Goal: Task Accomplishment & Management: Manage account settings

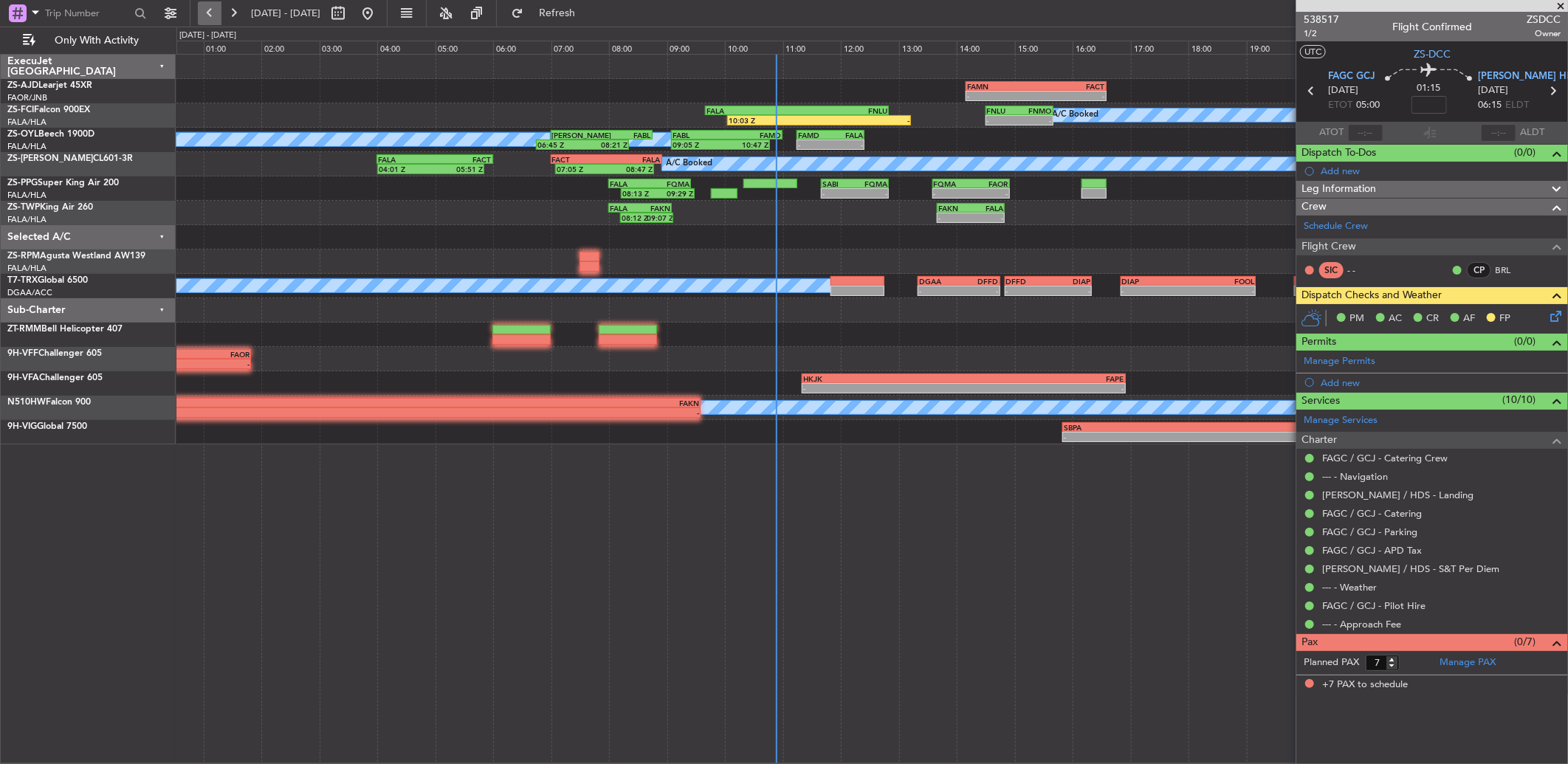
click at [211, 16] on button at bounding box center [210, 13] width 24 height 24
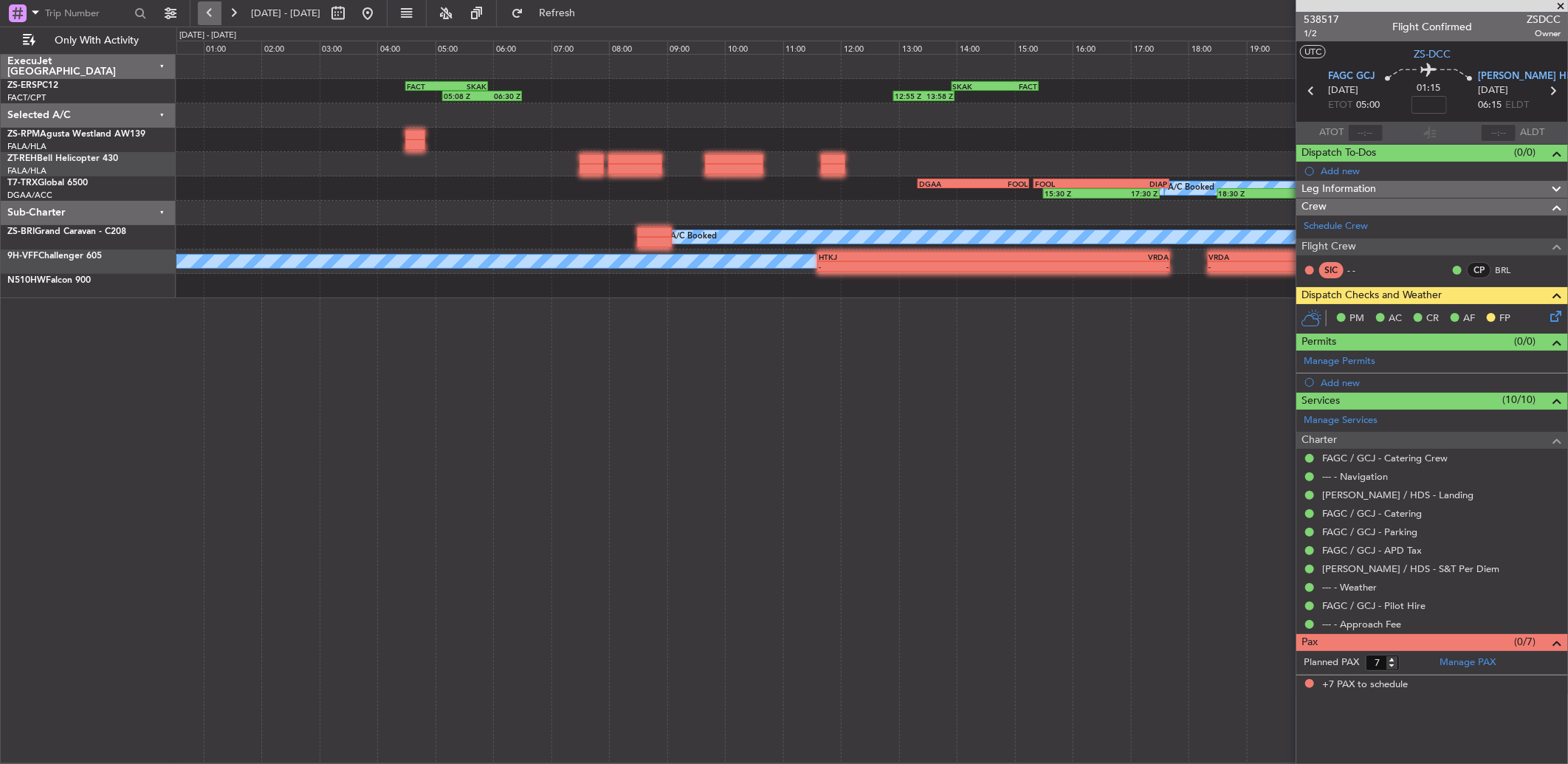
click at [211, 16] on button at bounding box center [210, 13] width 24 height 24
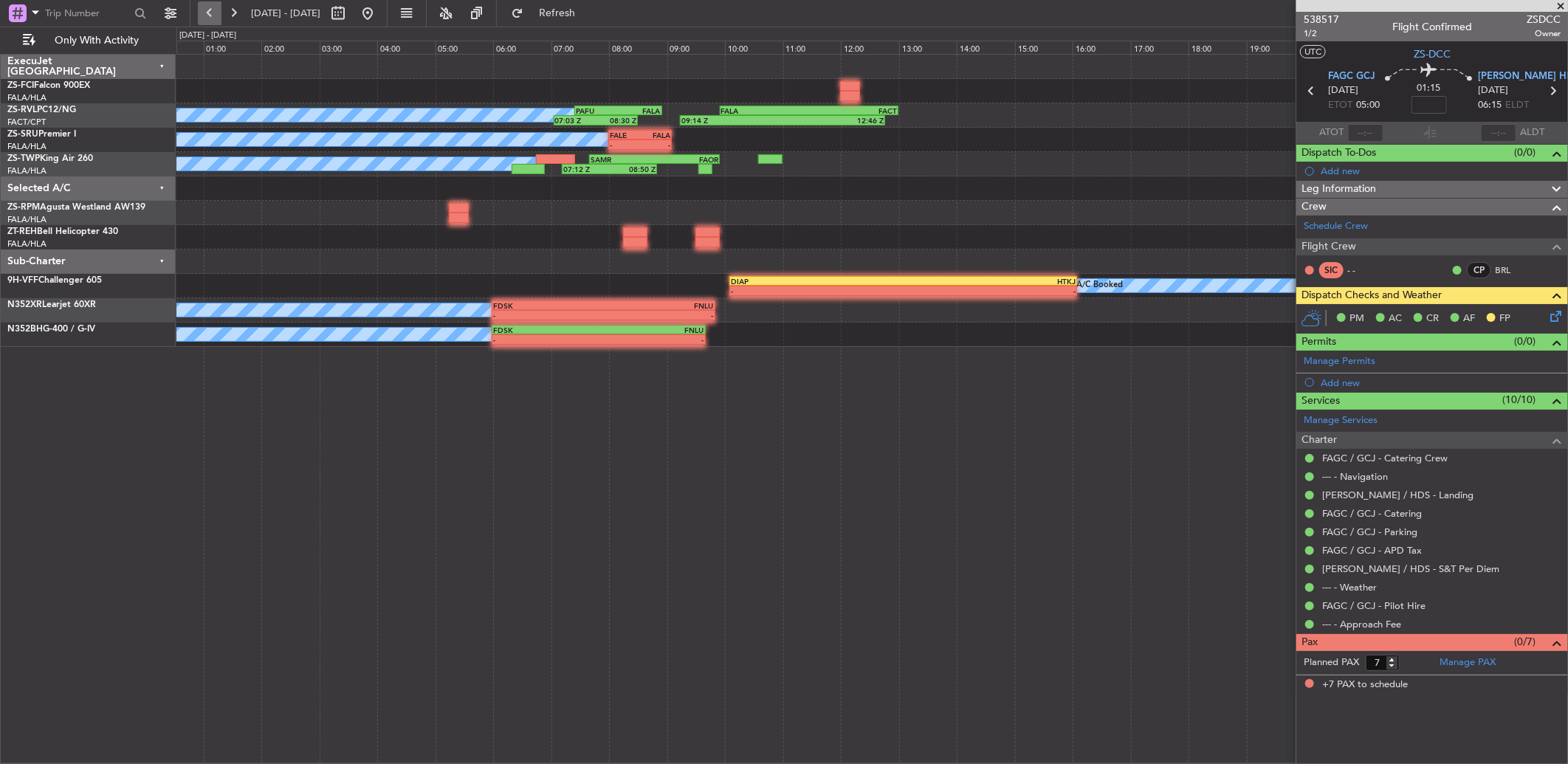
click at [210, 18] on button at bounding box center [210, 13] width 24 height 24
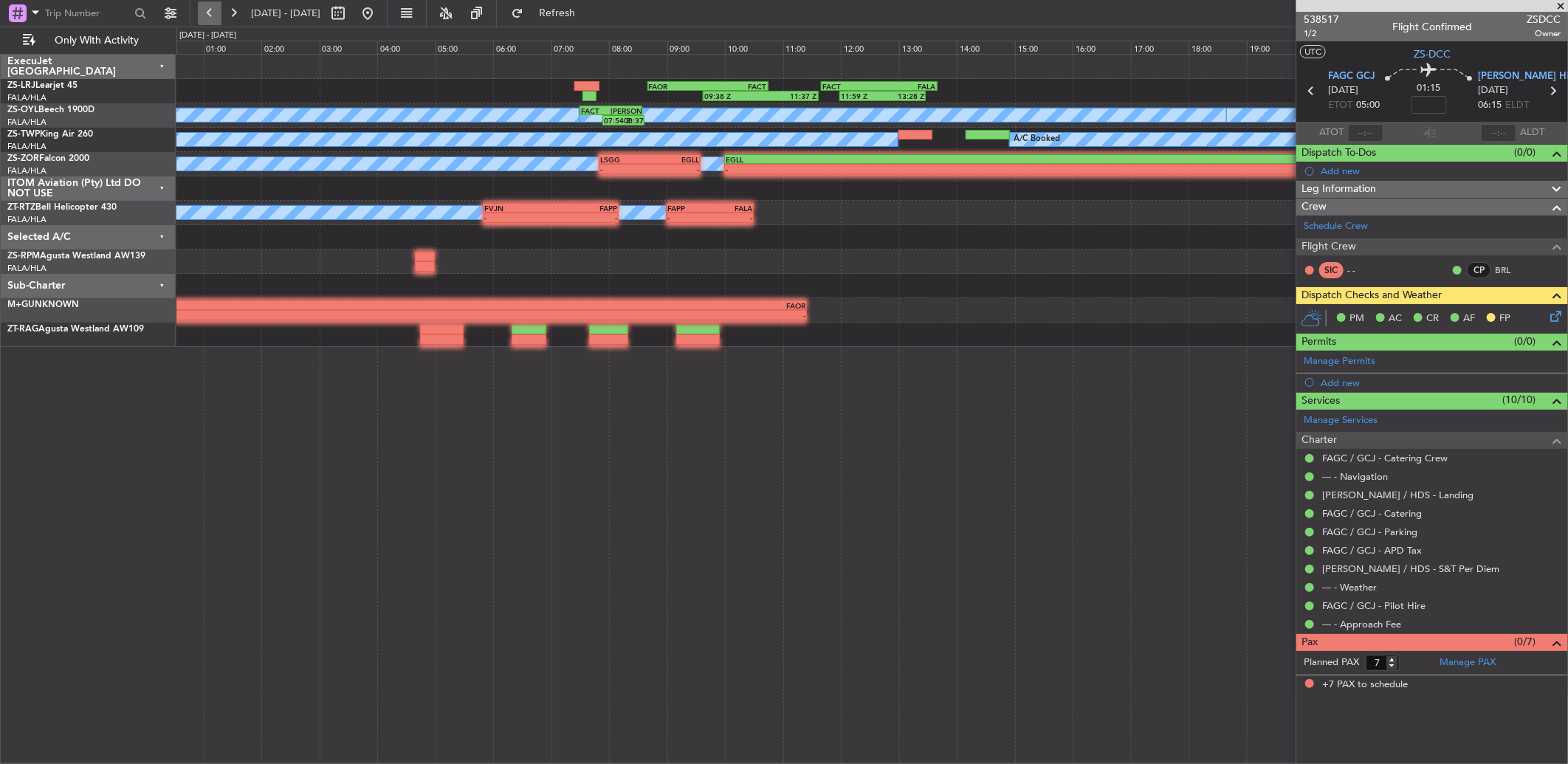
click at [209, 17] on button at bounding box center [210, 13] width 24 height 24
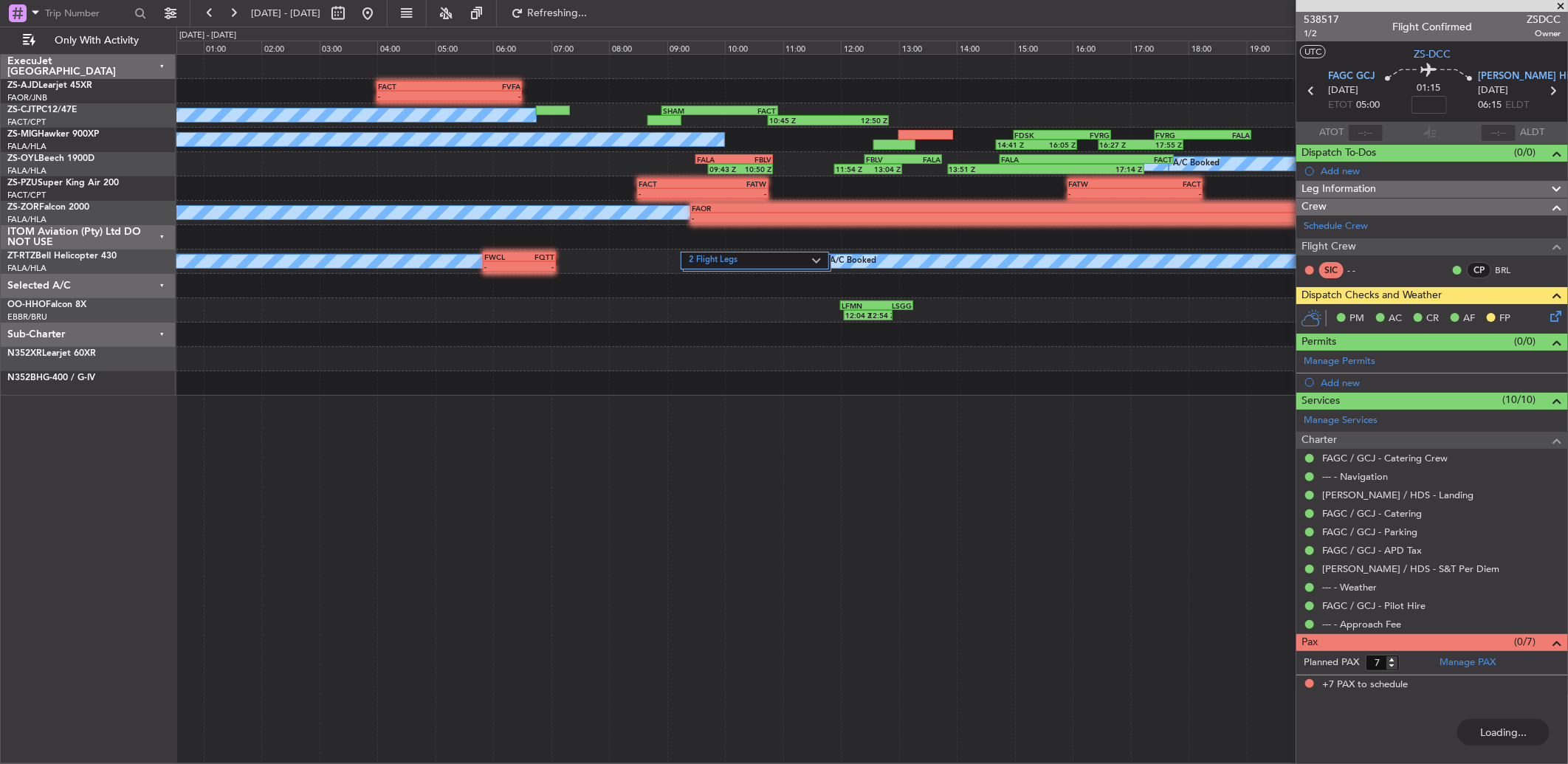
drag, startPoint x: 1560, startPoint y: 6, endPoint x: 1369, endPoint y: 12, distance: 191.1
click at [1560, 6] on div at bounding box center [1432, 6] width 272 height 12
click at [233, 18] on button at bounding box center [233, 13] width 24 height 24
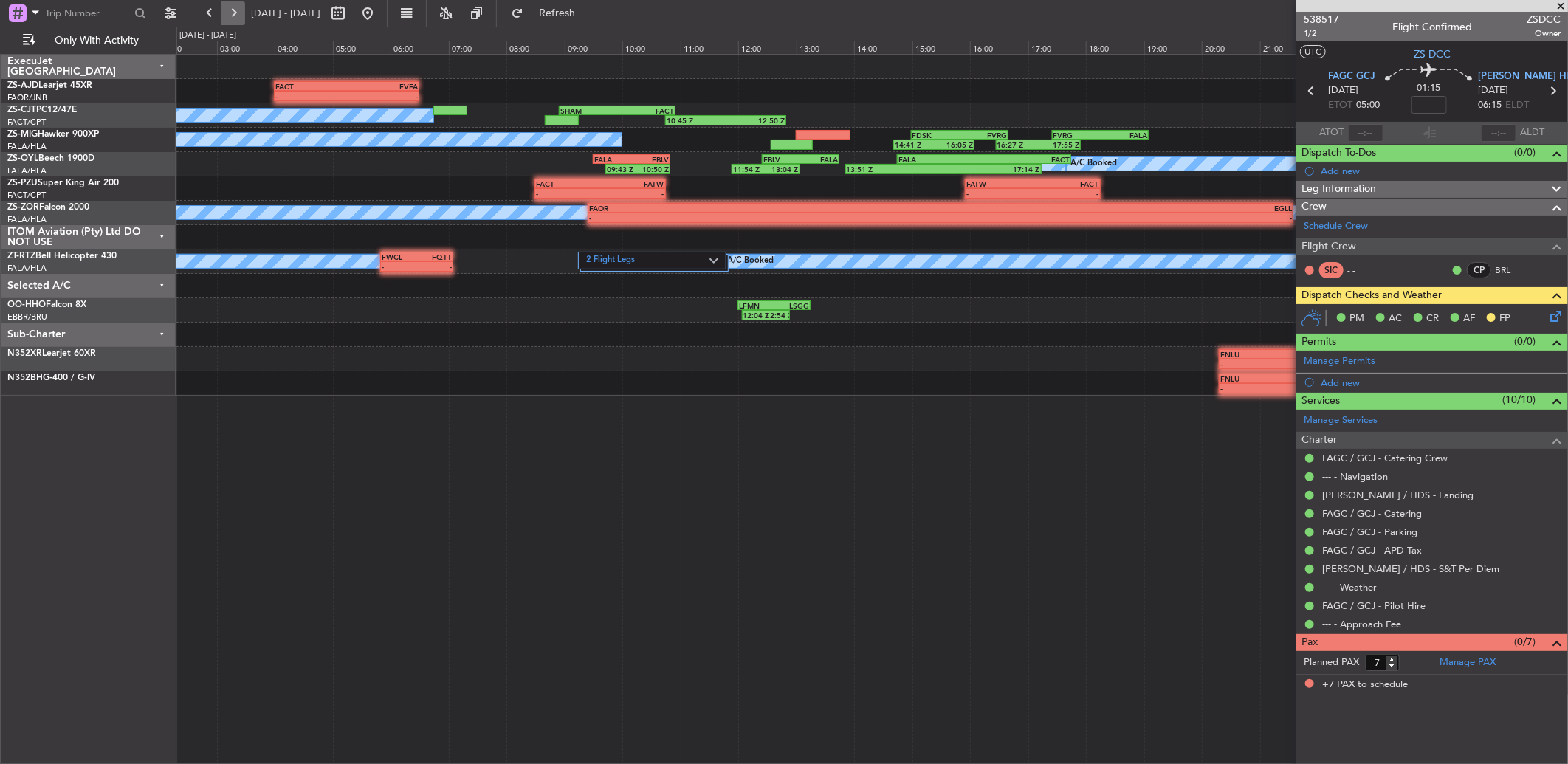
click at [233, 18] on button at bounding box center [233, 13] width 24 height 24
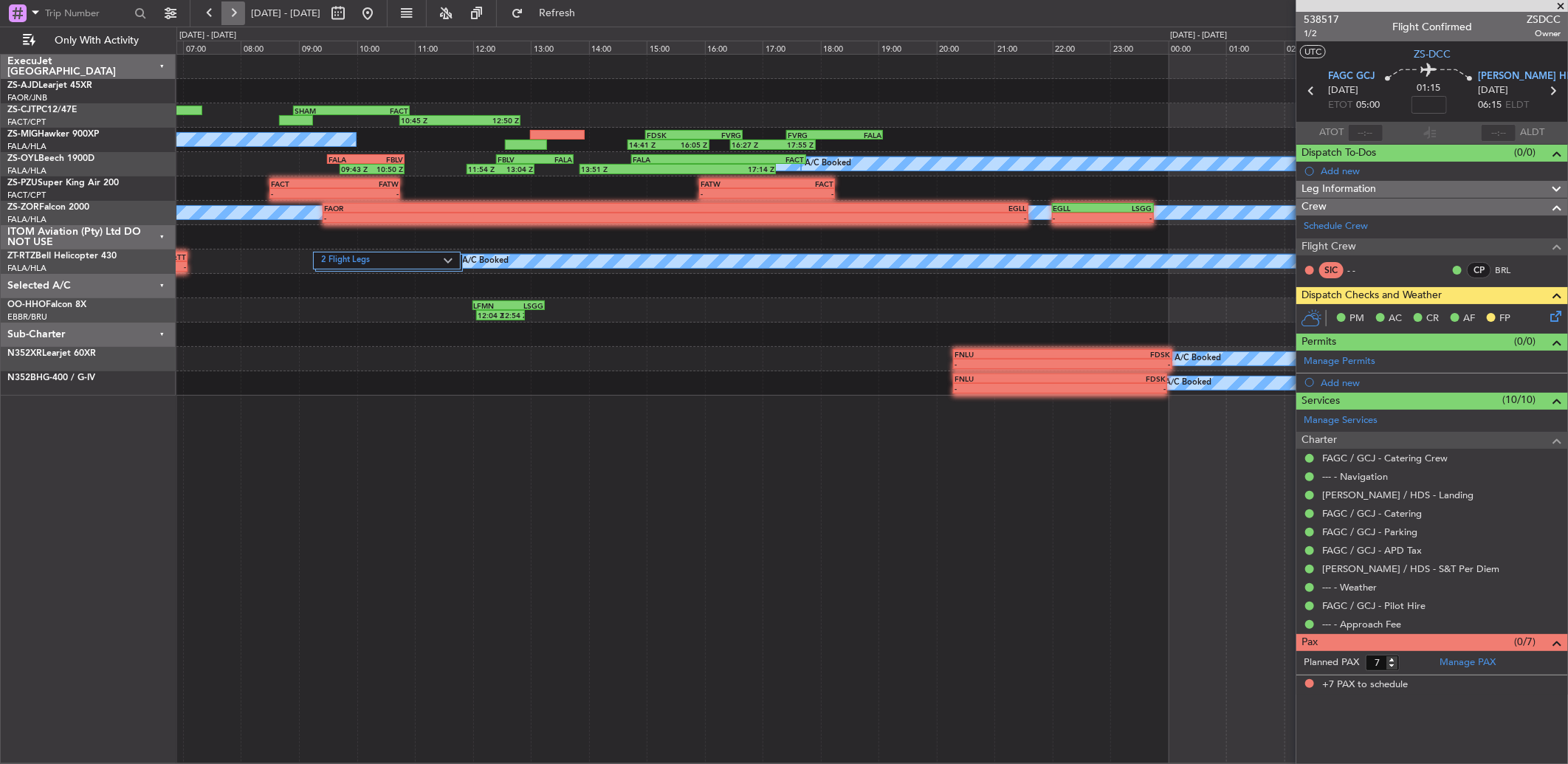
click at [233, 18] on button at bounding box center [233, 13] width 24 height 24
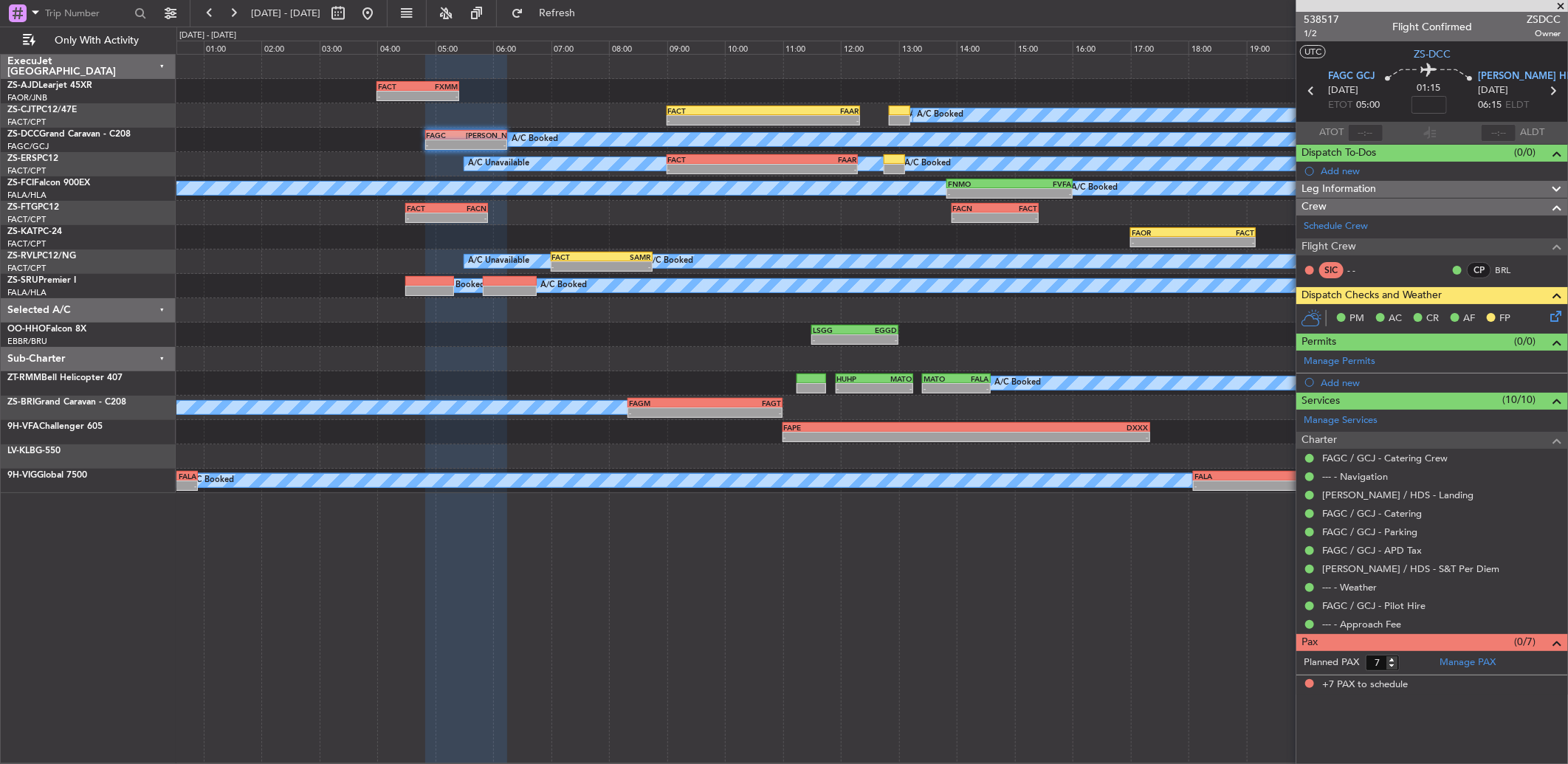
click at [1562, 3] on span at bounding box center [1560, 7] width 15 height 13
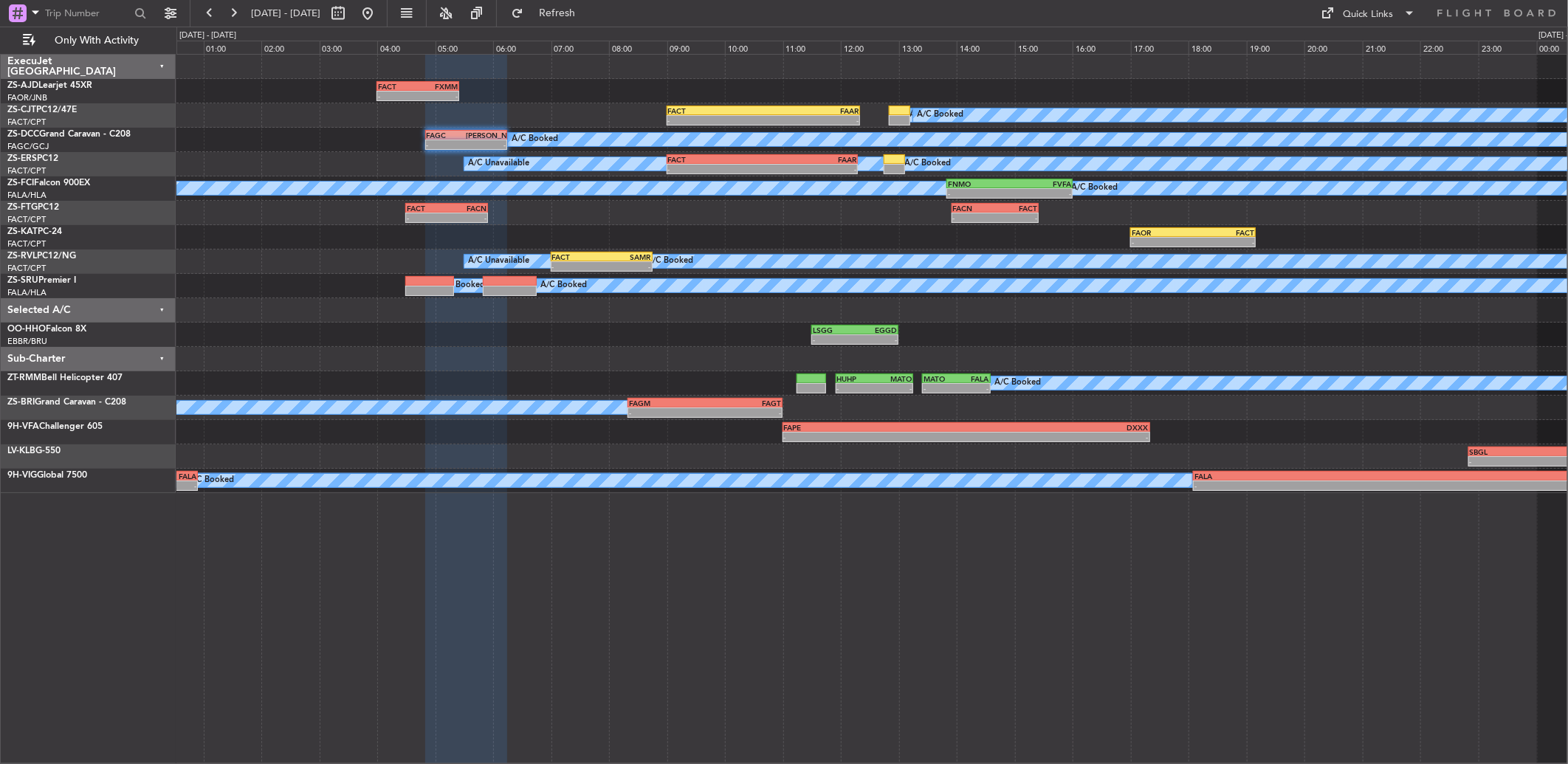
type input "0"
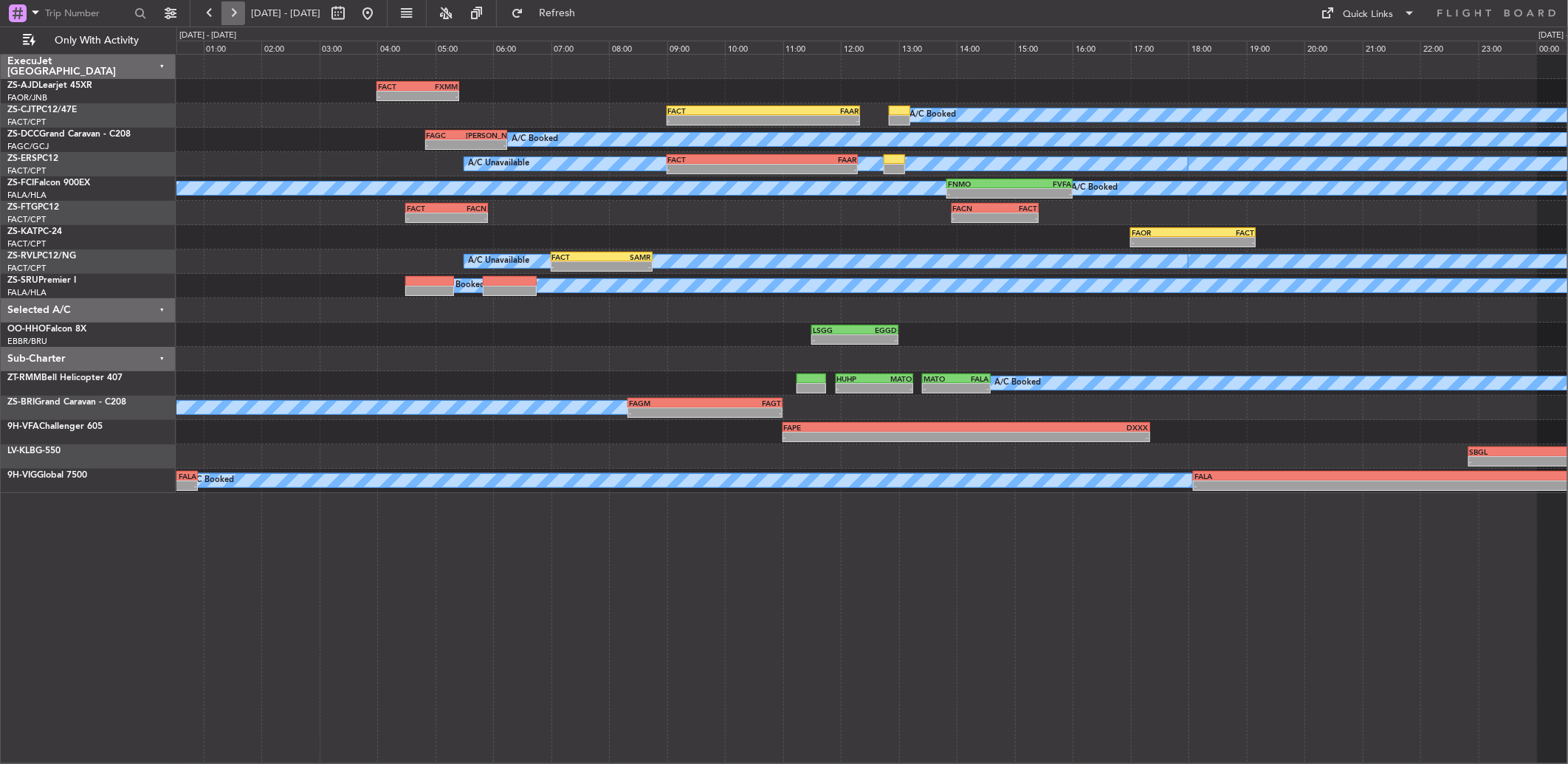
click at [233, 17] on button at bounding box center [233, 13] width 24 height 24
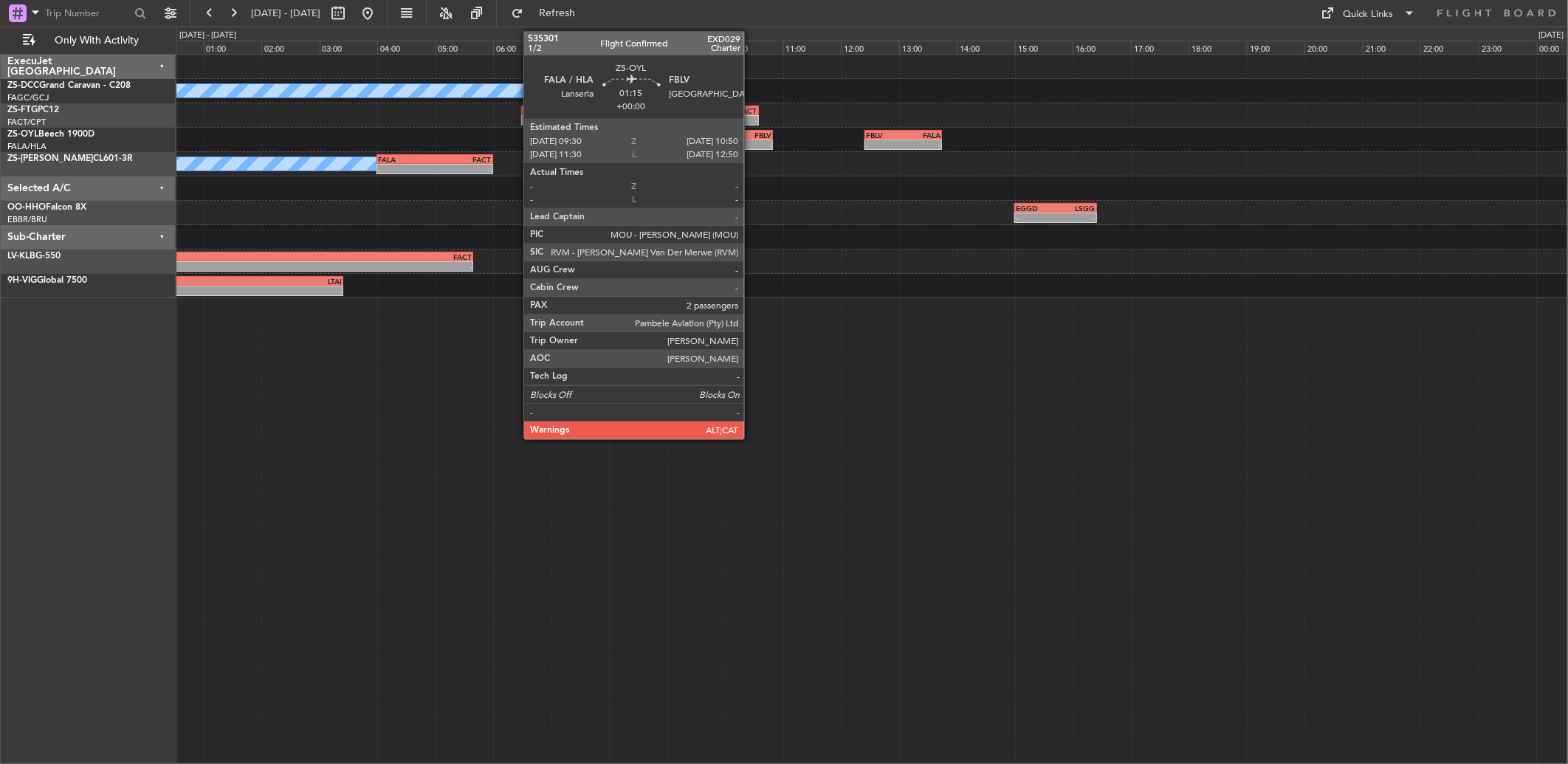
click at [751, 139] on div "- -" at bounding box center [734, 144] width 77 height 10
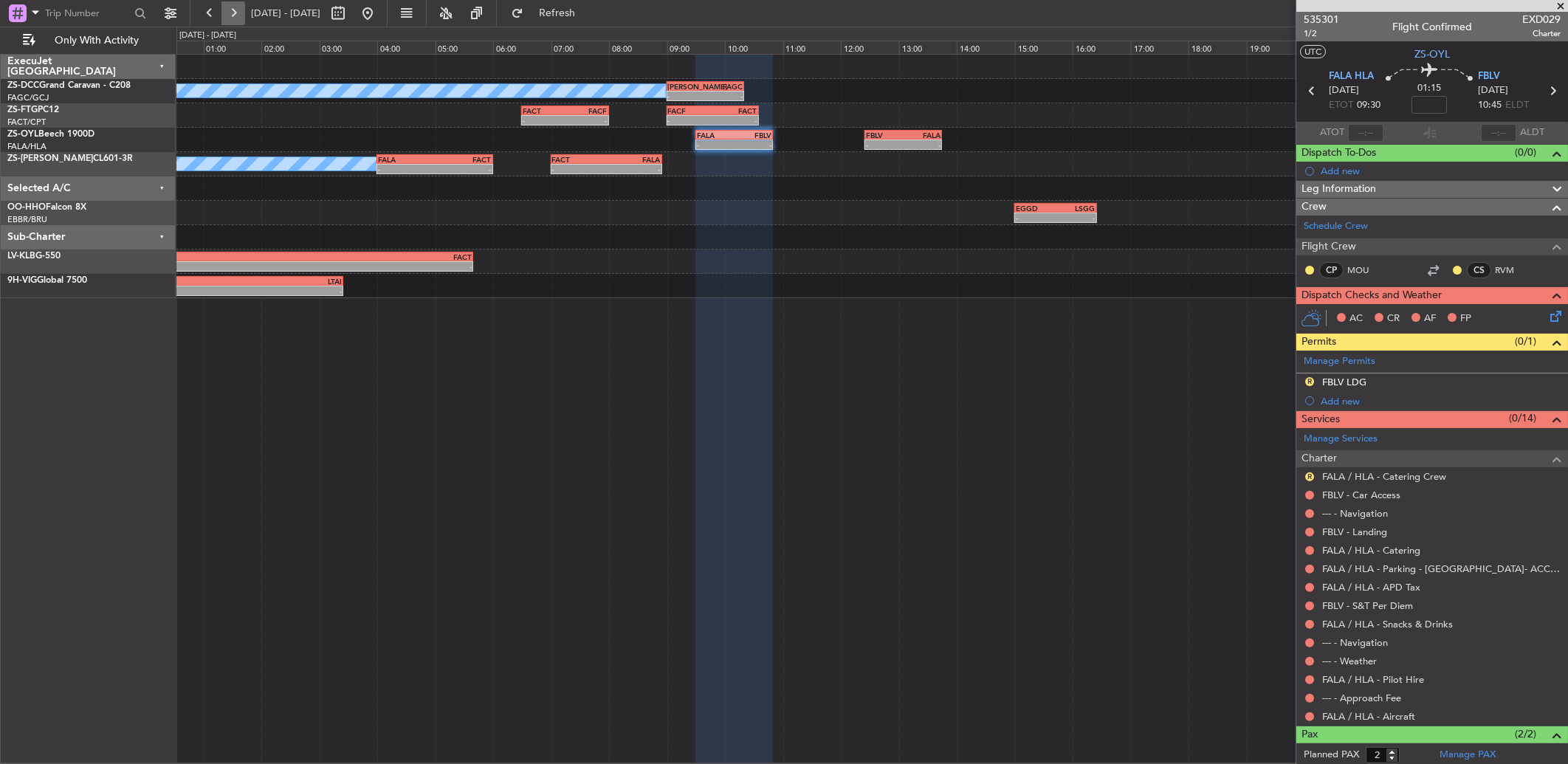
click at [222, 16] on button at bounding box center [233, 13] width 24 height 24
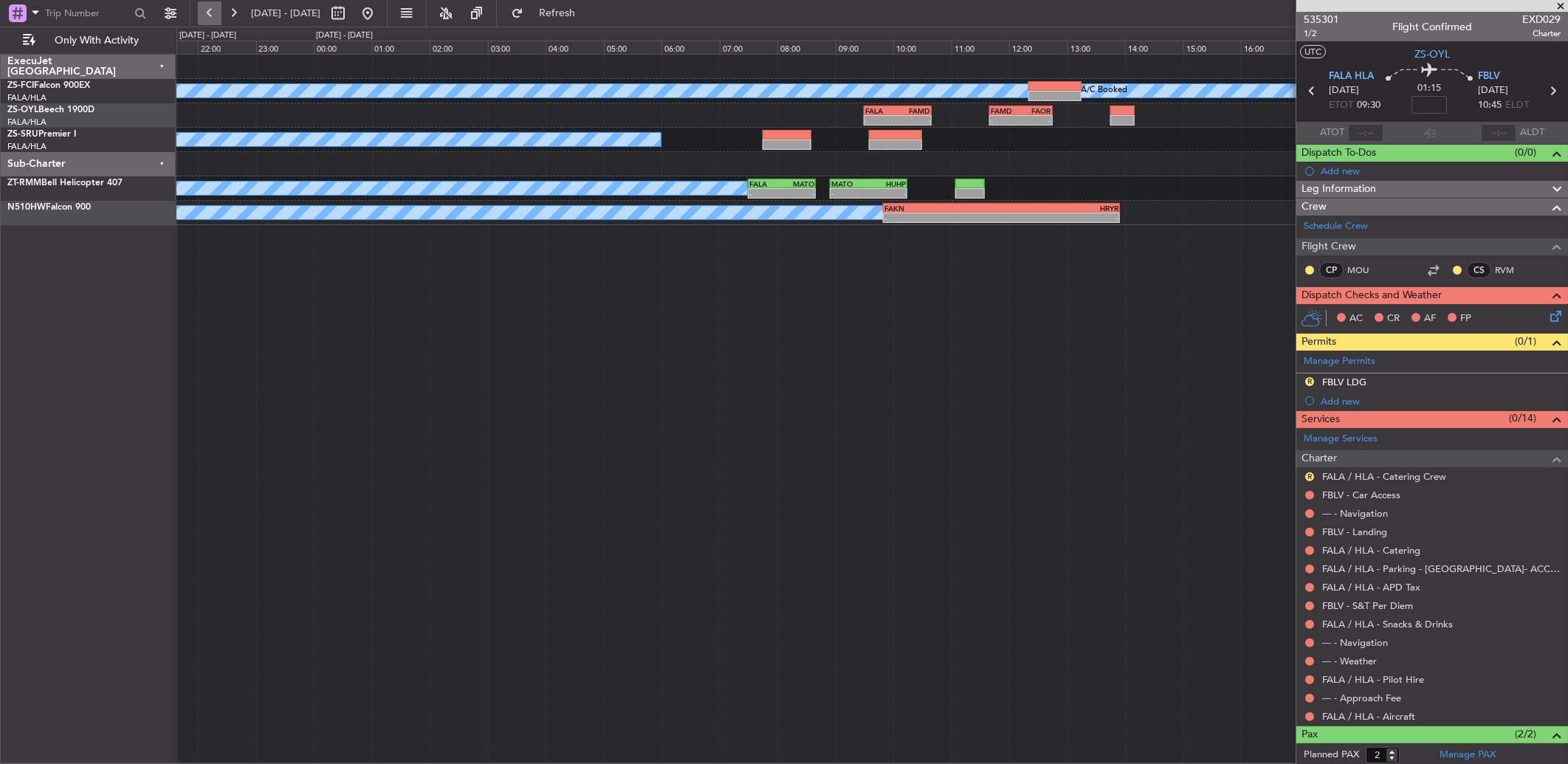
click at [215, 15] on button at bounding box center [210, 13] width 24 height 24
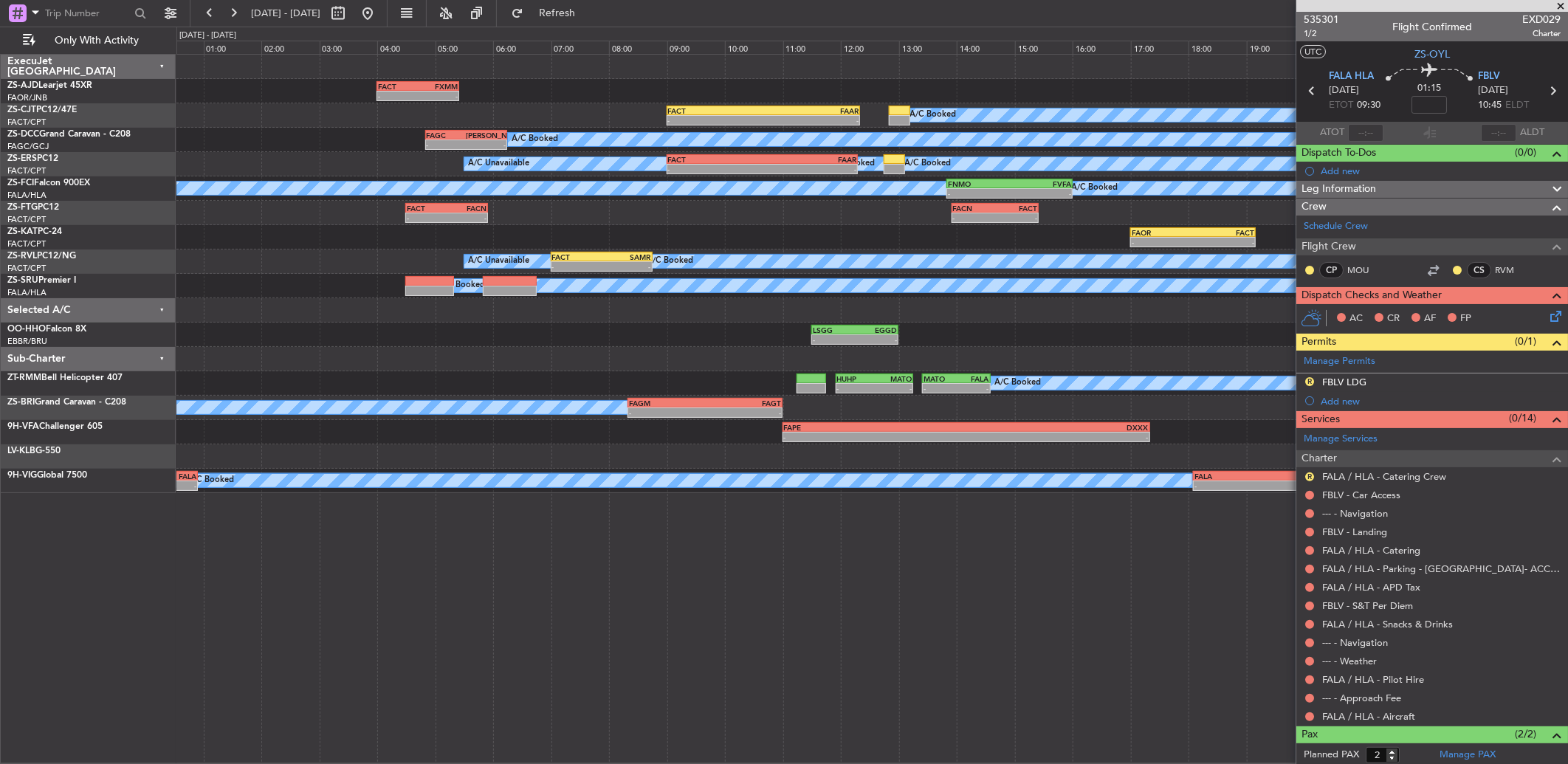
scroll to position [65, 0]
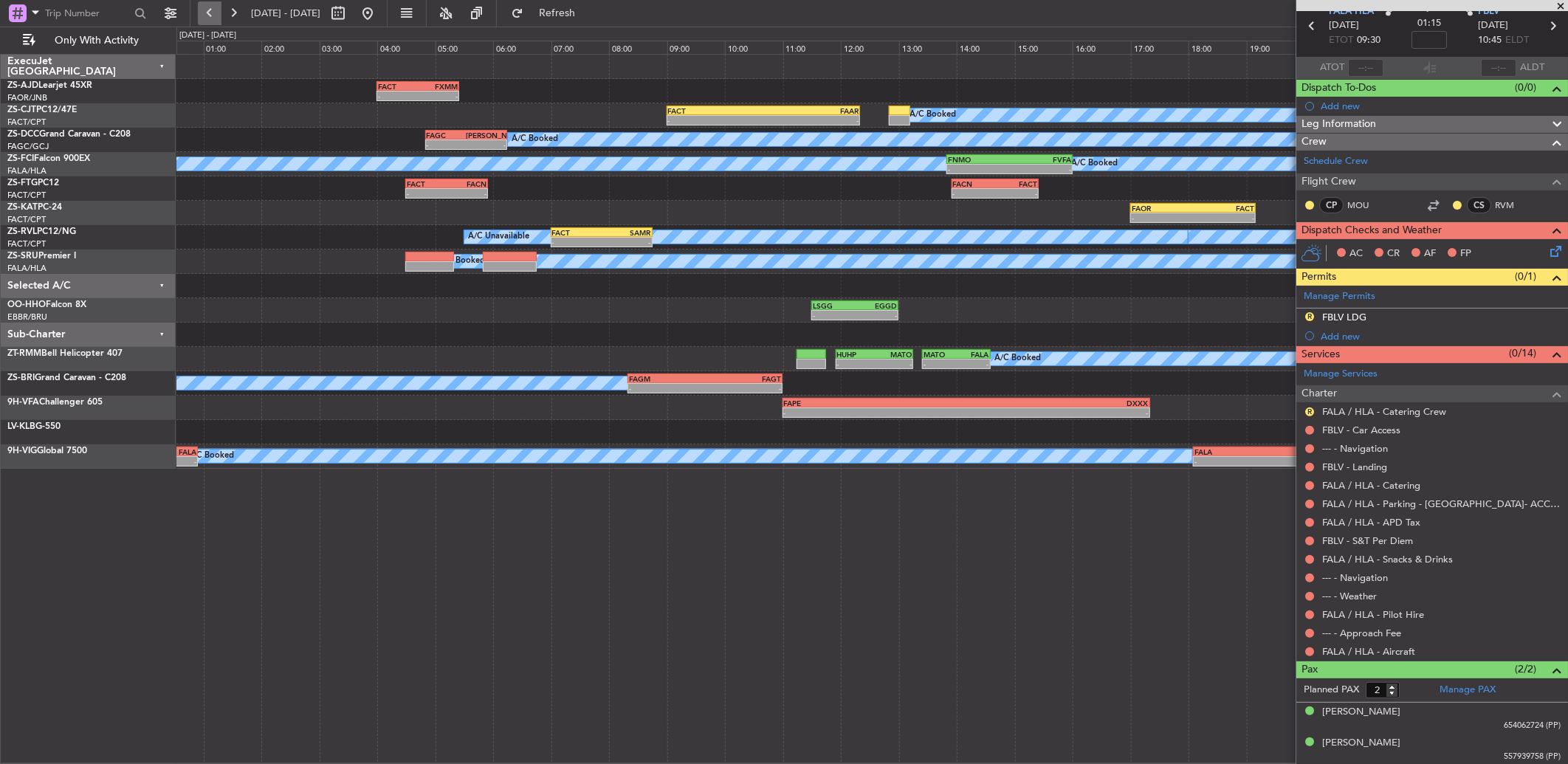
click at [217, 12] on button at bounding box center [210, 13] width 24 height 24
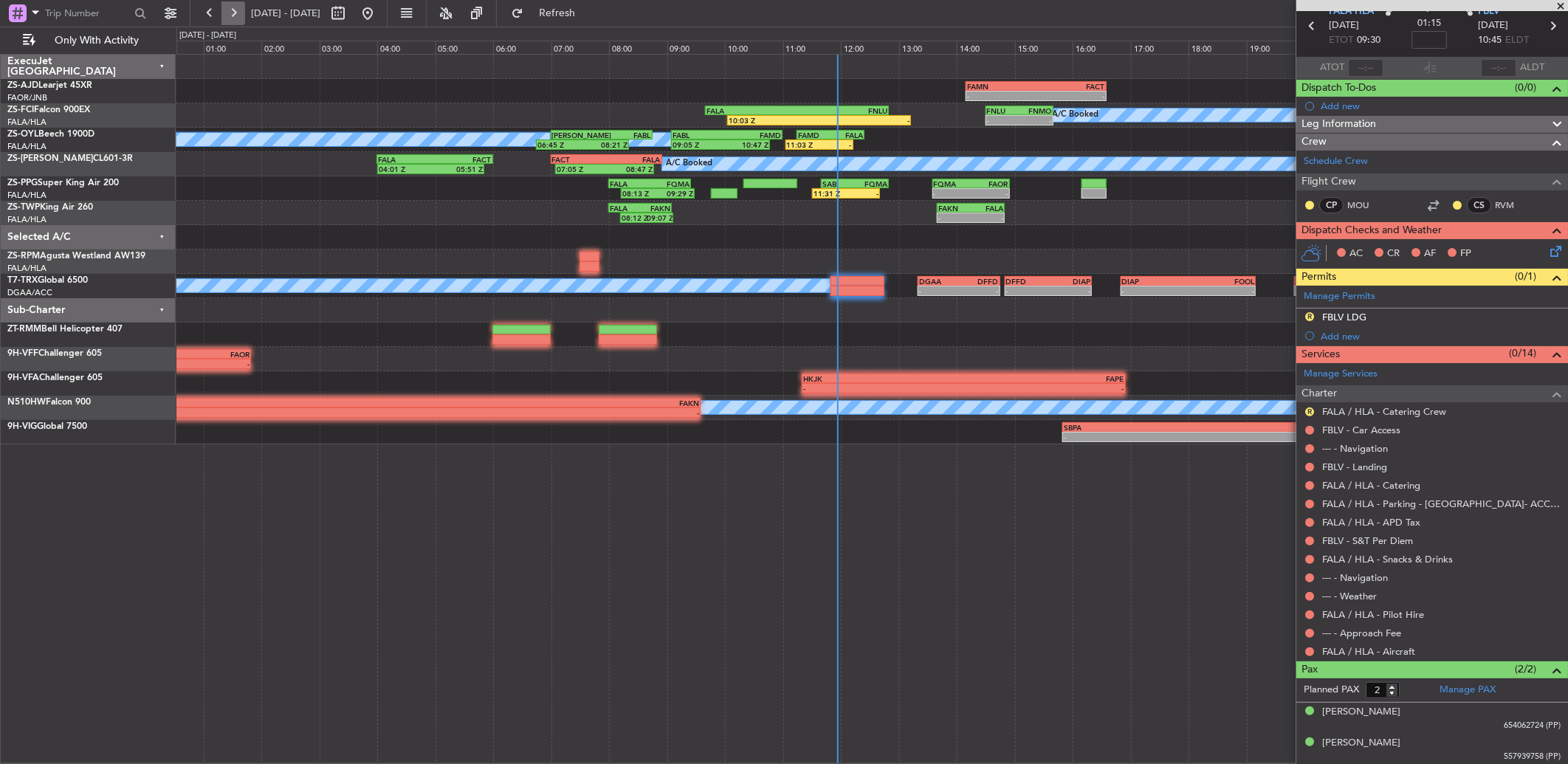
click at [236, 12] on button at bounding box center [233, 13] width 24 height 24
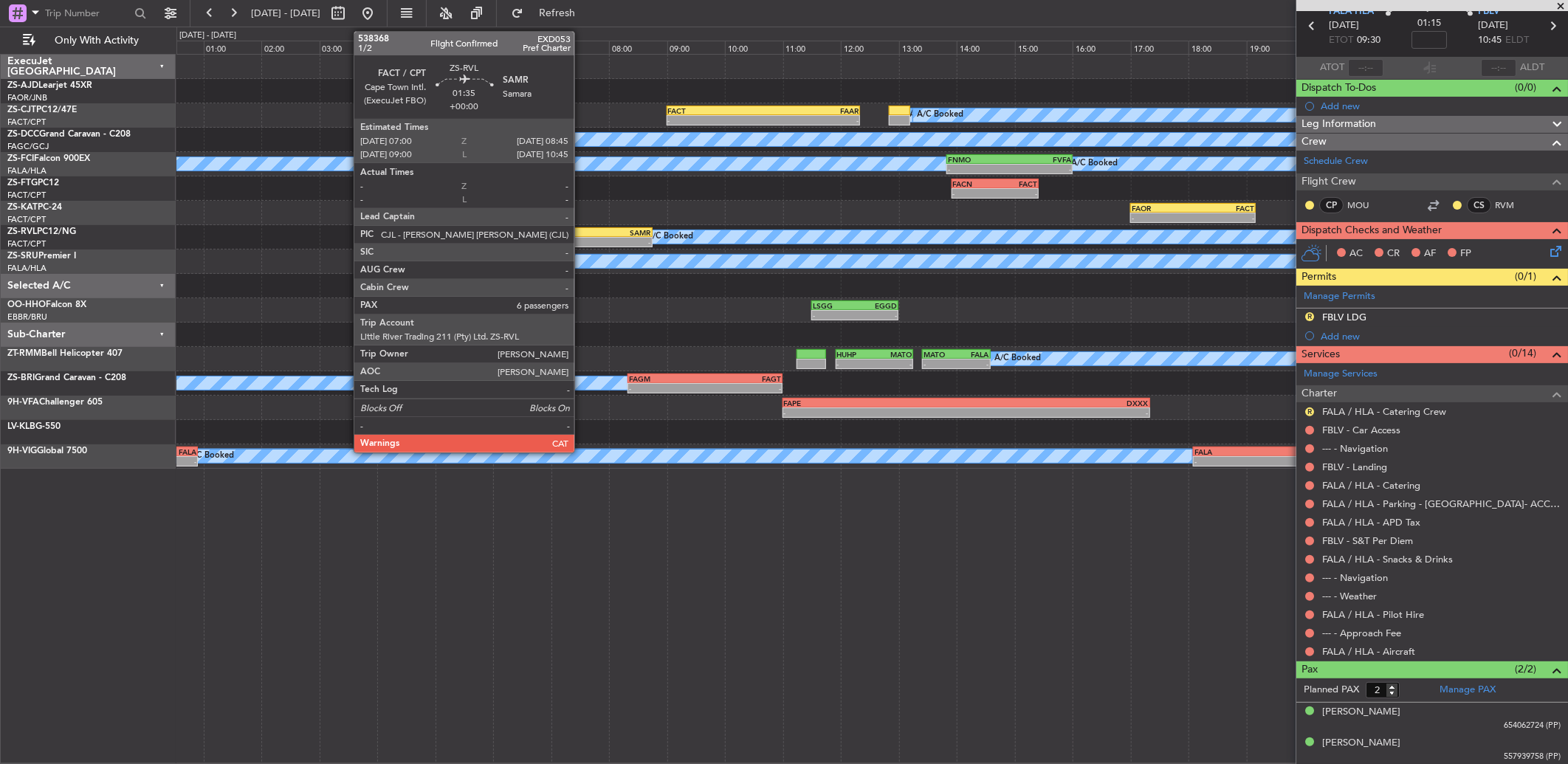
click at [582, 238] on div "-" at bounding box center [577, 242] width 50 height 9
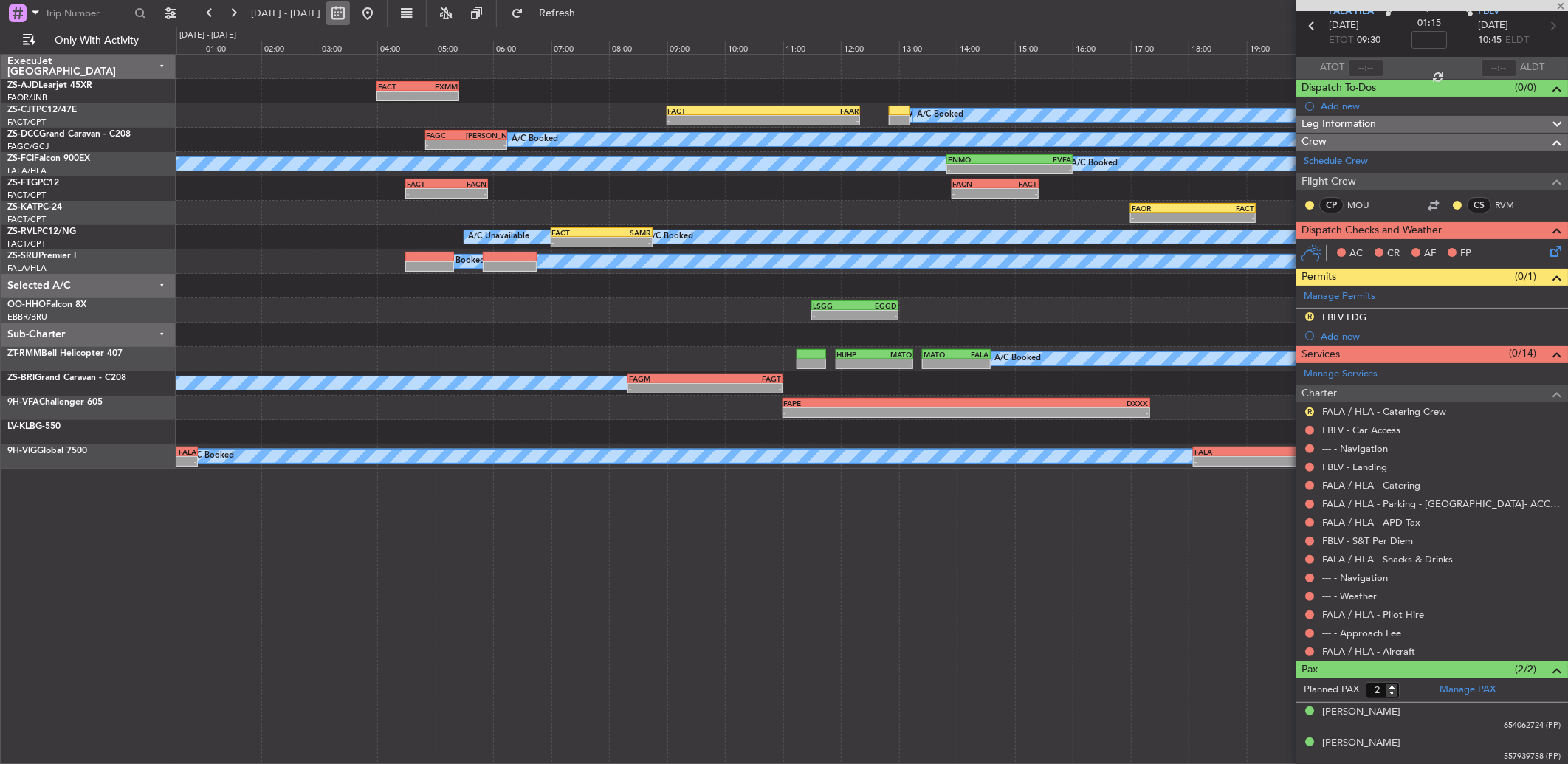
type input "6"
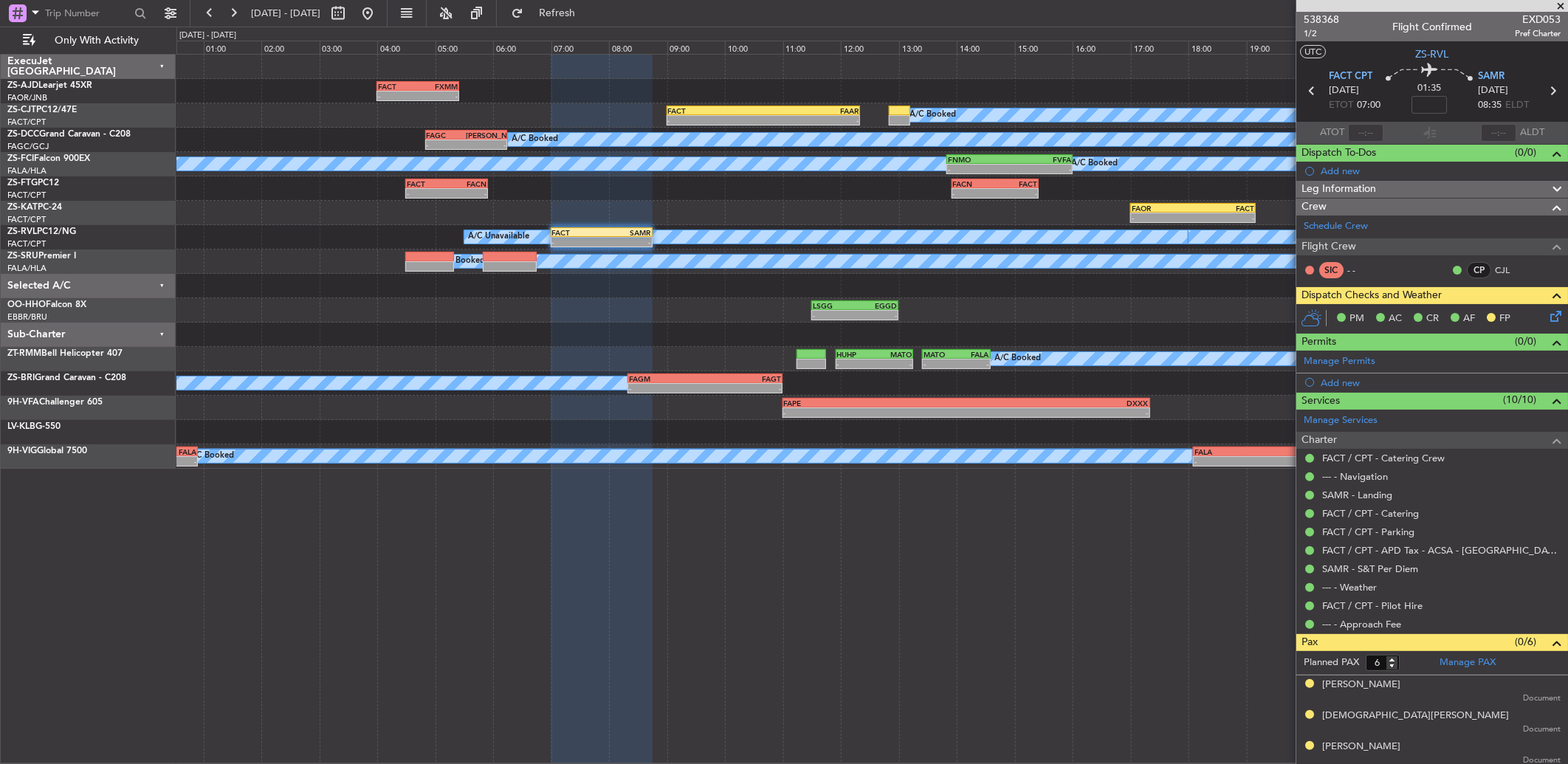
scroll to position [97, 0]
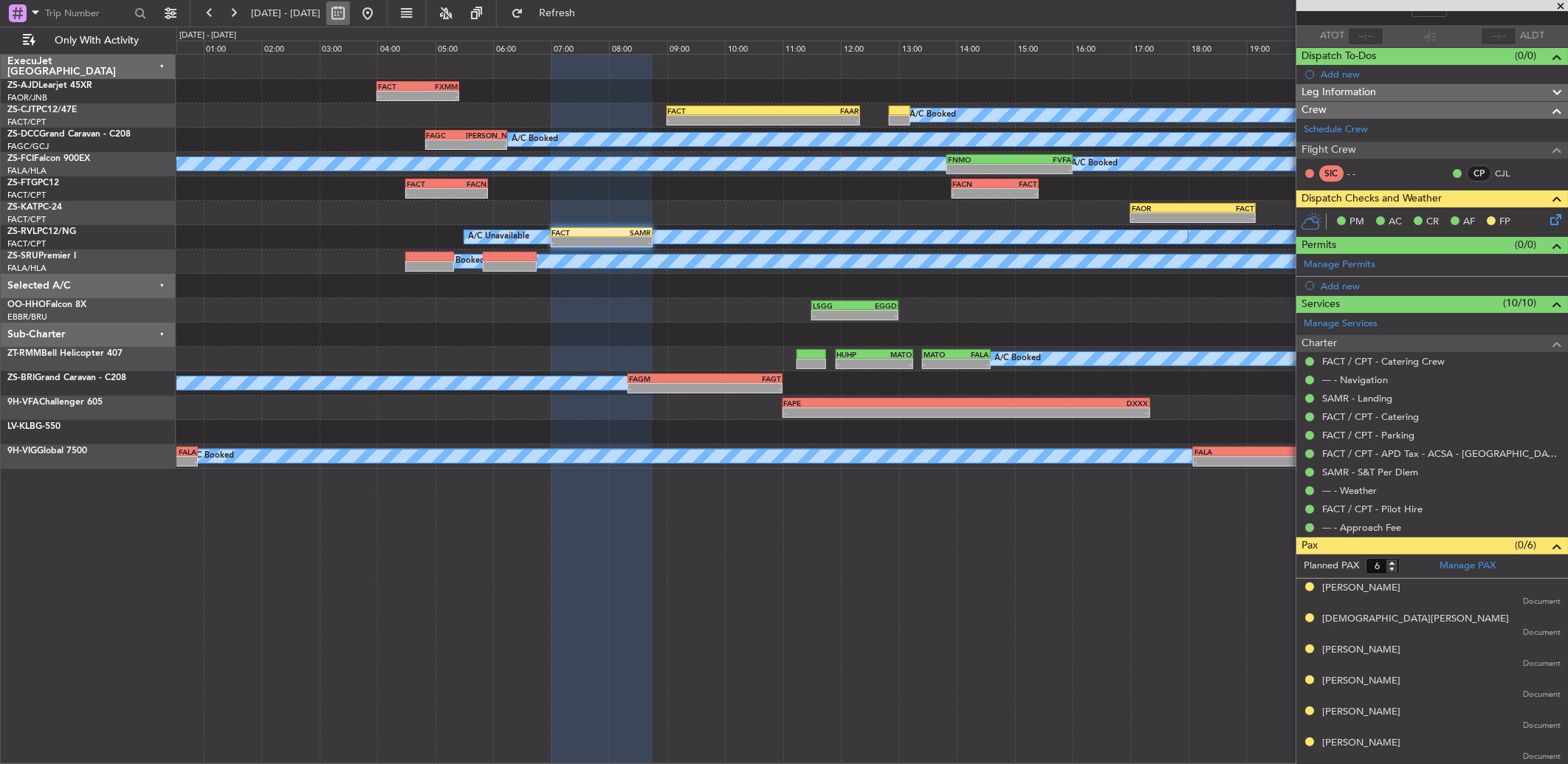
click at [350, 15] on button at bounding box center [338, 13] width 24 height 24
select select "10"
select select "2025"
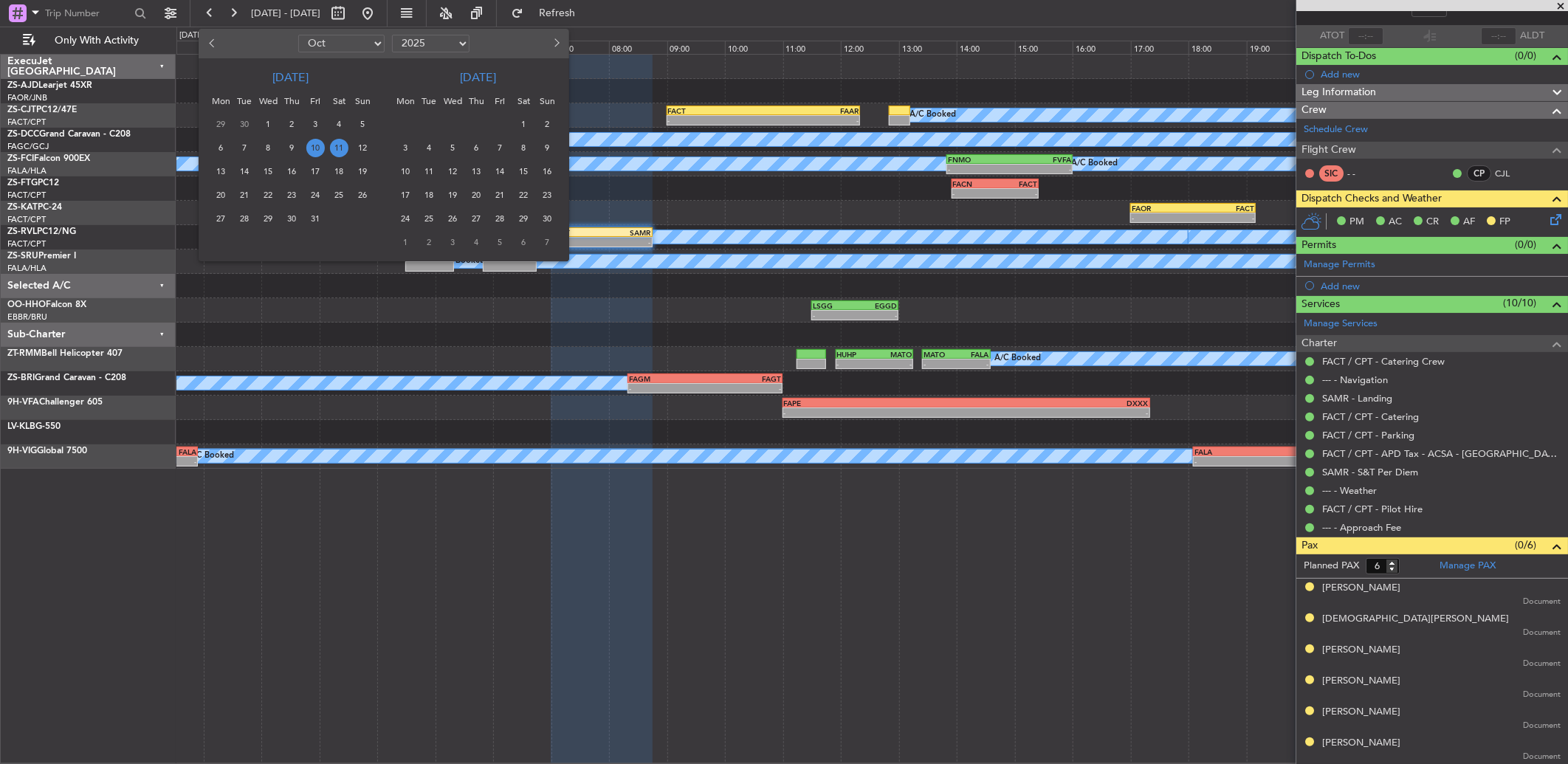
click at [315, 149] on span "10" at bounding box center [316, 148] width 18 height 18
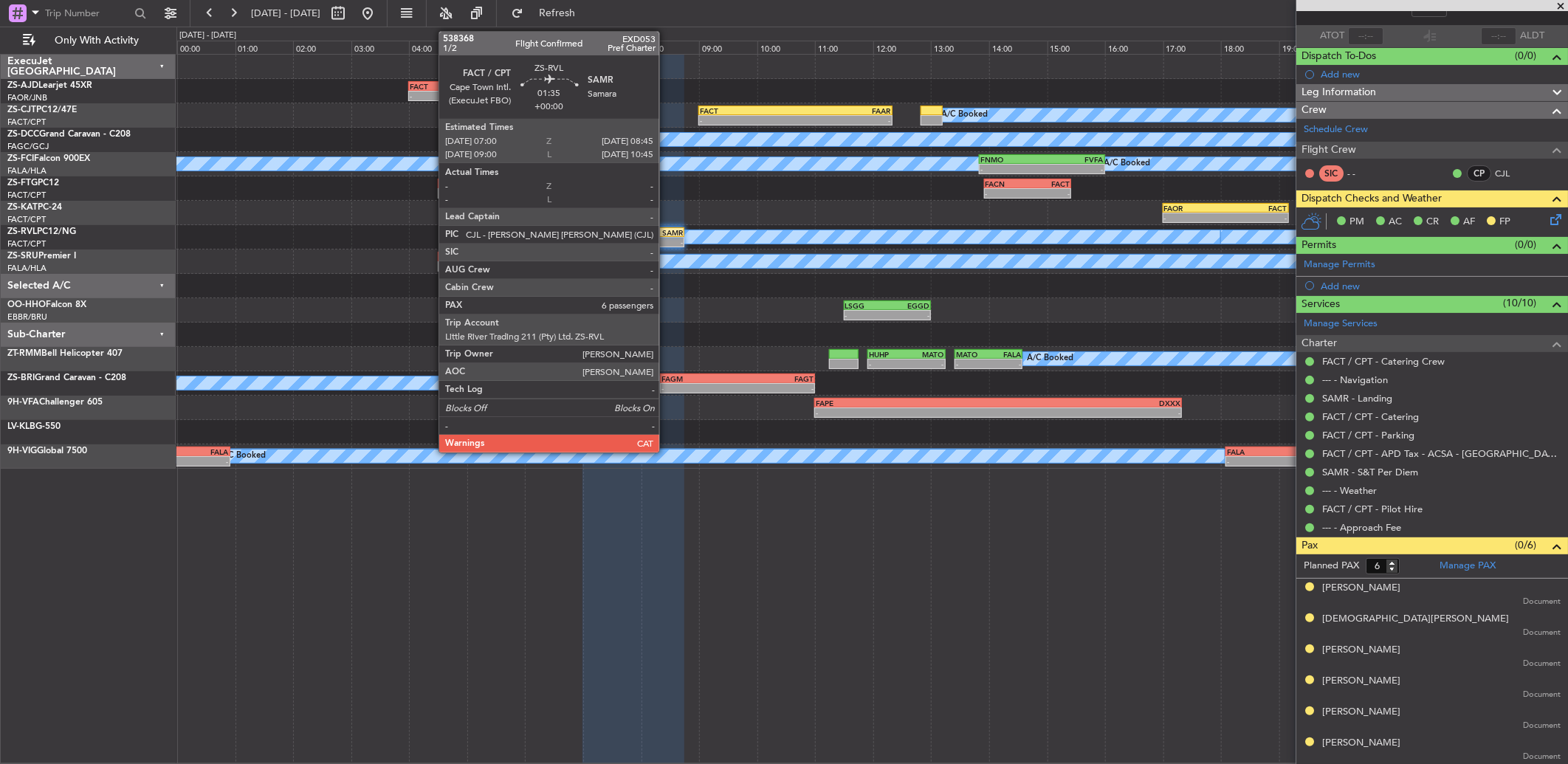
click at [666, 238] on div "-" at bounding box center [658, 242] width 50 height 9
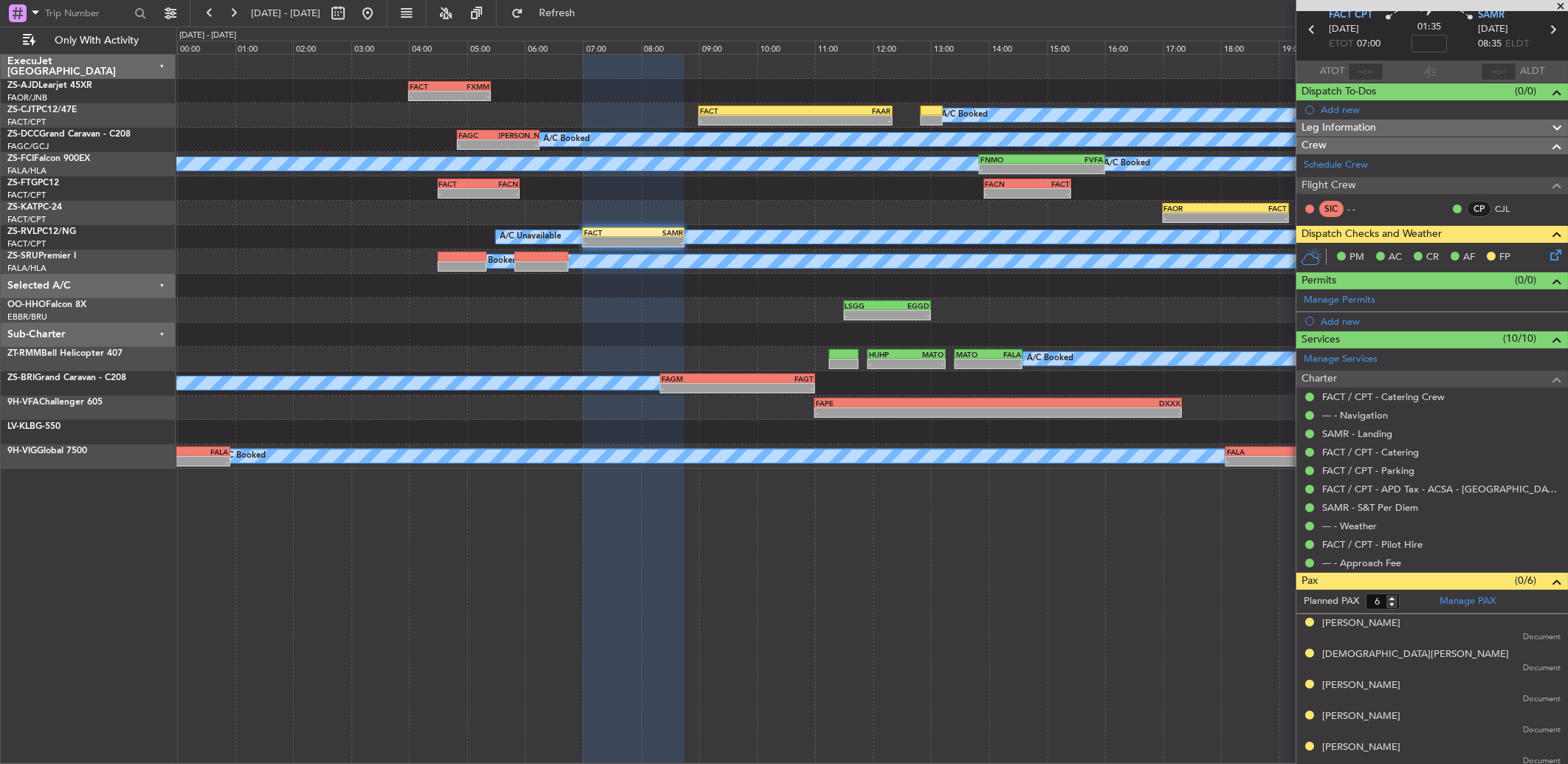
scroll to position [0, 0]
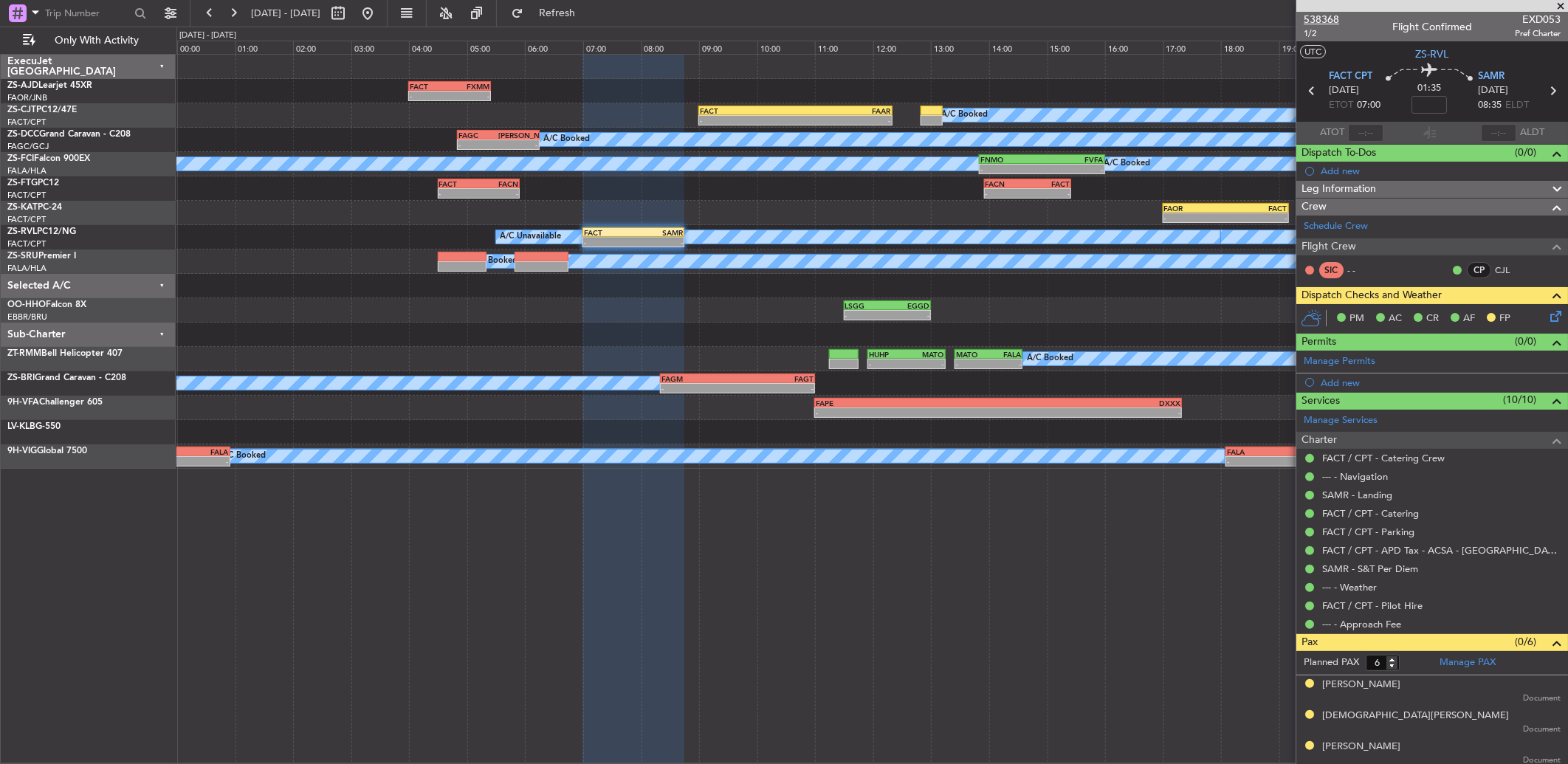
click at [1327, 24] on span "538368" at bounding box center [1321, 19] width 35 height 15
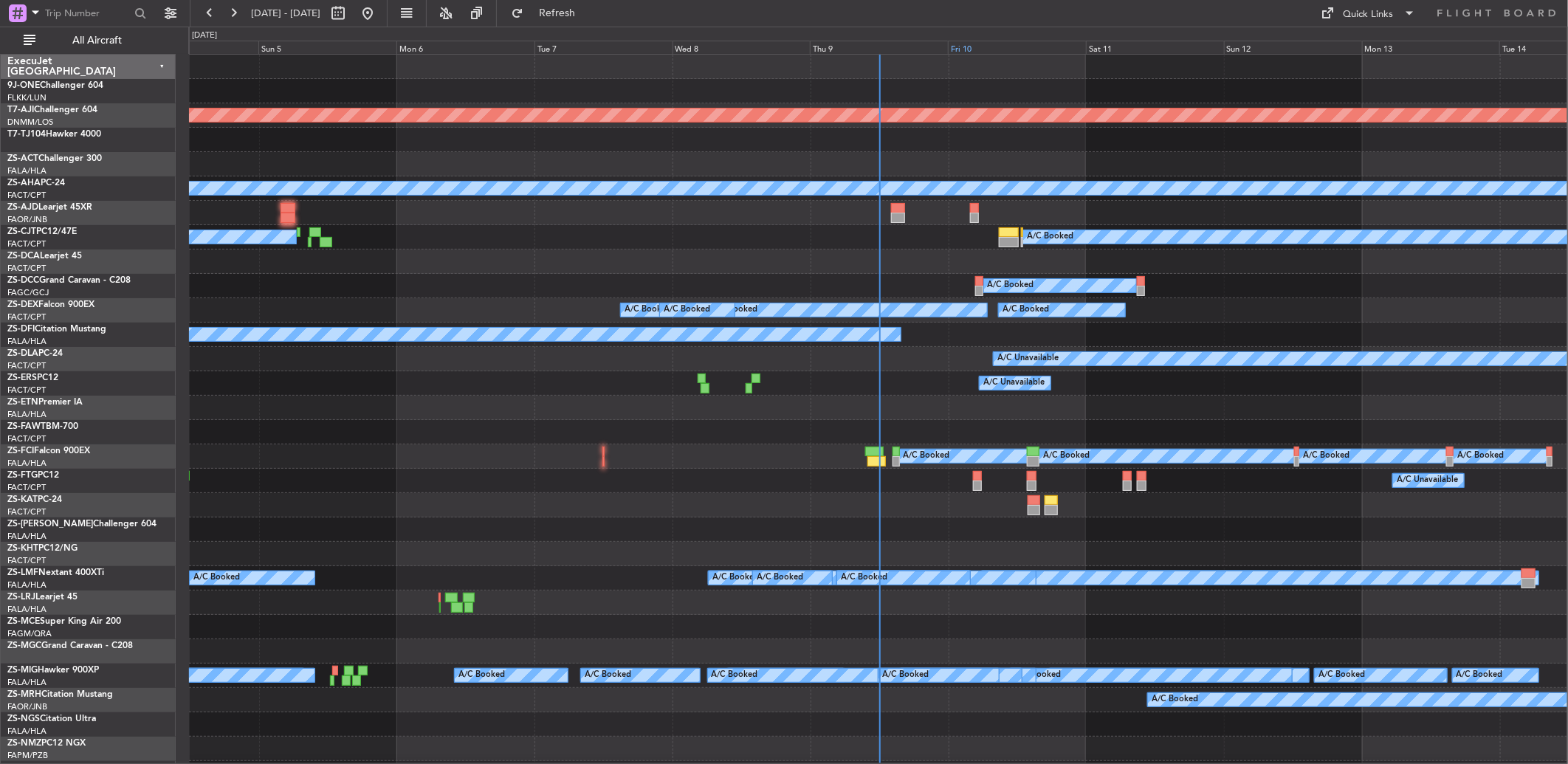
click at [954, 47] on div "Fri 10" at bounding box center [1017, 47] width 138 height 13
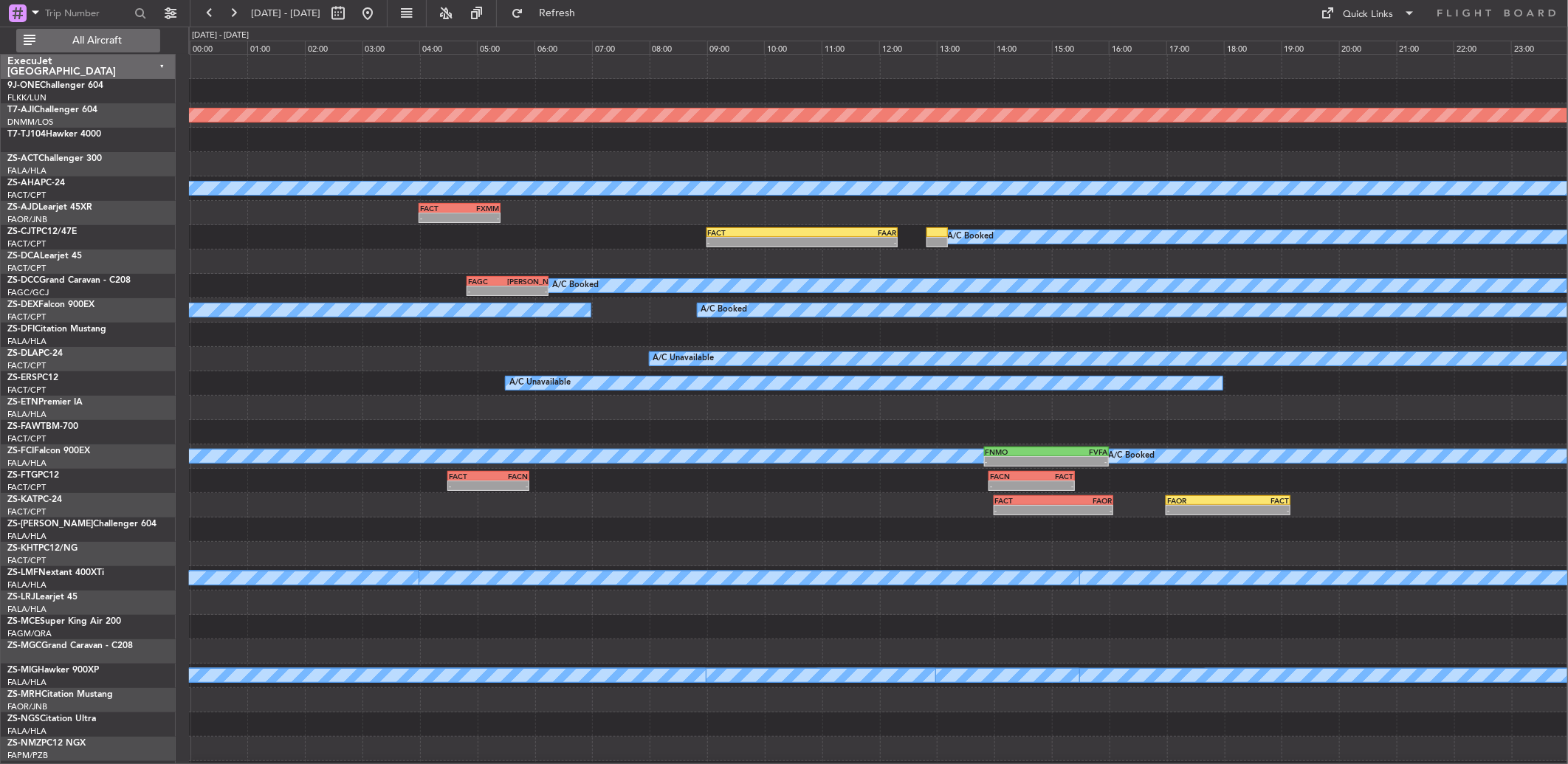
click at [115, 35] on span "All Aircraft" at bounding box center [97, 40] width 118 height 10
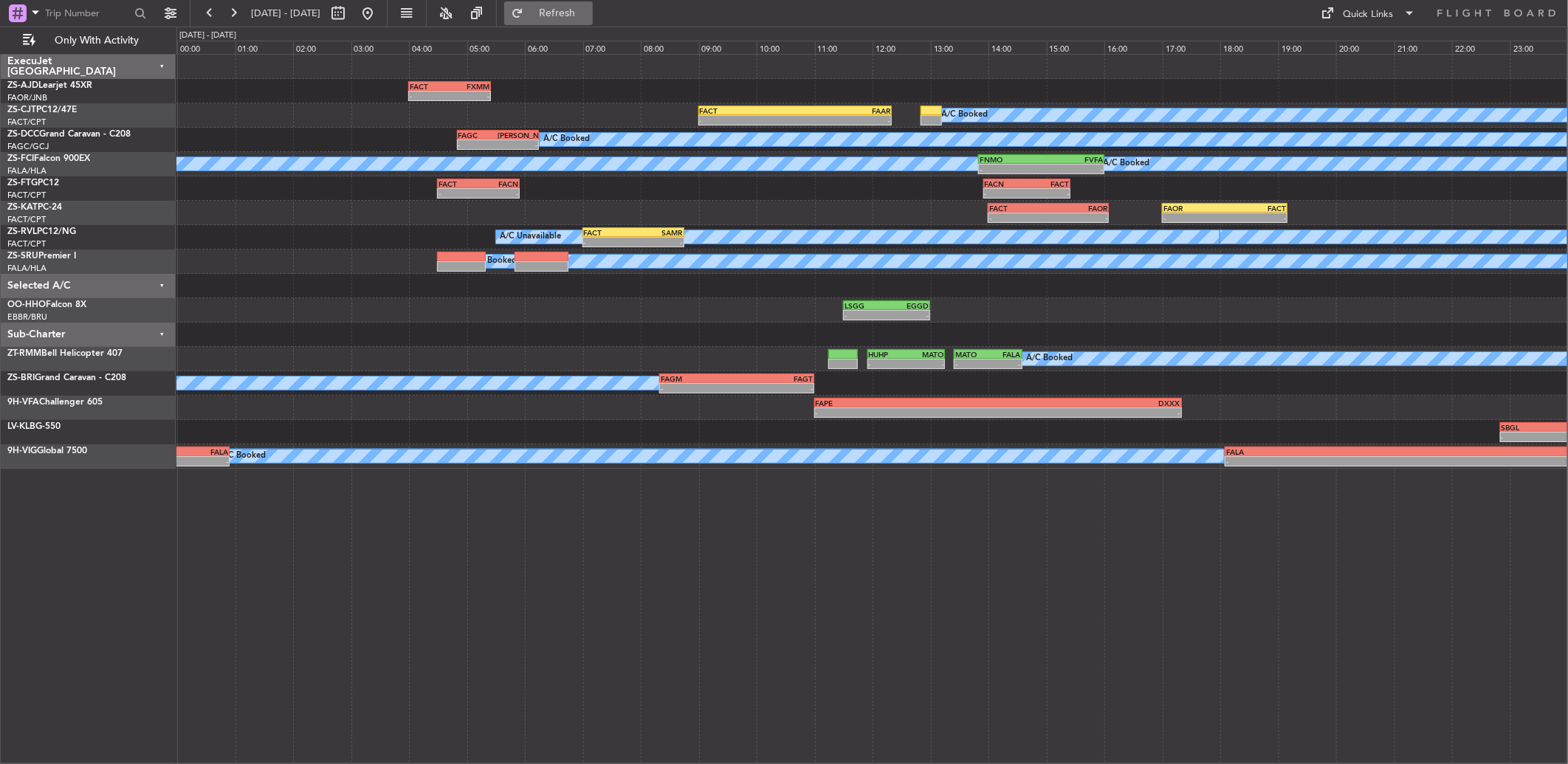
click at [572, 4] on button "Refresh" at bounding box center [549, 13] width 89 height 24
click at [588, 16] on span "Refreshing..." at bounding box center [557, 13] width 62 height 10
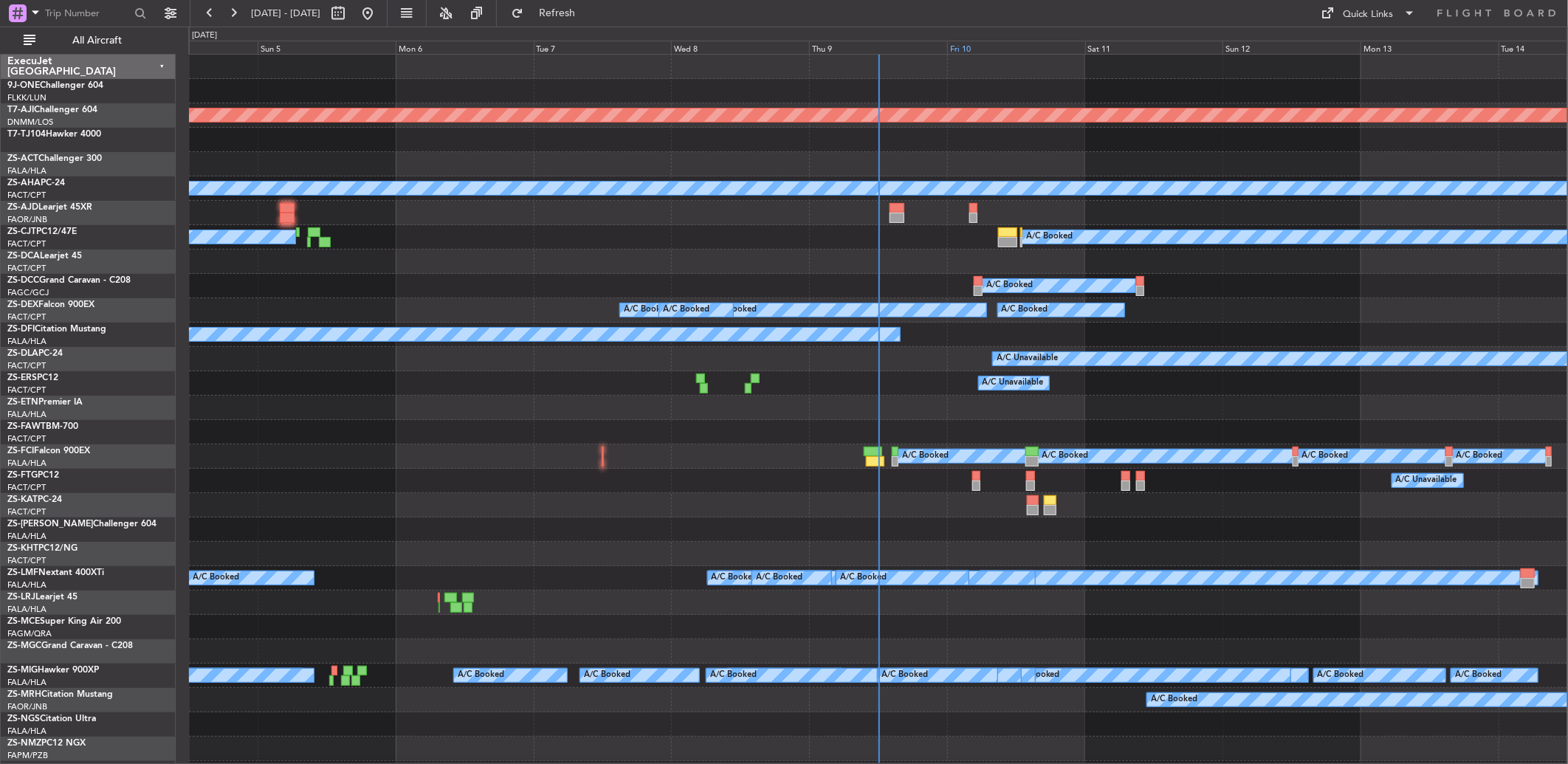
click at [964, 43] on div "Fri 10" at bounding box center [1016, 47] width 138 height 13
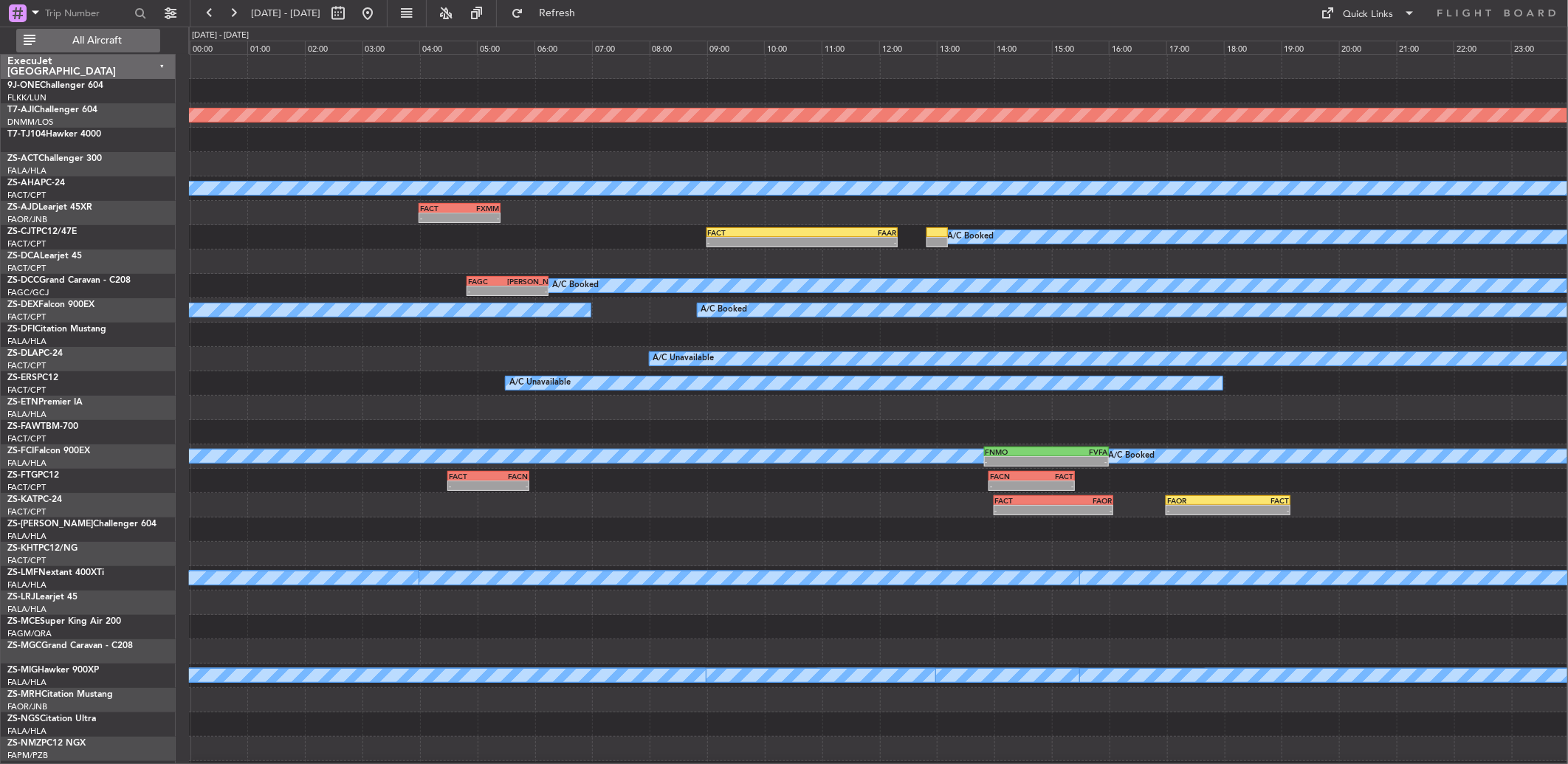
click at [79, 38] on span "All Aircraft" at bounding box center [97, 40] width 118 height 10
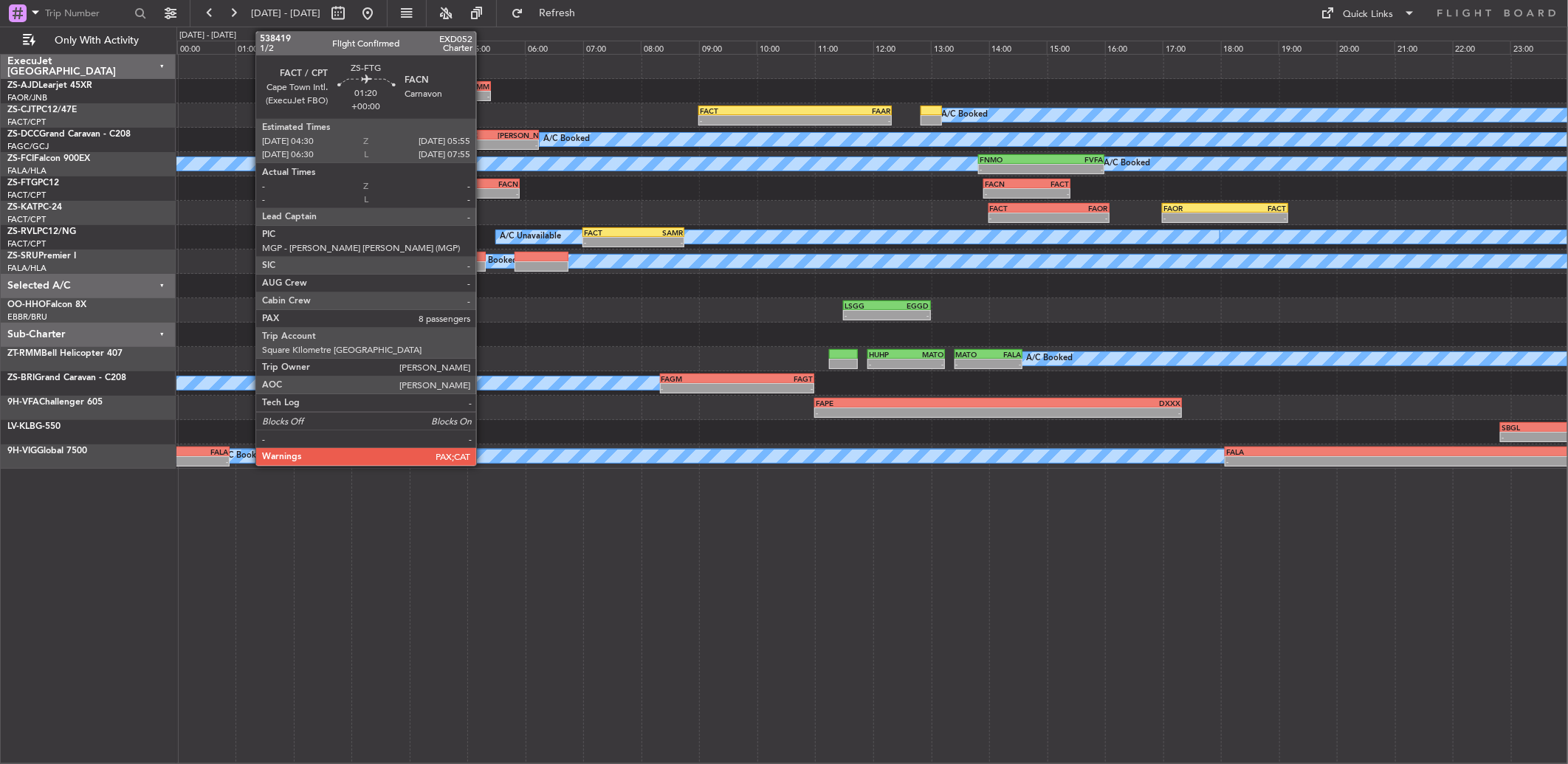
click at [483, 189] on div "-" at bounding box center [498, 193] width 39 height 9
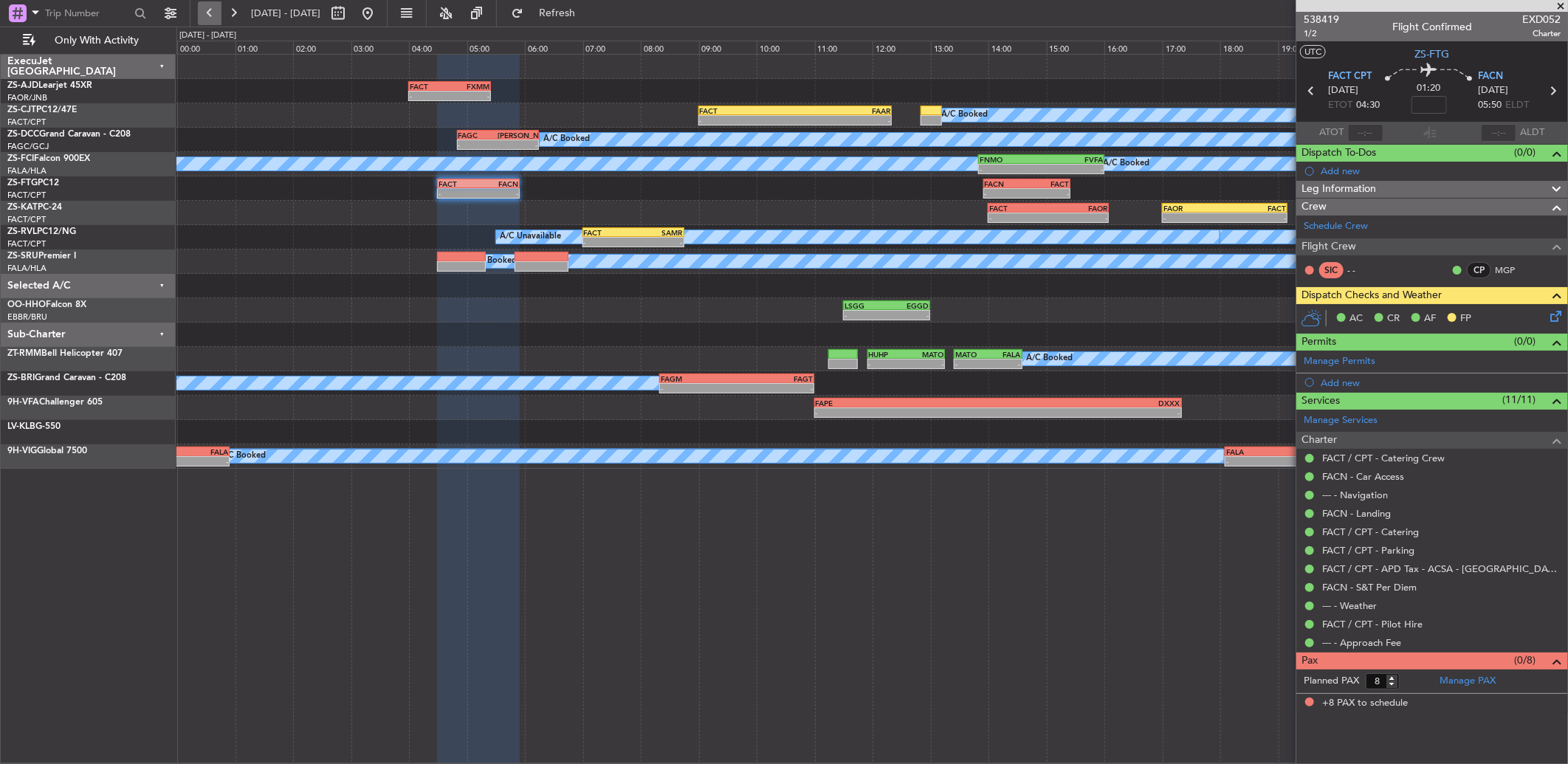
click at [201, 15] on button at bounding box center [210, 13] width 24 height 24
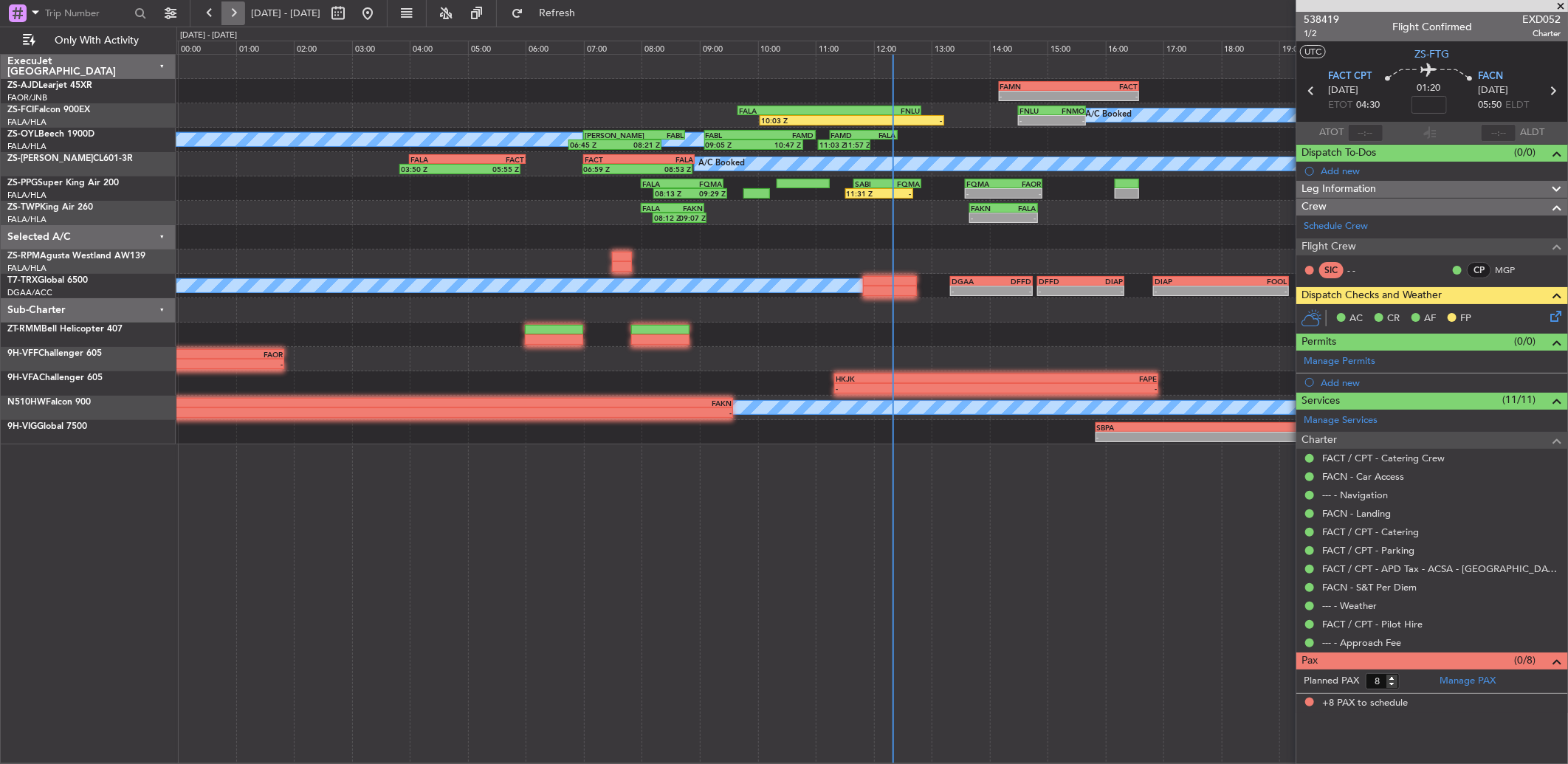
click at [233, 23] on button at bounding box center [233, 13] width 24 height 24
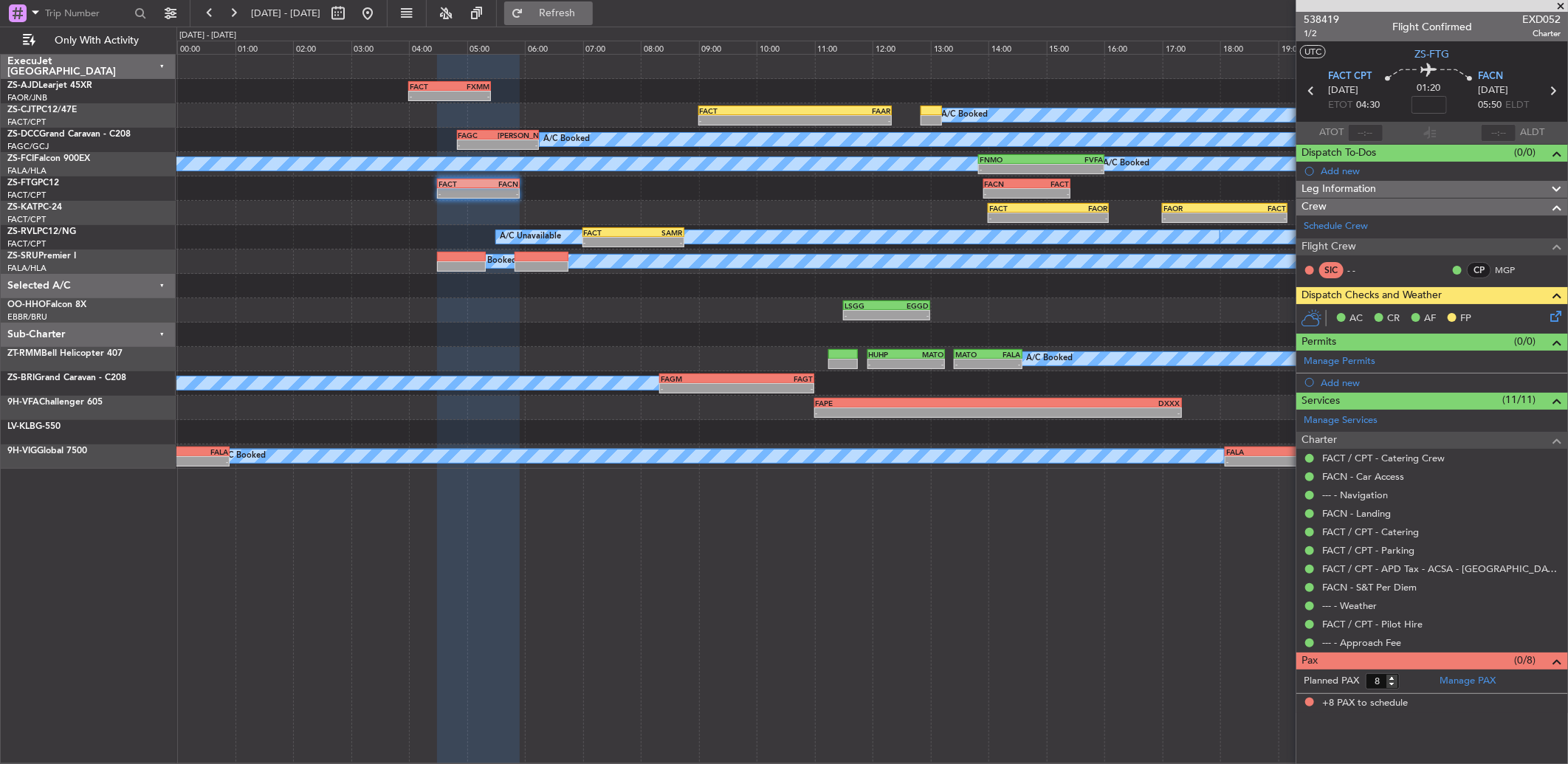
drag, startPoint x: 554, startPoint y: 15, endPoint x: 567, endPoint y: 20, distance: 13.9
click at [554, 15] on button "Refresh" at bounding box center [549, 13] width 89 height 24
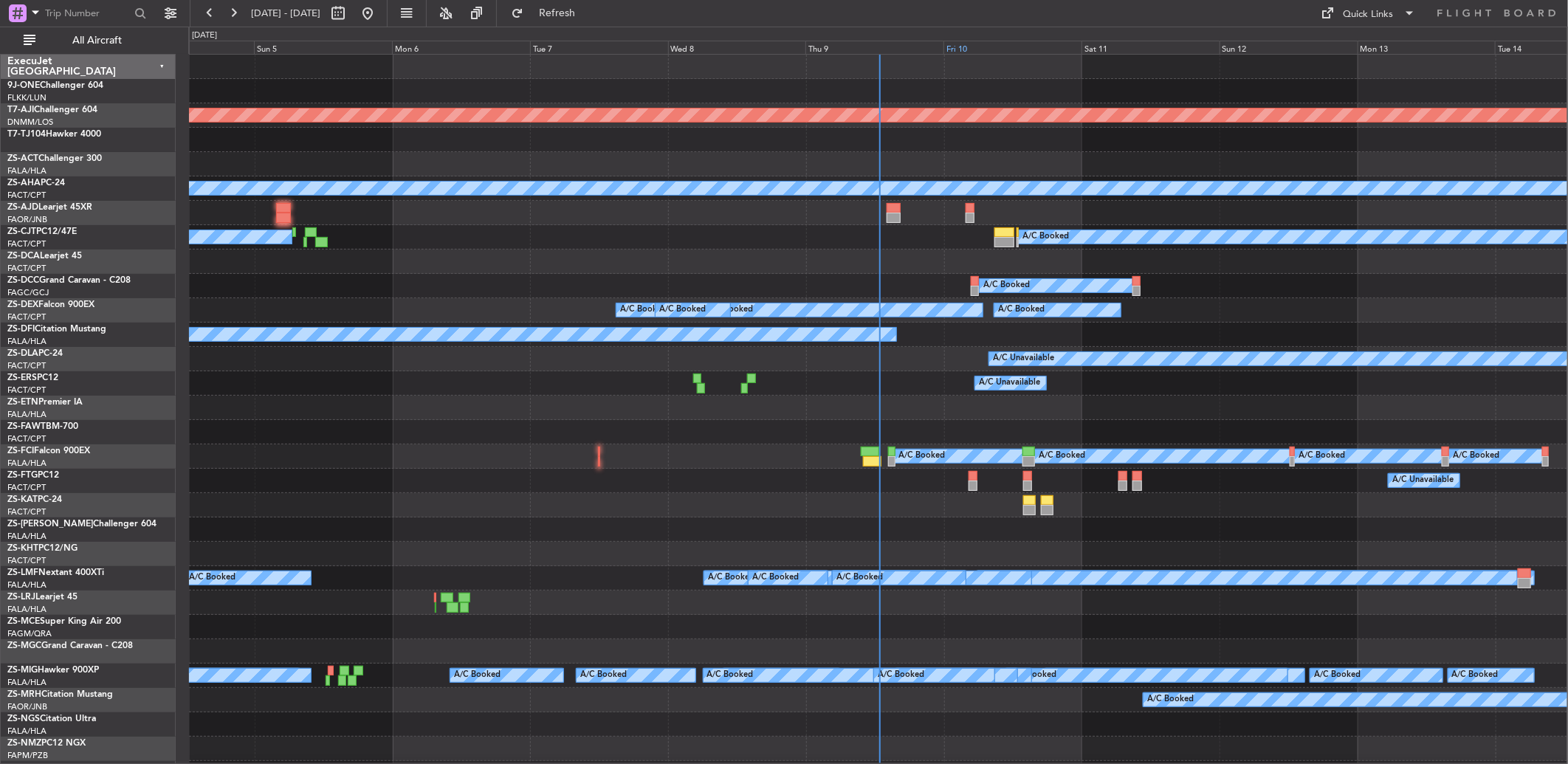
click at [964, 50] on div "Fri 10" at bounding box center [1012, 47] width 138 height 13
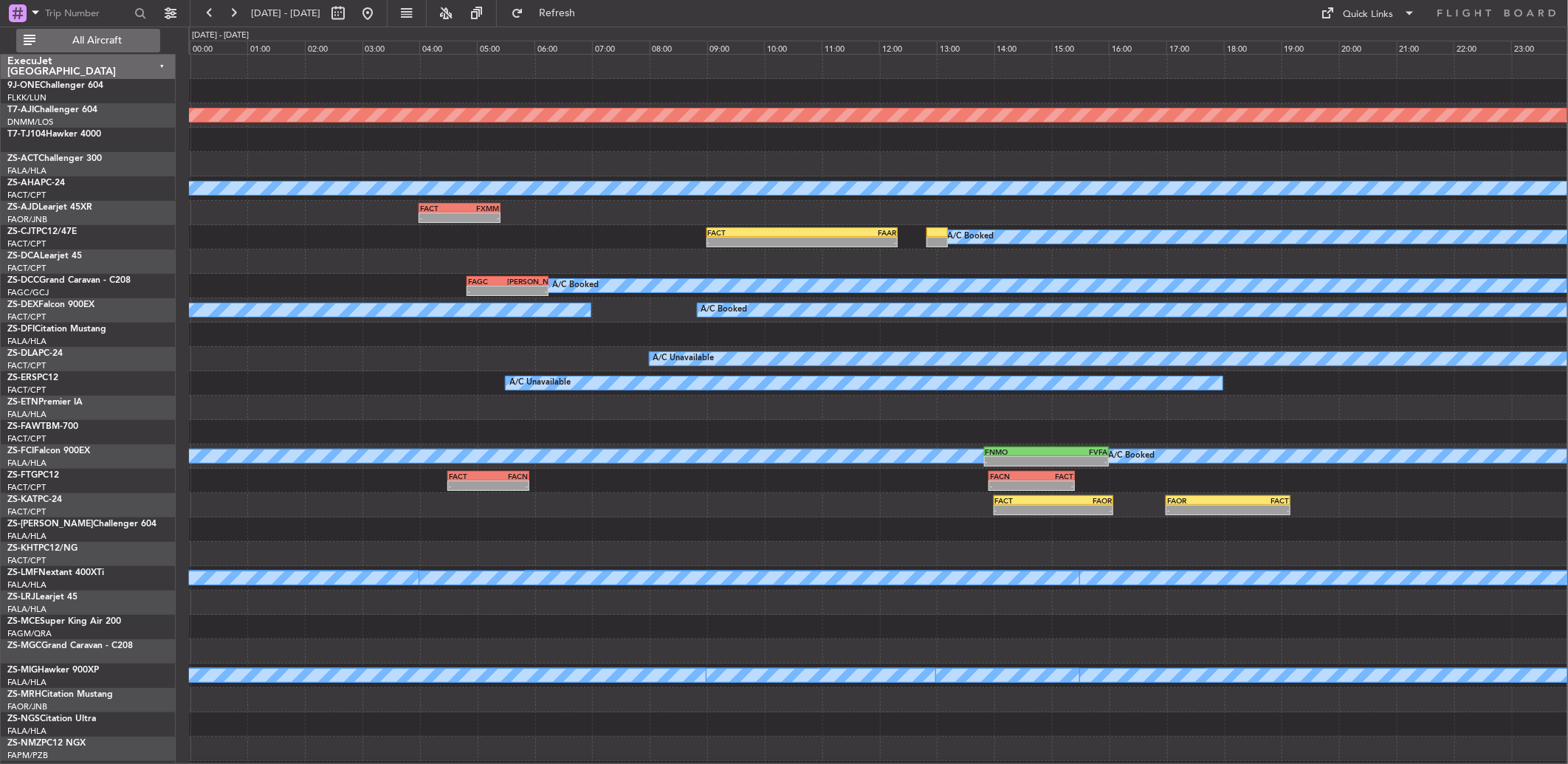
click at [119, 45] on span "All Aircraft" at bounding box center [97, 40] width 118 height 10
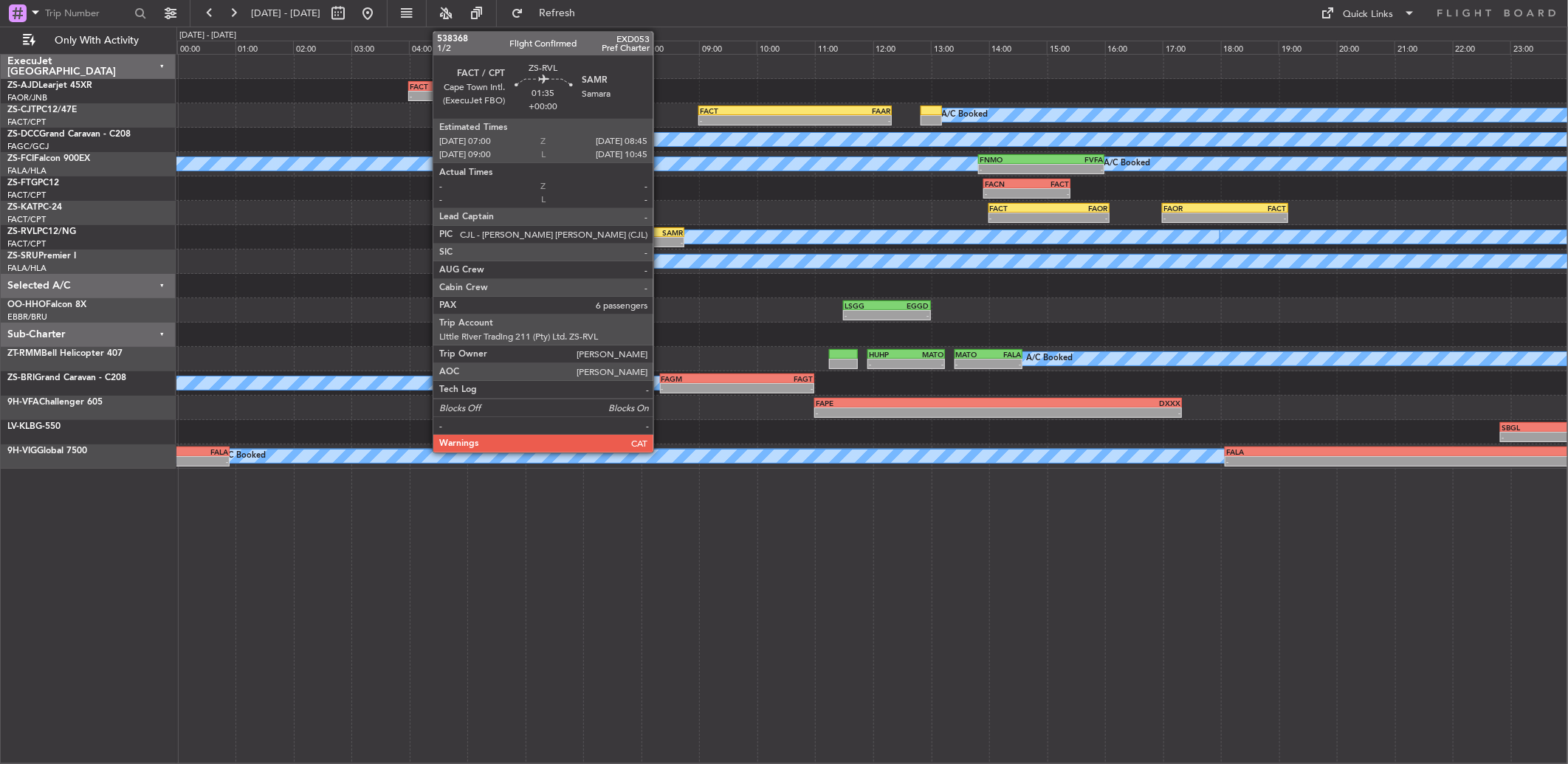
click at [661, 242] on div "-" at bounding box center [658, 242] width 50 height 9
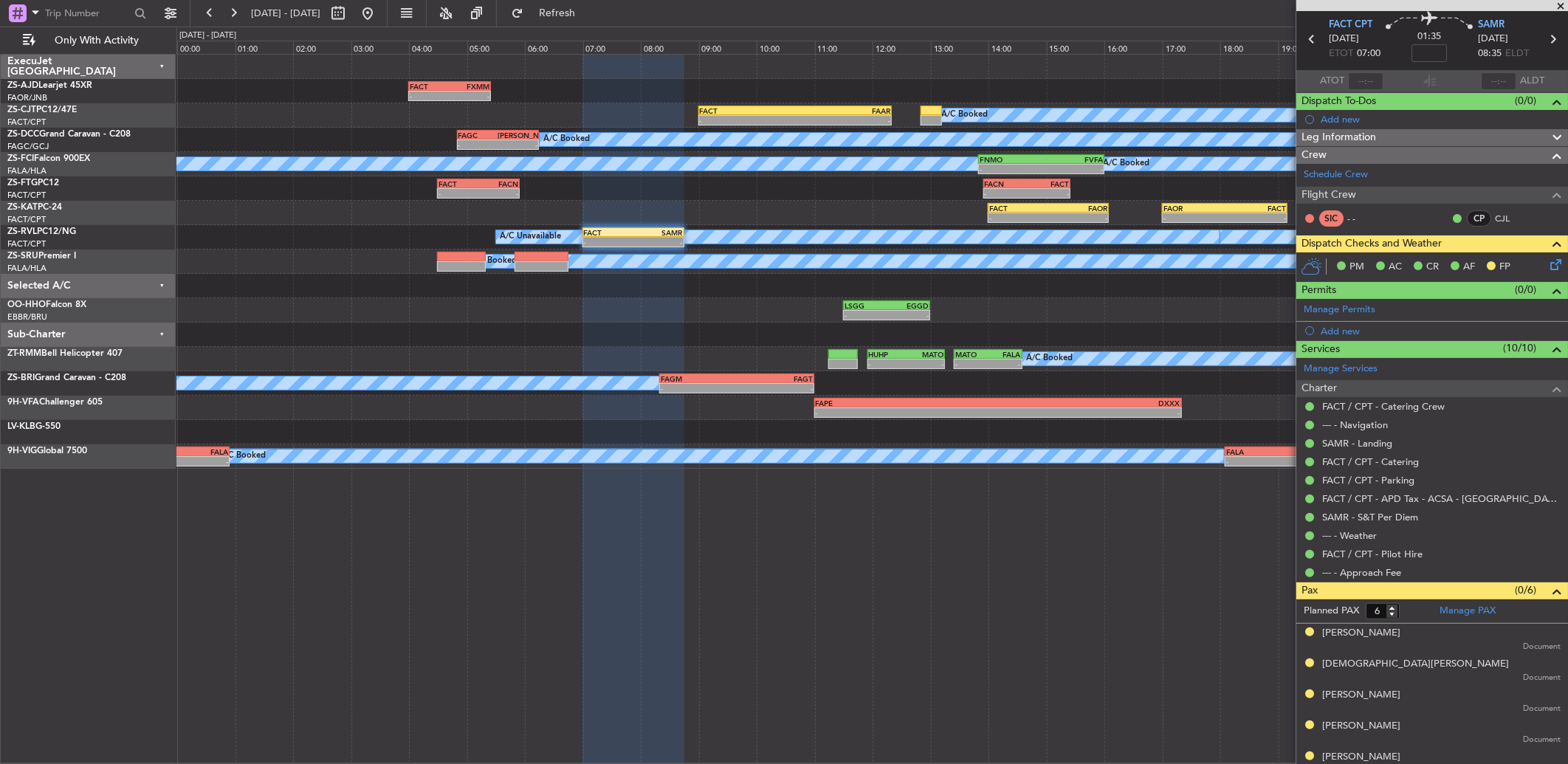
scroll to position [97, 0]
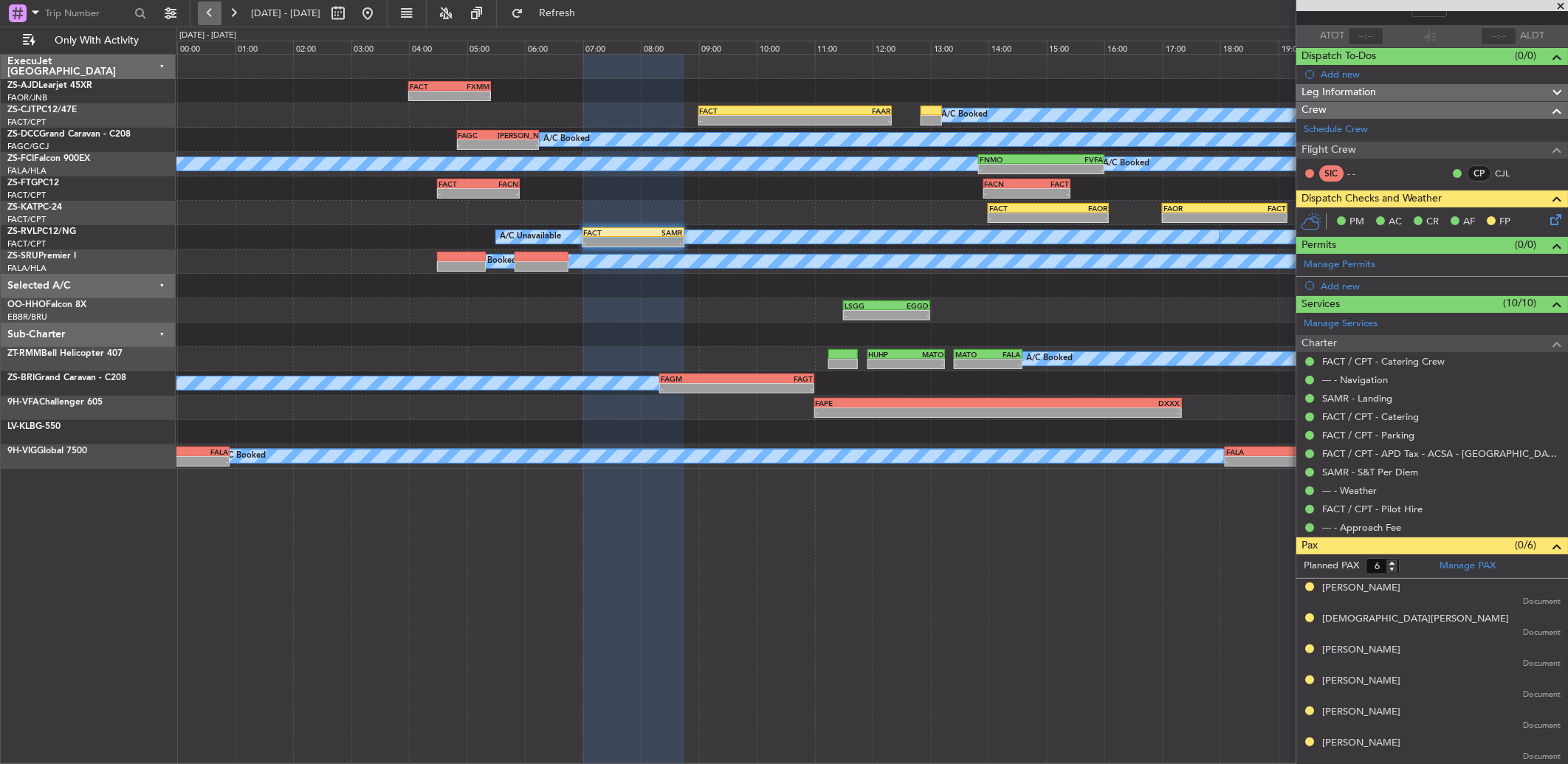
click at [203, 17] on button at bounding box center [210, 13] width 24 height 24
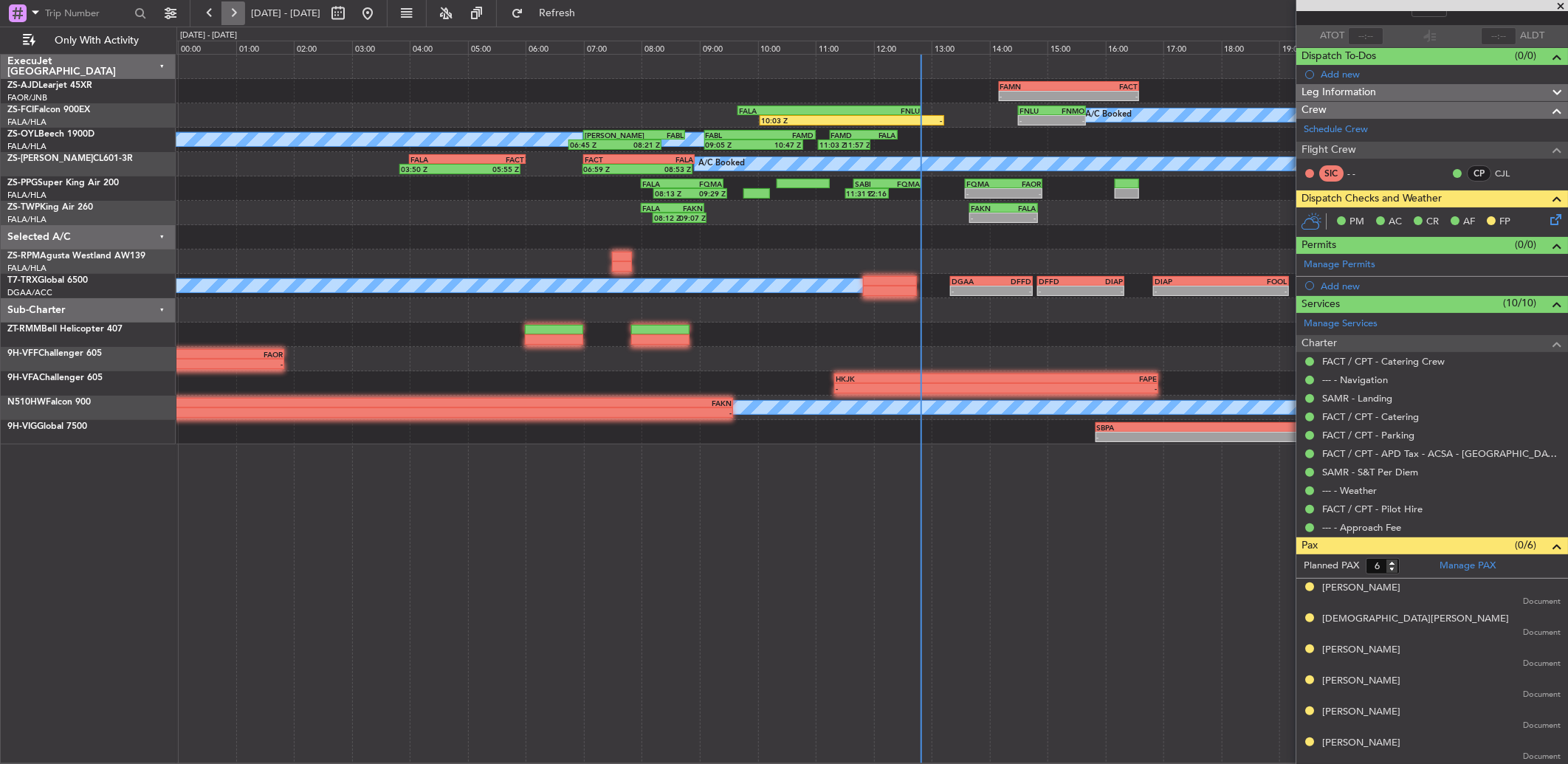
click at [233, 11] on button at bounding box center [233, 13] width 24 height 24
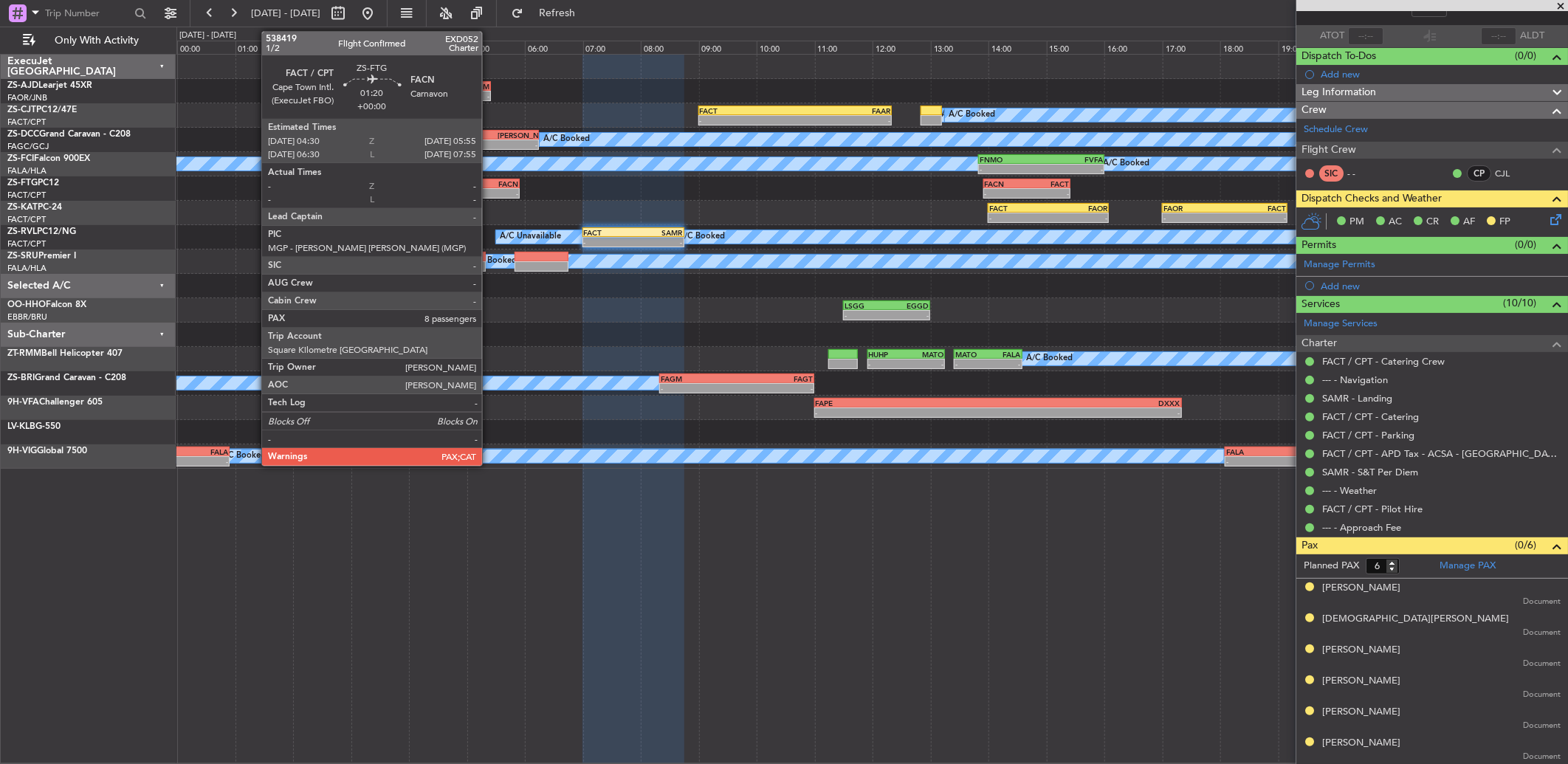
click at [489, 180] on div "FACN" at bounding box center [498, 184] width 39 height 9
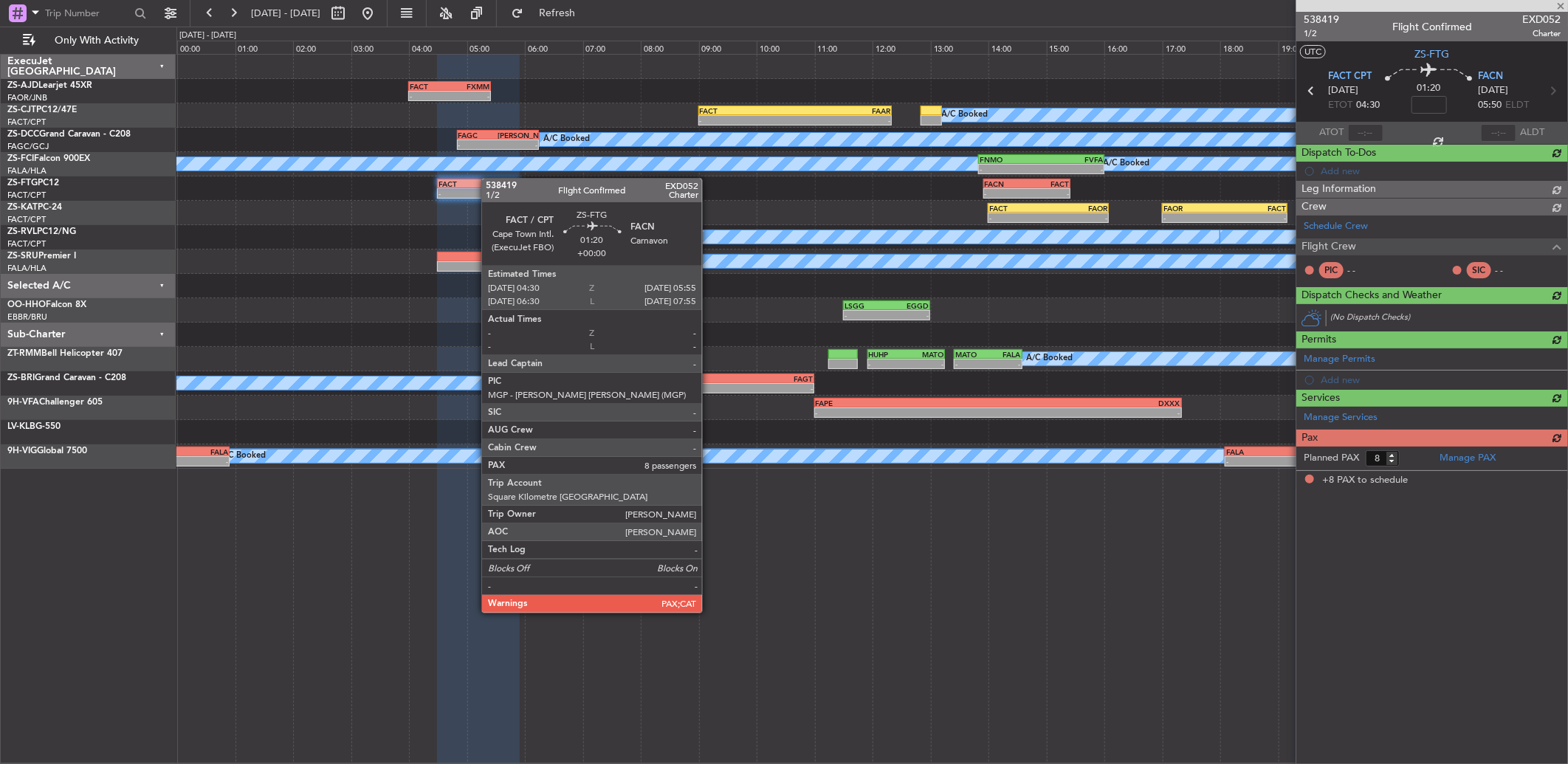
scroll to position [0, 0]
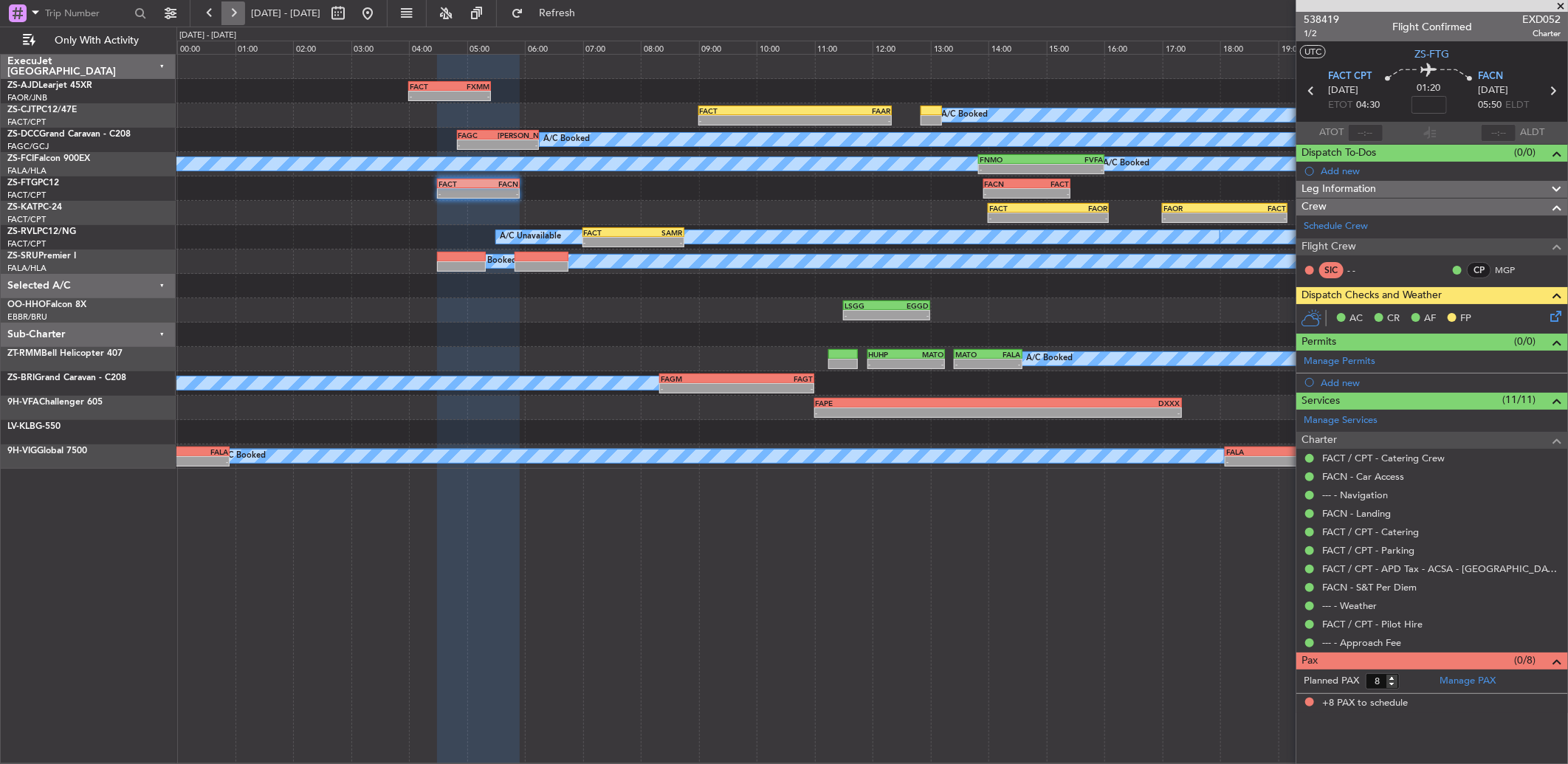
click at [232, 13] on button at bounding box center [233, 13] width 24 height 24
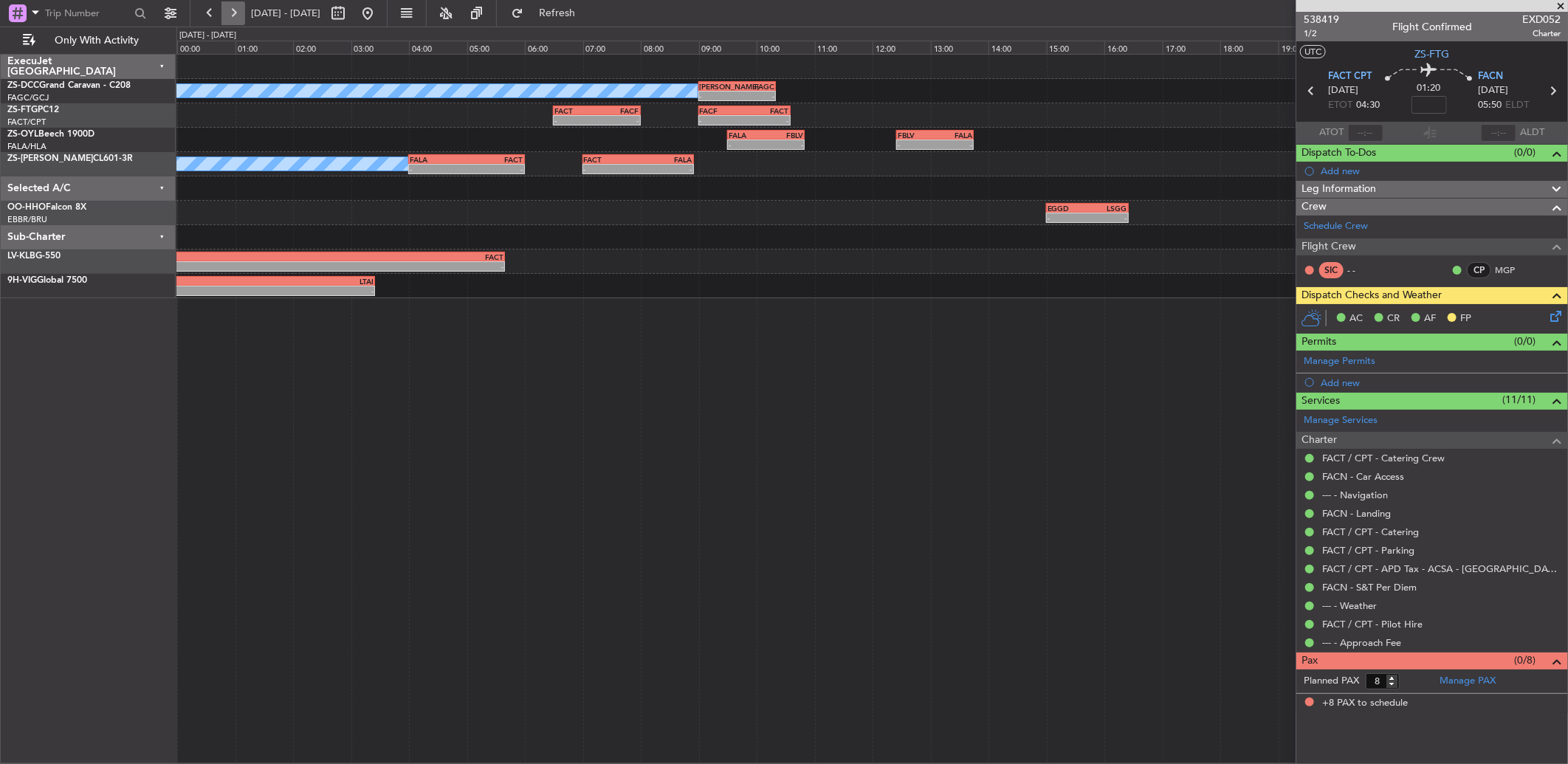
click at [227, 8] on button at bounding box center [233, 13] width 24 height 24
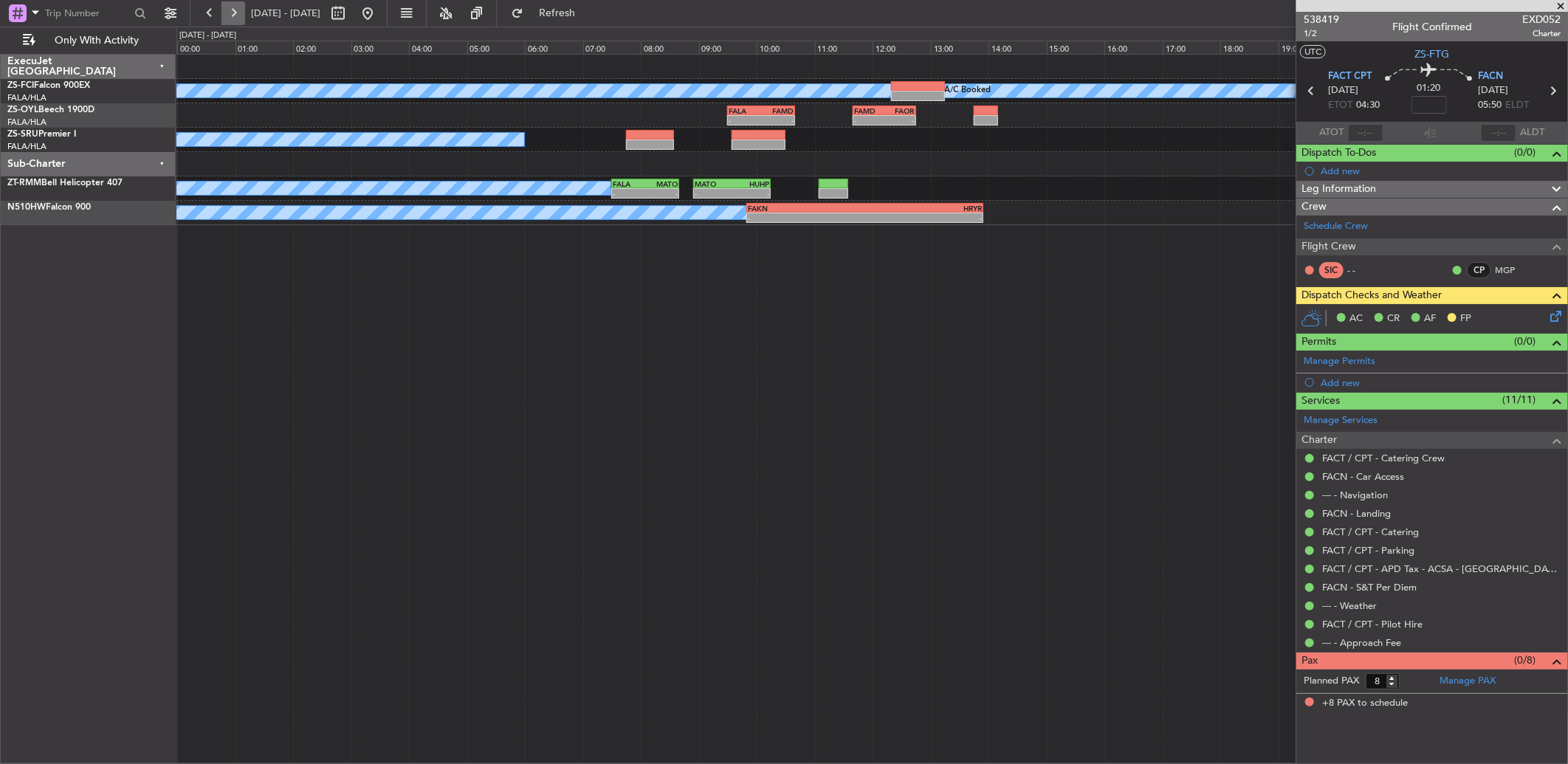
click at [241, 16] on button at bounding box center [233, 13] width 24 height 24
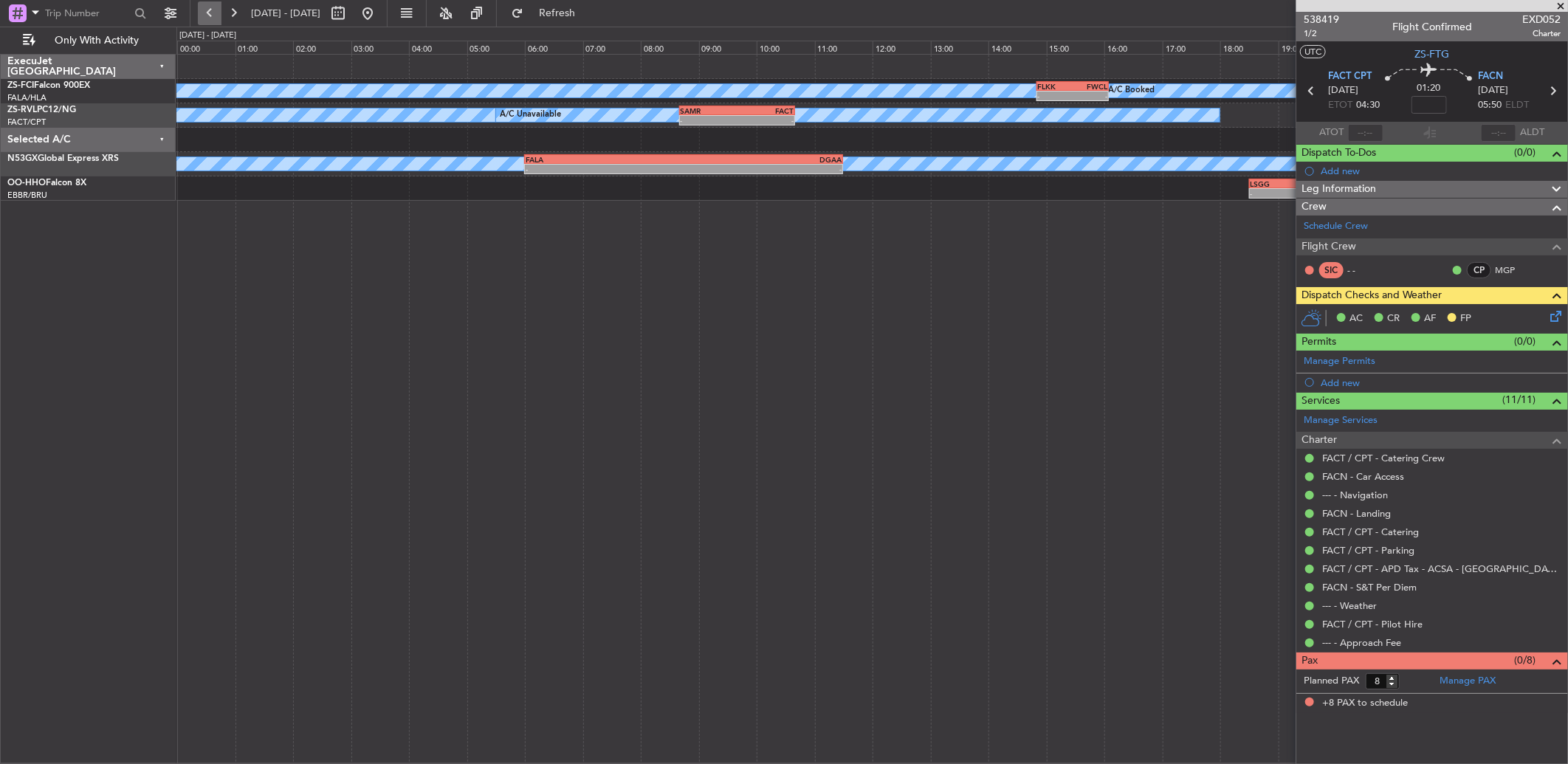
click at [206, 9] on button at bounding box center [210, 13] width 24 height 24
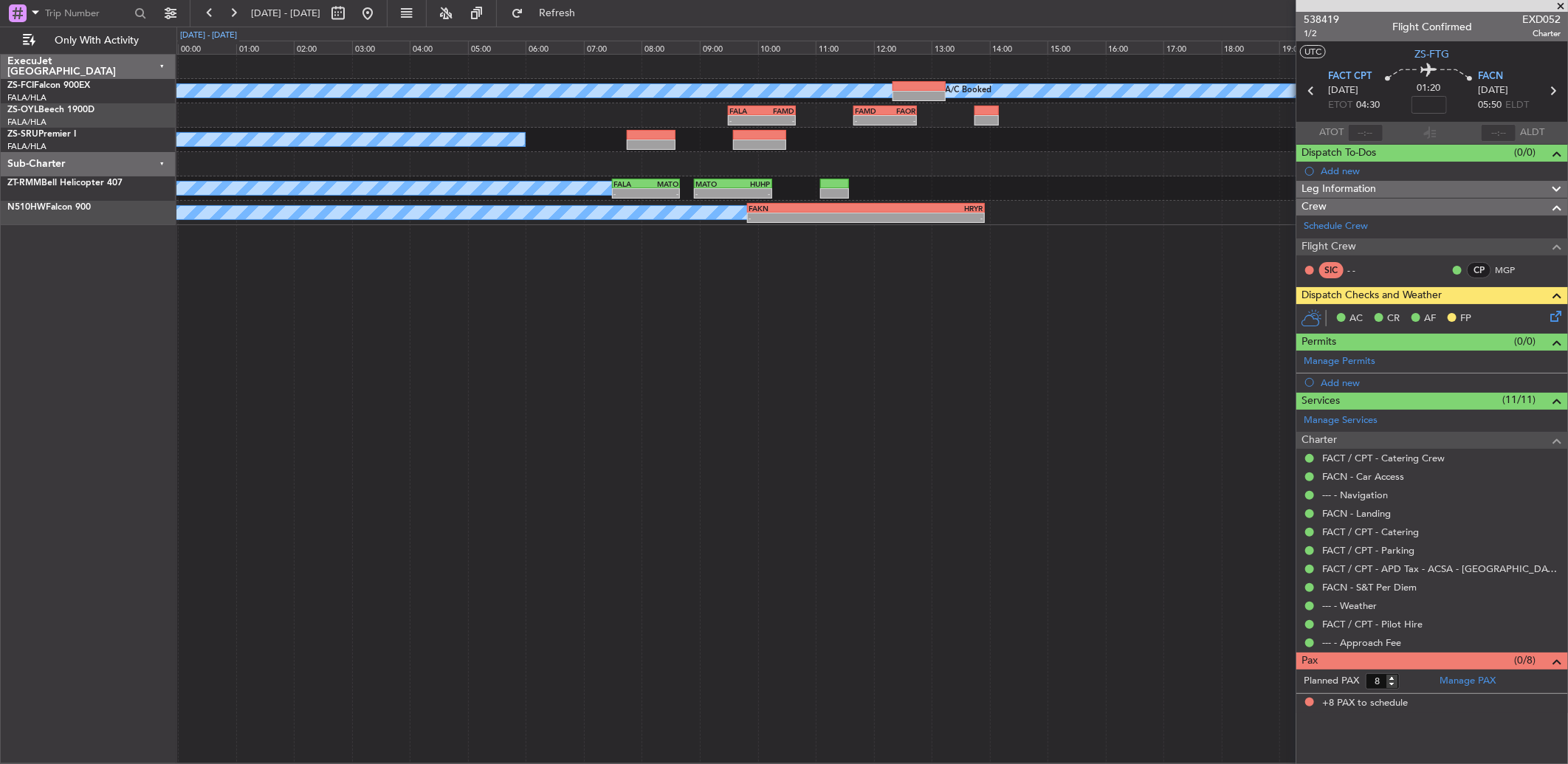
drag, startPoint x: 206, startPoint y: 9, endPoint x: 204, endPoint y: 39, distance: 30.1
click at [205, 22] on button at bounding box center [210, 13] width 24 height 24
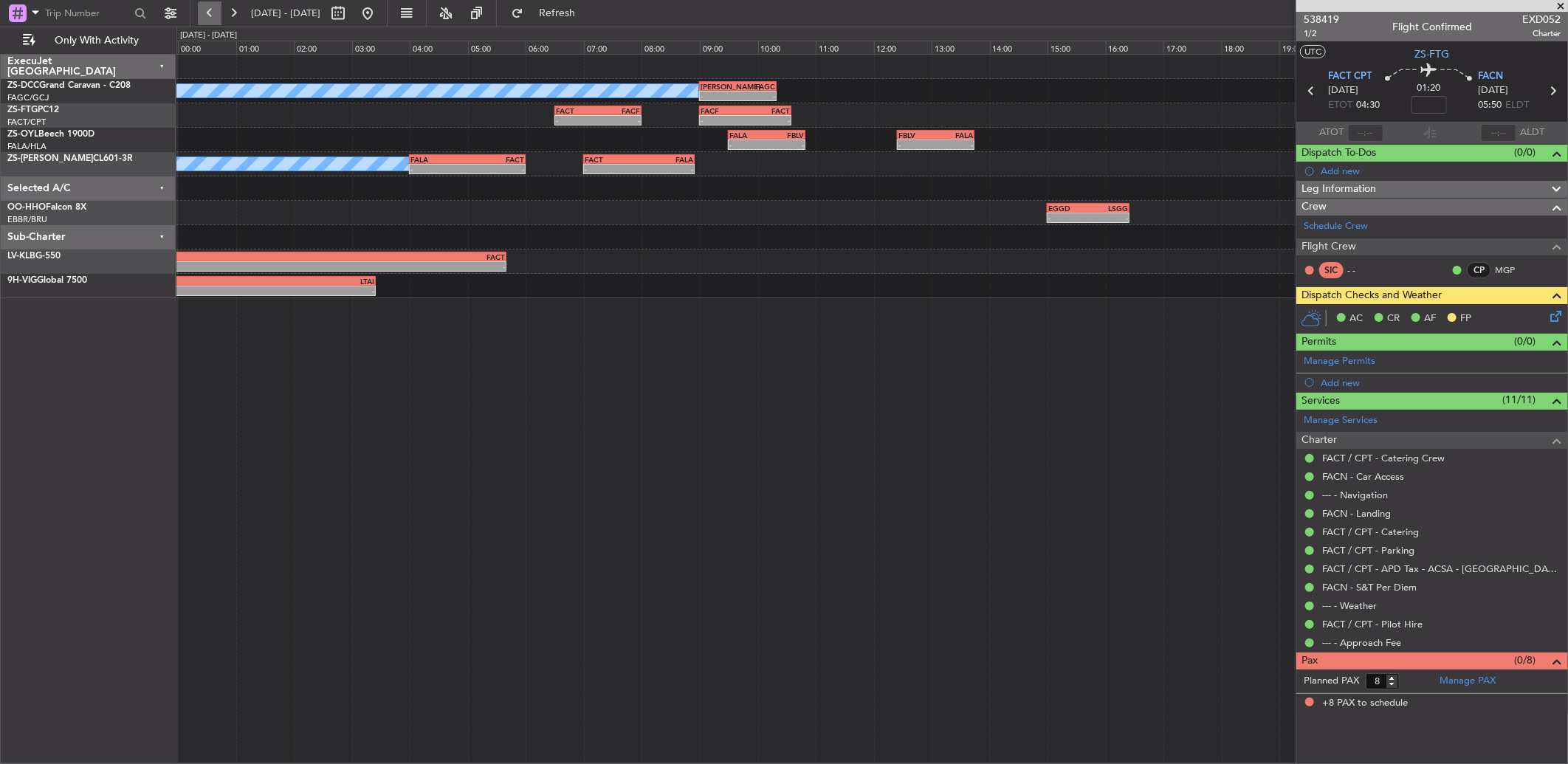
click at [206, 22] on button at bounding box center [210, 13] width 24 height 24
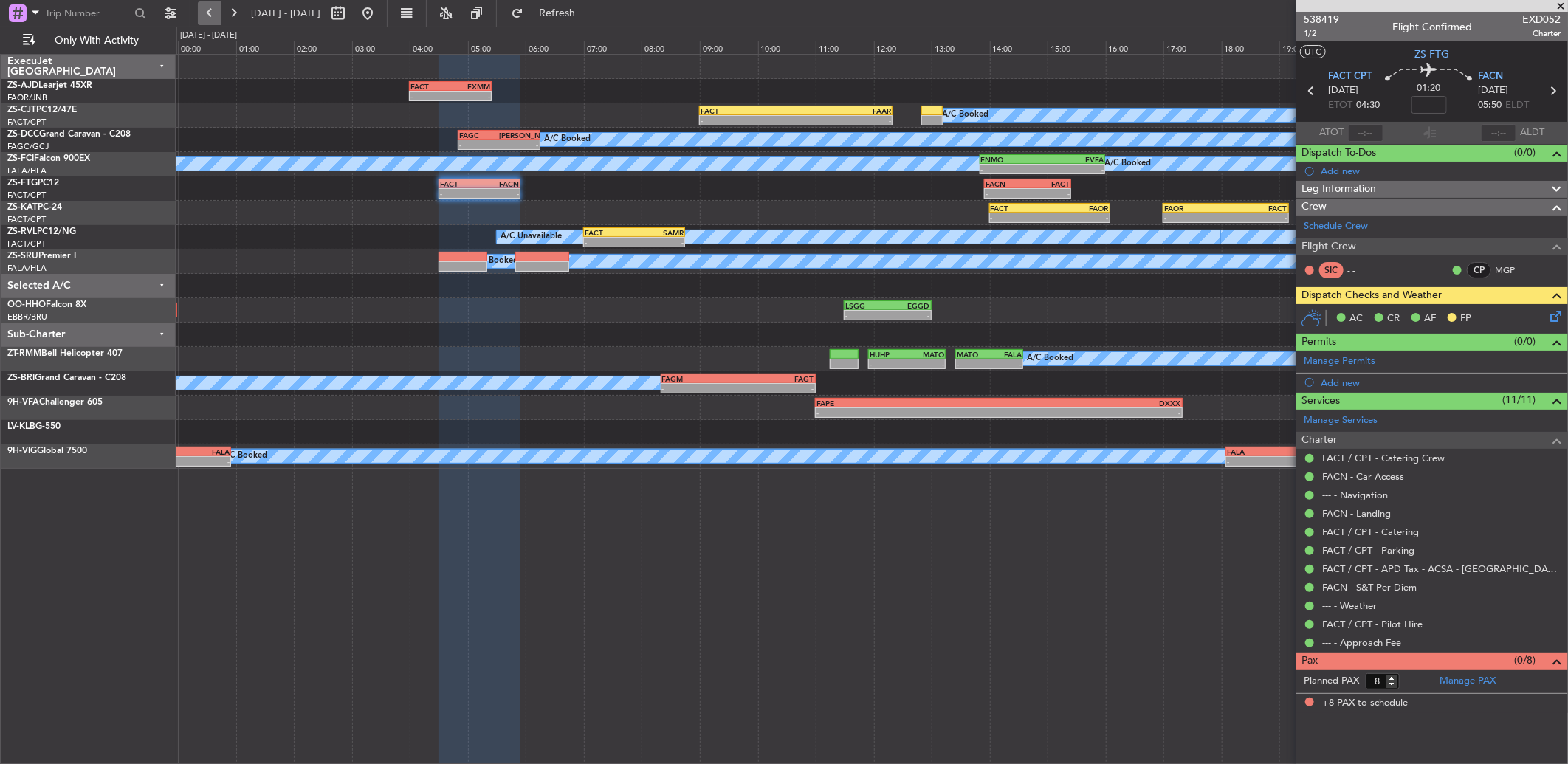
click at [206, 22] on button at bounding box center [210, 13] width 24 height 24
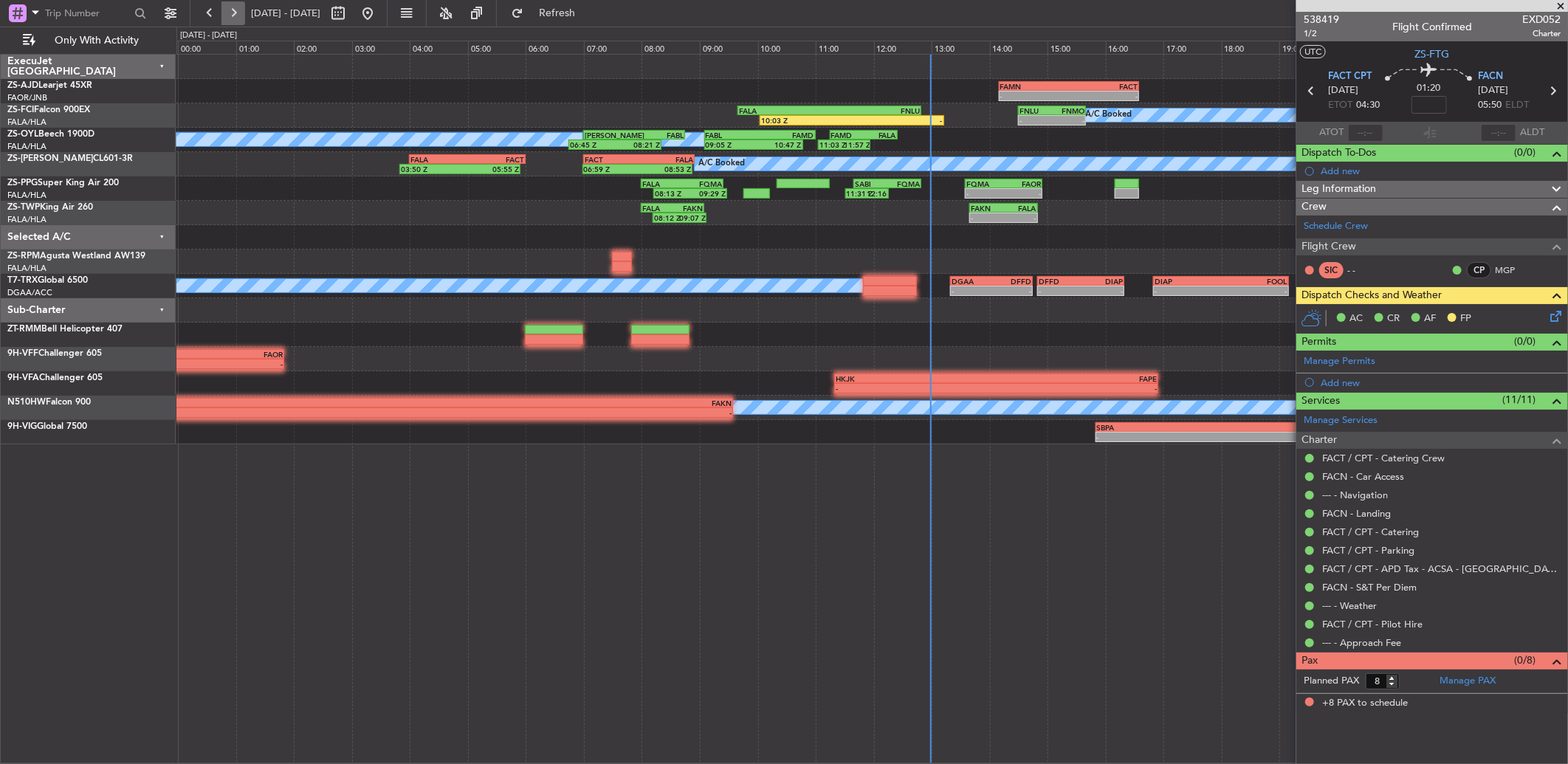
click at [239, 12] on button at bounding box center [233, 13] width 24 height 24
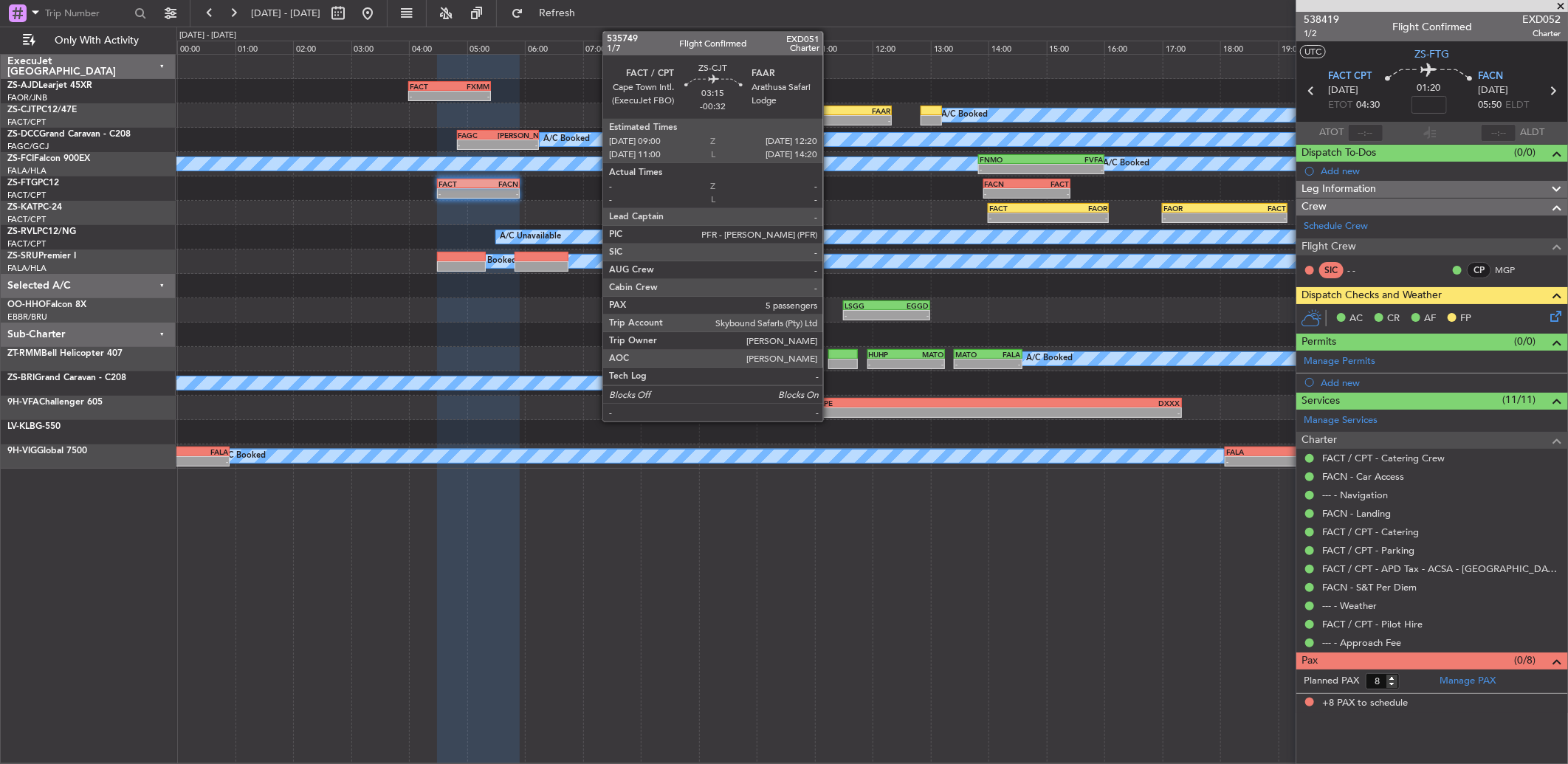
click at [830, 117] on div "-" at bounding box center [842, 120] width 95 height 9
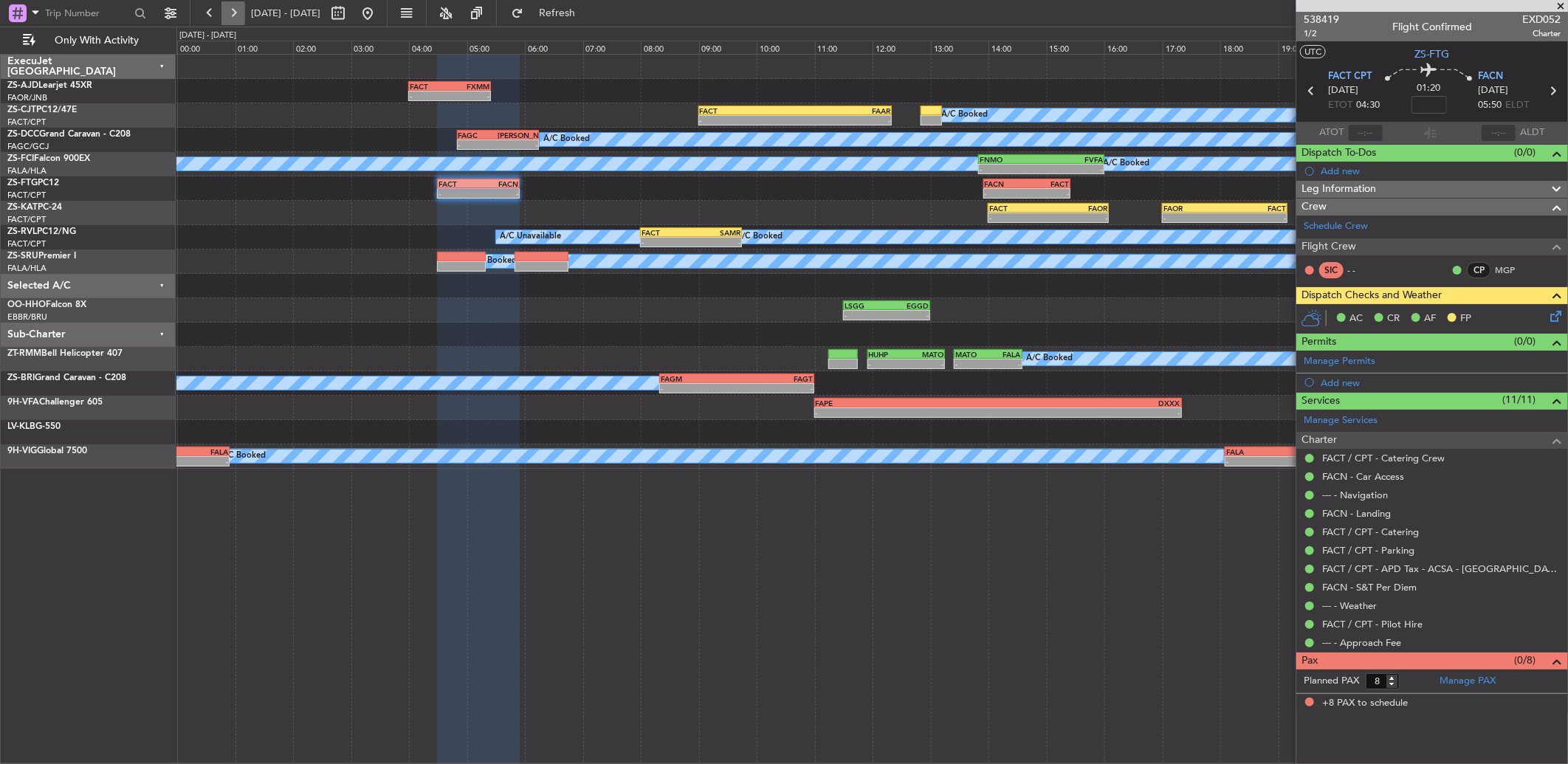
click at [235, 12] on button at bounding box center [233, 13] width 24 height 24
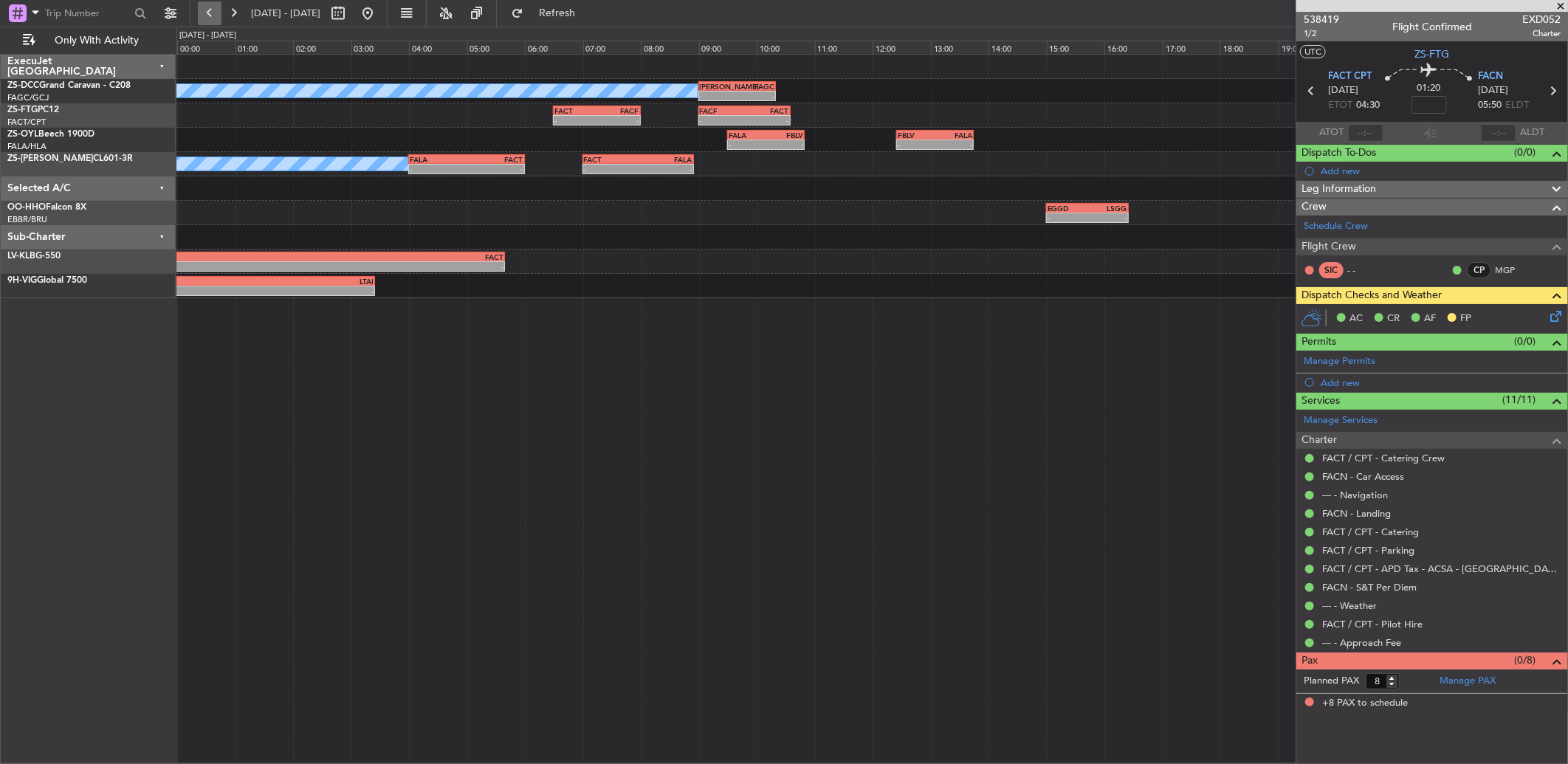
click at [205, 12] on button at bounding box center [210, 13] width 24 height 24
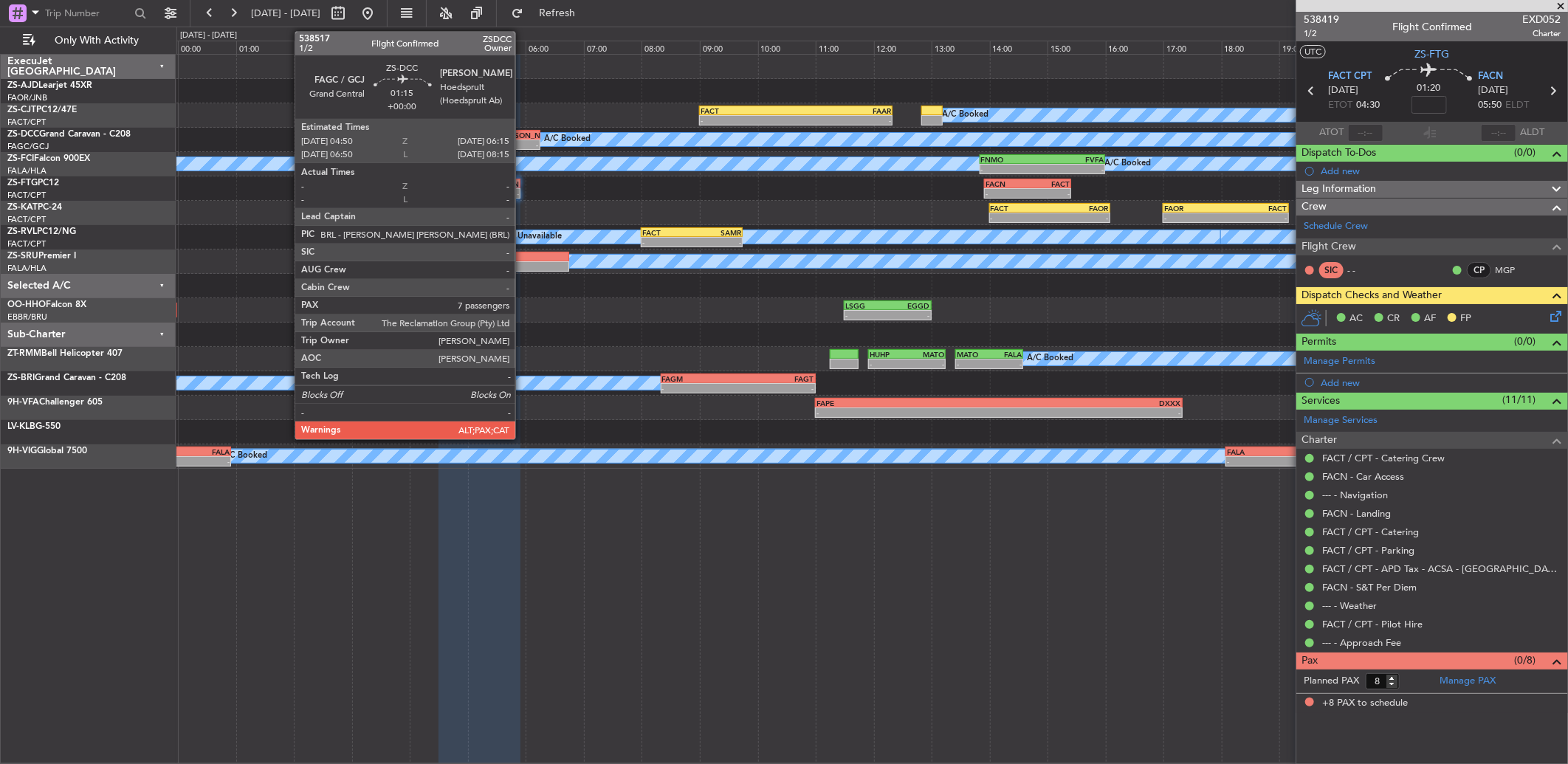
click at [523, 134] on div "[PERSON_NAME]" at bounding box center [519, 135] width 39 height 9
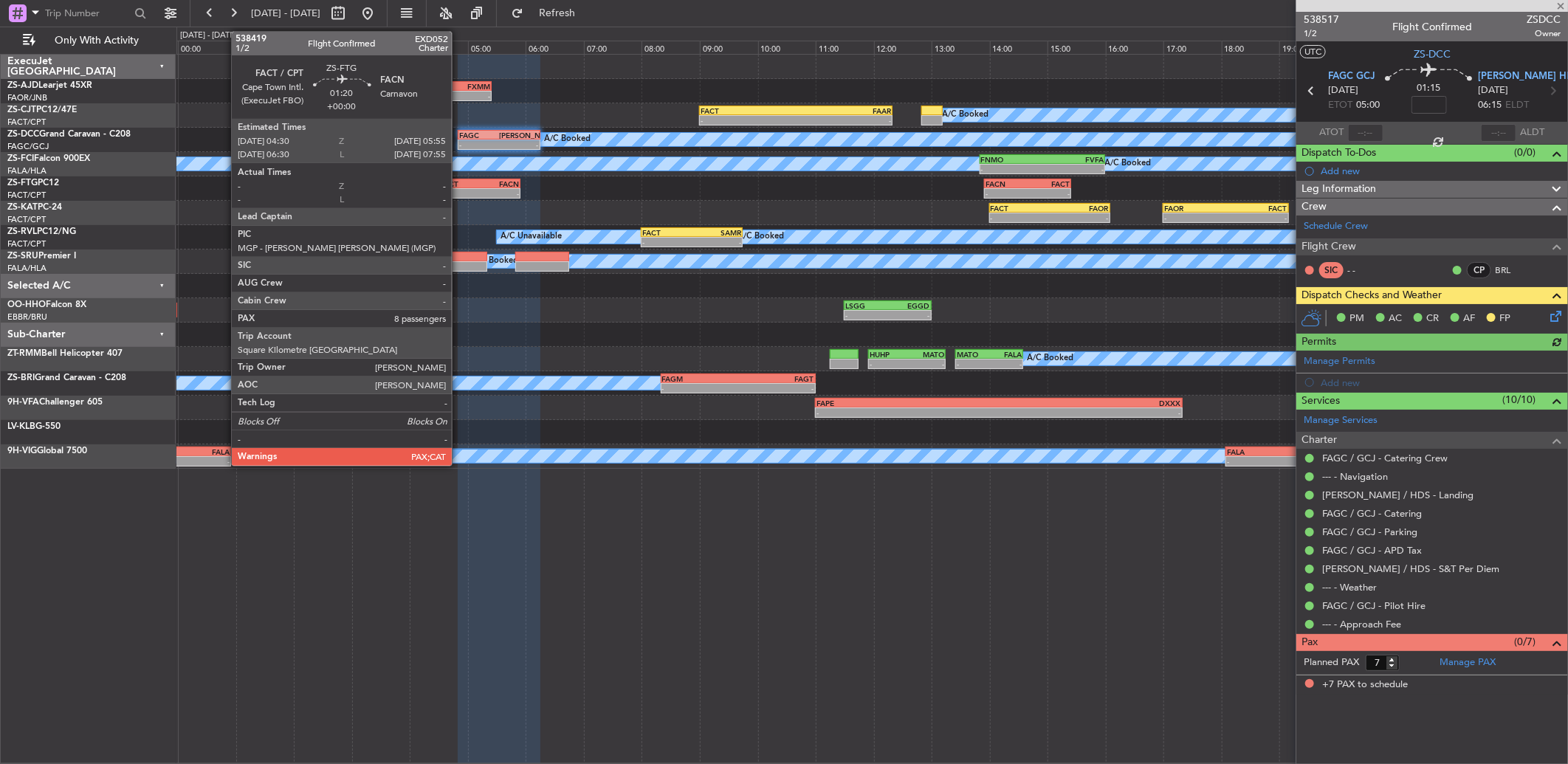
click at [459, 187] on div "04:30 Z" at bounding box center [459, 191] width 39 height 9
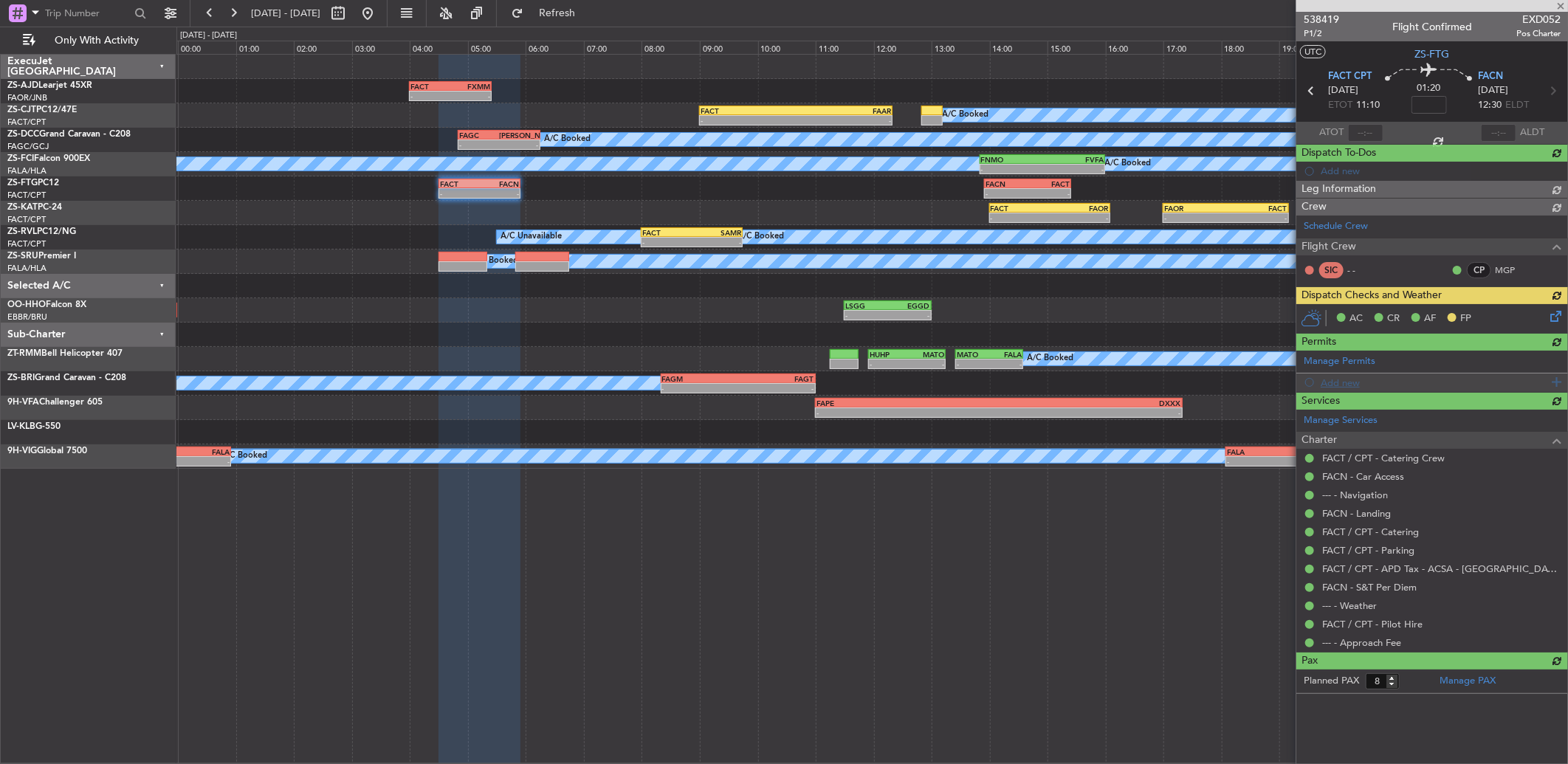
type input "0"
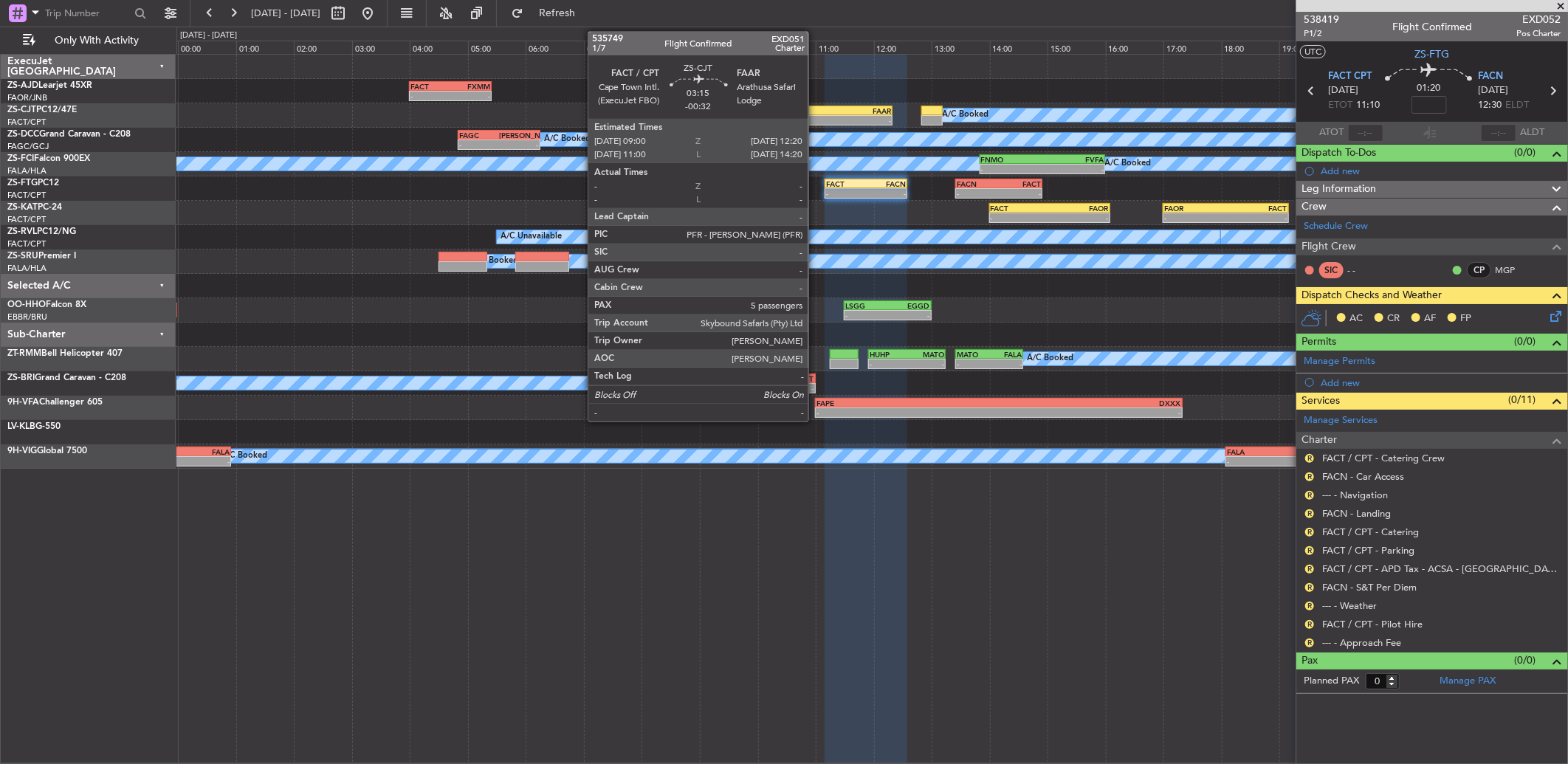
click at [817, 113] on div "FAAR" at bounding box center [843, 111] width 95 height 9
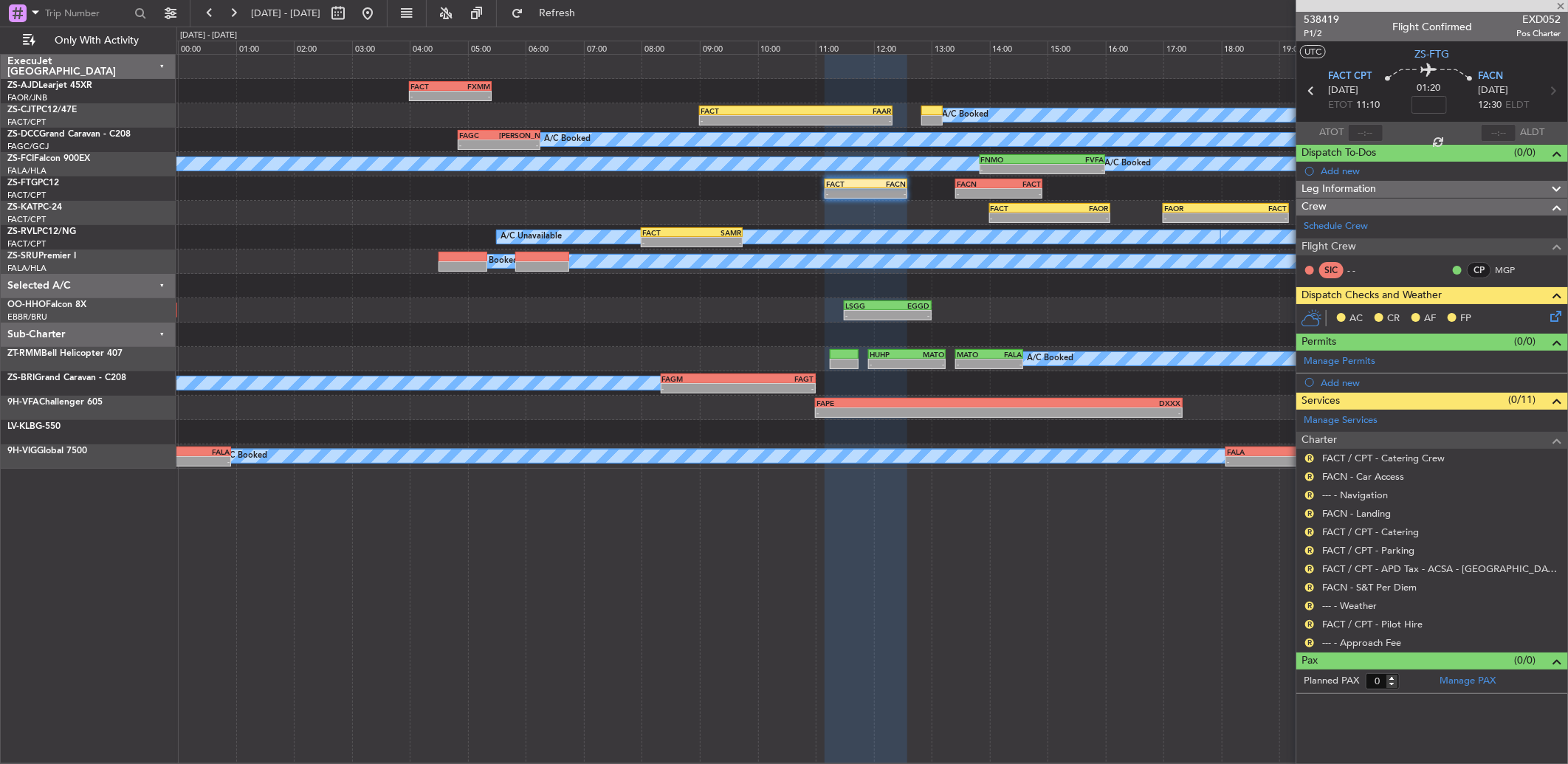
type input "-00:32"
type input "5"
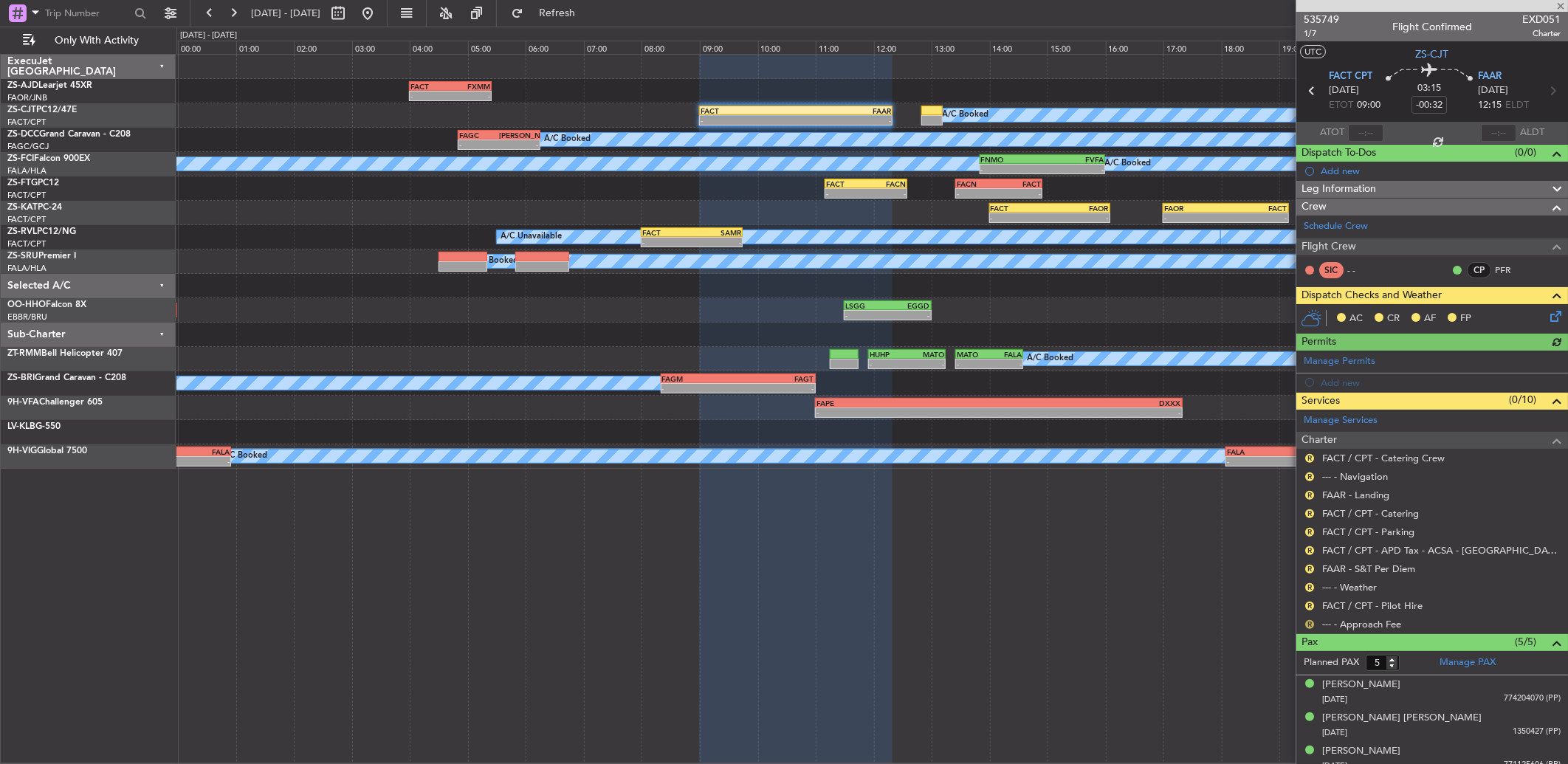
click at [1311, 624] on button "R" at bounding box center [1309, 625] width 9 height 9
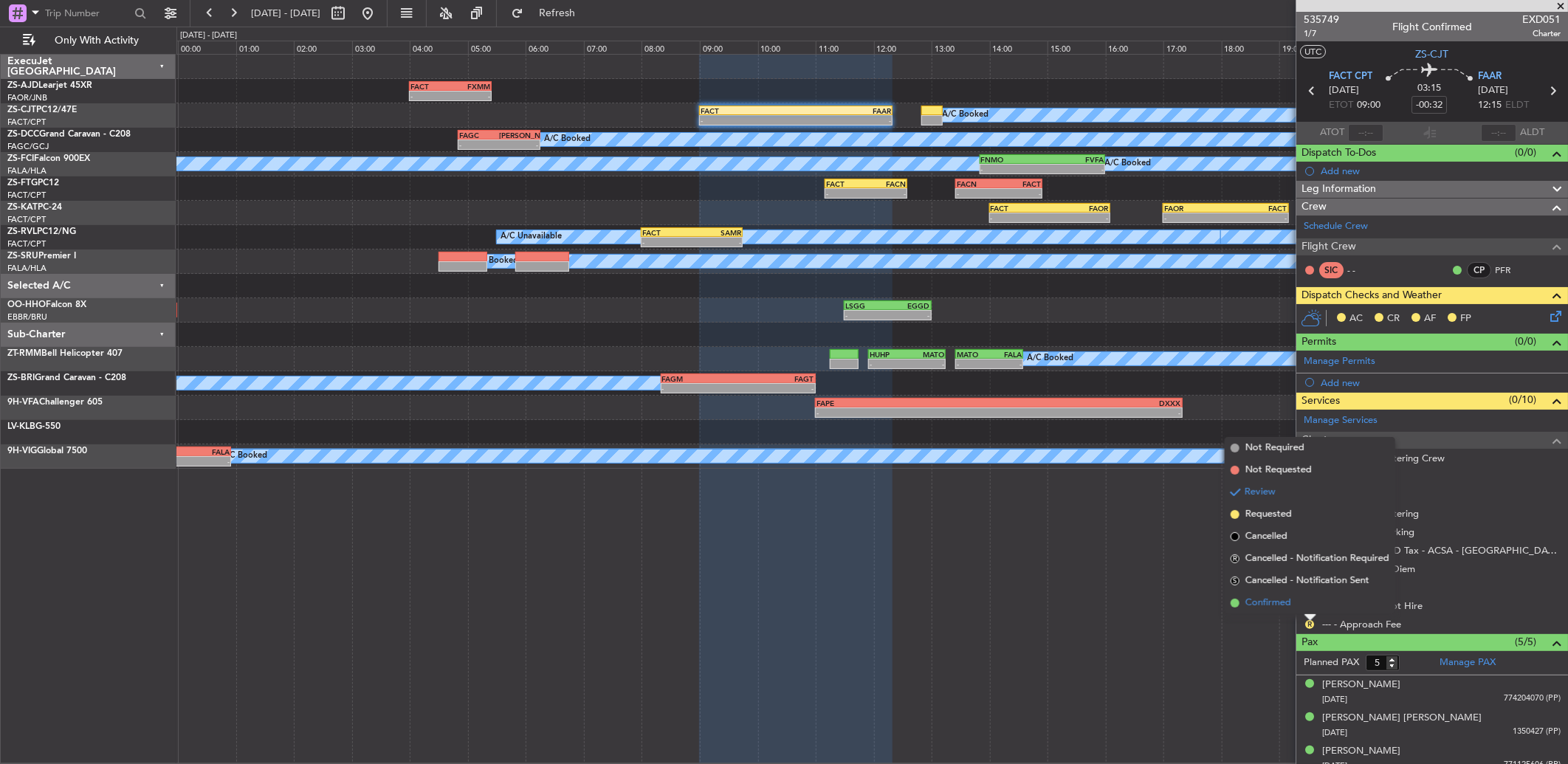
click at [1307, 602] on li "Confirmed" at bounding box center [1309, 603] width 170 height 22
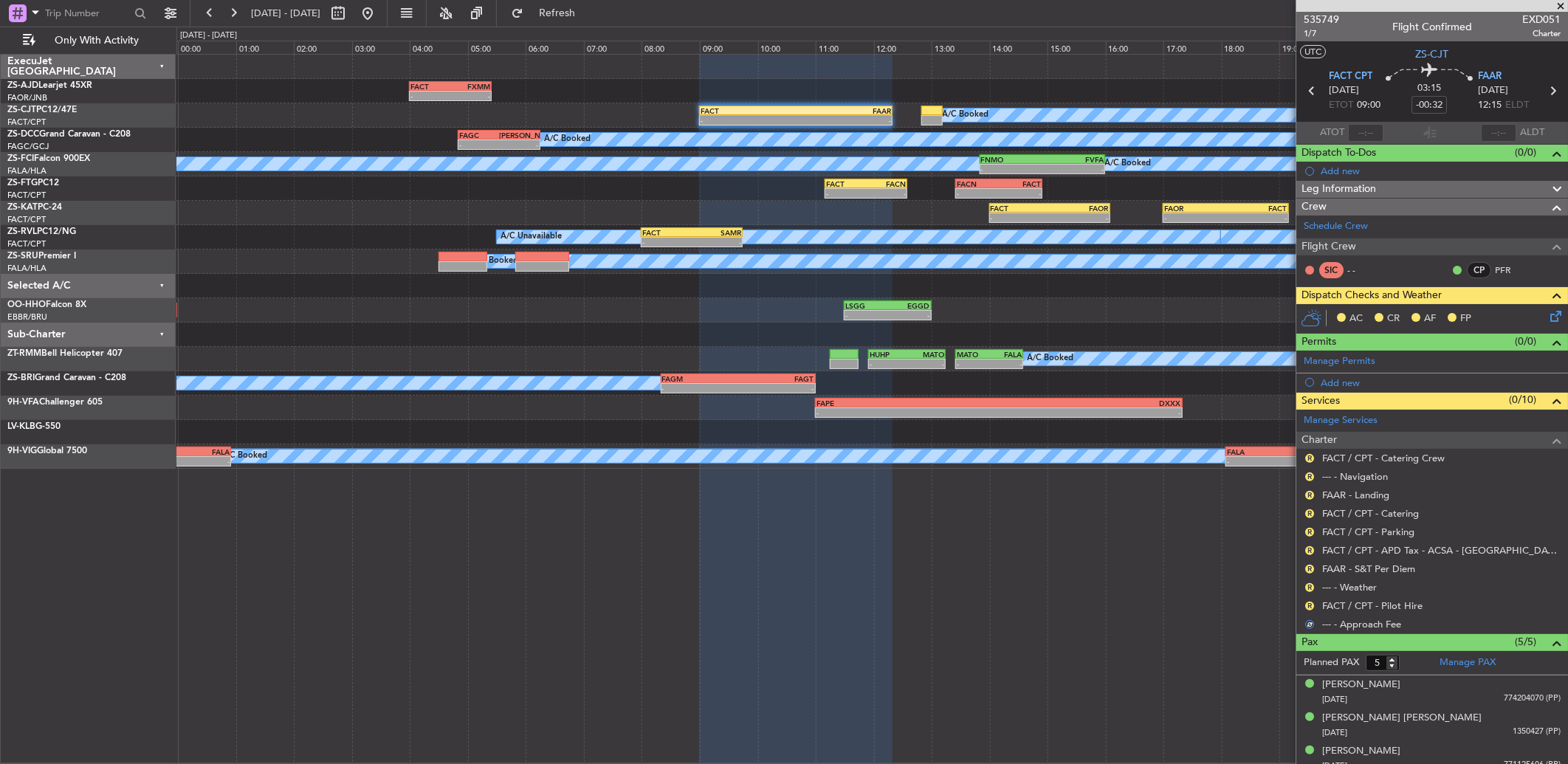
click at [1307, 602] on button "R" at bounding box center [1309, 606] width 9 height 9
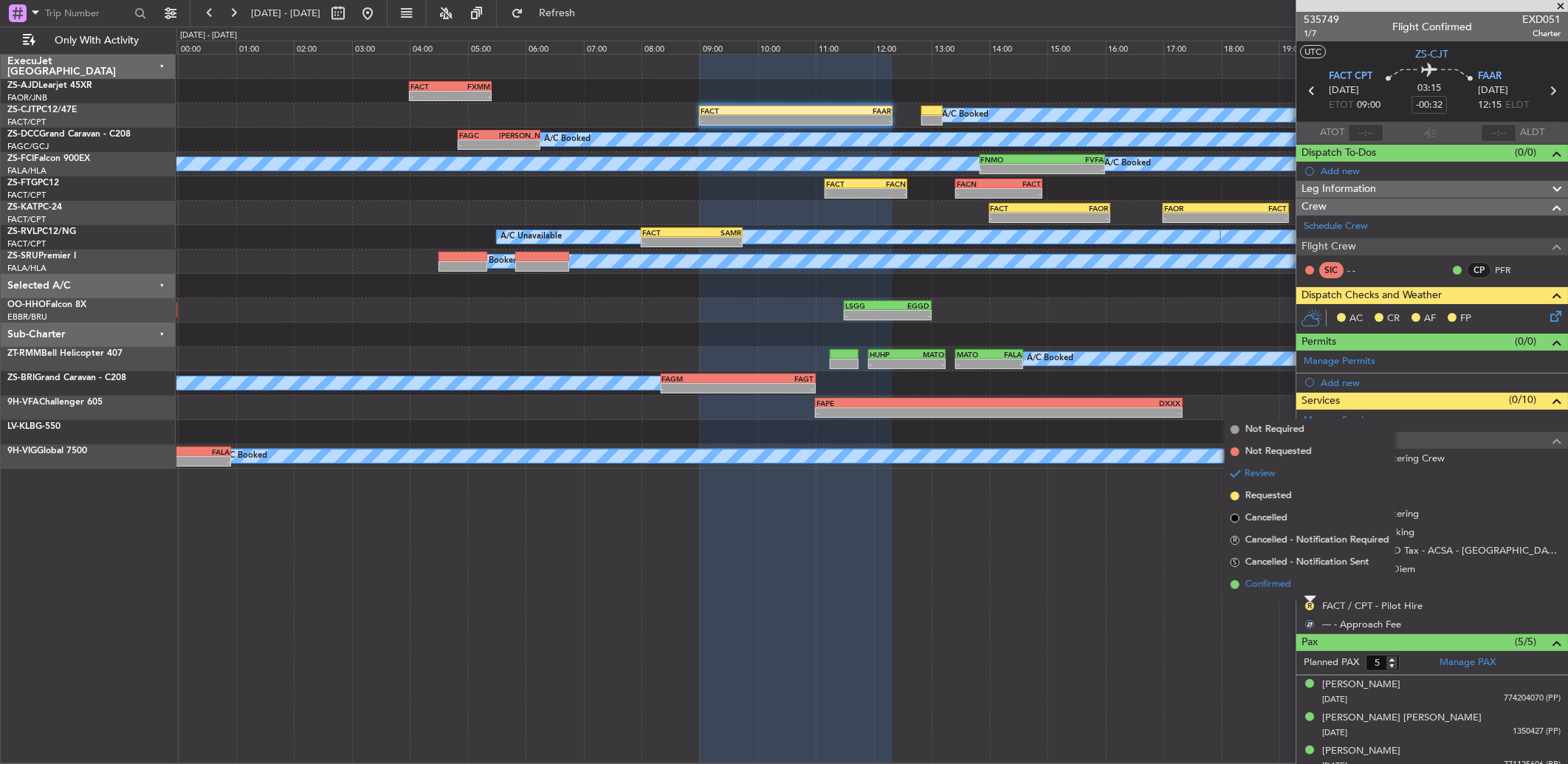
click at [1307, 589] on li "Confirmed" at bounding box center [1309, 584] width 170 height 22
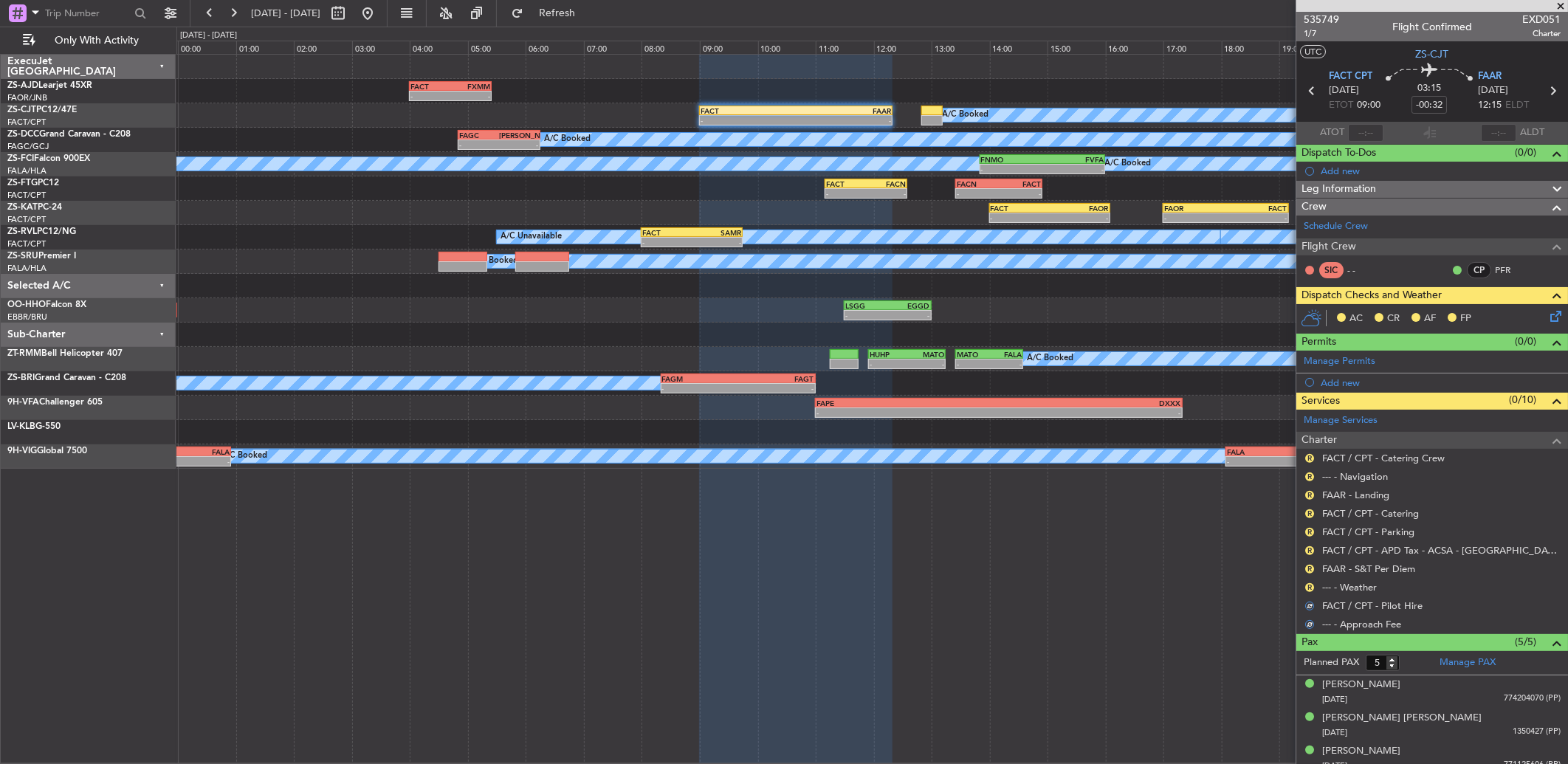
click at [1307, 589] on button "R" at bounding box center [1309, 588] width 9 height 9
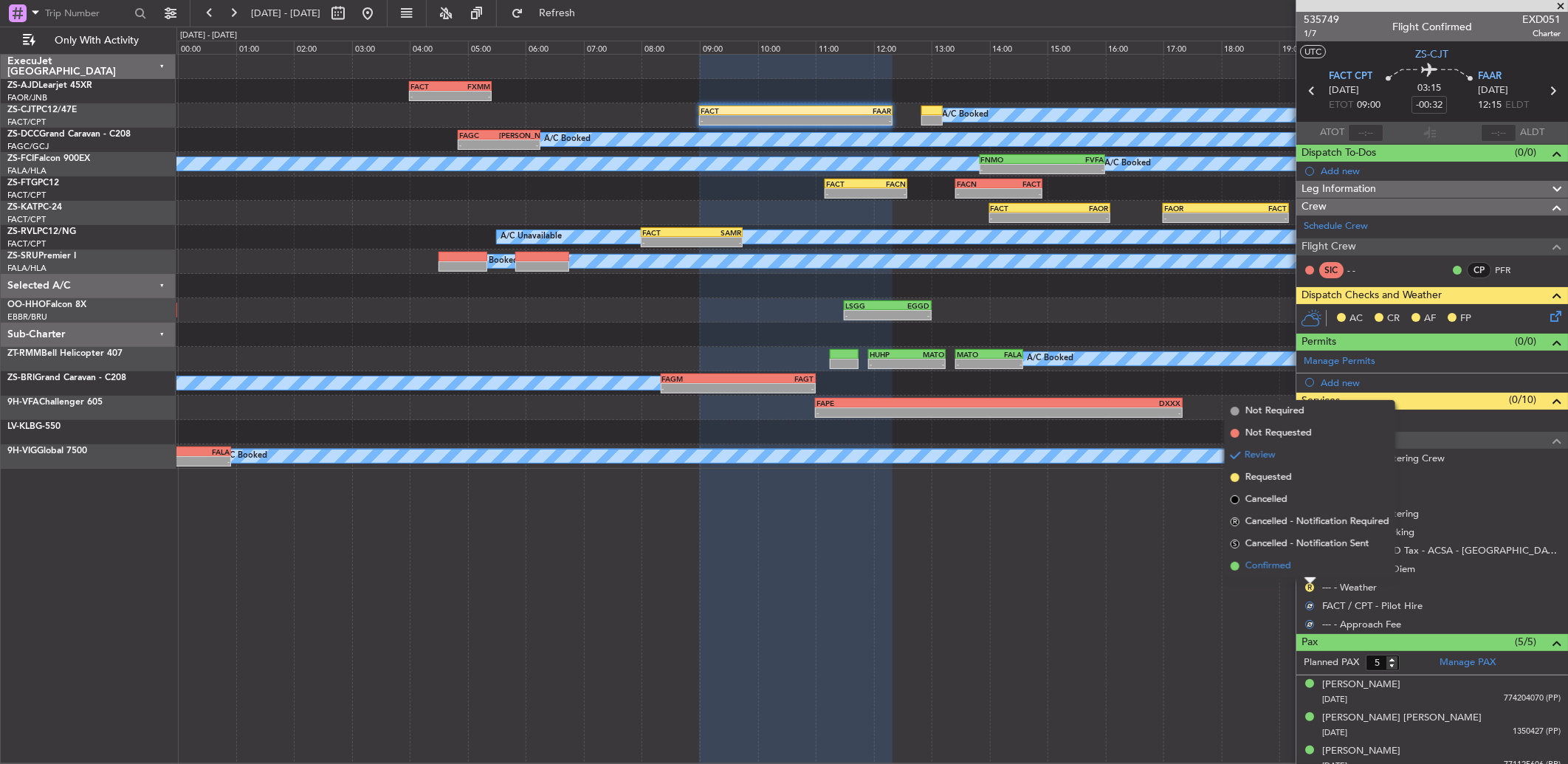
click at [1305, 574] on li "Confirmed" at bounding box center [1309, 566] width 170 height 22
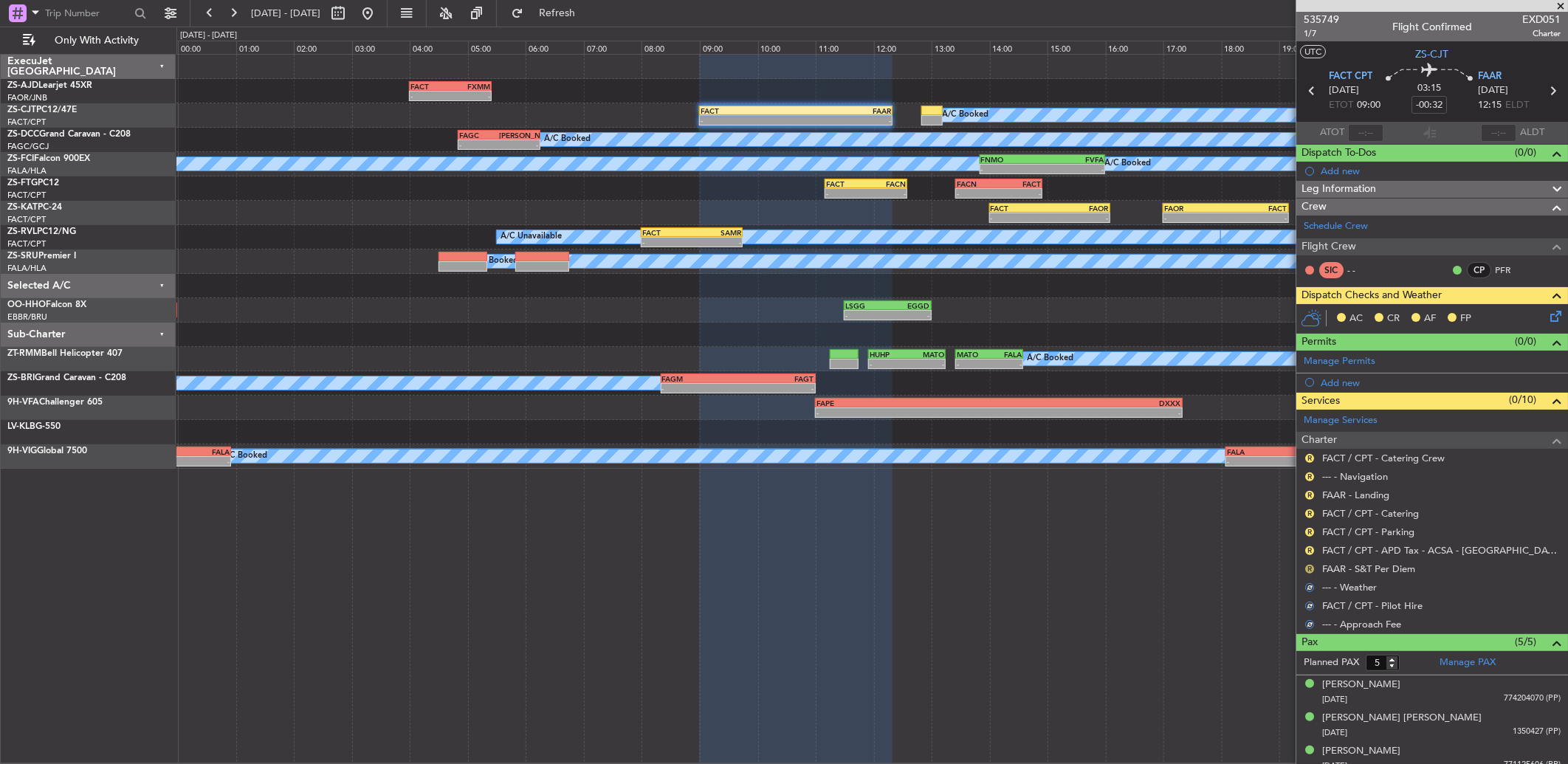
click at [1305, 567] on button "R" at bounding box center [1309, 569] width 9 height 9
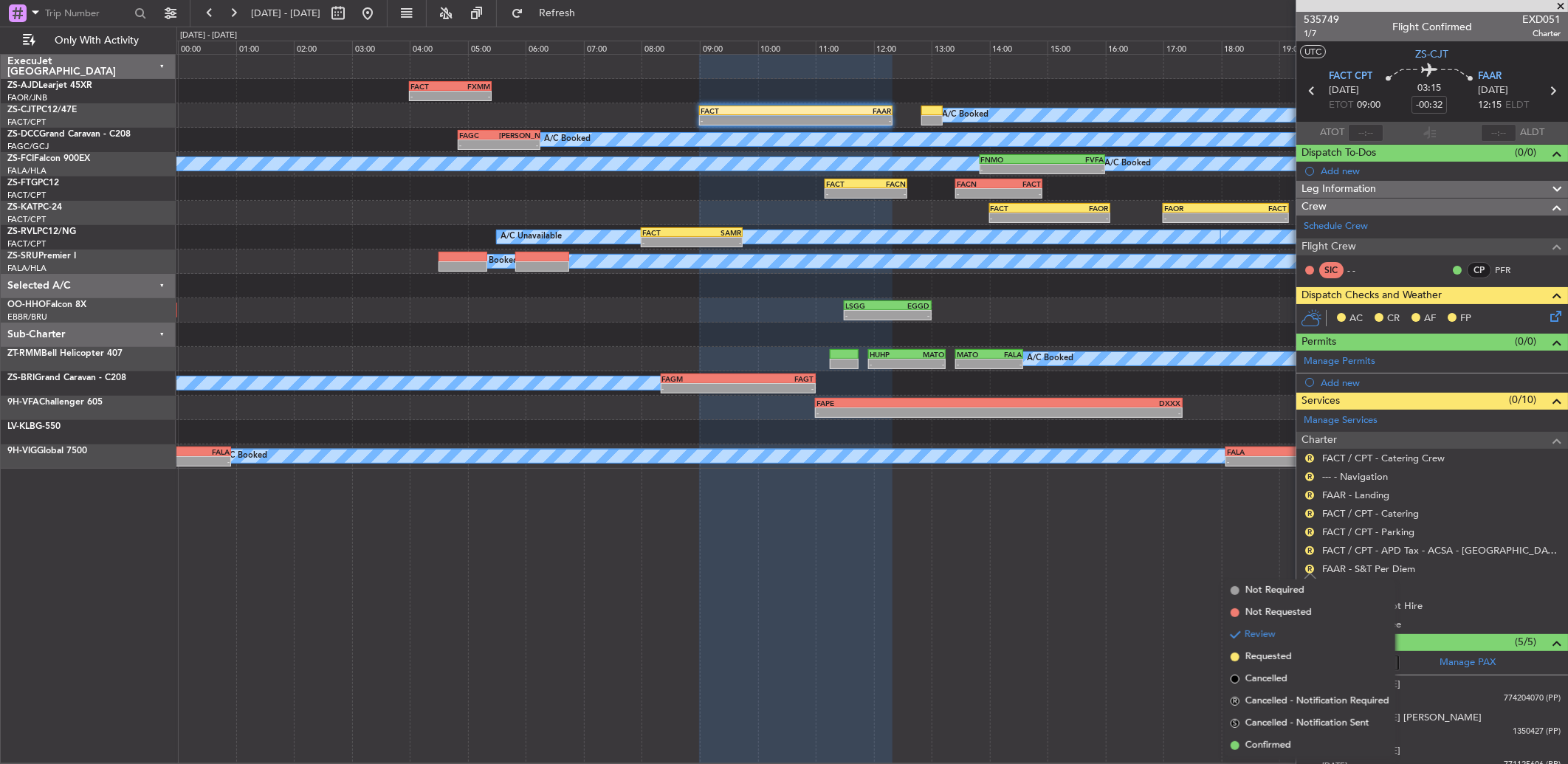
drag, startPoint x: 1288, startPoint y: 735, endPoint x: 1312, endPoint y: 577, distance: 159.8
click at [1288, 735] on li "Confirmed" at bounding box center [1309, 746] width 170 height 22
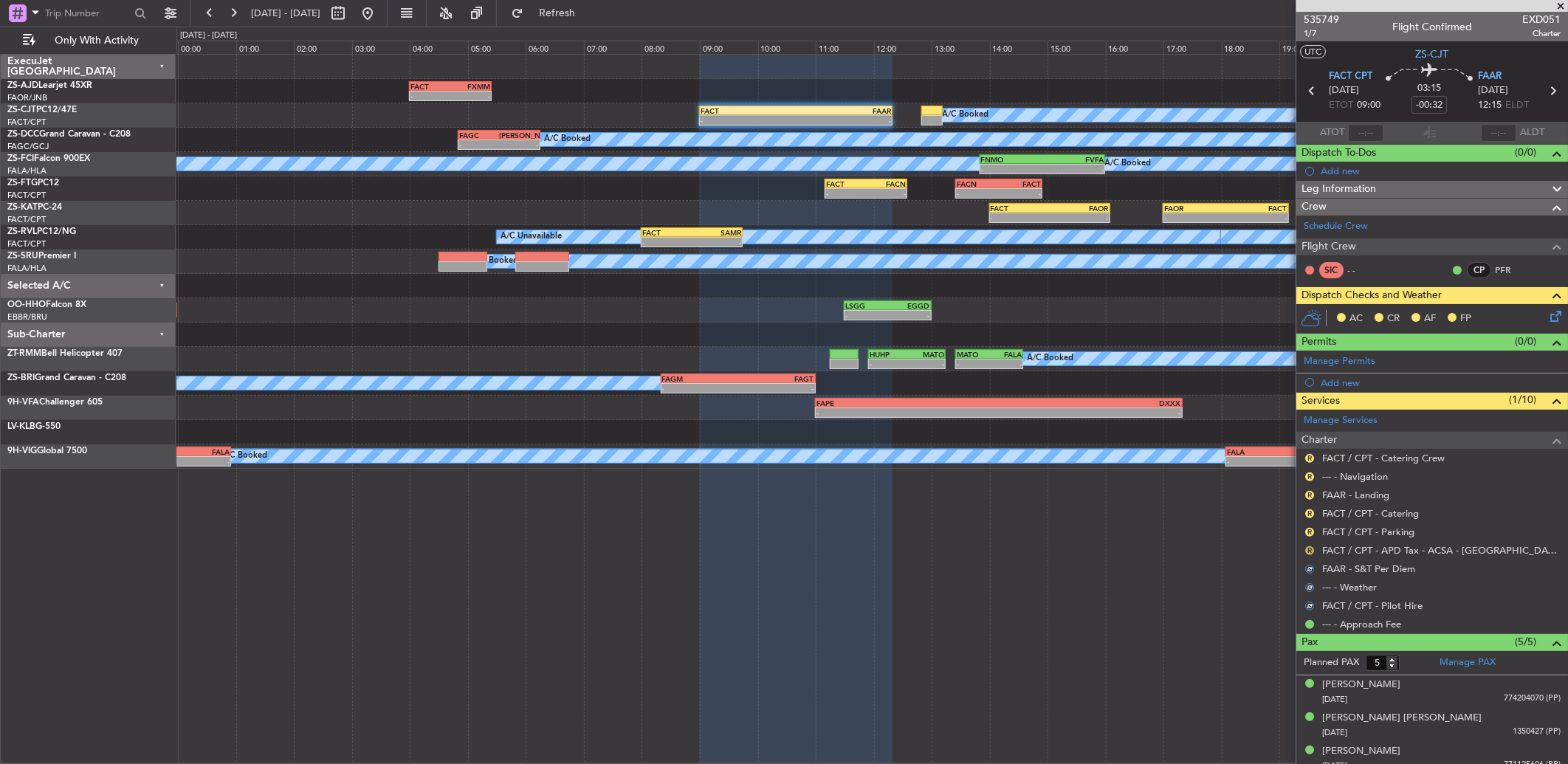
click at [1308, 548] on button "R" at bounding box center [1309, 551] width 9 height 9
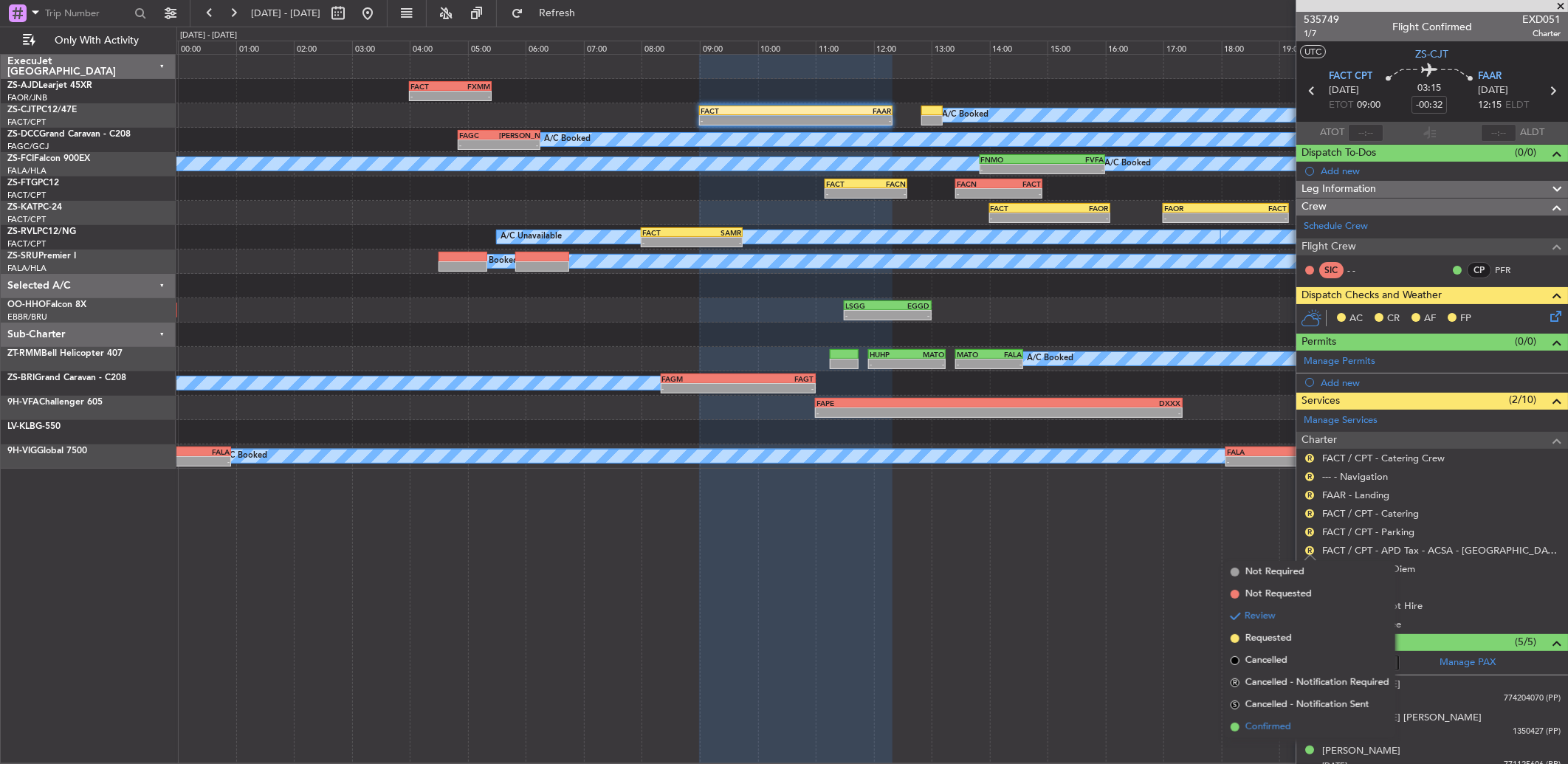
click at [1298, 732] on li "Confirmed" at bounding box center [1309, 727] width 170 height 22
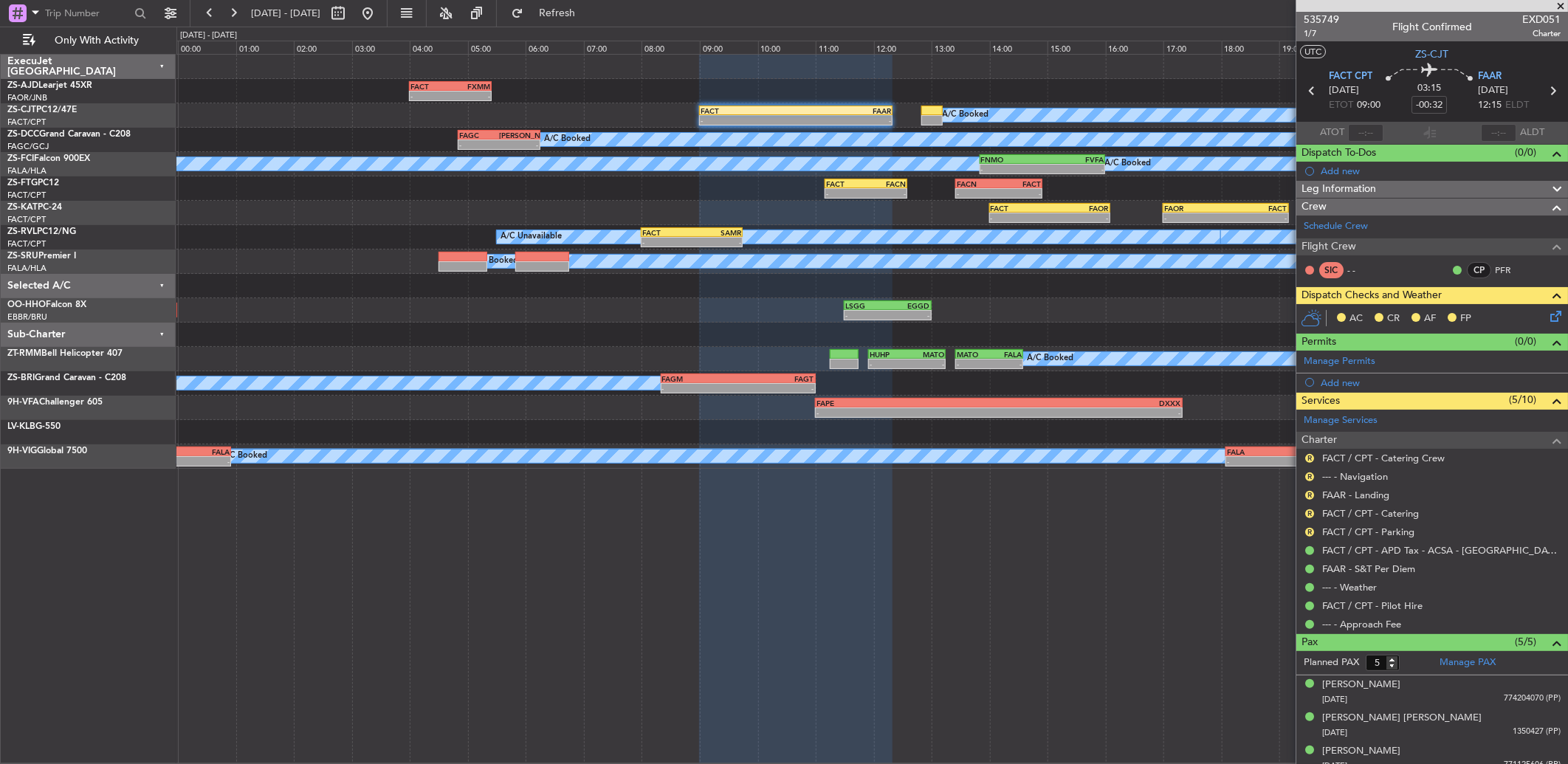
click at [1304, 536] on nimbus-traffic-light "R" at bounding box center [1309, 532] width 12 height 12
click at [1307, 530] on button "R" at bounding box center [1309, 532] width 9 height 9
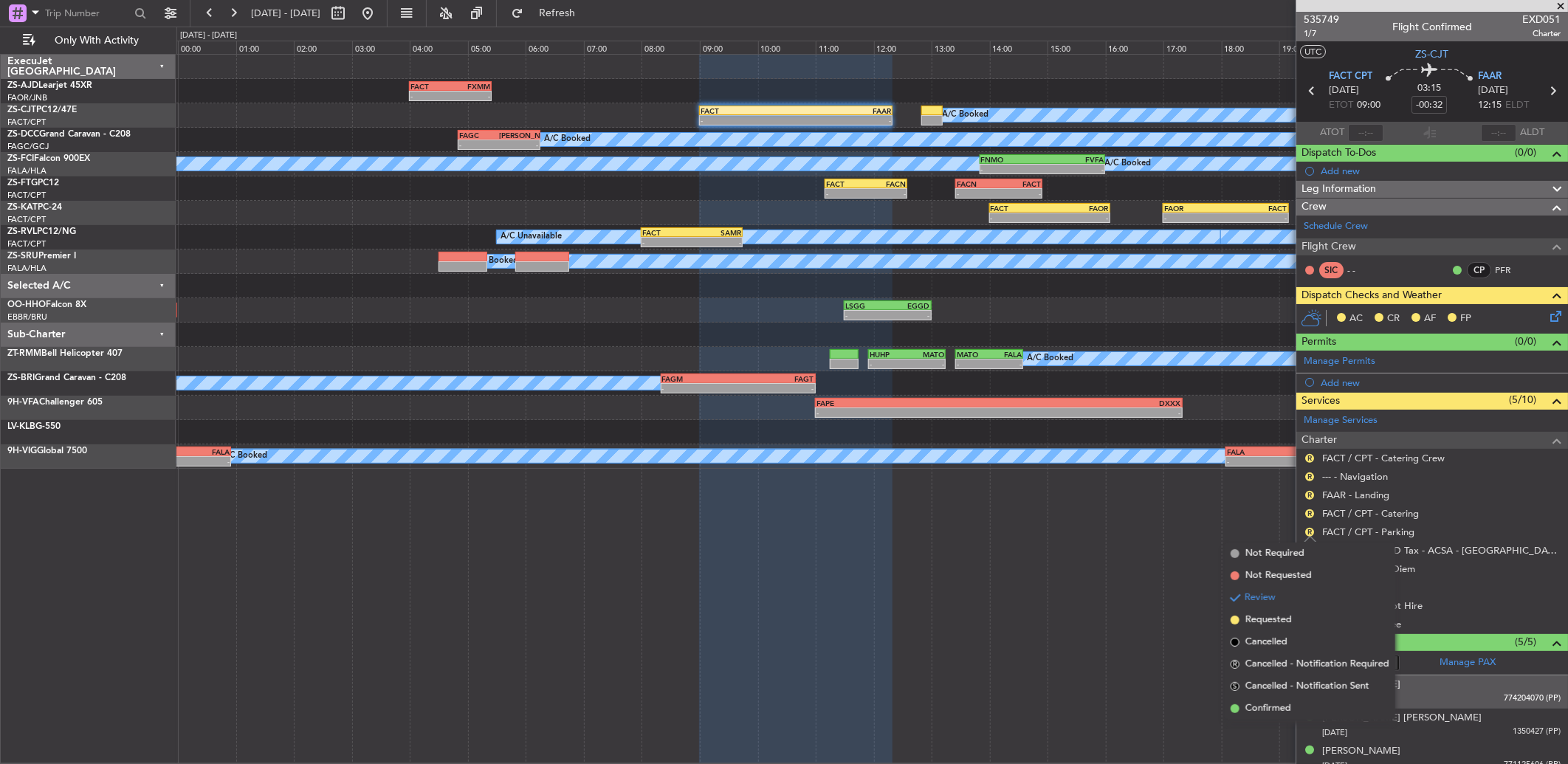
click at [1299, 685] on span "Cancelled - Notification Sent" at bounding box center [1308, 687] width 124 height 15
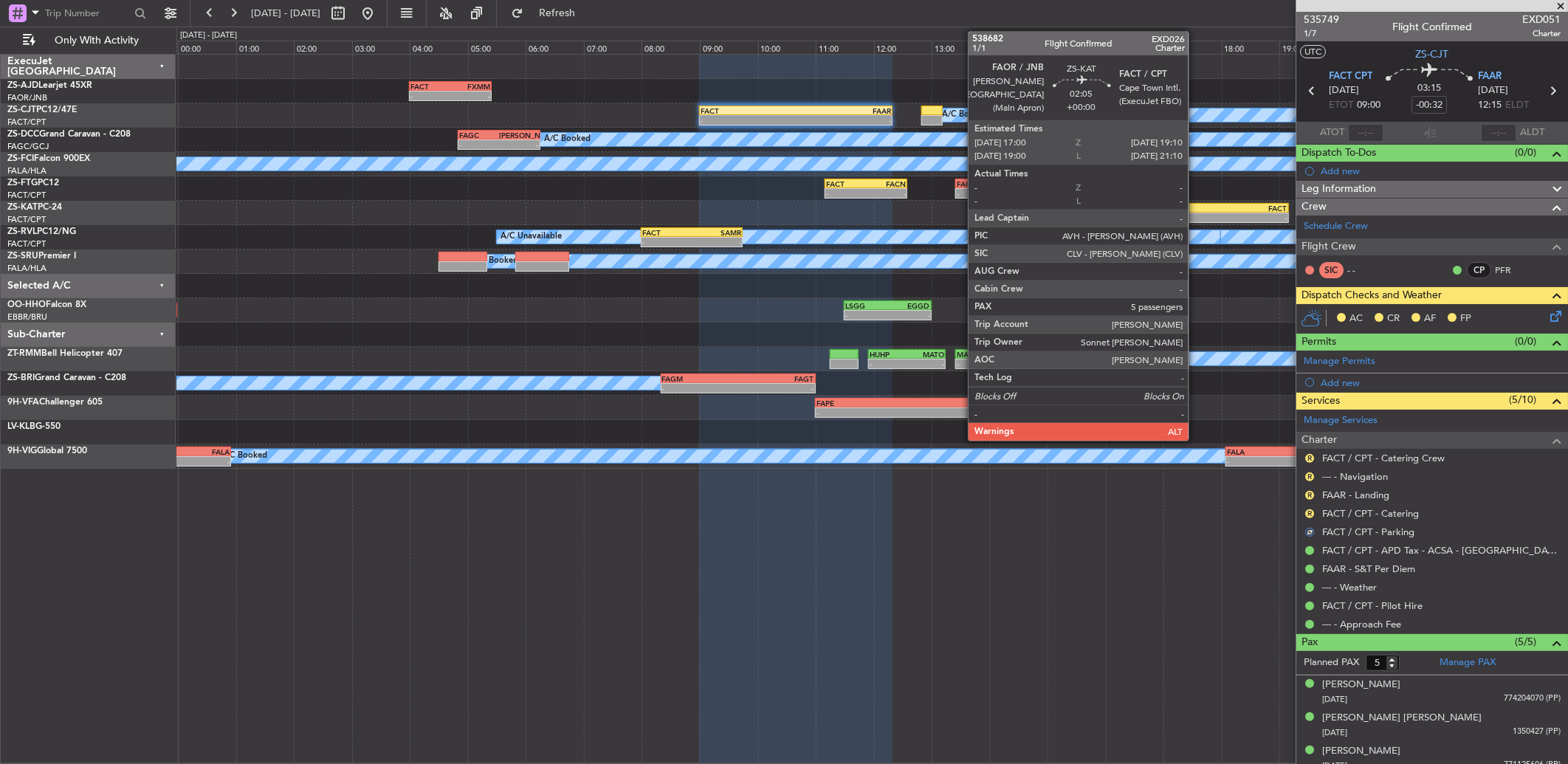
click at [1196, 220] on div "-" at bounding box center [1194, 217] width 61 height 9
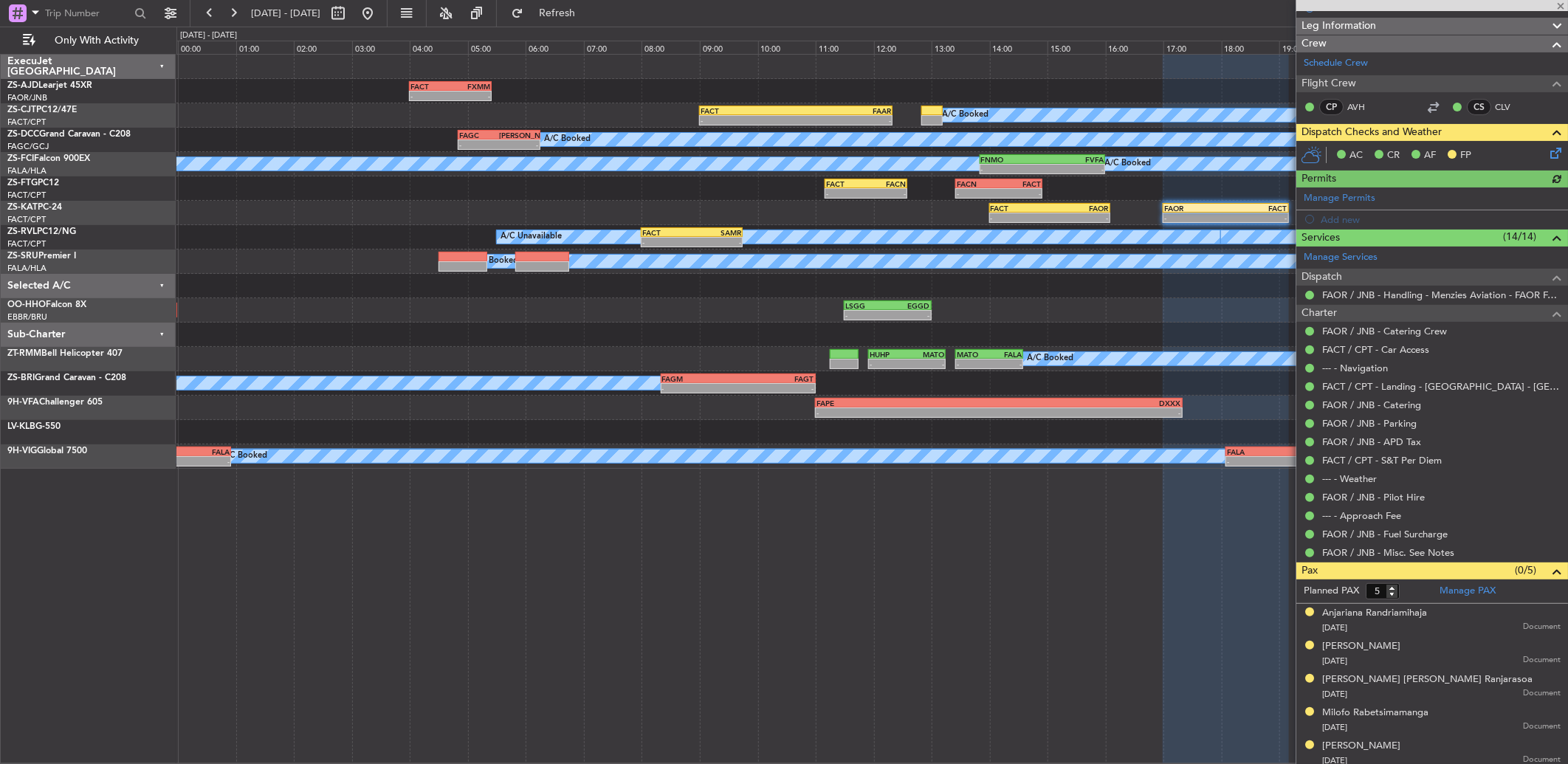
scroll to position [169, 0]
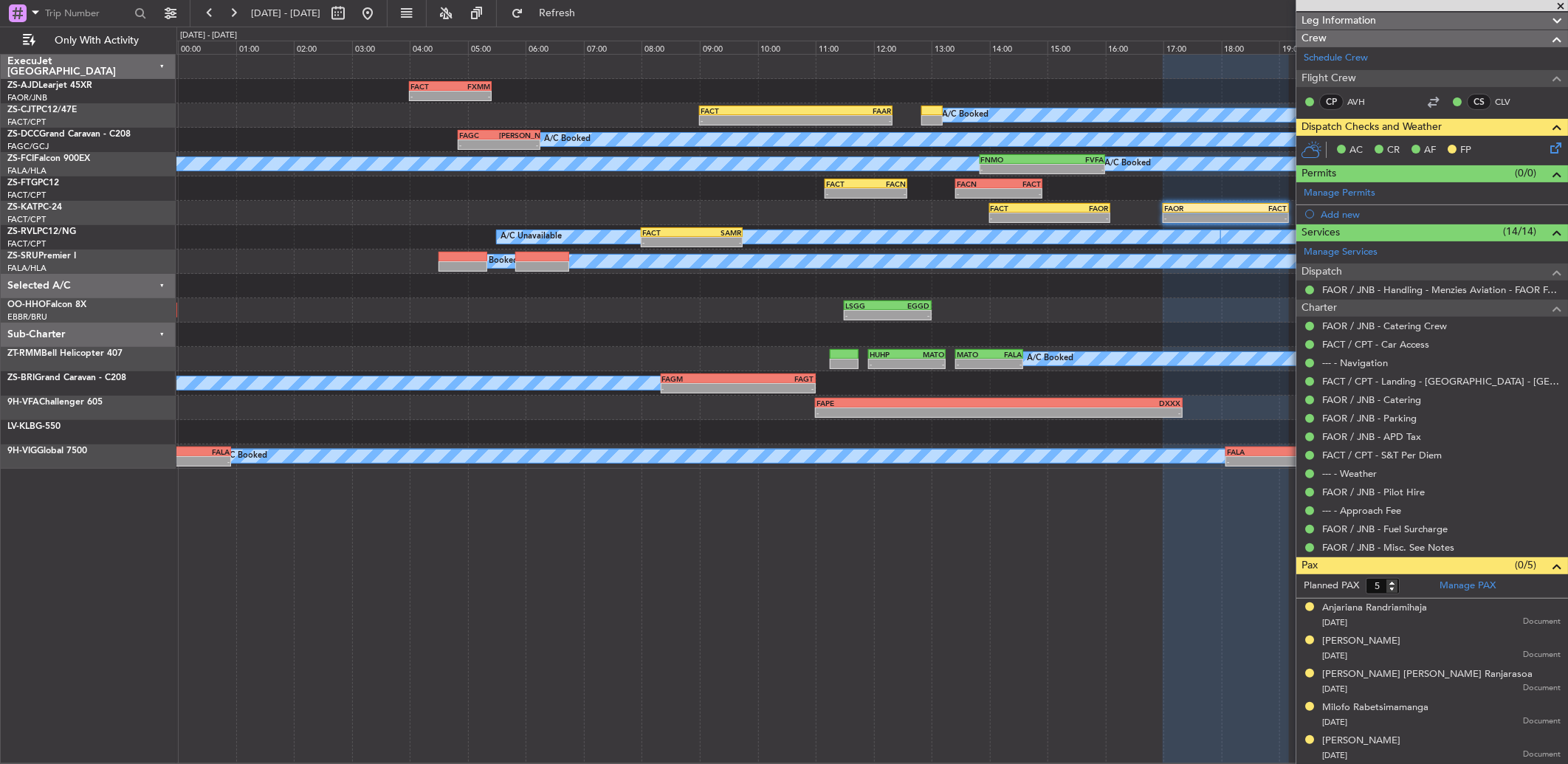
click at [1547, 151] on icon at bounding box center [1553, 145] width 12 height 12
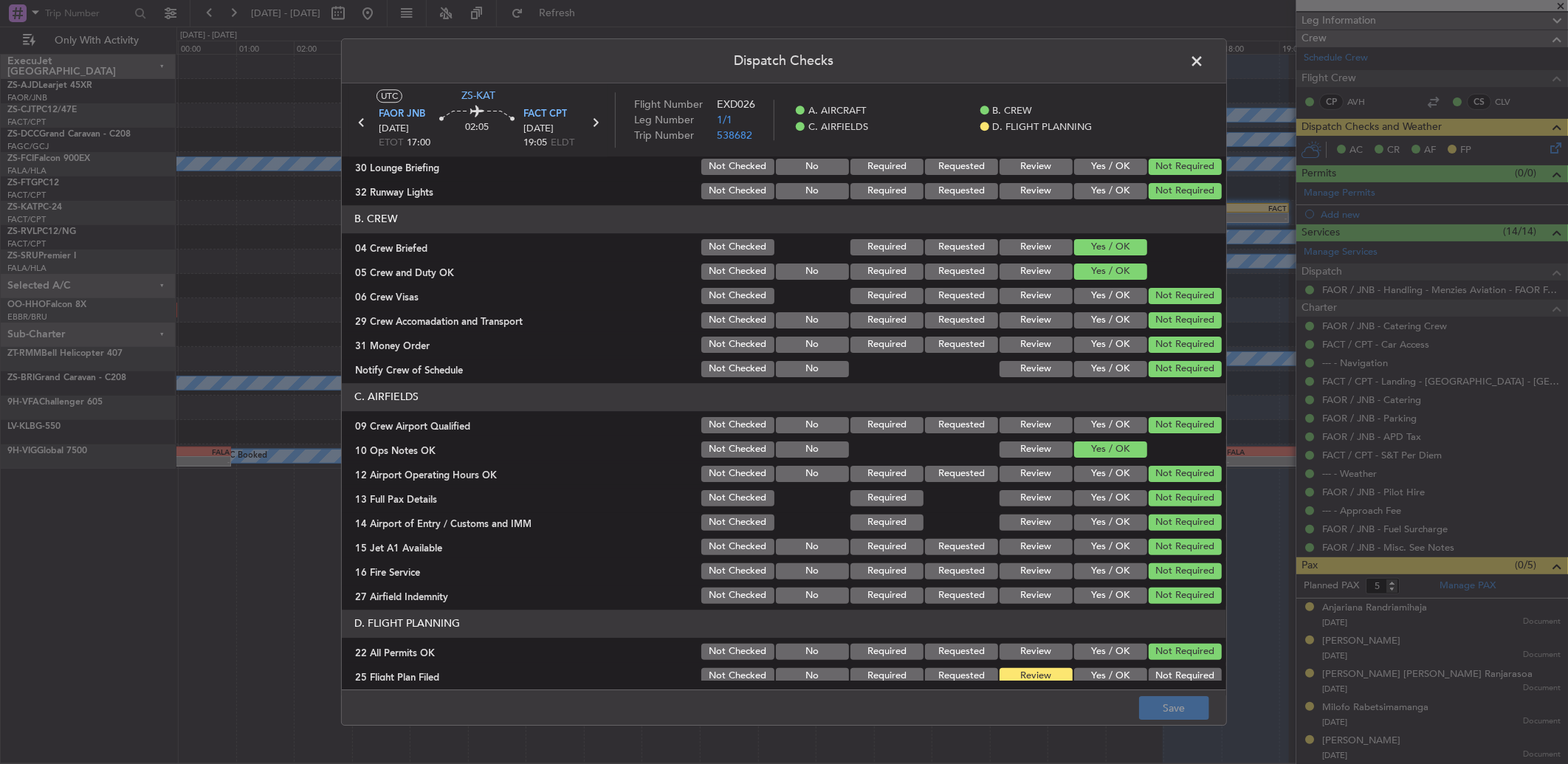
scroll to position [138, 0]
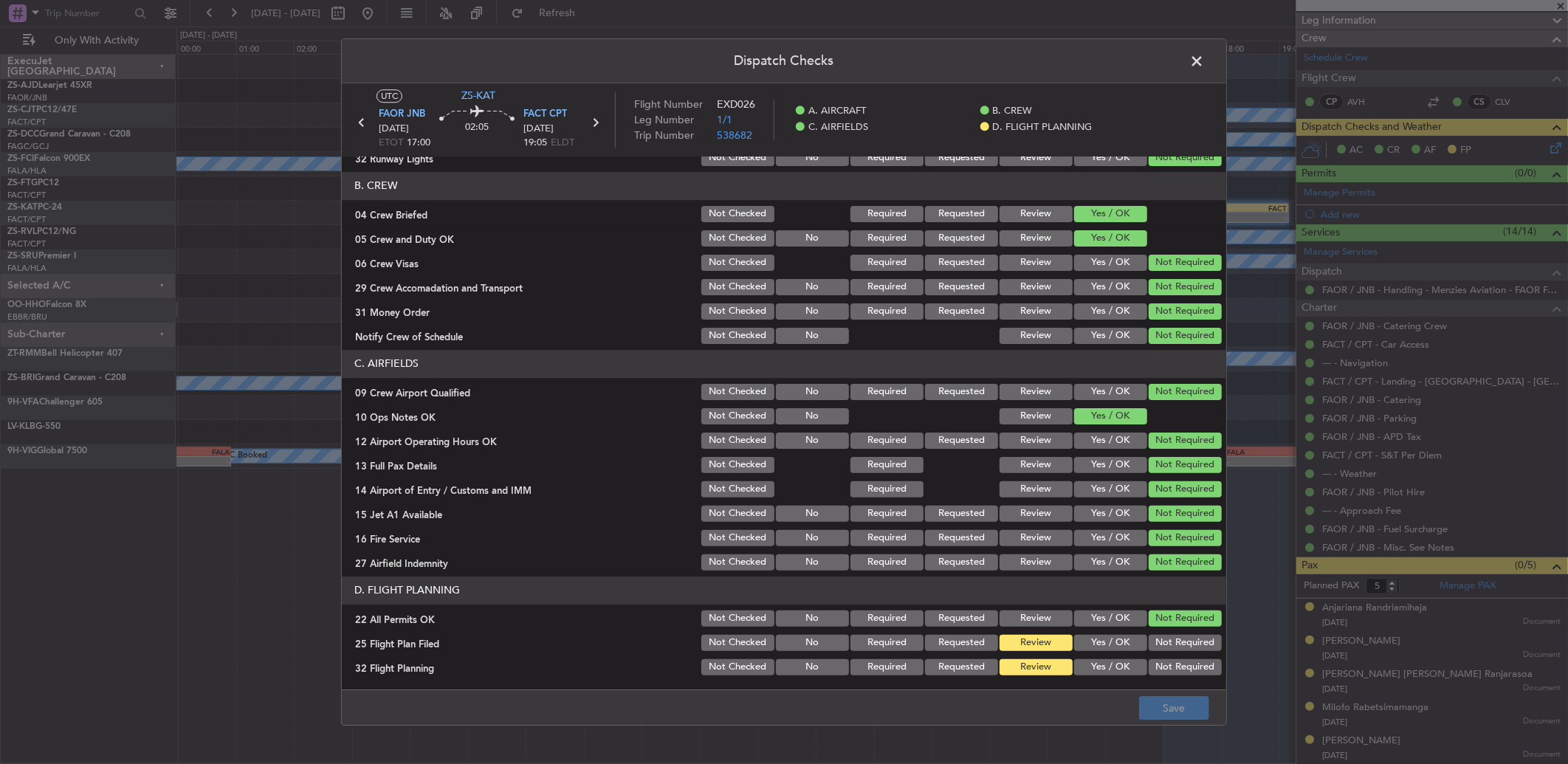
click at [1102, 646] on button "Yes / OK" at bounding box center [1111, 642] width 73 height 16
click at [1105, 671] on button "Yes / OK" at bounding box center [1111, 667] width 73 height 16
click at [1152, 714] on button "Save" at bounding box center [1174, 708] width 71 height 24
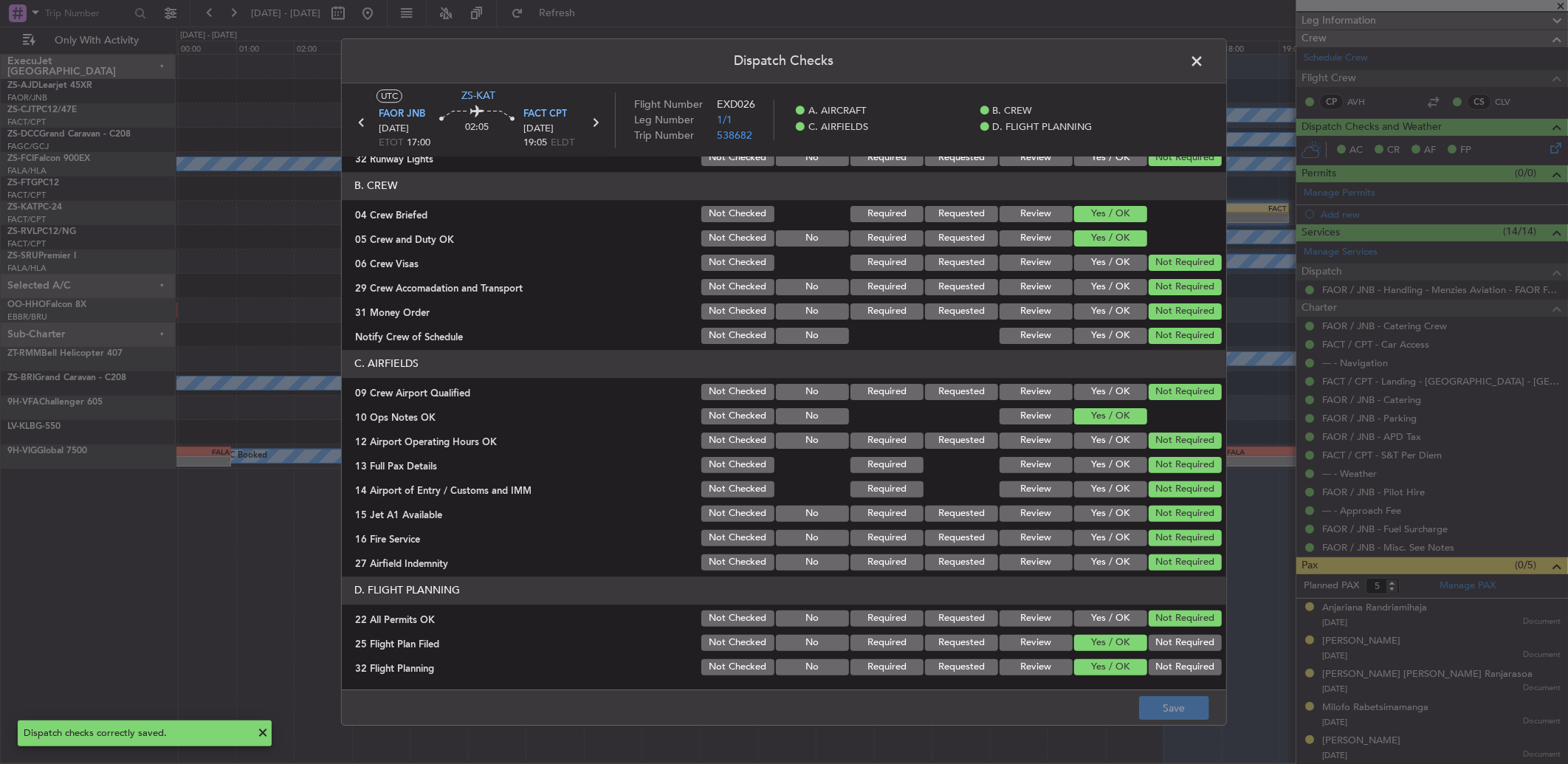
click at [1204, 67] on span at bounding box center [1204, 65] width 0 height 29
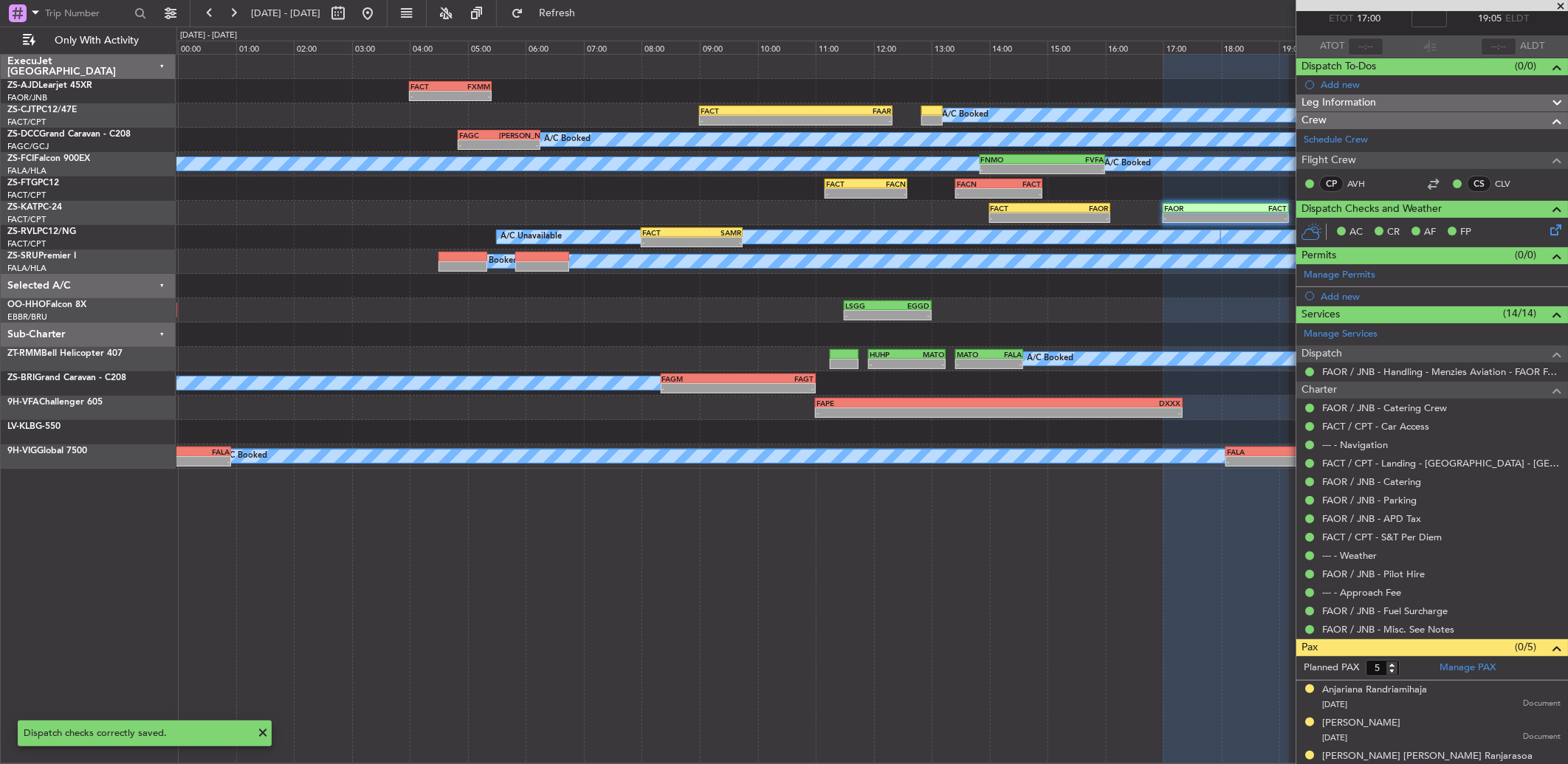
scroll to position [0, 0]
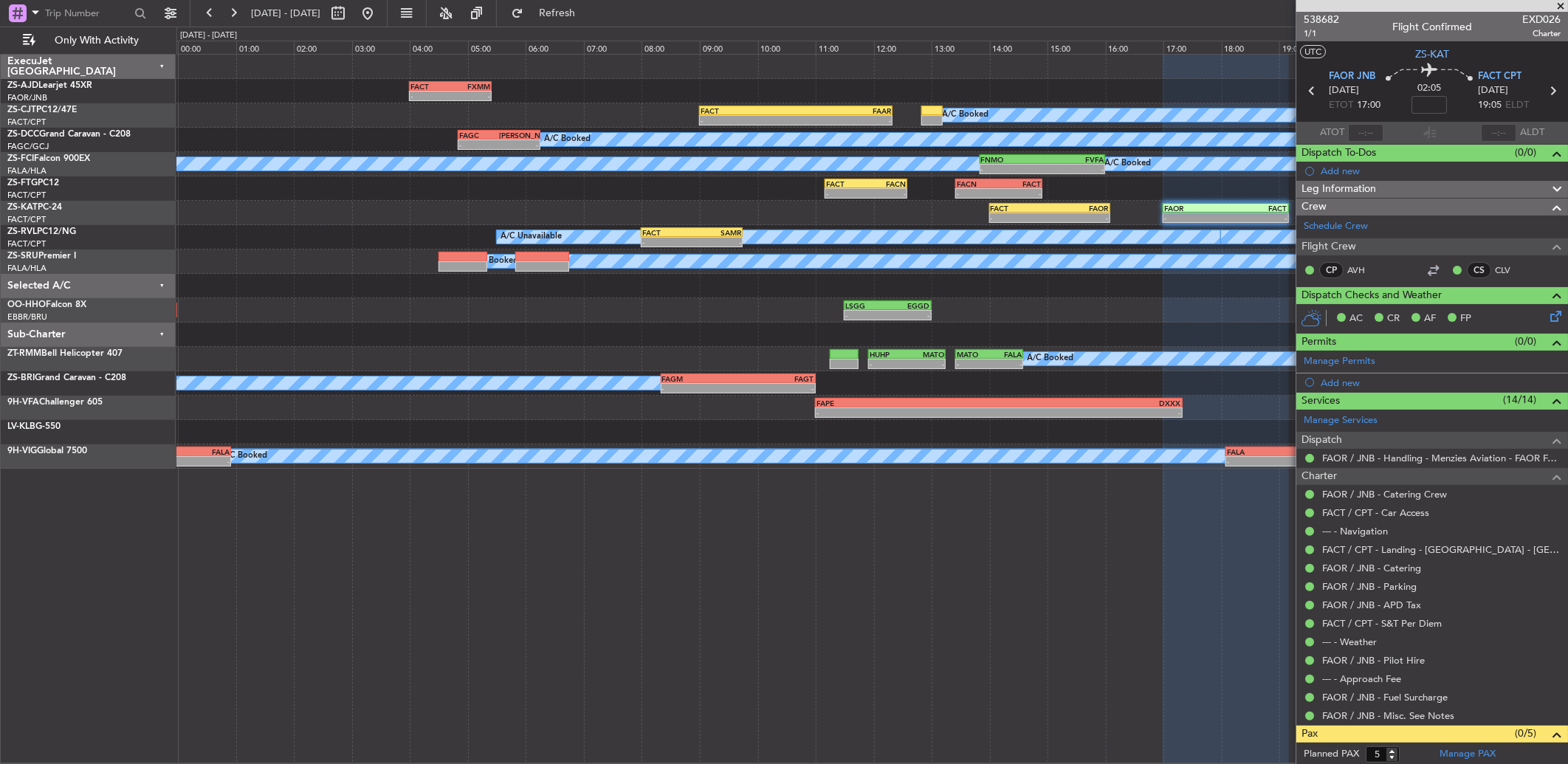
click at [1305, 90] on icon at bounding box center [1311, 91] width 19 height 19
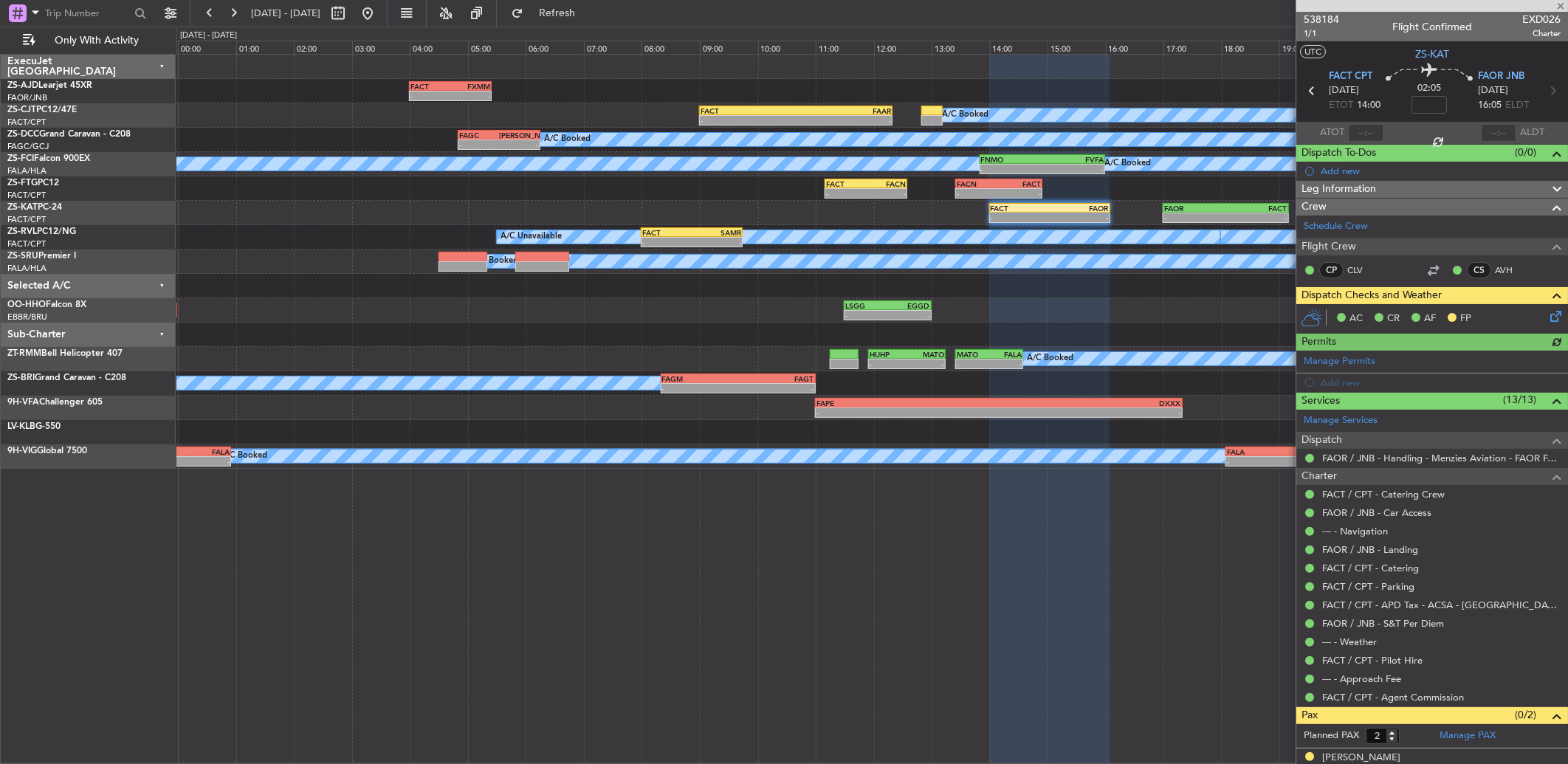
click at [1547, 318] on icon at bounding box center [1553, 314] width 12 height 12
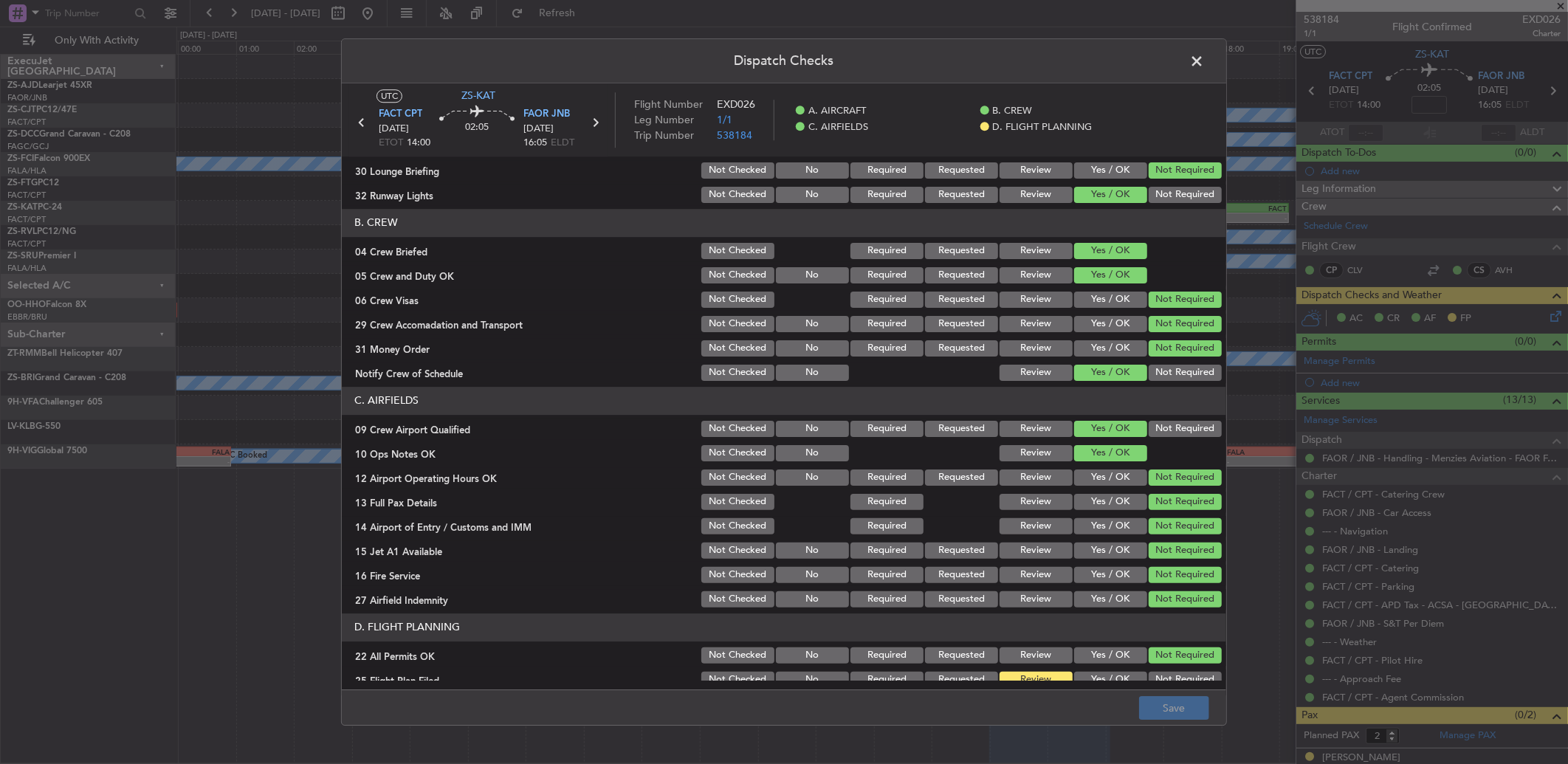
scroll to position [138, 0]
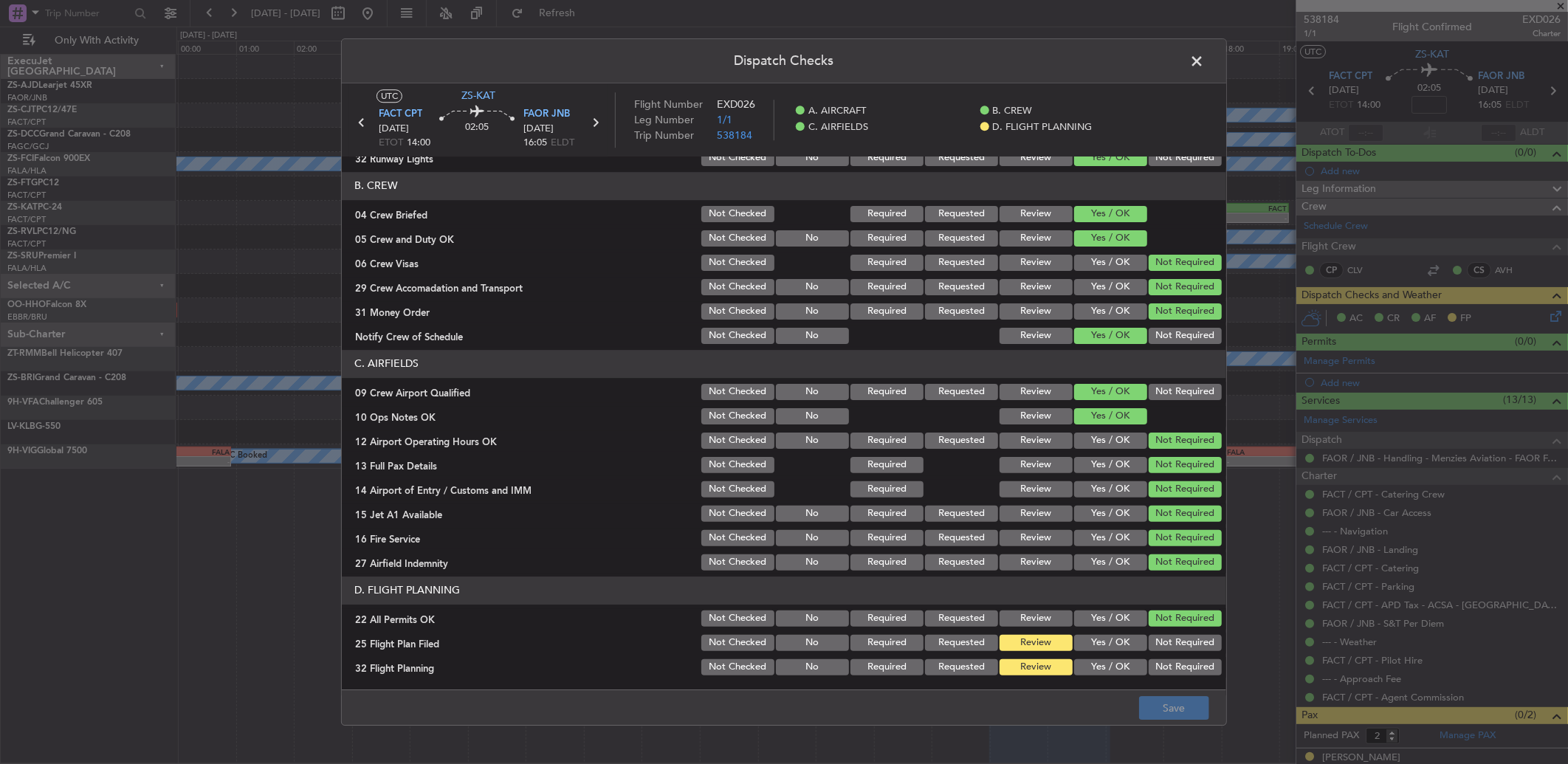
click at [1116, 642] on button "Yes / OK" at bounding box center [1111, 642] width 73 height 16
click at [1116, 661] on button "Yes / OK" at bounding box center [1111, 667] width 73 height 16
click at [1139, 688] on main "UTC ZS-KAT FACT CPT 10/10/2025 ETOT 14:00 02:05 FAOR JNB 10/10/2025 16:05 ELDT …" at bounding box center [784, 390] width 885 height 613
click at [1189, 725] on footer "Save" at bounding box center [784, 707] width 885 height 35
click at [1196, 702] on button "Save" at bounding box center [1174, 708] width 71 height 24
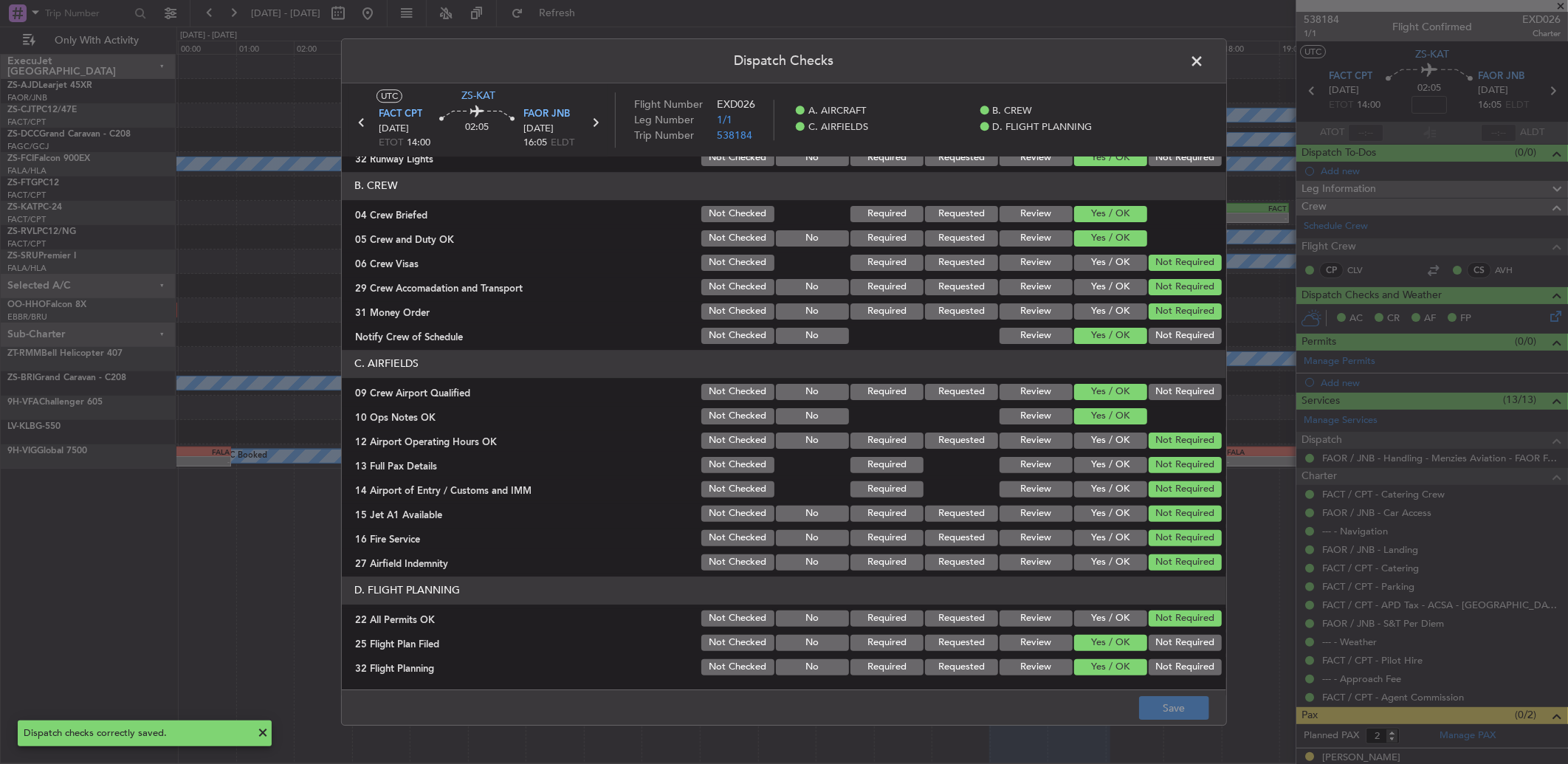
click at [1204, 60] on span at bounding box center [1204, 65] width 0 height 29
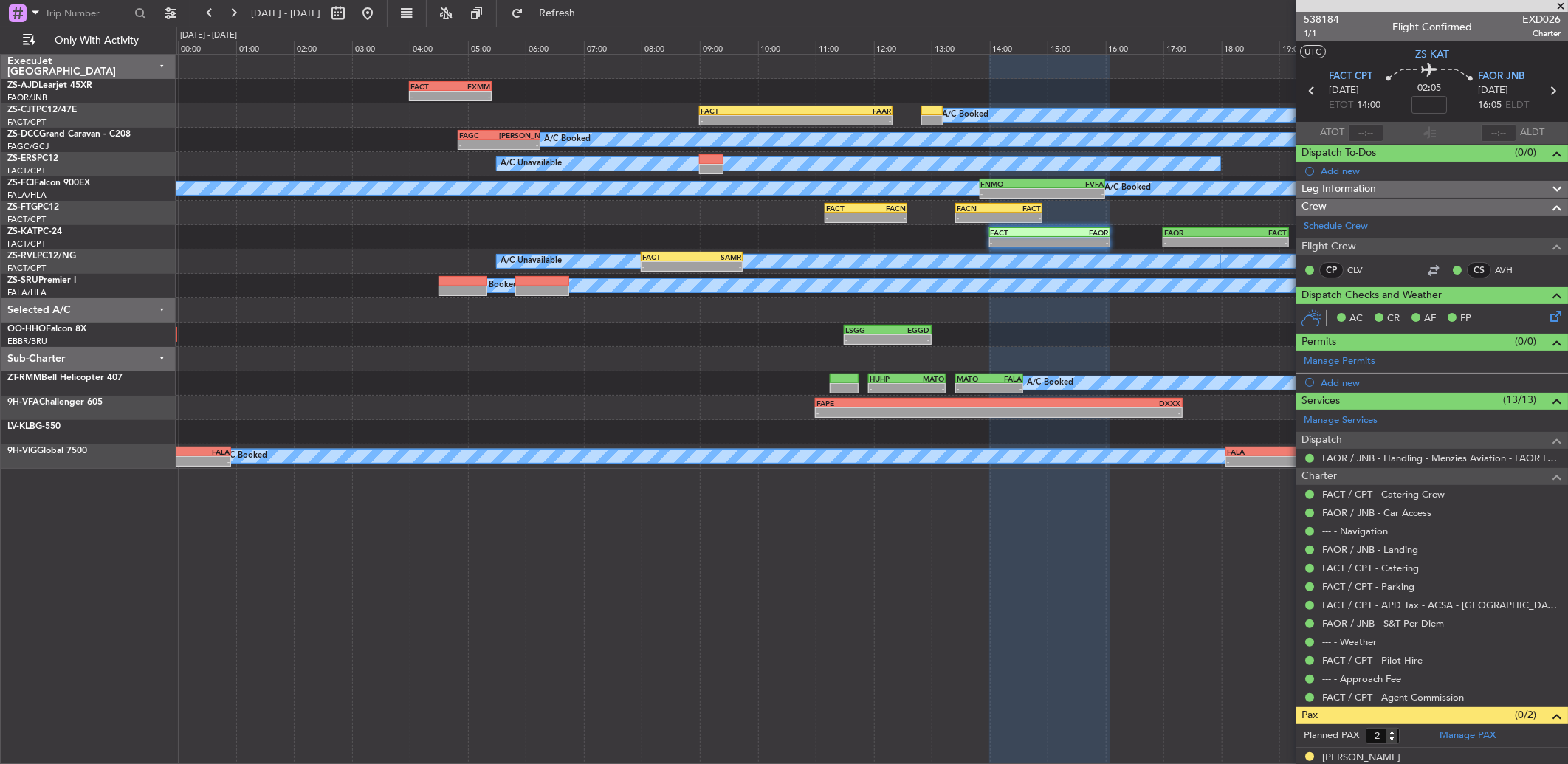
click at [977, 196] on div "A/C Booked A/C Booked - - FNMO 13:50 Z FVFA 16:00 Z" at bounding box center [871, 188] width 1391 height 24
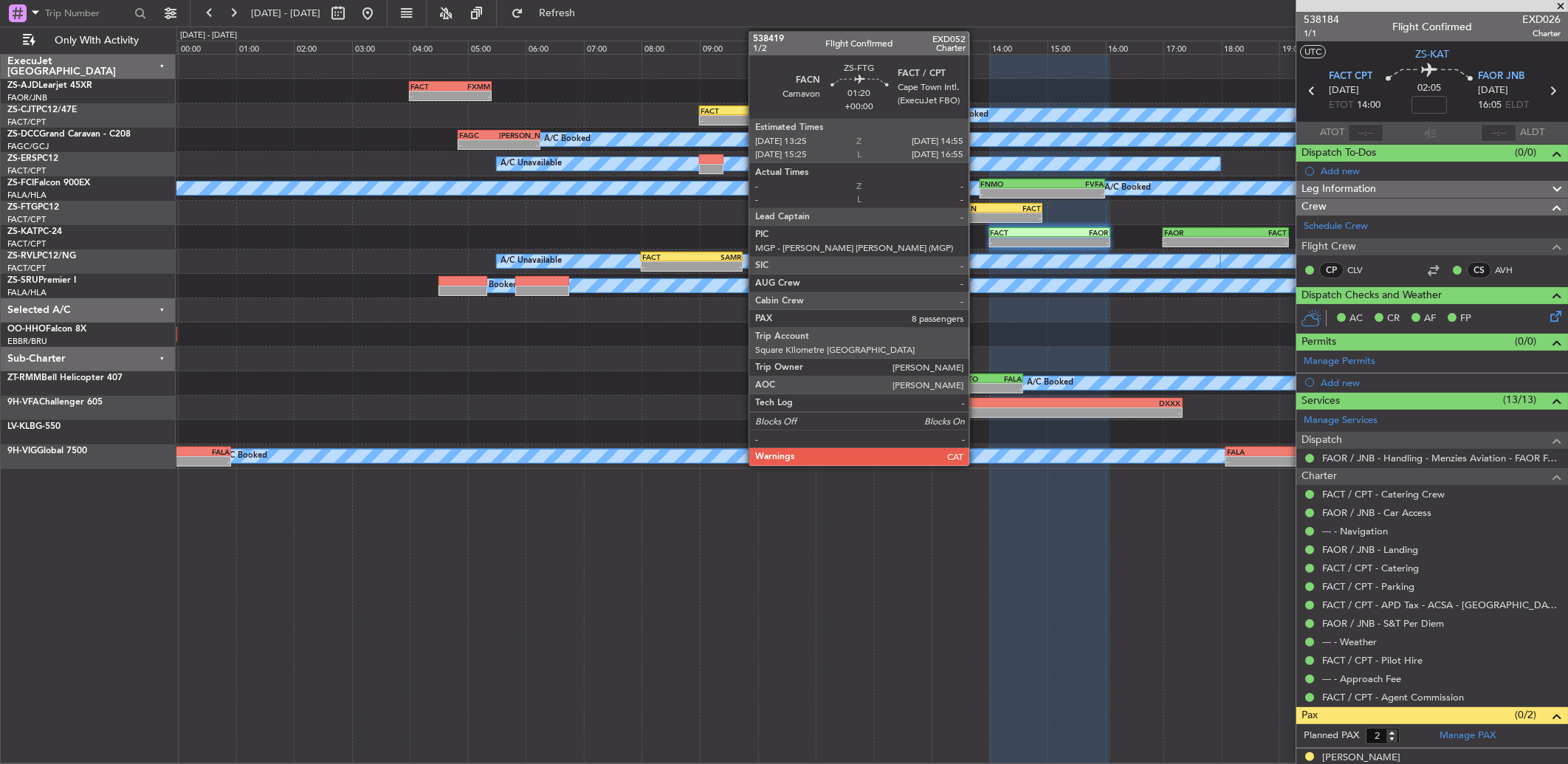
click at [977, 203] on div "FACN 13:25 Z FACT 14:55 Z" at bounding box center [999, 208] width 87 height 10
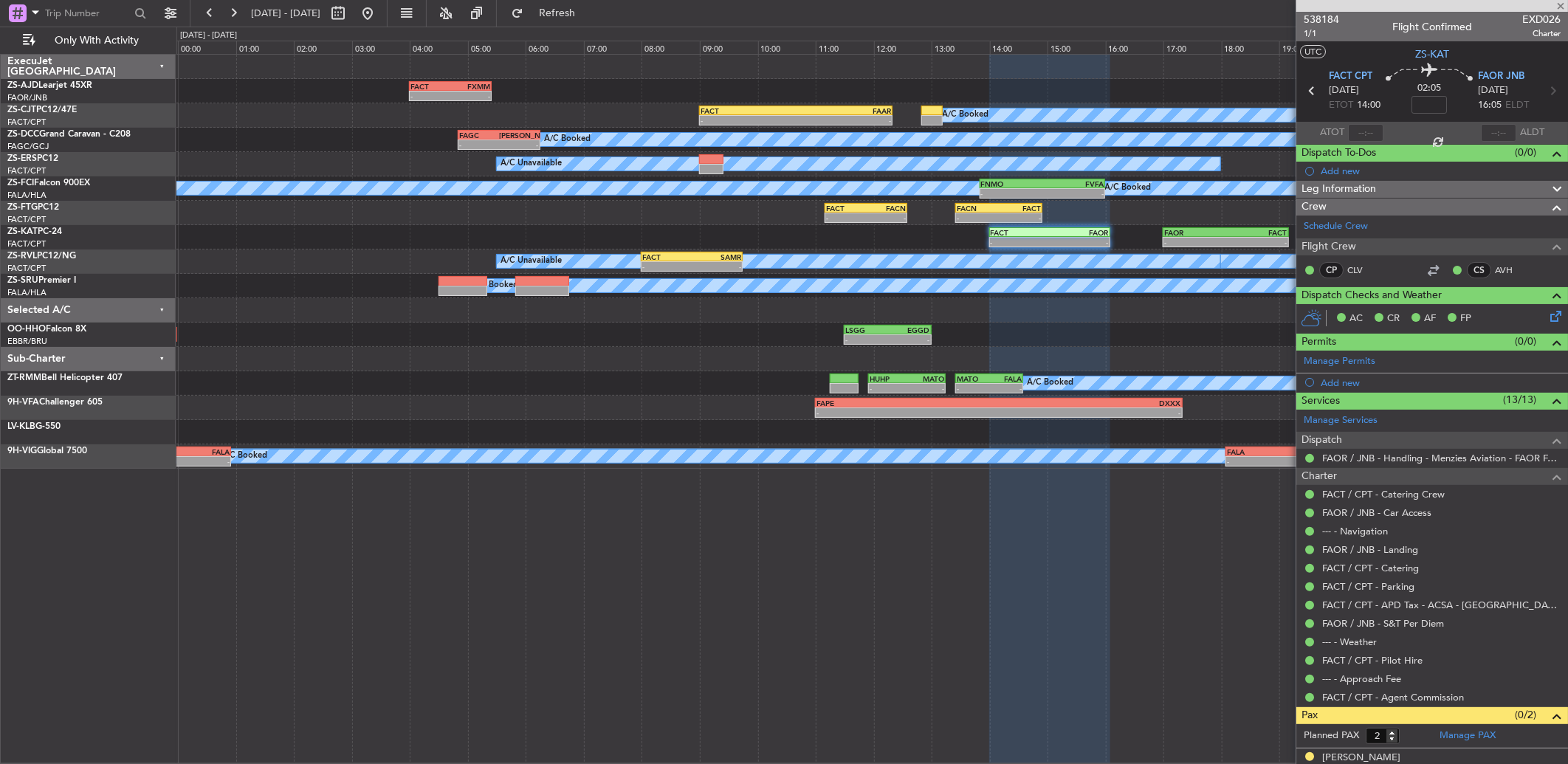
type input "8"
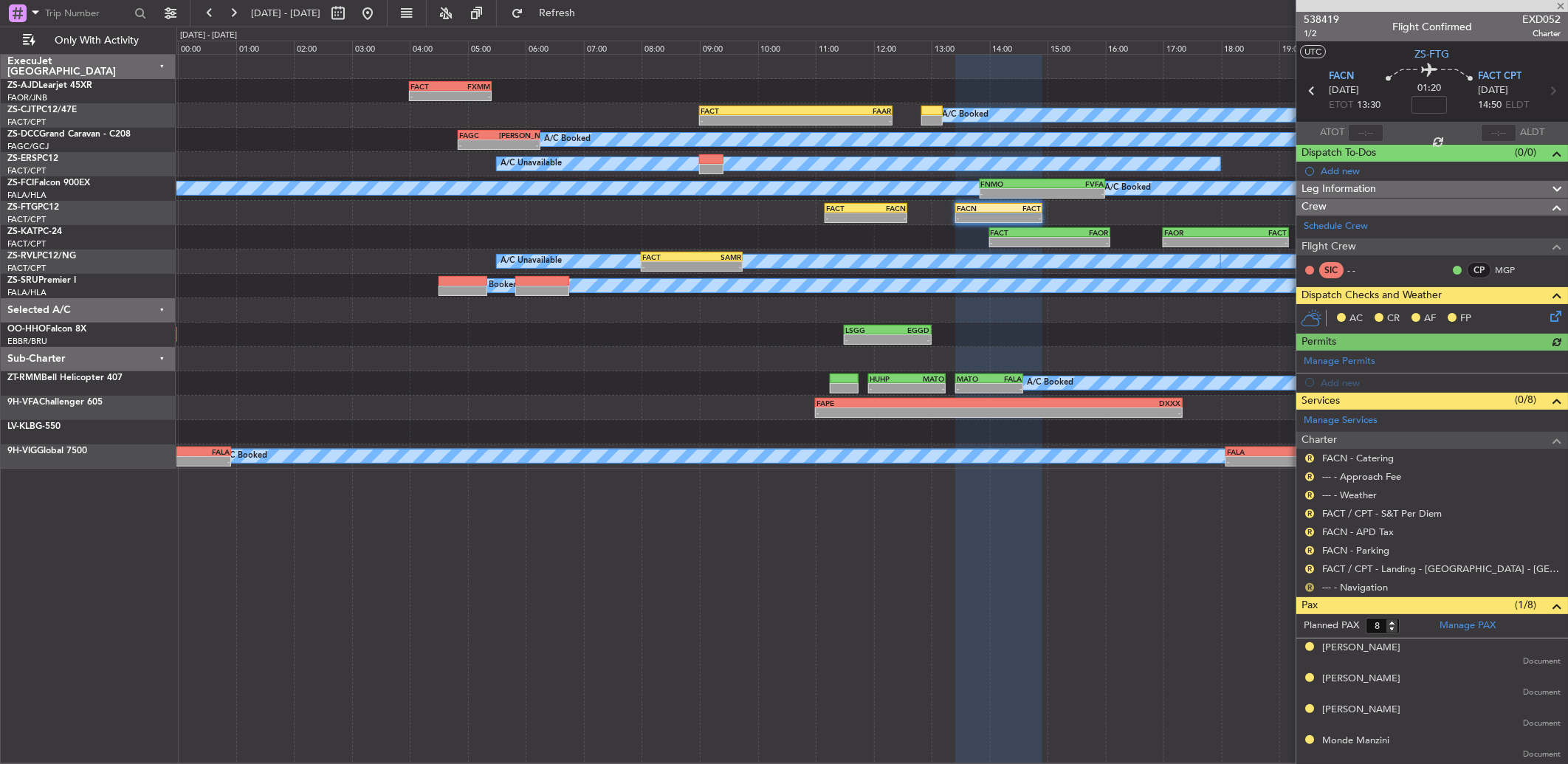
click at [1308, 584] on button "R" at bounding box center [1309, 588] width 9 height 9
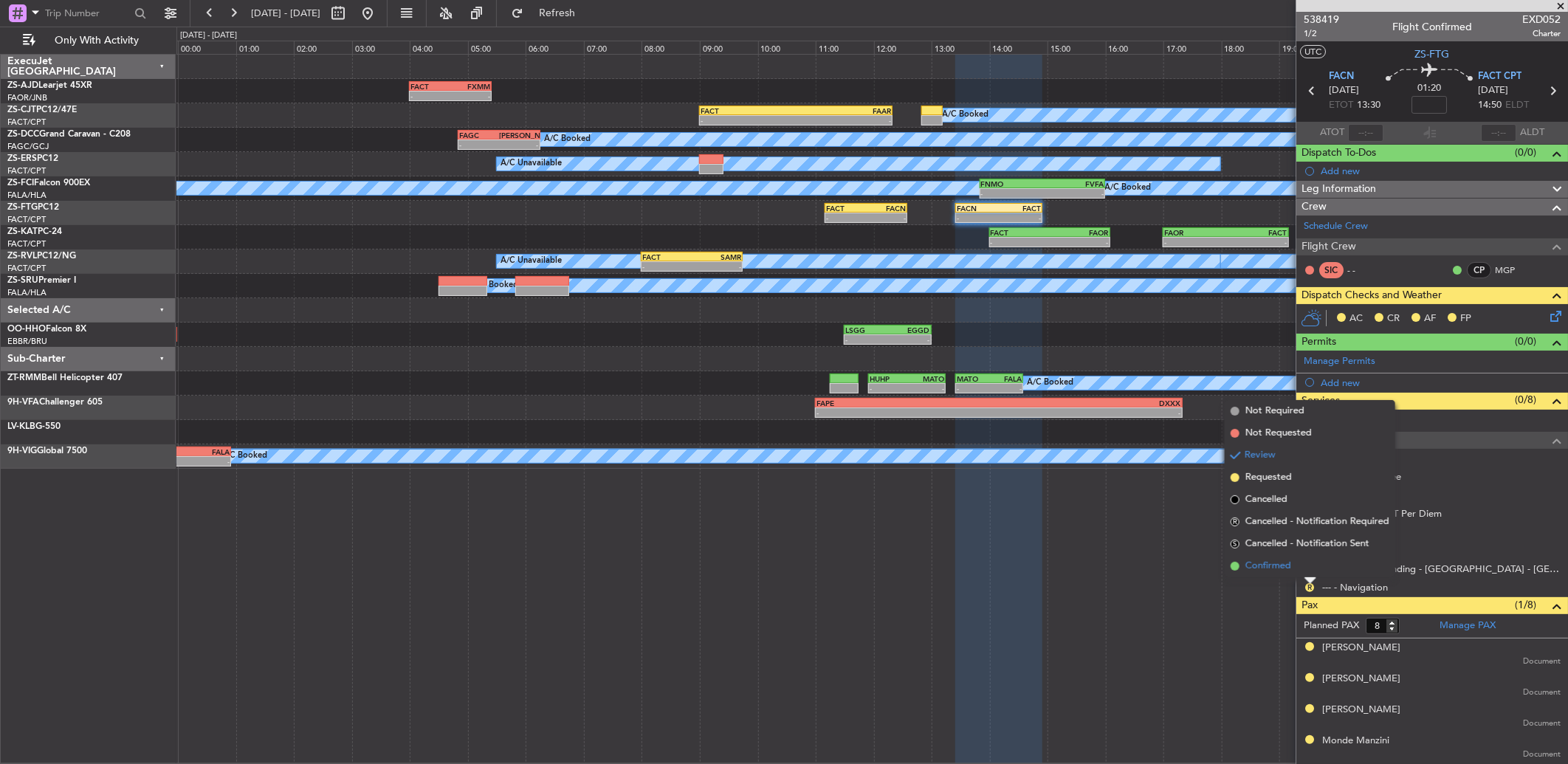
click at [1298, 563] on li "Confirmed" at bounding box center [1309, 566] width 170 height 22
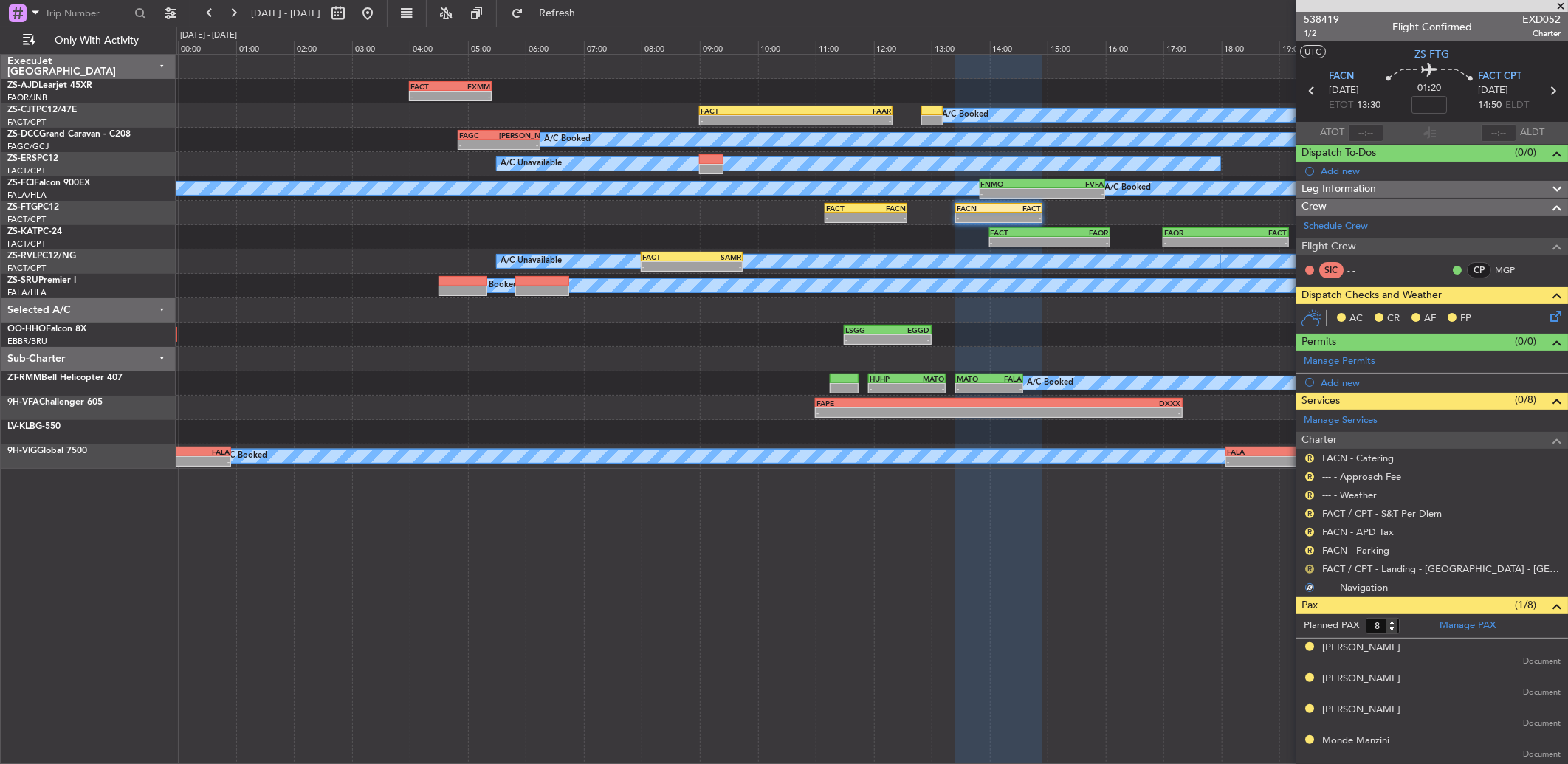
click at [1308, 567] on button "R" at bounding box center [1309, 569] width 9 height 9
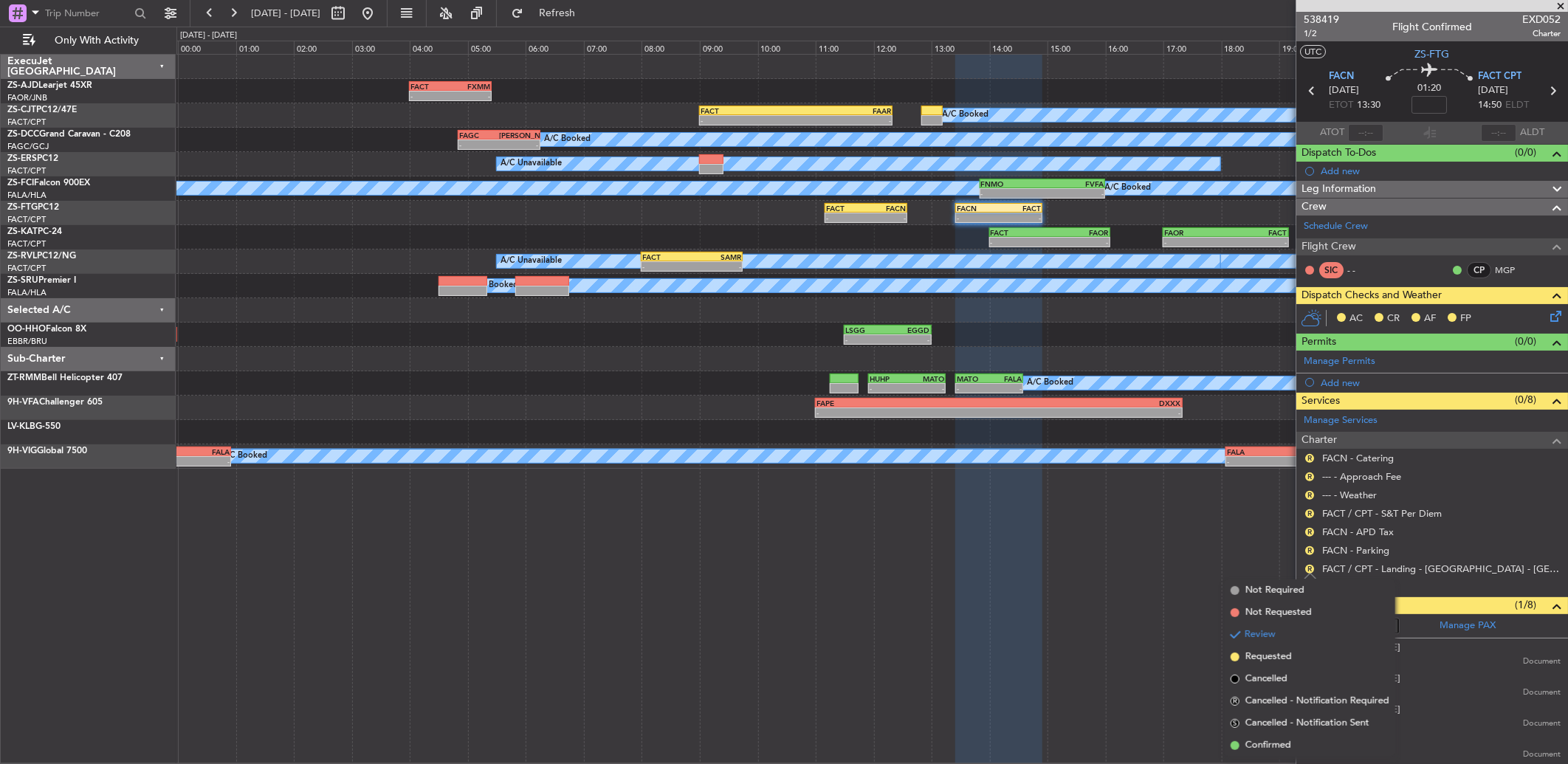
click at [1305, 554] on div "R" at bounding box center [1309, 551] width 12 height 12
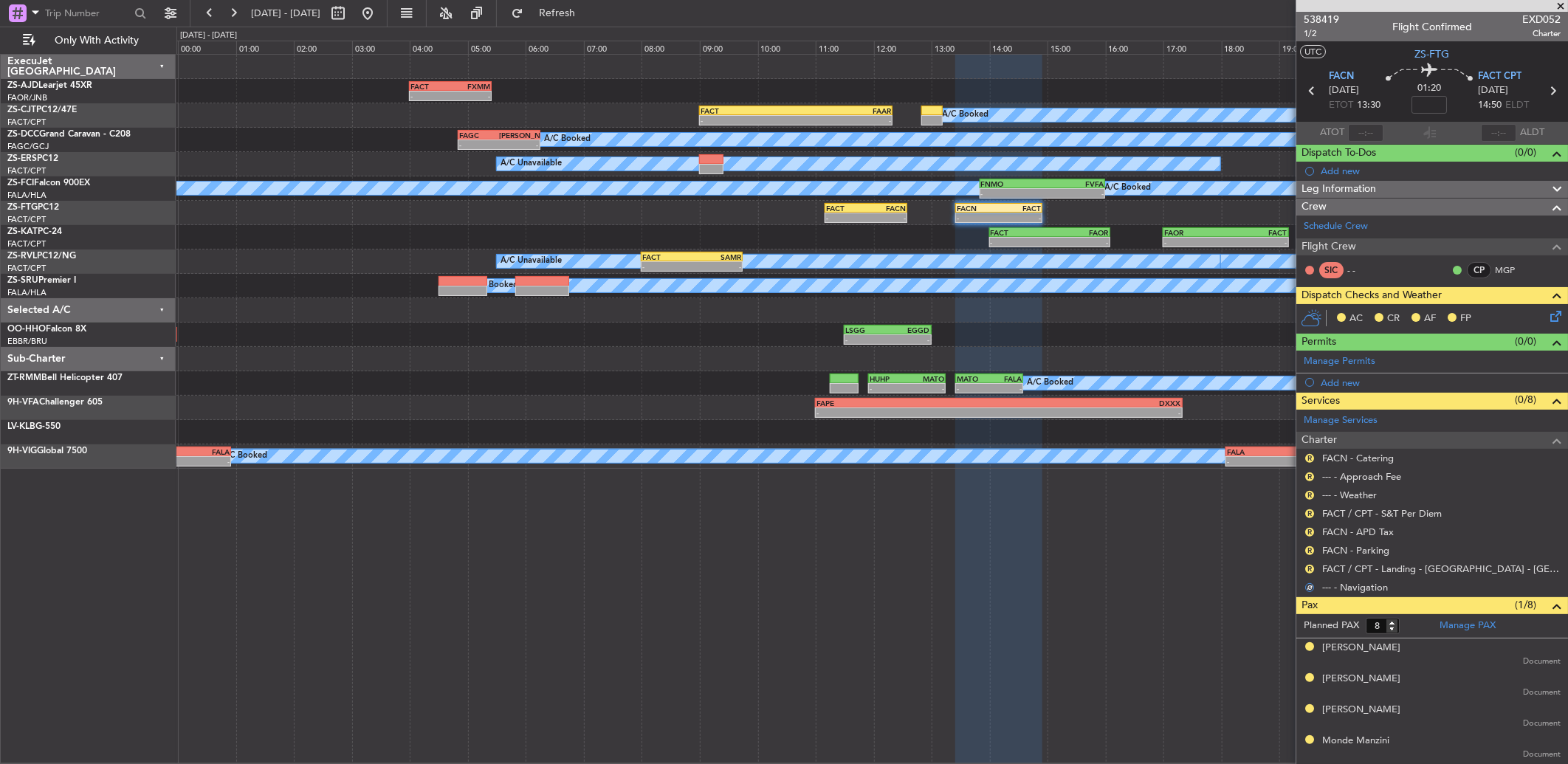
click at [1307, 563] on nimbus-traffic-light "R" at bounding box center [1309, 569] width 12 height 12
click at [1307, 567] on button "R" at bounding box center [1309, 569] width 9 height 9
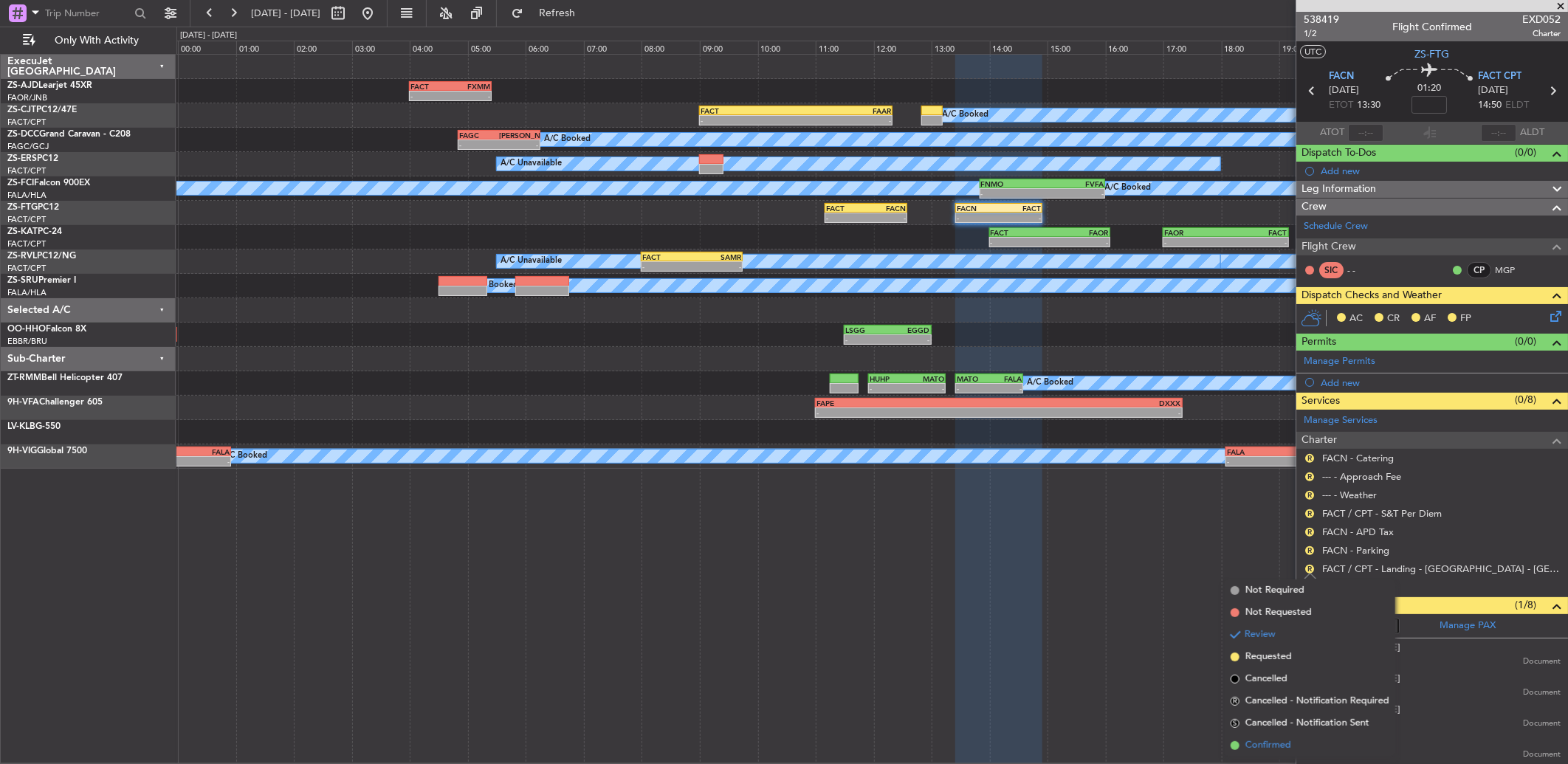
click at [1289, 741] on span "Confirmed" at bounding box center [1268, 746] width 46 height 15
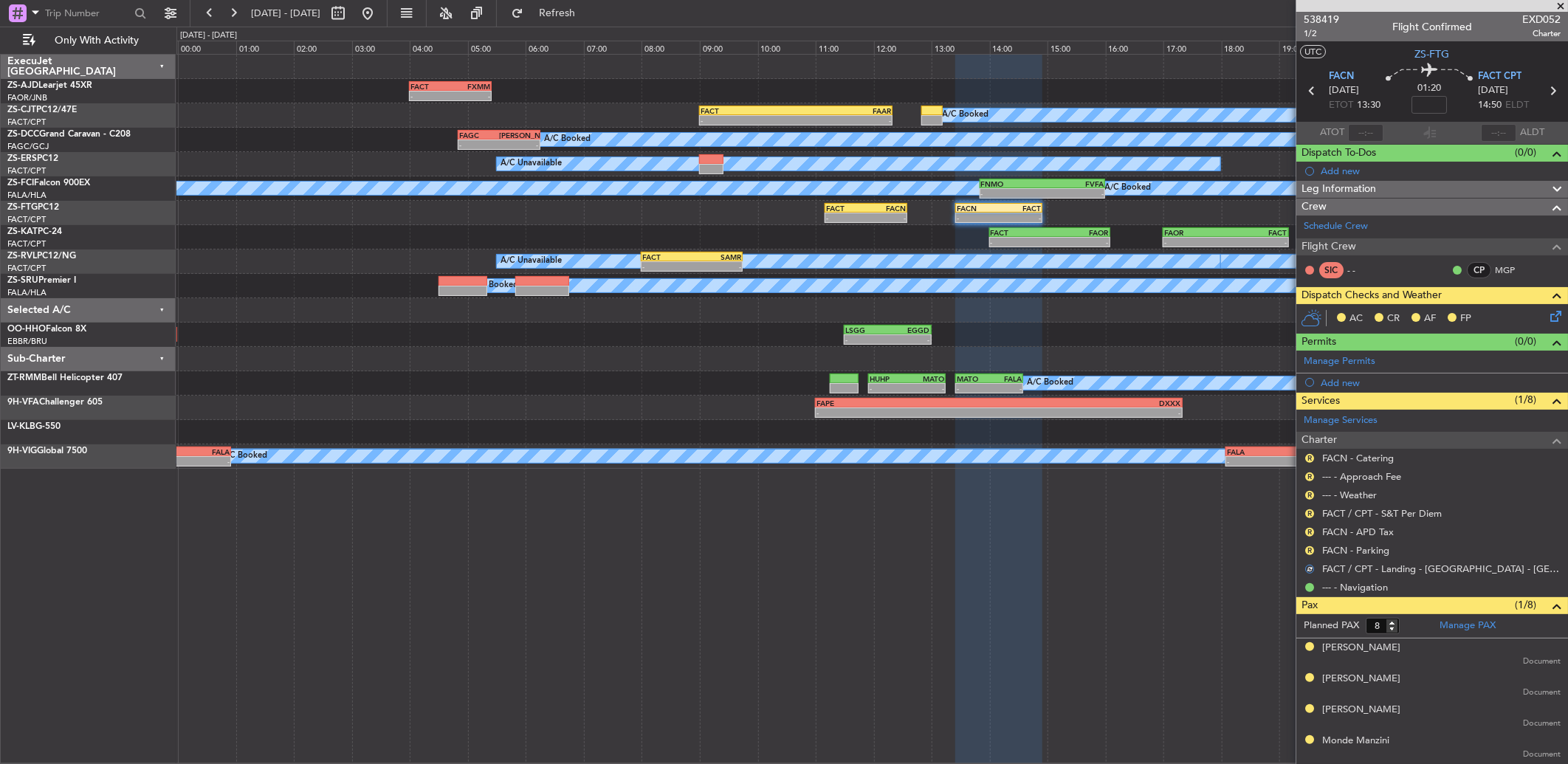
click at [1301, 547] on div "R FACN - Parking" at bounding box center [1432, 551] width 272 height 18
click at [1313, 549] on button "R" at bounding box center [1309, 551] width 9 height 9
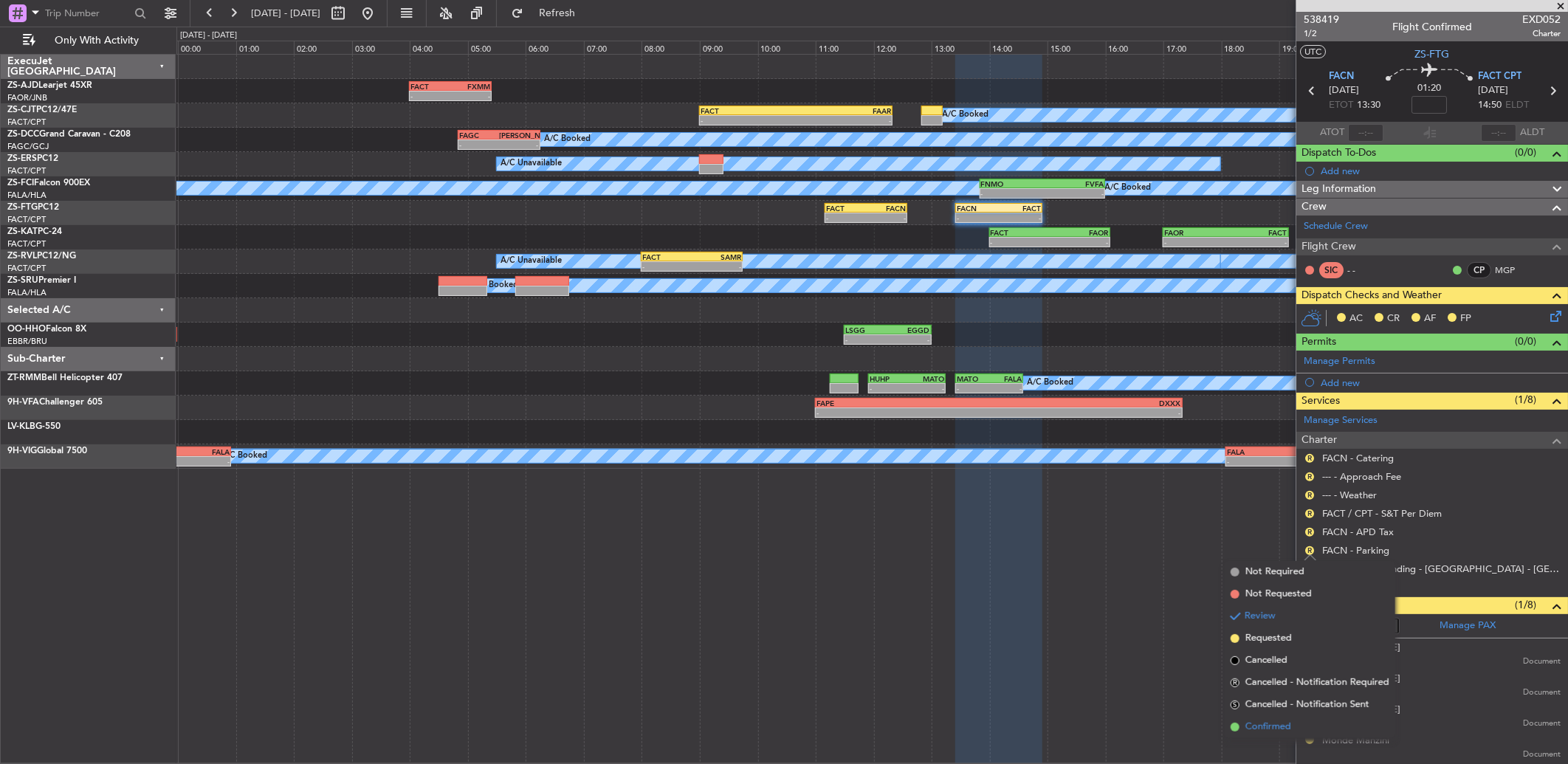
click at [1293, 731] on li "Confirmed" at bounding box center [1309, 727] width 170 height 22
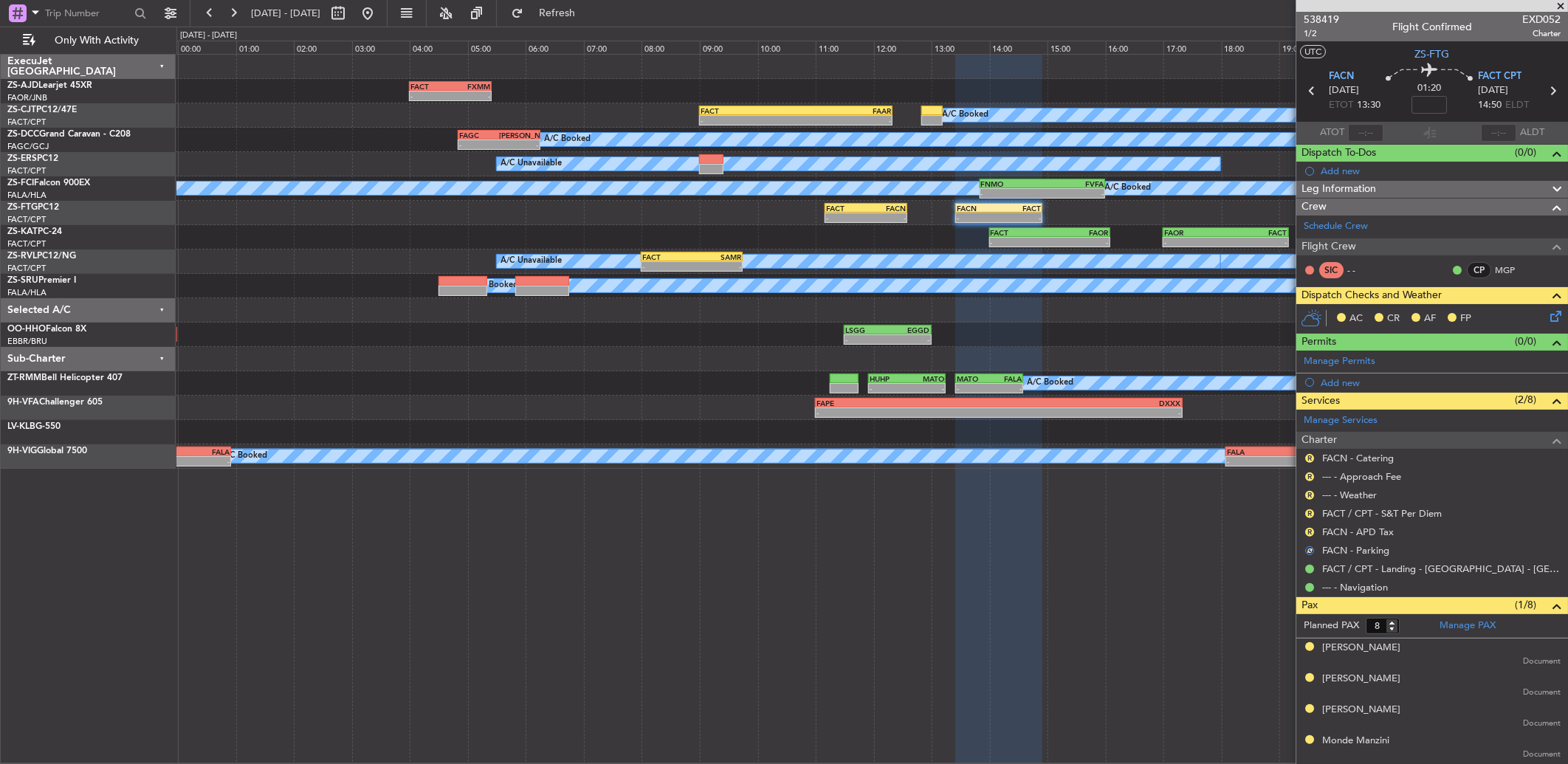
click at [1304, 533] on div "R" at bounding box center [1309, 532] width 12 height 12
click at [1308, 530] on button "R" at bounding box center [1309, 532] width 9 height 9
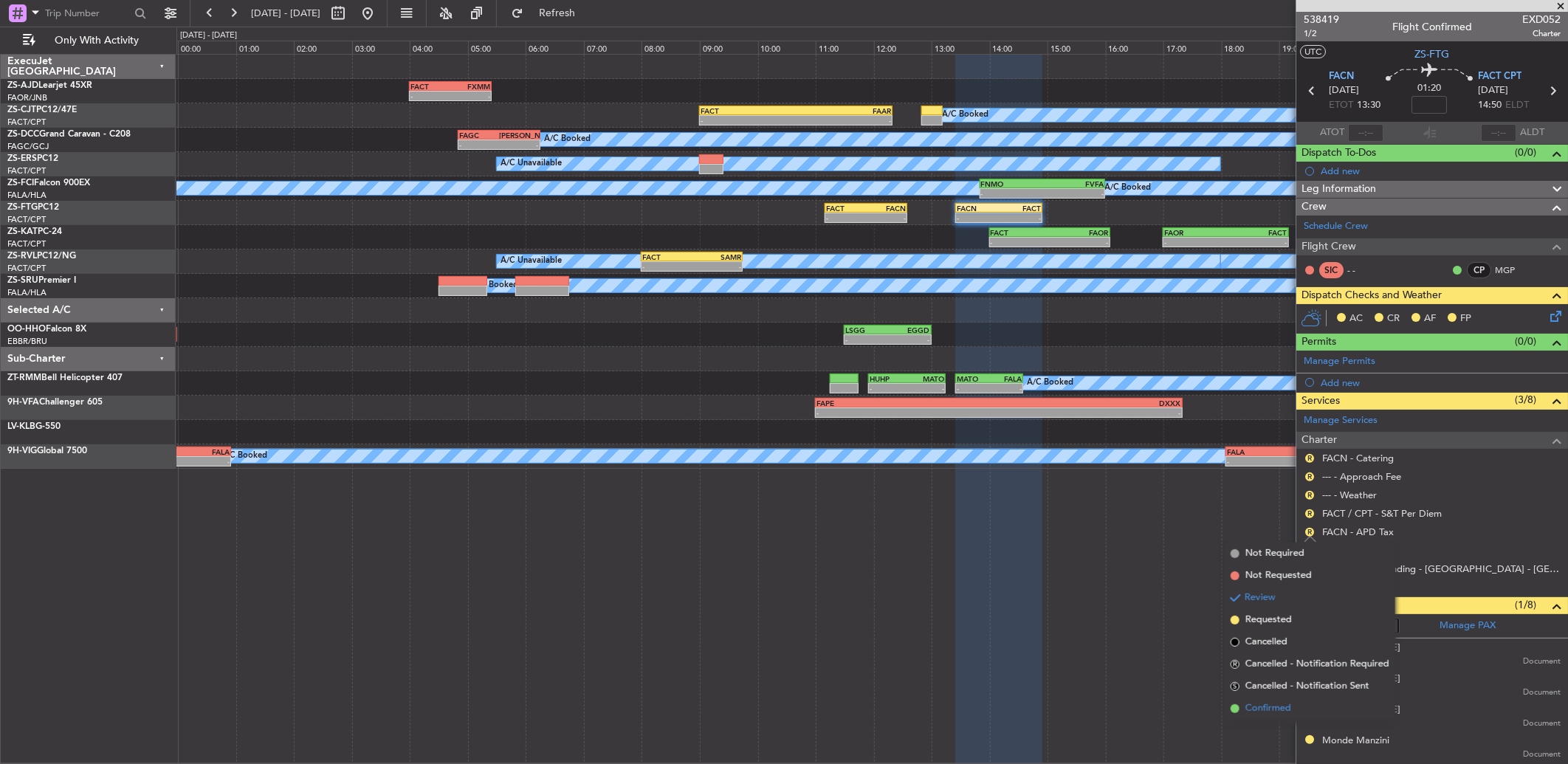
click at [1289, 711] on span "Confirmed" at bounding box center [1268, 709] width 46 height 15
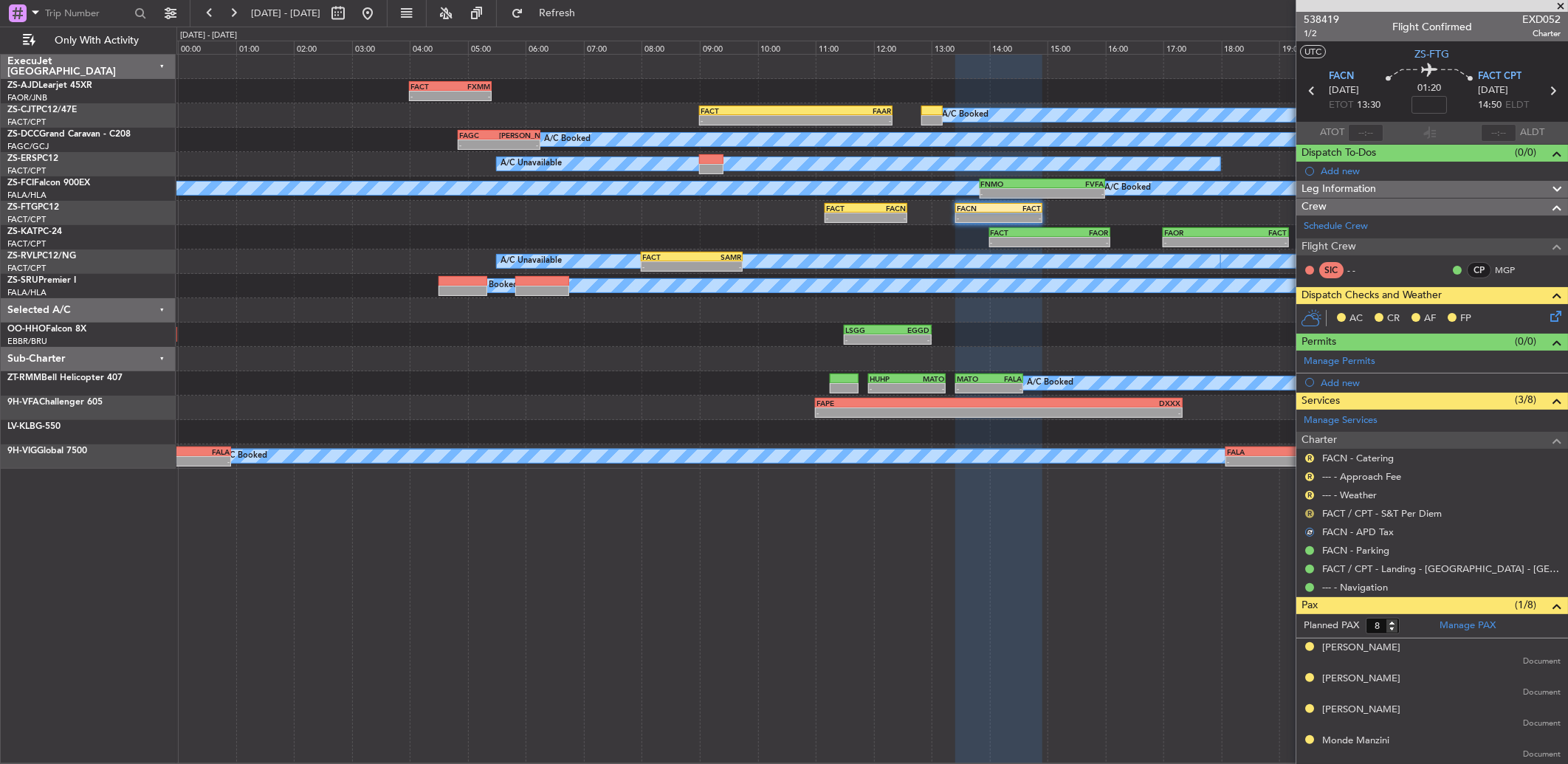
click at [1311, 512] on button "R" at bounding box center [1309, 514] width 9 height 9
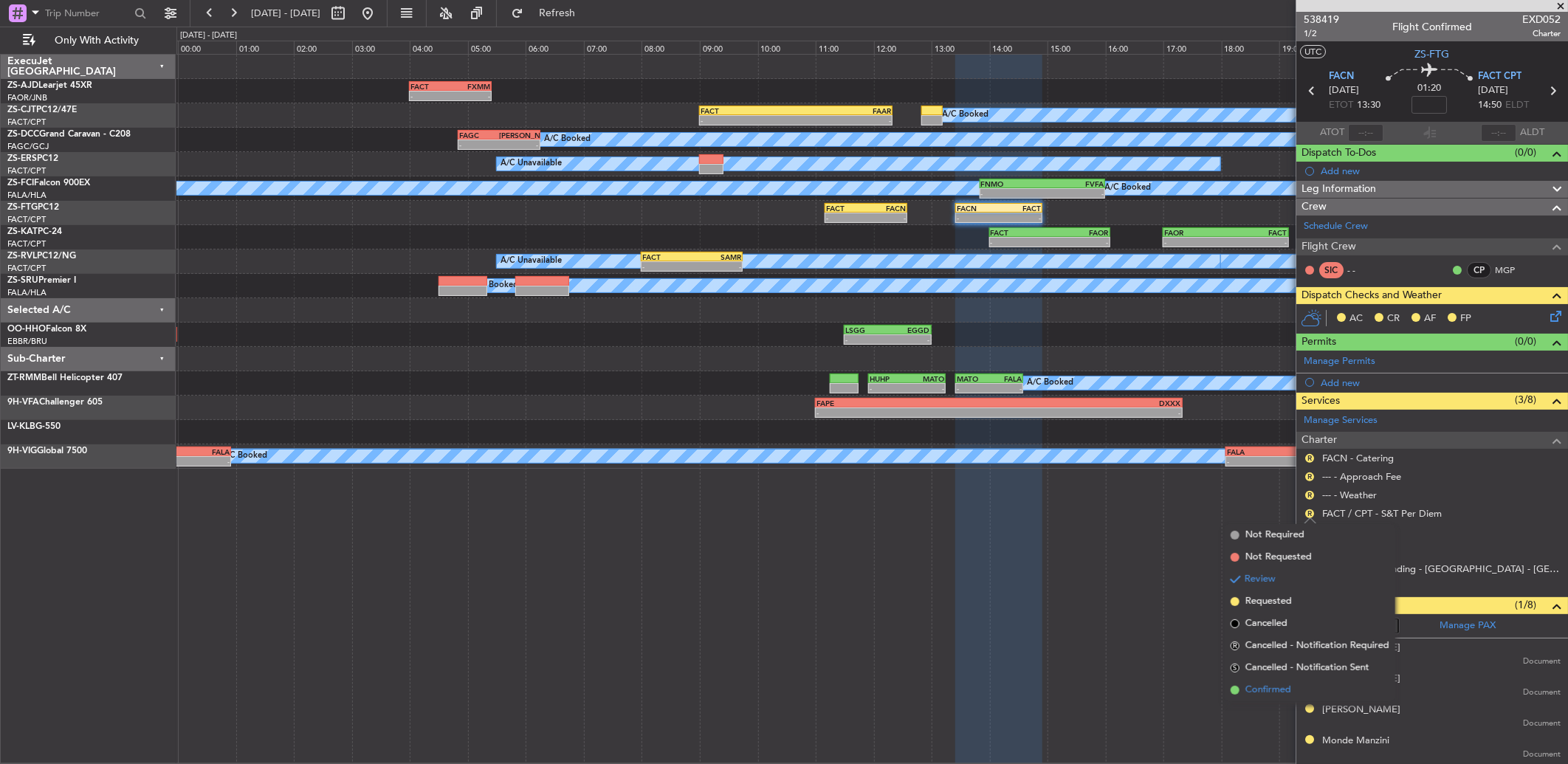
click at [1298, 689] on li "Confirmed" at bounding box center [1309, 690] width 170 height 22
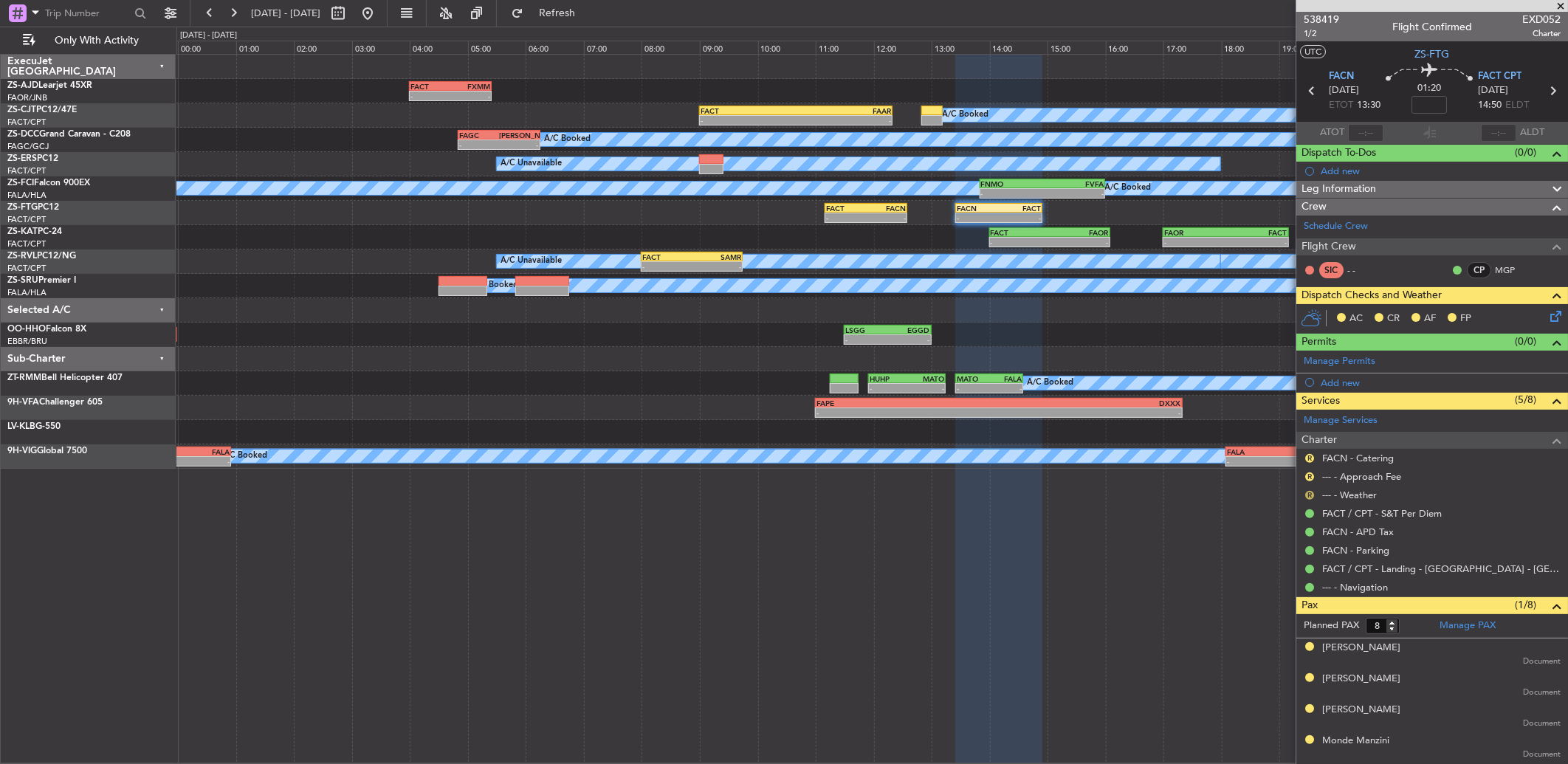
click at [1308, 495] on button "R" at bounding box center [1309, 495] width 9 height 9
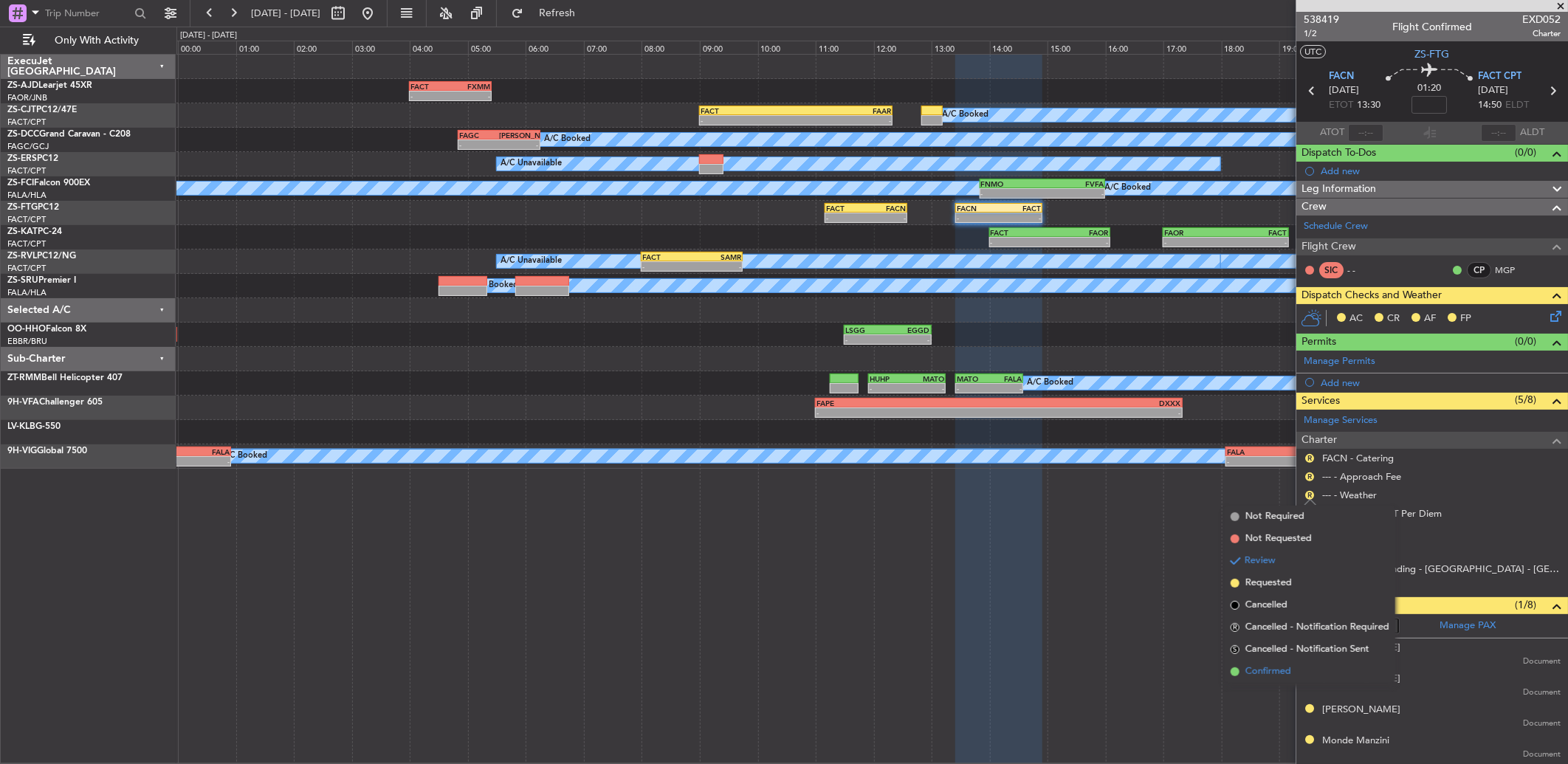
click at [1292, 667] on li "Confirmed" at bounding box center [1309, 672] width 170 height 22
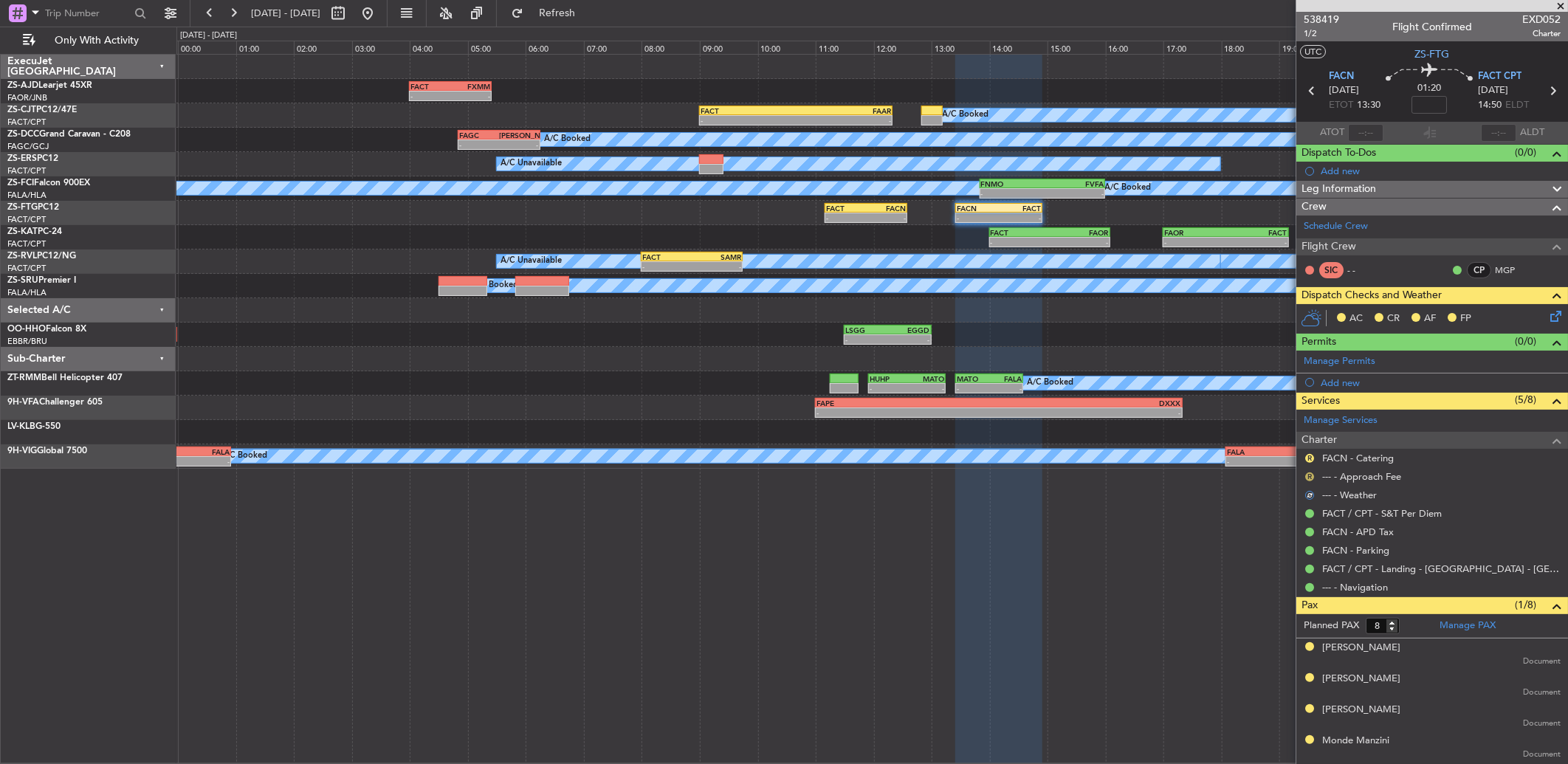
click at [1308, 479] on button "R" at bounding box center [1309, 477] width 9 height 9
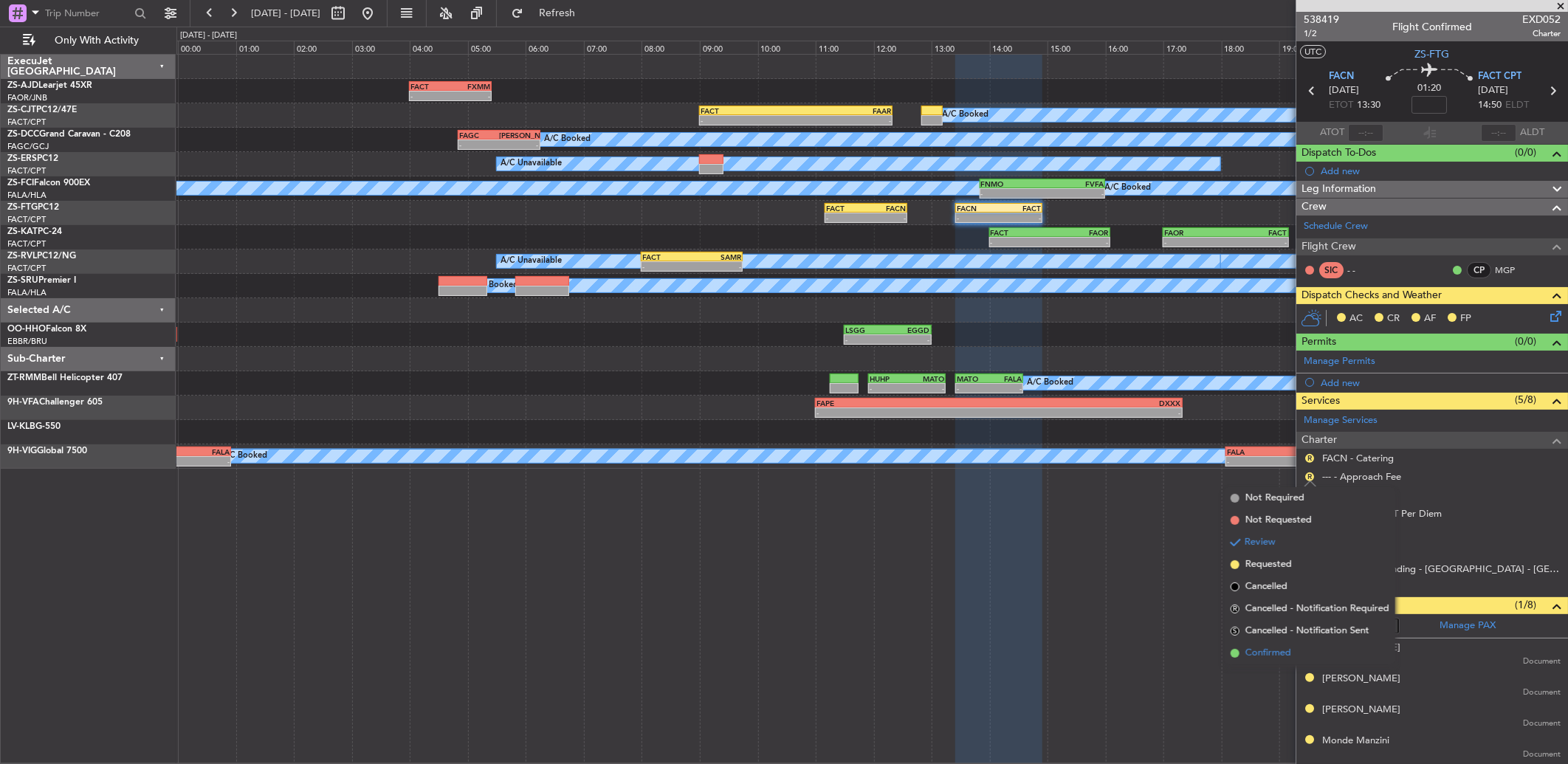
click at [1282, 656] on span "Confirmed" at bounding box center [1268, 654] width 46 height 15
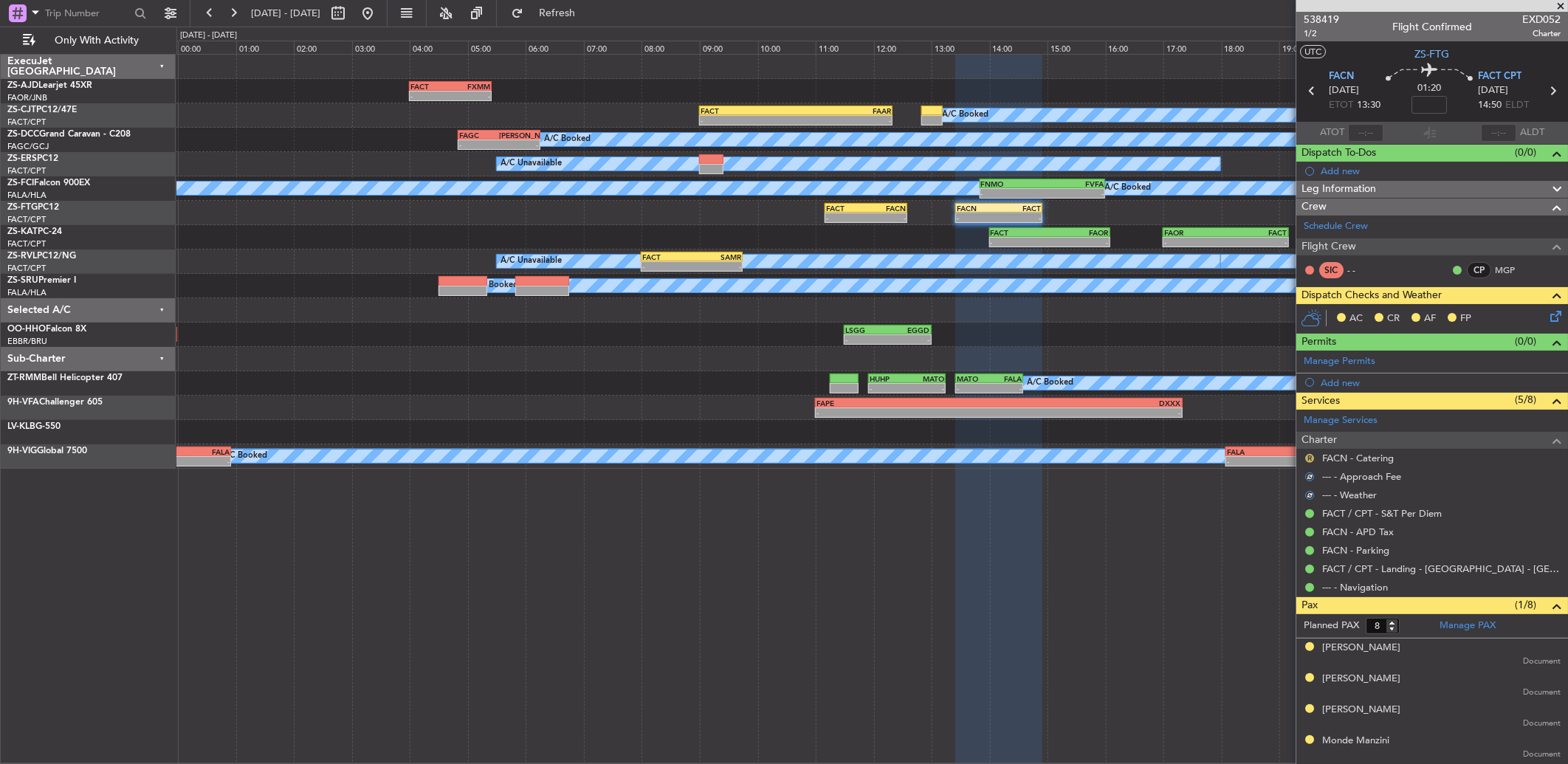
click at [1307, 458] on button "R" at bounding box center [1309, 458] width 9 height 9
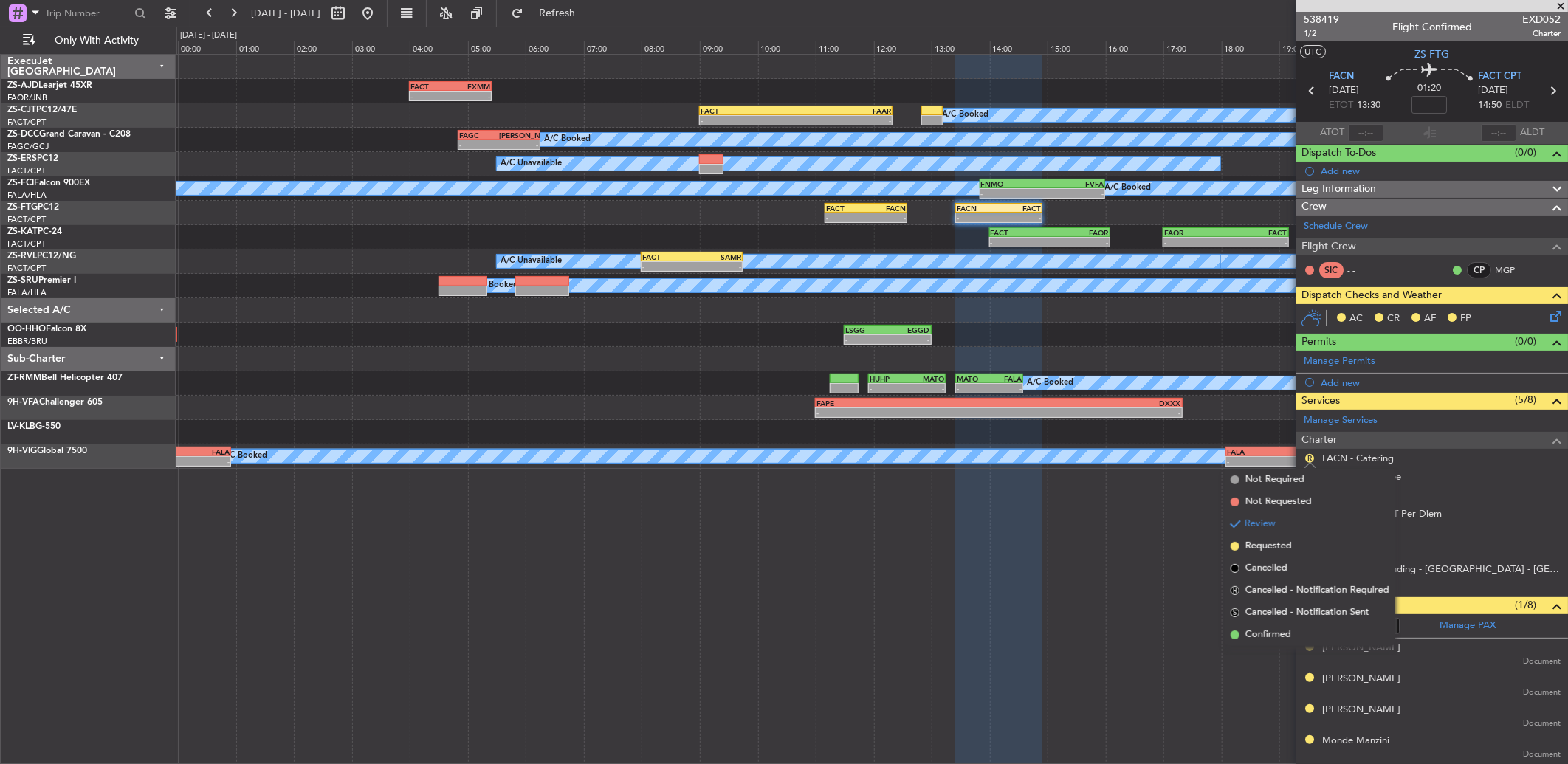
drag, startPoint x: 1284, startPoint y: 635, endPoint x: 1421, endPoint y: 397, distance: 274.6
click at [1286, 631] on span "Confirmed" at bounding box center [1268, 636] width 46 height 15
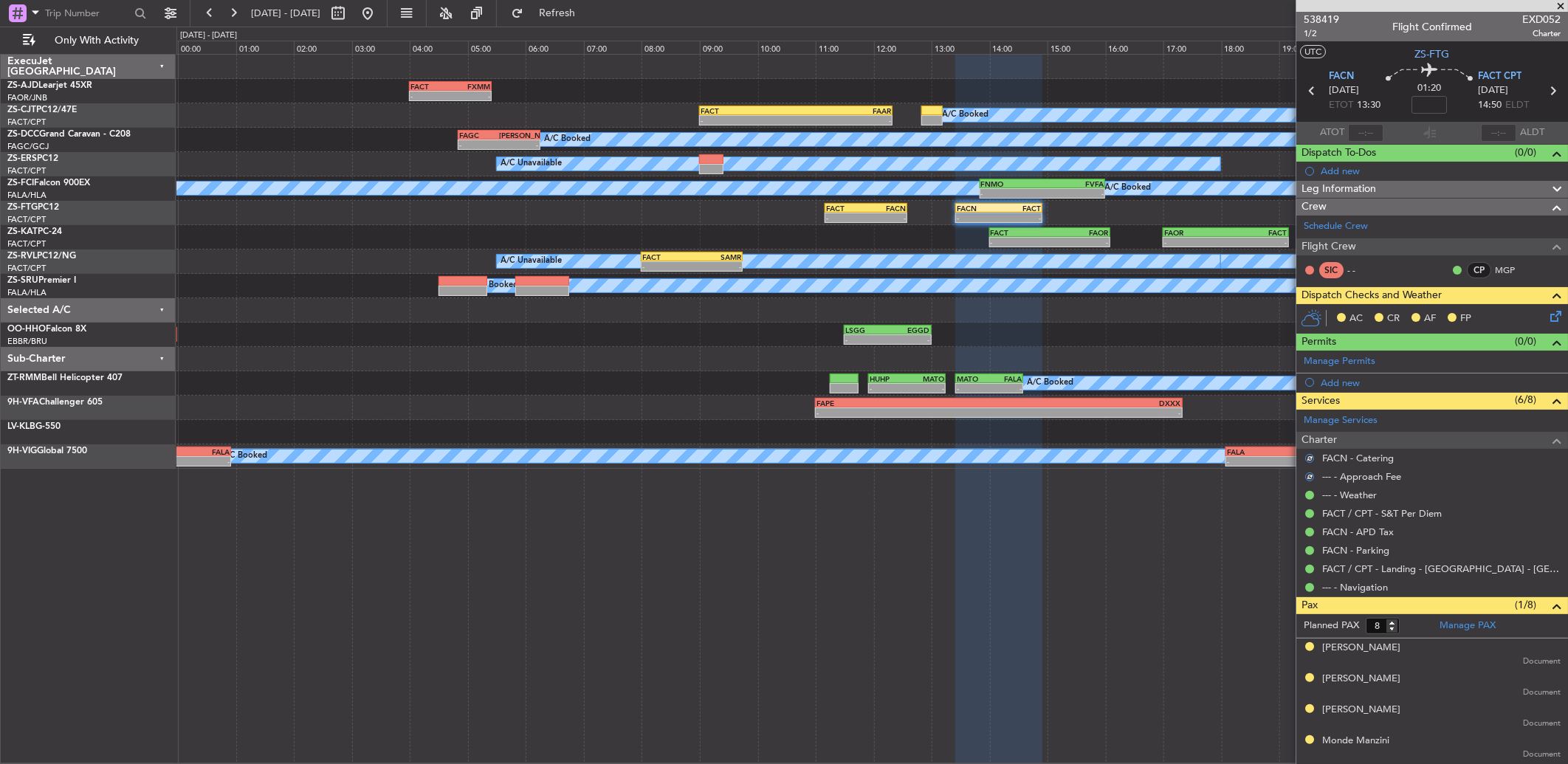
click at [1547, 316] on icon at bounding box center [1553, 314] width 12 height 12
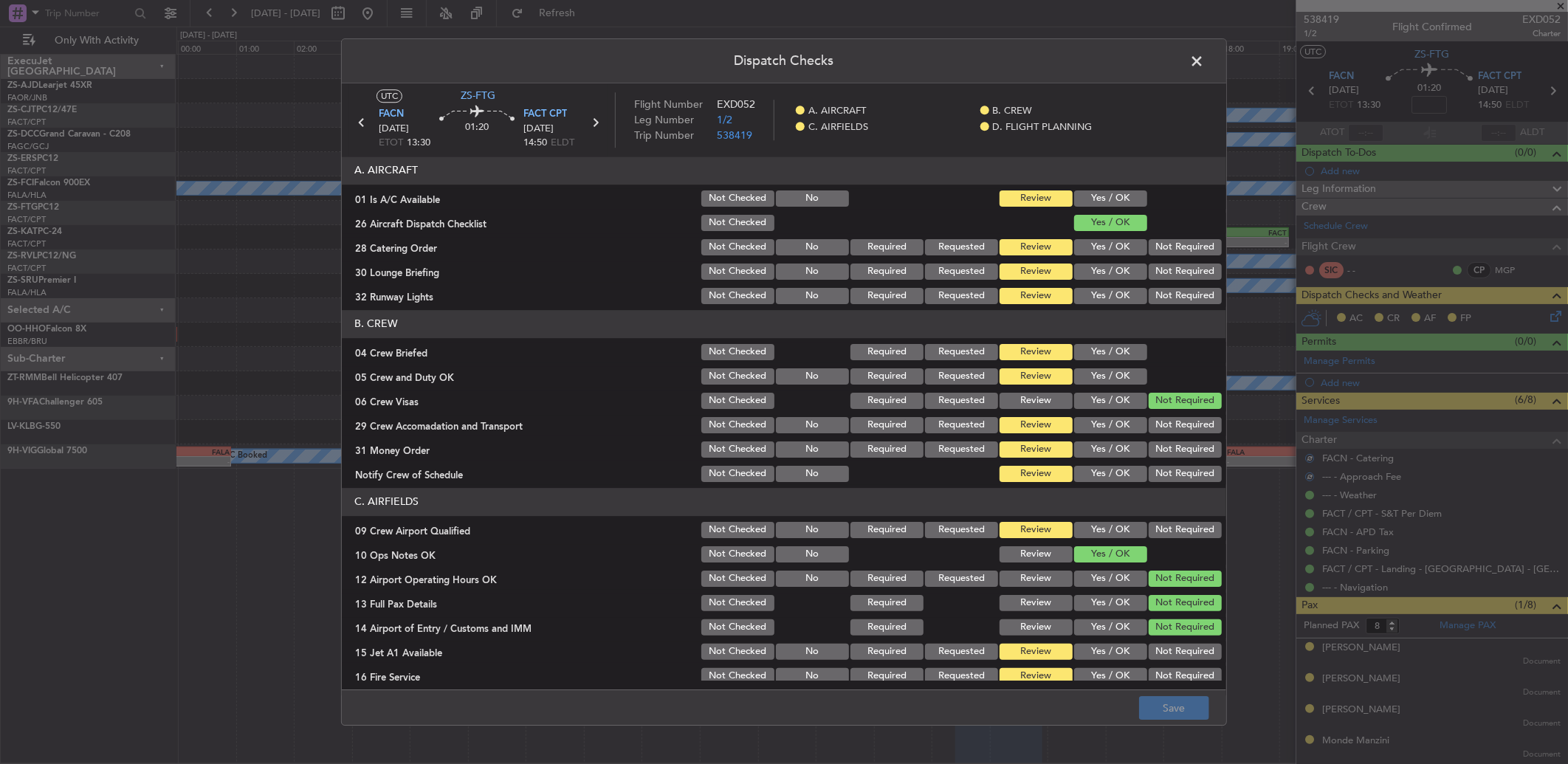
click at [1099, 202] on button "Yes / OK" at bounding box center [1111, 198] width 73 height 16
click at [1109, 205] on button "Yes / OK" at bounding box center [1111, 198] width 73 height 16
click at [1148, 238] on section "A. AIRCRAFT 01 Is A/C Available Not Checked No Review Yes / OK 26 Aircraft Disp…" at bounding box center [784, 231] width 885 height 150
drag, startPoint x: 1154, startPoint y: 244, endPoint x: 1174, endPoint y: 269, distance: 32.0
click at [1161, 248] on button "Not Required" at bounding box center [1184, 247] width 73 height 16
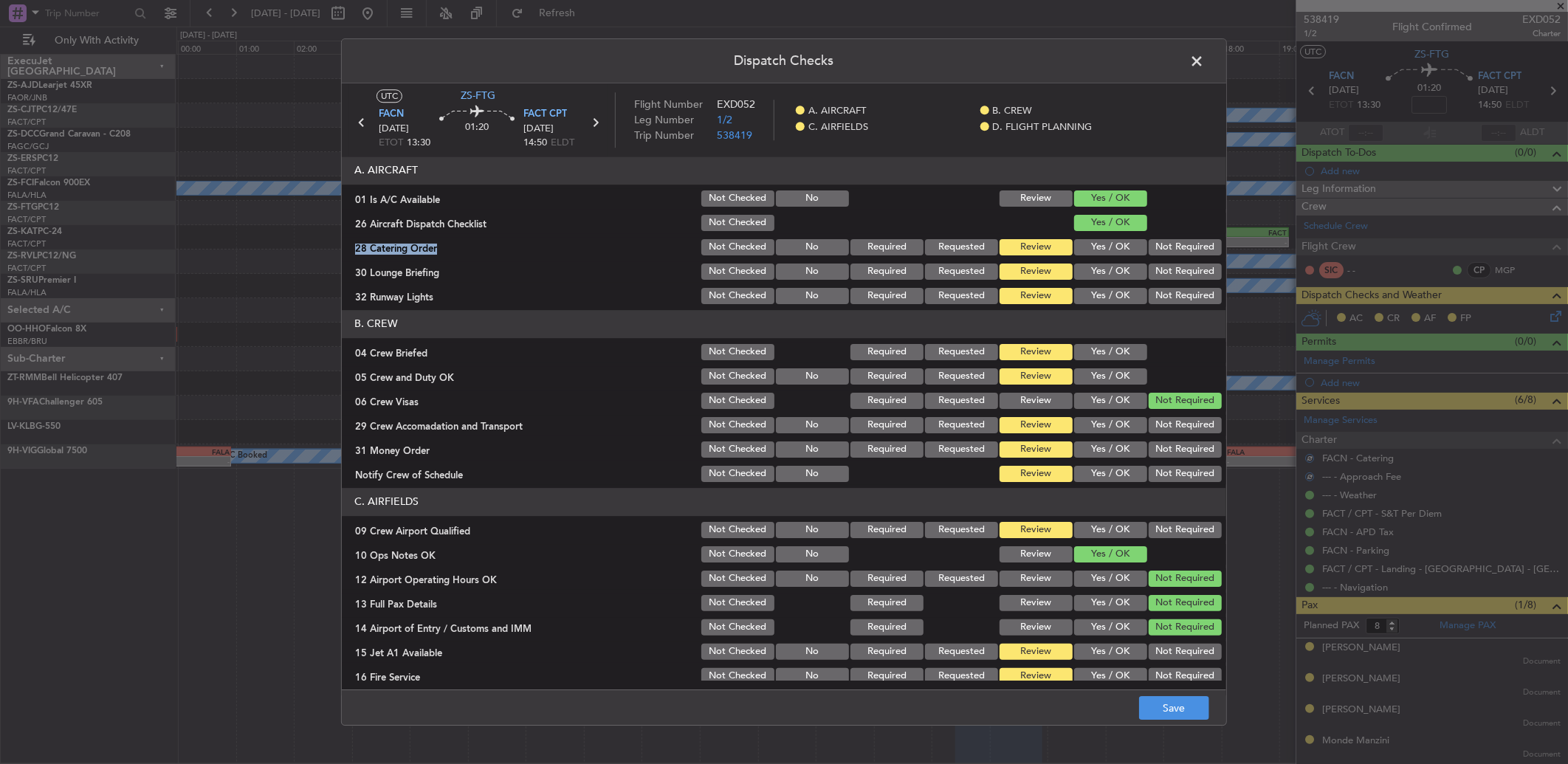
click at [1174, 269] on button "Not Required" at bounding box center [1184, 271] width 73 height 16
click at [1171, 238] on div "Not Required" at bounding box center [1184, 247] width 75 height 21
click at [1171, 301] on button "Not Required" at bounding box center [1184, 296] width 73 height 16
click at [1101, 358] on button "Yes / OK" at bounding box center [1111, 352] width 73 height 16
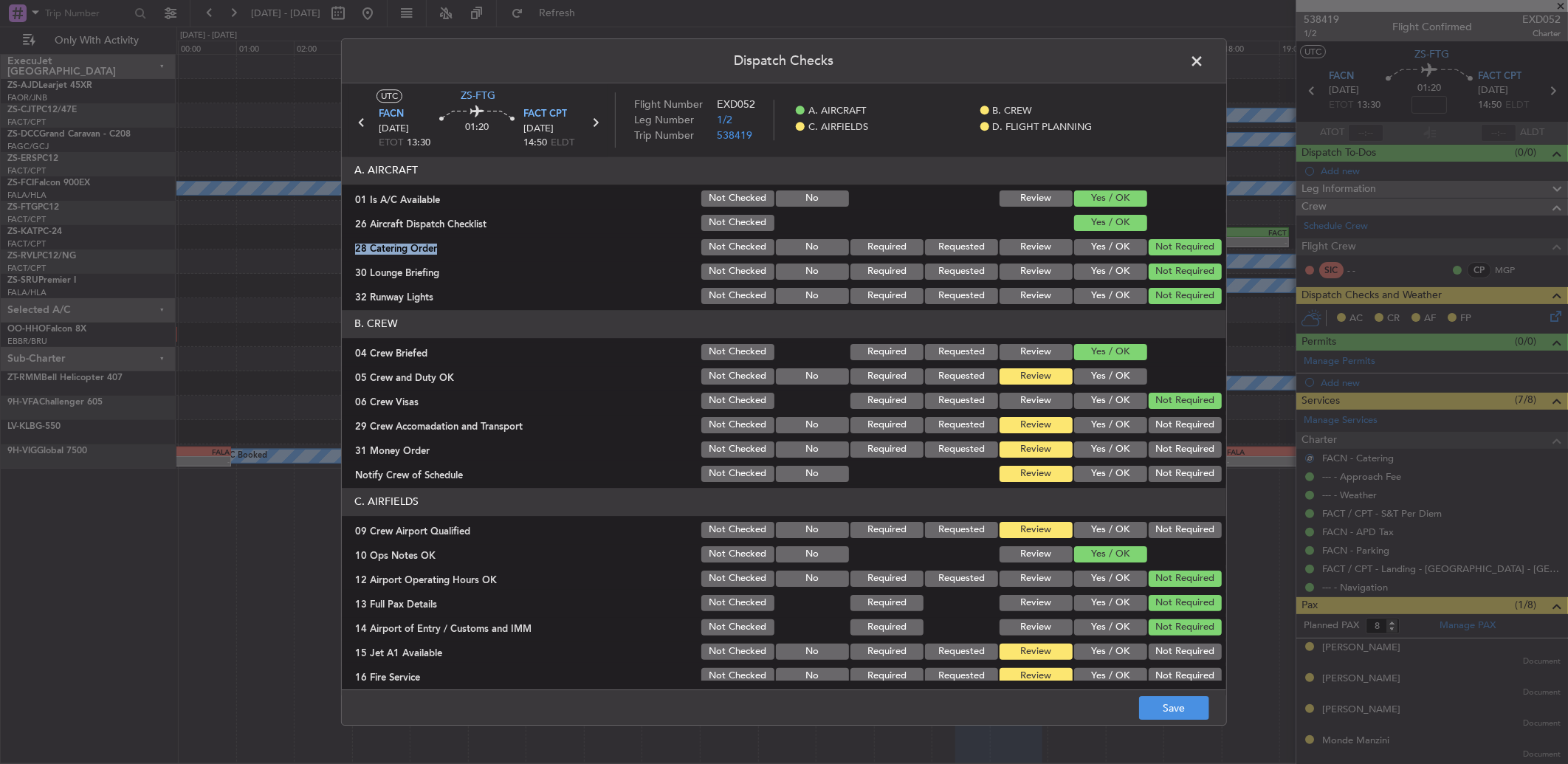
click at [1100, 364] on section "B. CREW 04 Crew Briefed Not Checked Required Requested Review Yes / OK 05 Crew …" at bounding box center [784, 397] width 885 height 175
click at [1103, 370] on section "B. CREW 04 Crew Briefed Not Checked Required Requested Review Yes / OK 05 Crew …" at bounding box center [784, 397] width 885 height 175
drag, startPoint x: 1105, startPoint y: 374, endPoint x: 1190, endPoint y: 434, distance: 104.0
click at [1105, 375] on button "Yes / OK" at bounding box center [1111, 376] width 73 height 16
click at [1210, 444] on div "31 Money Order Not Checked No Required Requested Review Yes / OK Not Required" at bounding box center [784, 449] width 885 height 21
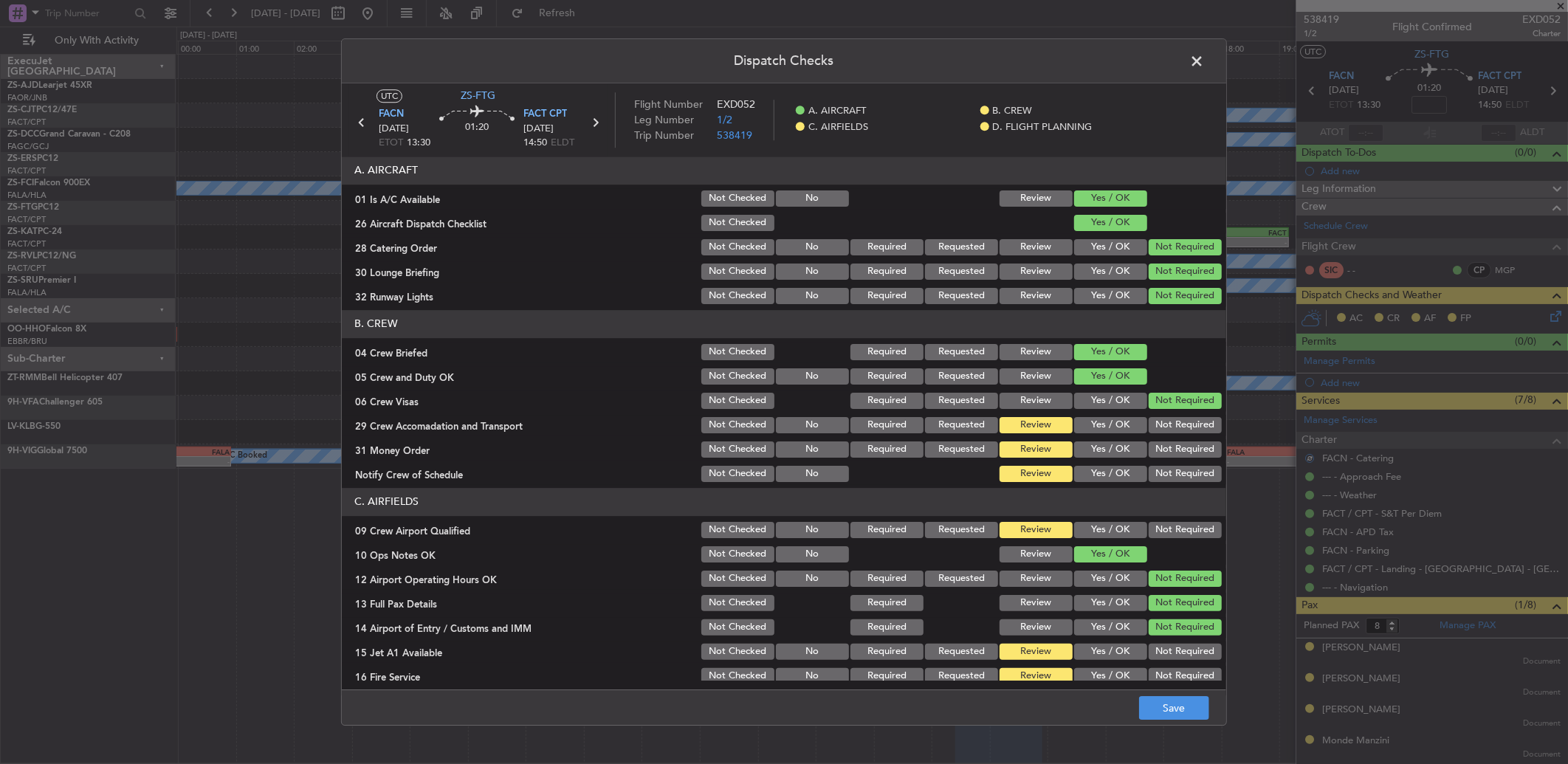
drag, startPoint x: 1183, startPoint y: 420, endPoint x: 1184, endPoint y: 434, distance: 14.0
click at [1183, 421] on div "Not Required" at bounding box center [1184, 425] width 75 height 21
click at [1184, 437] on section "B. CREW 04 Crew Briefed Not Checked Required Requested Review Yes / OK 05 Crew …" at bounding box center [784, 397] width 885 height 175
click at [1184, 453] on button "Not Required" at bounding box center [1184, 449] width 73 height 16
click at [1184, 456] on button "Not Required" at bounding box center [1184, 449] width 73 height 16
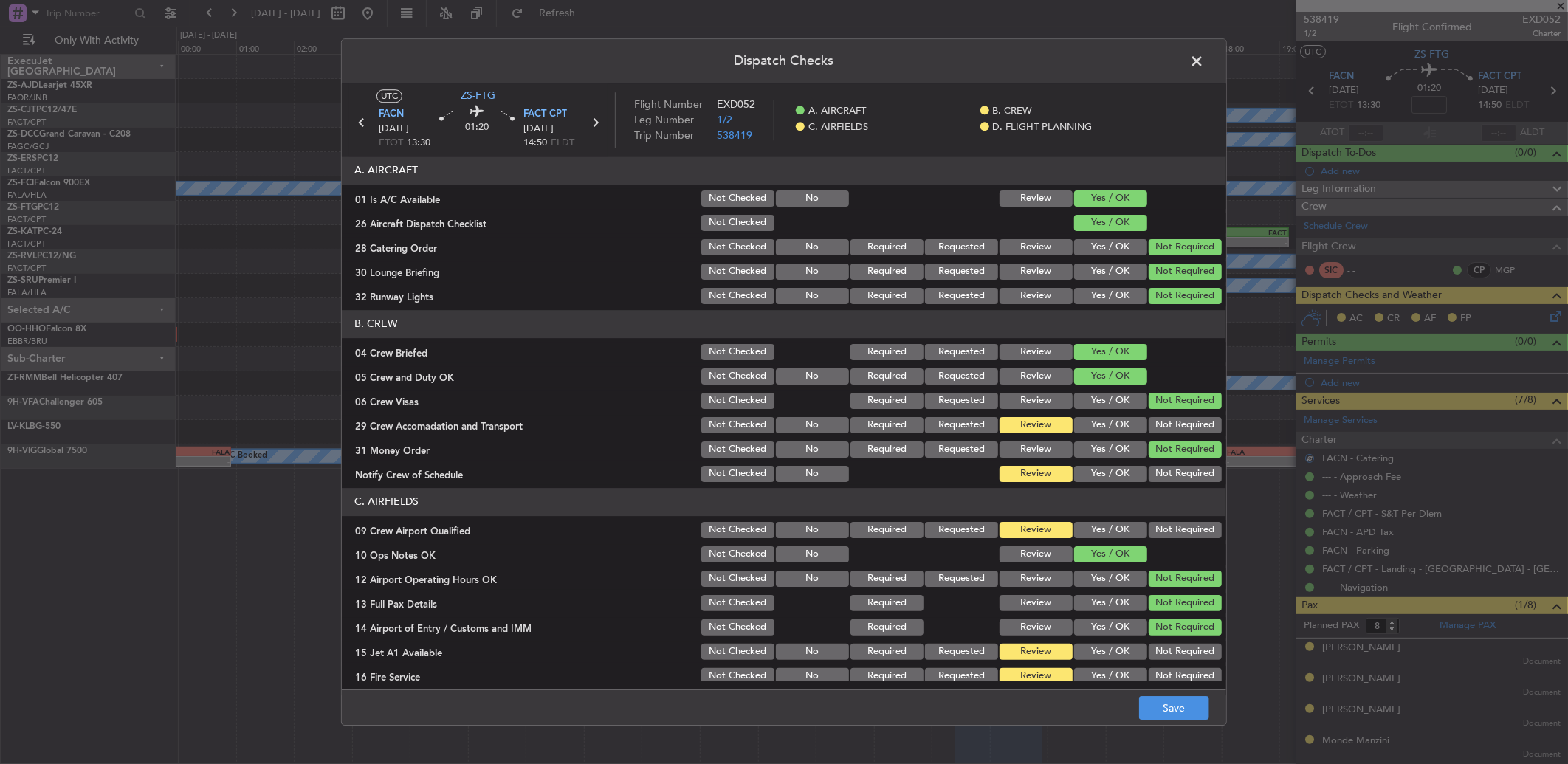
click at [1167, 414] on section "B. CREW 04 Crew Briefed Not Checked Required Requested Review Yes / OK 05 Crew …" at bounding box center [784, 397] width 885 height 175
click at [1172, 443] on button "Not Required" at bounding box center [1184, 449] width 73 height 16
click at [1172, 426] on button "Not Required" at bounding box center [1184, 425] width 73 height 16
click at [1173, 480] on button "Not Required" at bounding box center [1184, 474] width 73 height 16
drag, startPoint x: 1173, startPoint y: 480, endPoint x: 1174, endPoint y: 507, distance: 27.0
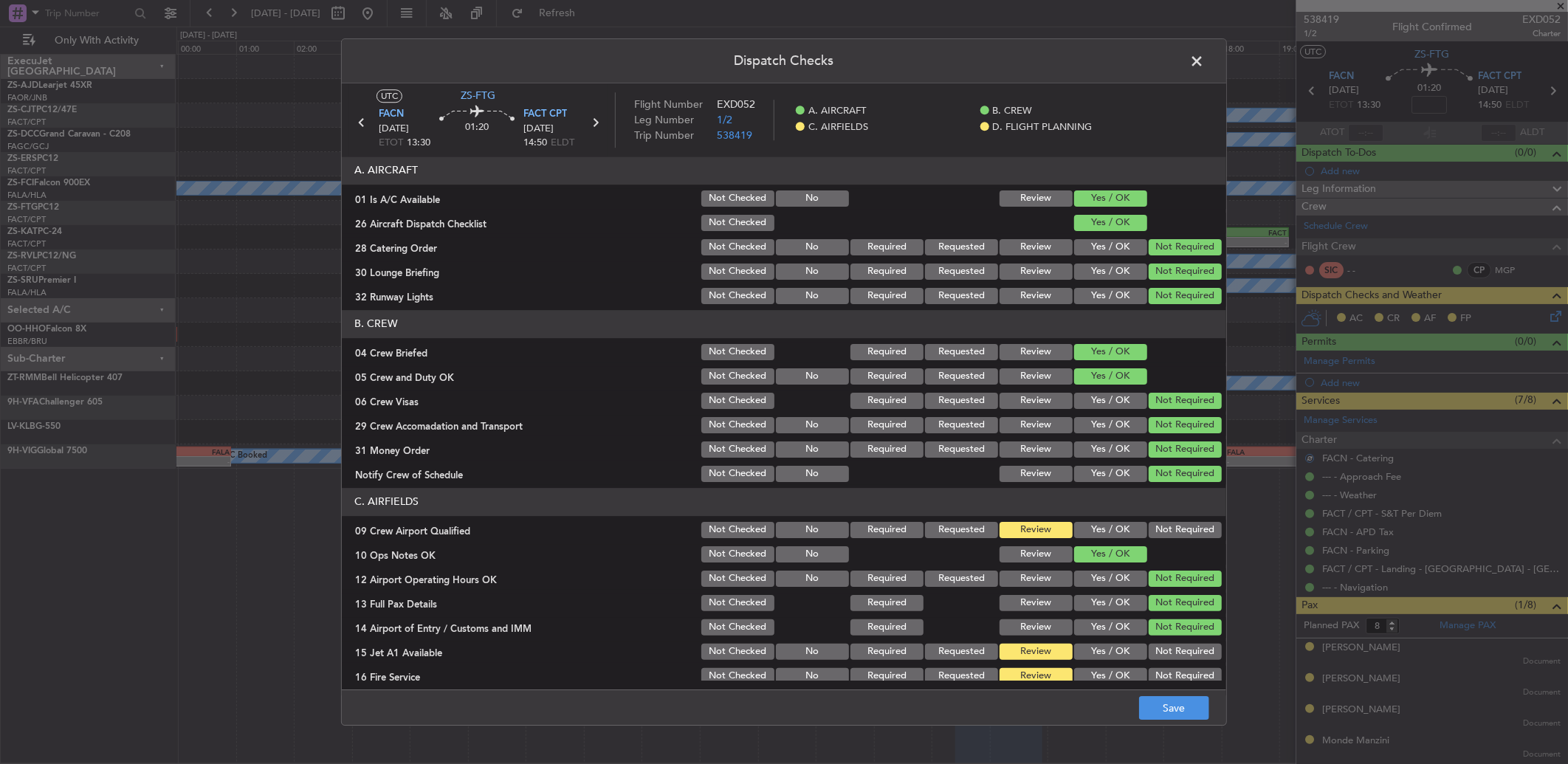
click at [1173, 481] on button "Not Required" at bounding box center [1184, 474] width 73 height 16
click at [1174, 517] on section "C. AIRFIELDS 09 Crew Airport Qualified Not Checked No Required Requested Review…" at bounding box center [784, 599] width 885 height 223
click at [1174, 530] on button "Not Required" at bounding box center [1184, 530] width 73 height 16
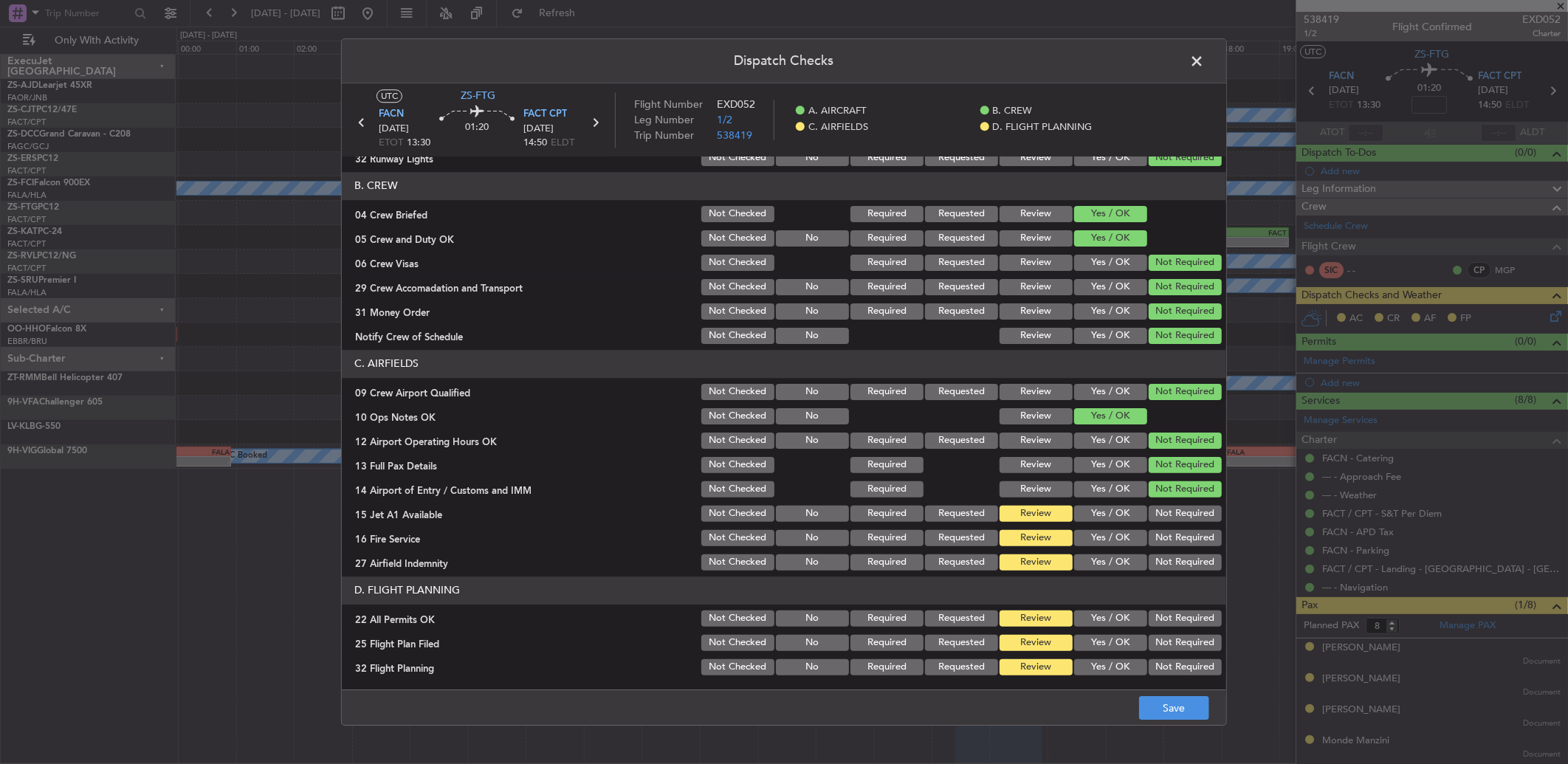
click at [1173, 517] on button "Not Required" at bounding box center [1184, 513] width 73 height 16
click at [1181, 536] on section "C. AIRFIELDS 09 Crew Airport Qualified Not Checked No Required Requested Review…" at bounding box center [784, 462] width 885 height 223
drag, startPoint x: 1181, startPoint y: 536, endPoint x: 1183, endPoint y: 543, distance: 7.3
click at [1183, 542] on button "Not Required" at bounding box center [1184, 537] width 73 height 16
drag, startPoint x: 1183, startPoint y: 543, endPoint x: 1185, endPoint y: 552, distance: 9.2
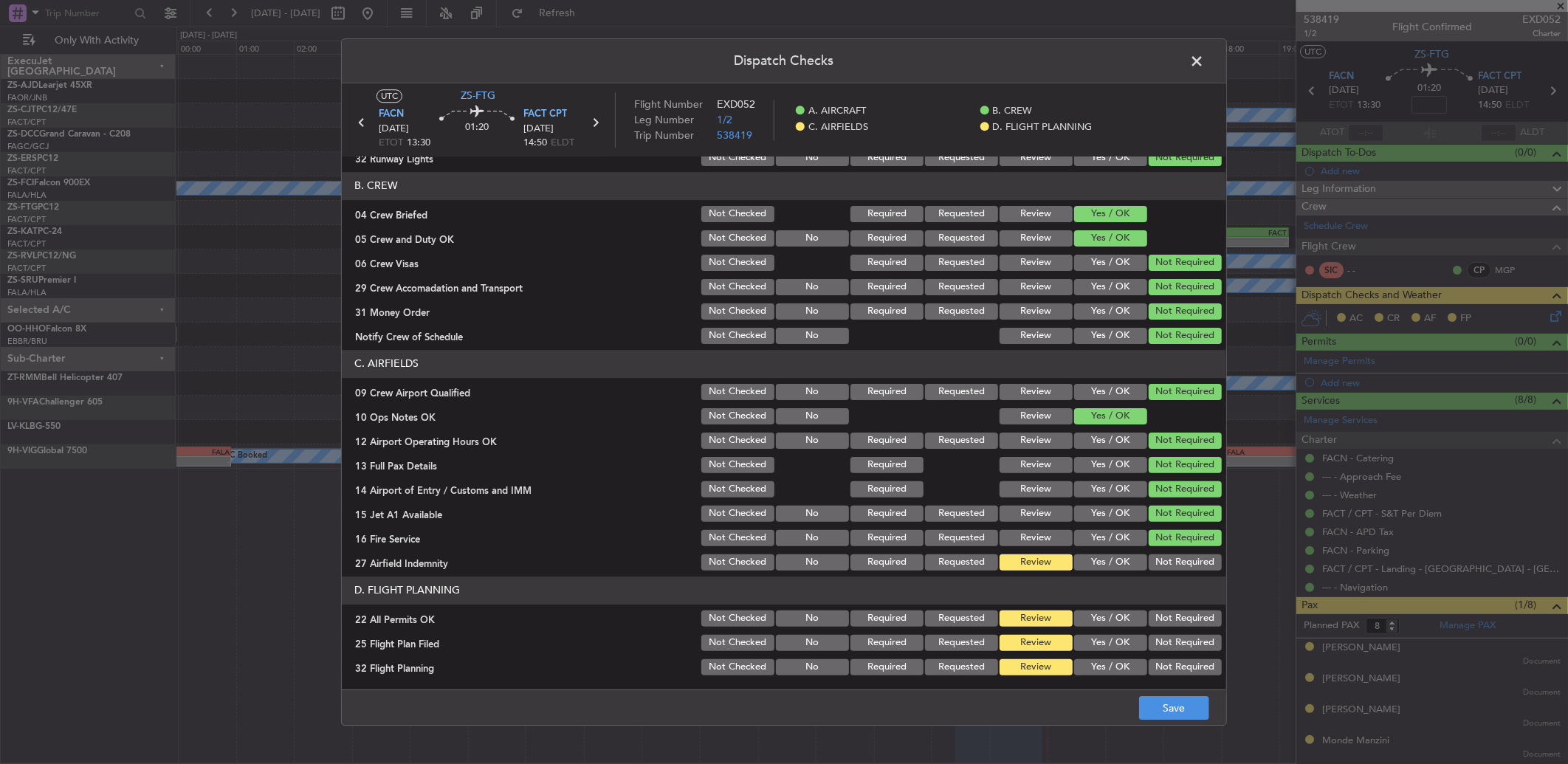
click at [1184, 547] on div "Not Required" at bounding box center [1184, 538] width 75 height 21
click at [1185, 554] on button "Not Required" at bounding box center [1184, 562] width 73 height 16
drag, startPoint x: 1175, startPoint y: 614, endPoint x: 1168, endPoint y: 630, distance: 17.5
click at [1175, 620] on button "Not Required" at bounding box center [1184, 618] width 73 height 16
click at [1124, 662] on button "Yes / OK" at bounding box center [1111, 667] width 73 height 16
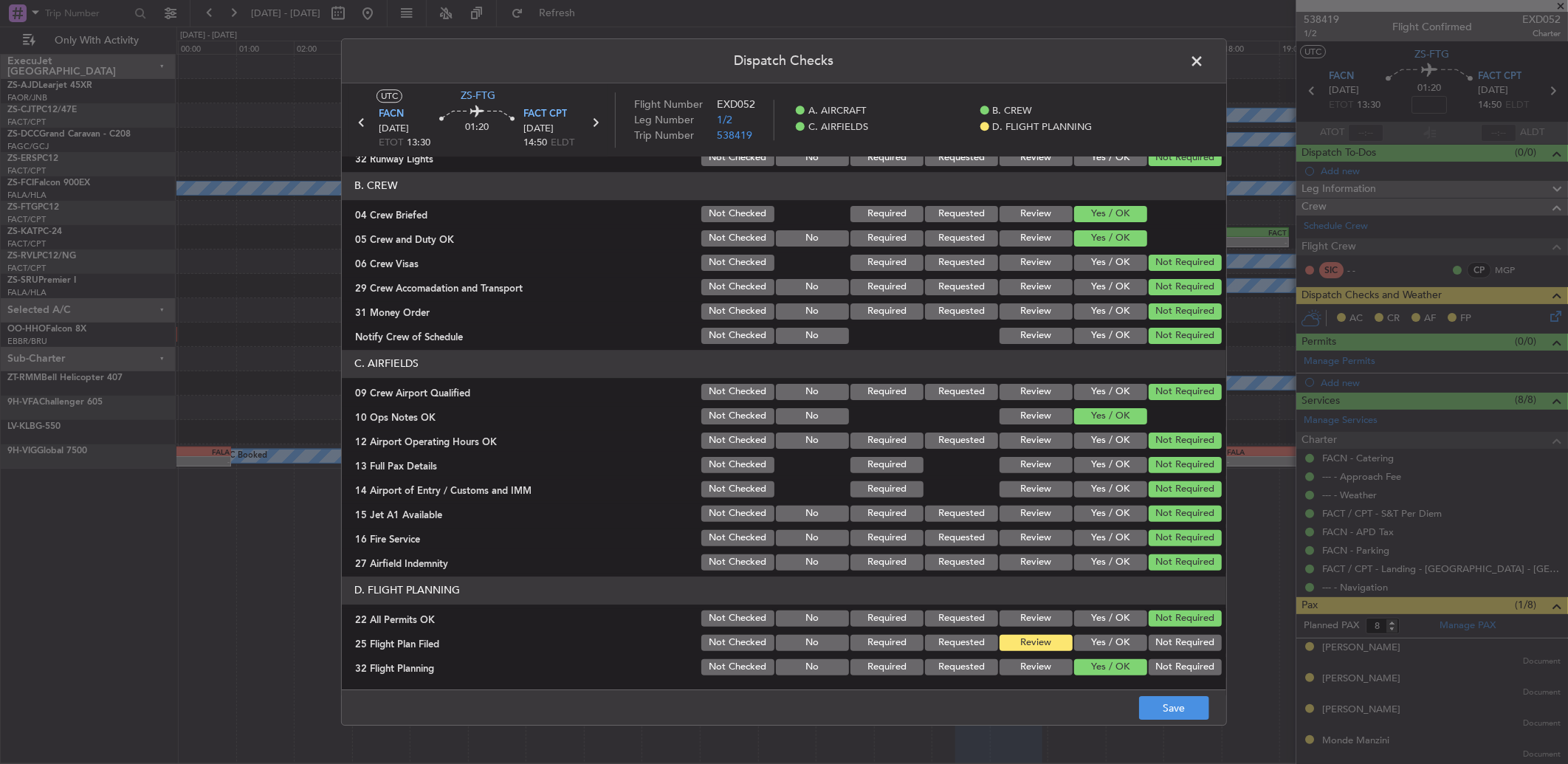
drag, startPoint x: 1035, startPoint y: 669, endPoint x: 1074, endPoint y: 677, distance: 39.8
click at [1037, 669] on button "Review" at bounding box center [1036, 667] width 73 height 16
click at [1236, 713] on div "Dispatch Checks UTC ZS-FTG FACN 10/10/2025 ETOT 13:30 01:20 FACT CPT 10/10/2025…" at bounding box center [784, 382] width 1568 height 764
click at [1194, 712] on button "Save" at bounding box center [1174, 708] width 71 height 24
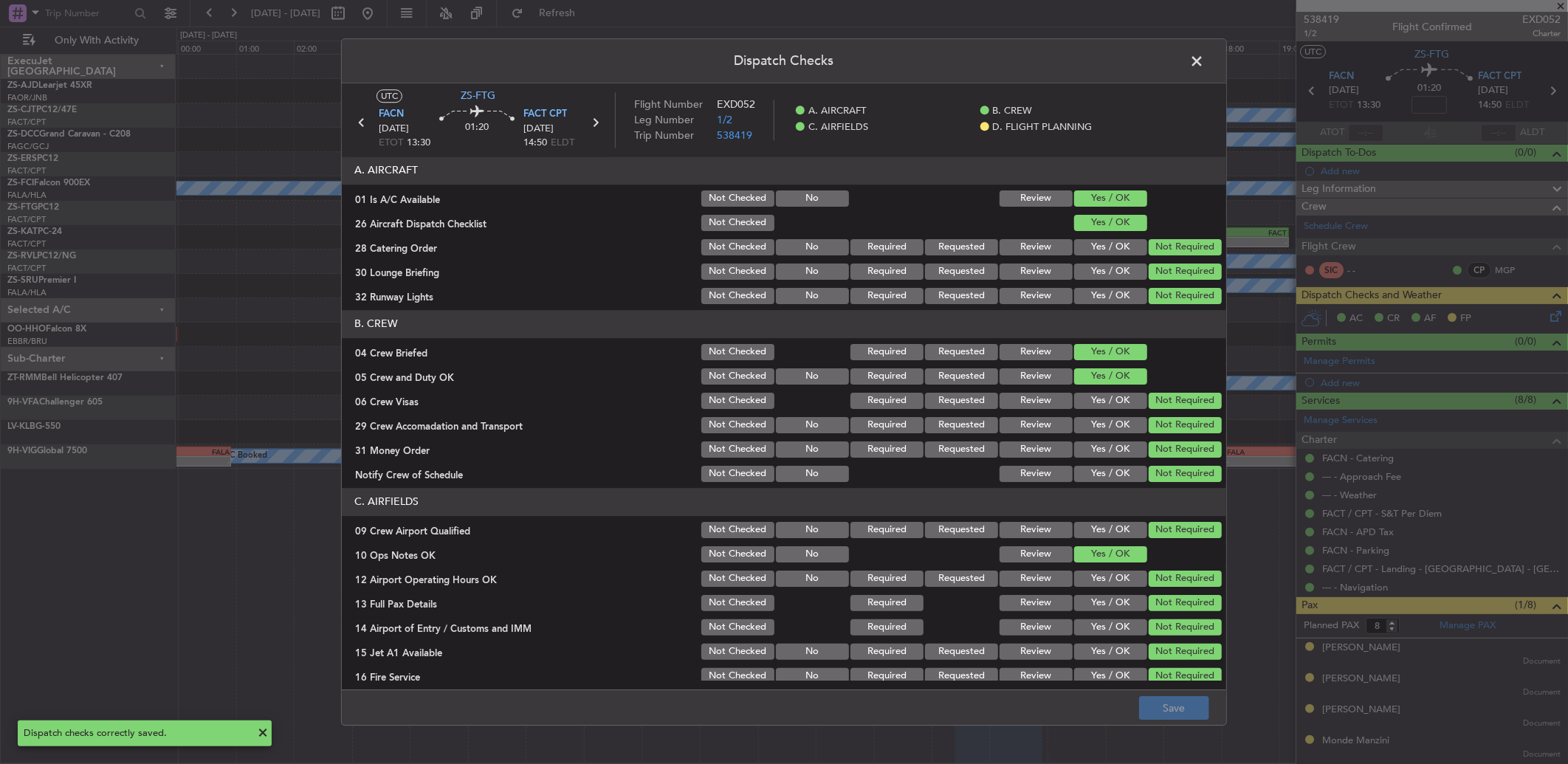
scroll to position [138, 0]
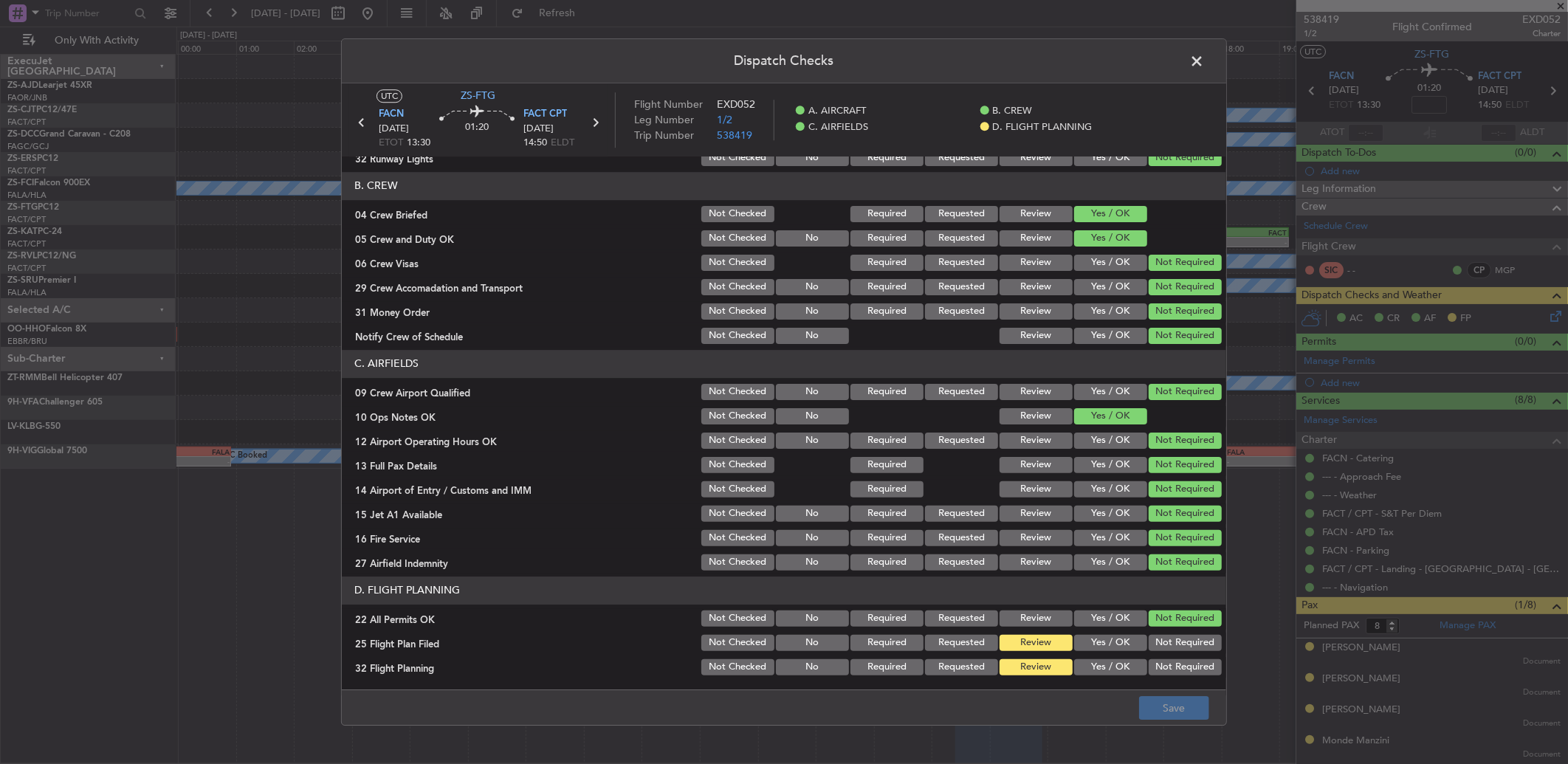
click at [1204, 66] on span at bounding box center [1204, 65] width 0 height 29
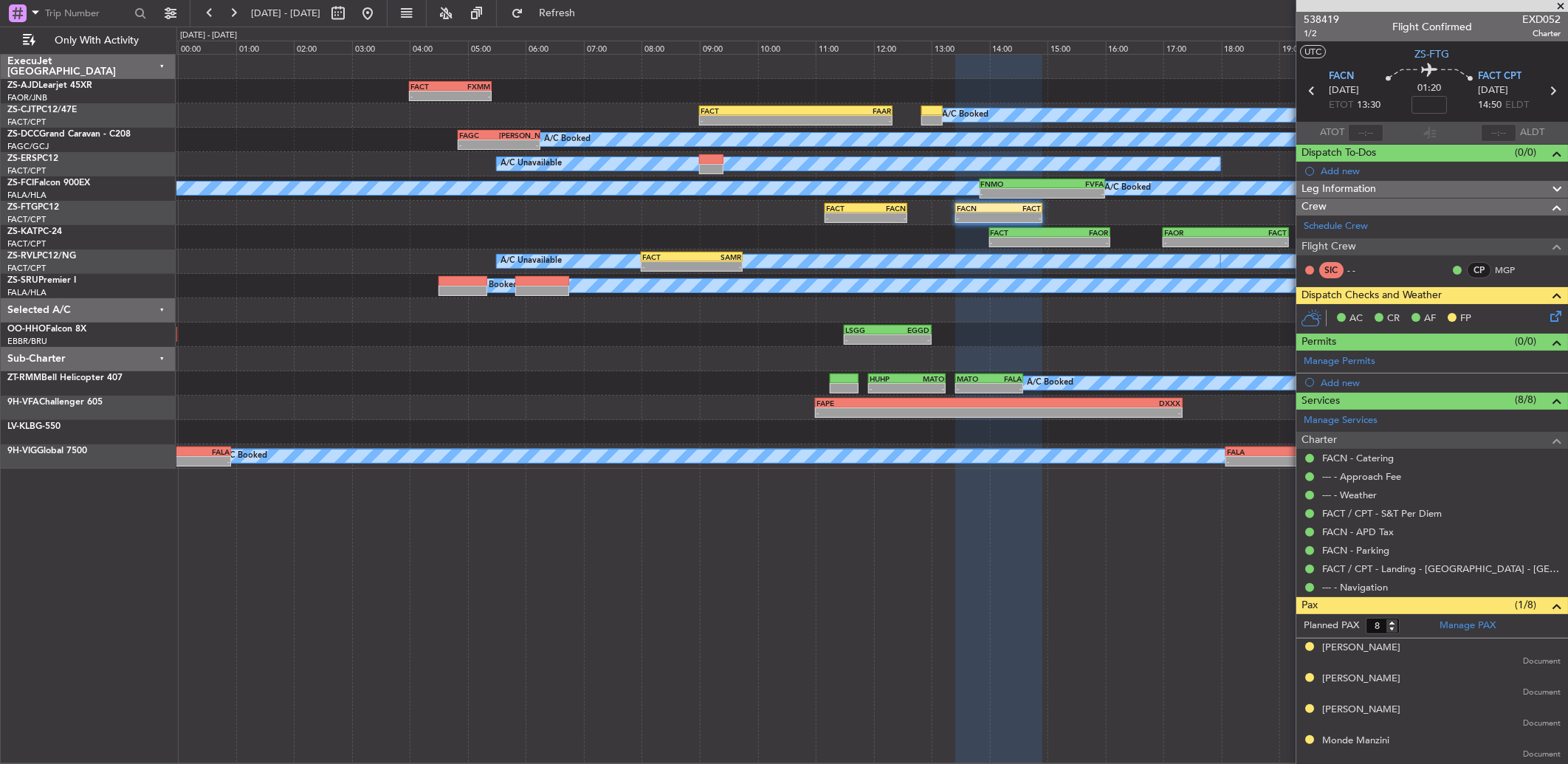
click at [1305, 91] on icon at bounding box center [1311, 91] width 19 height 19
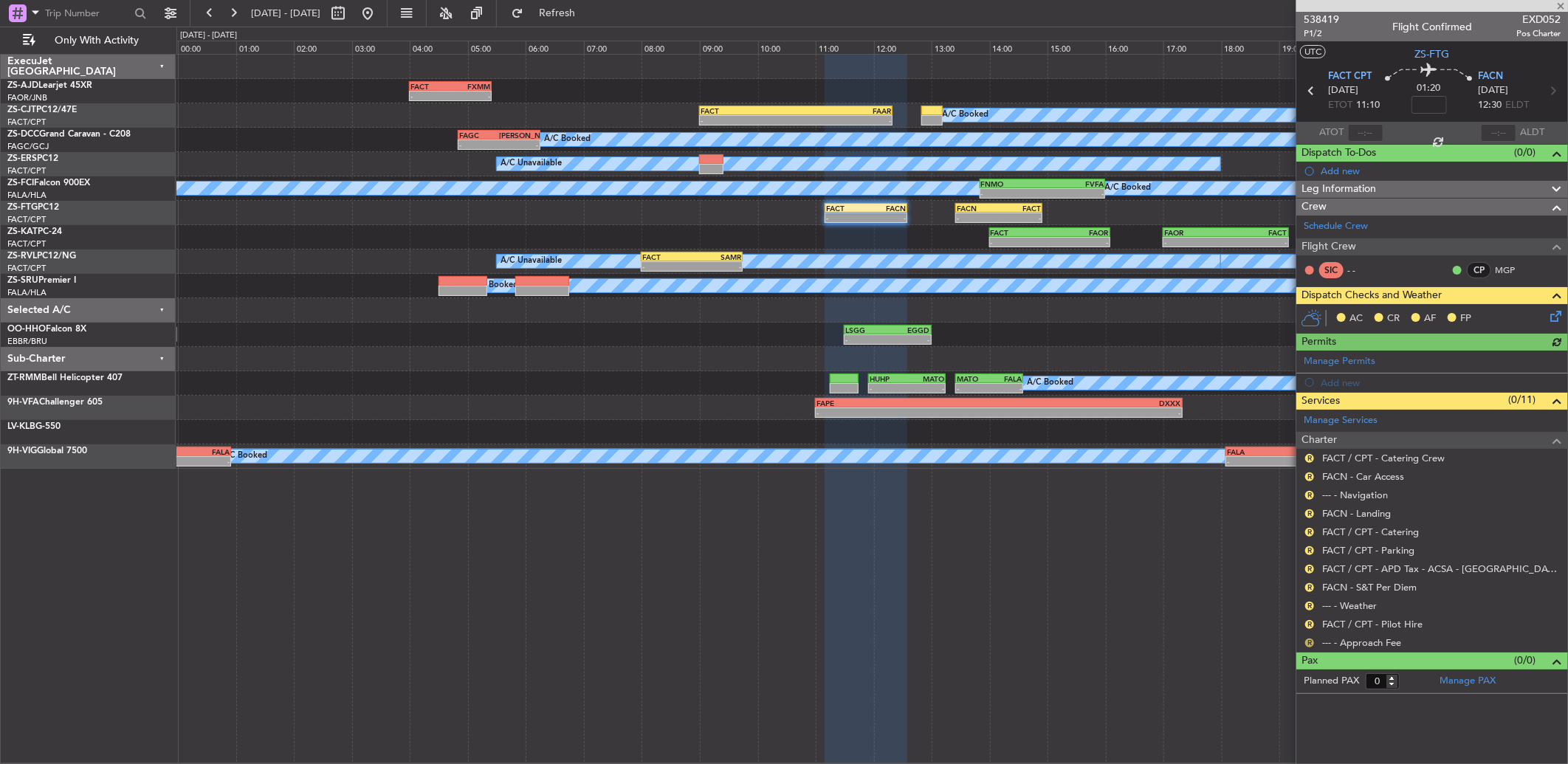
click at [1309, 642] on button "R" at bounding box center [1309, 643] width 9 height 9
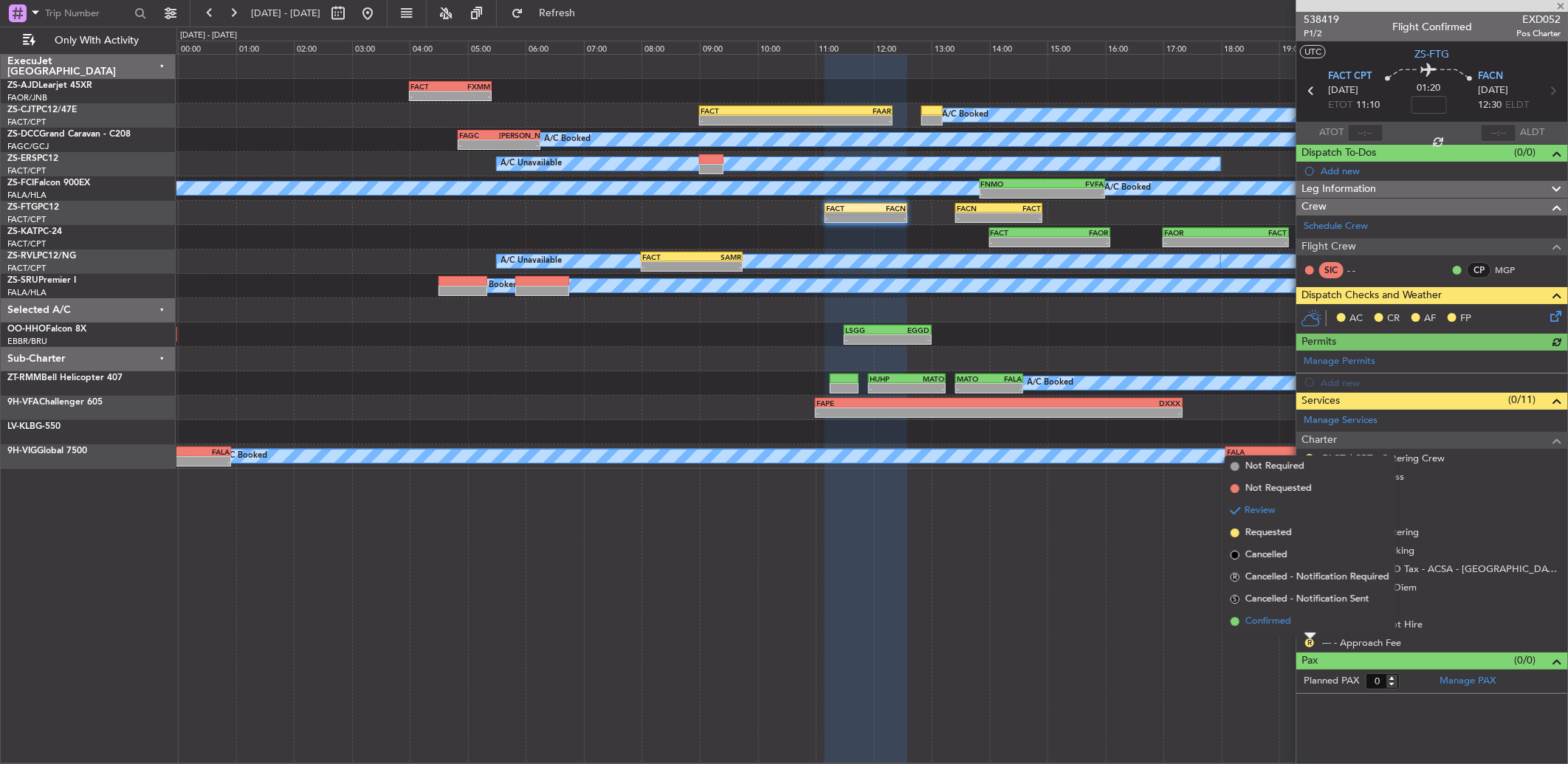
click at [1308, 620] on li "Confirmed" at bounding box center [1309, 621] width 170 height 22
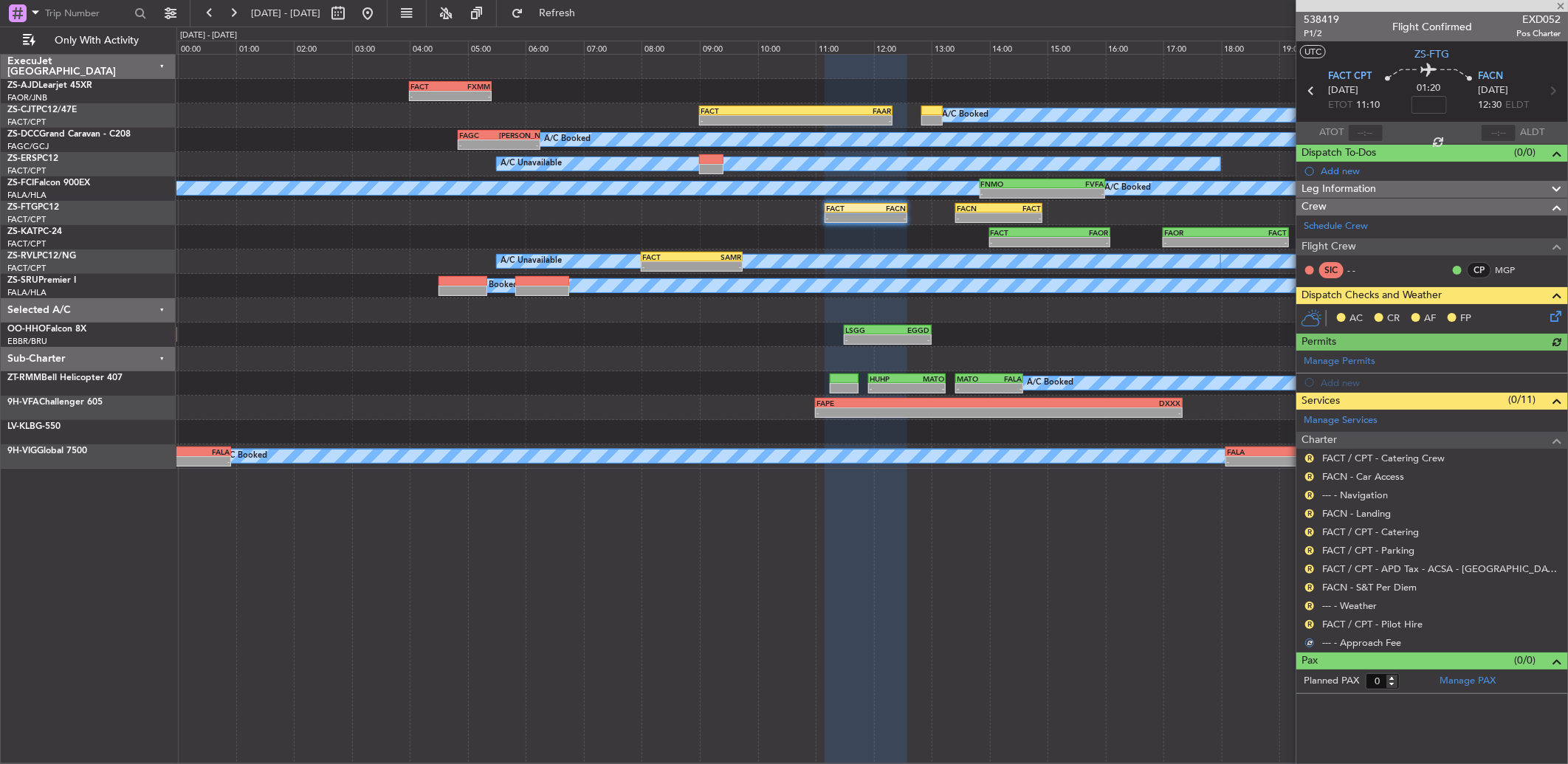
click at [1308, 620] on button "R" at bounding box center [1309, 625] width 9 height 9
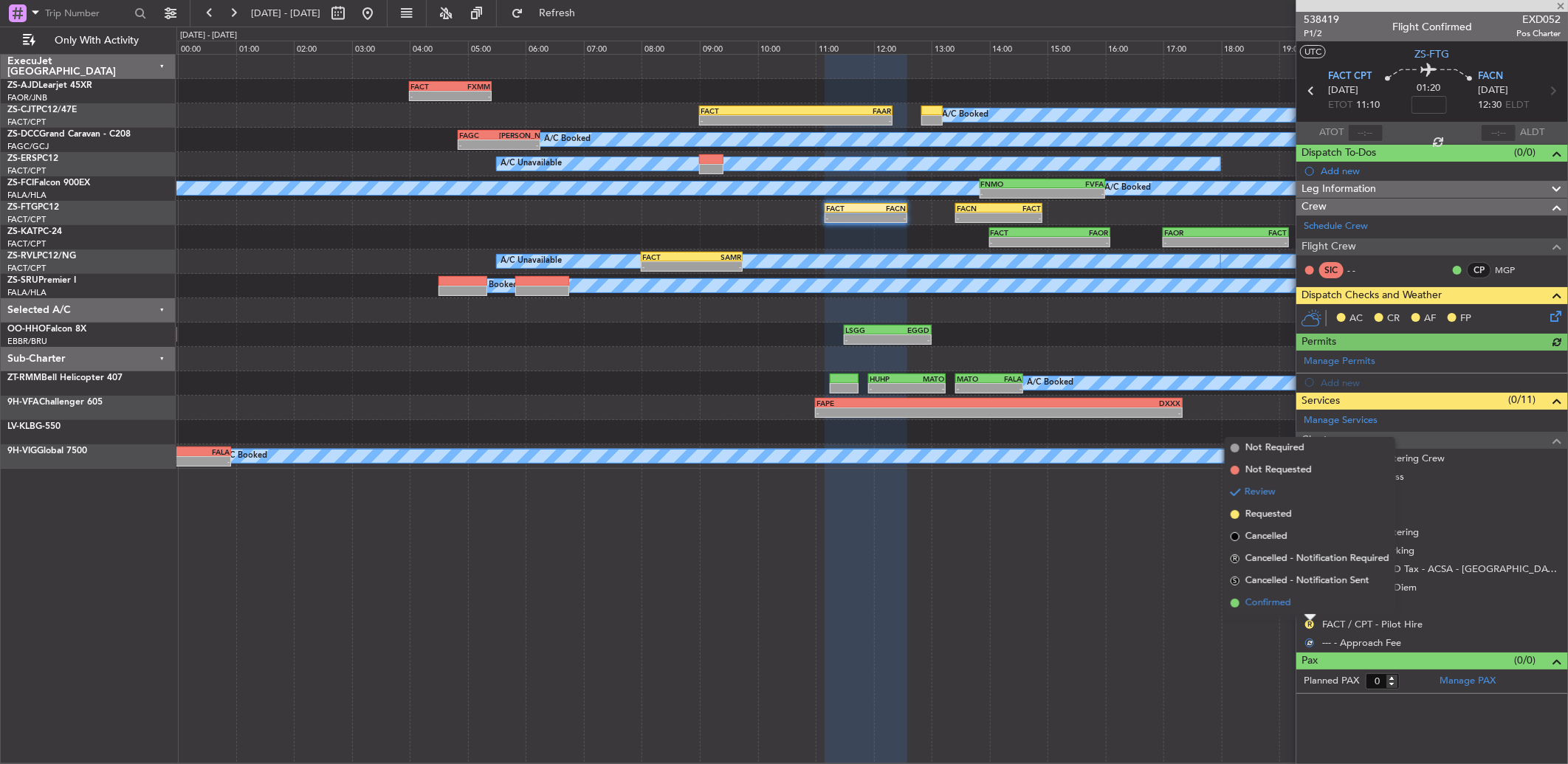
click at [1308, 609] on li "Confirmed" at bounding box center [1309, 603] width 170 height 22
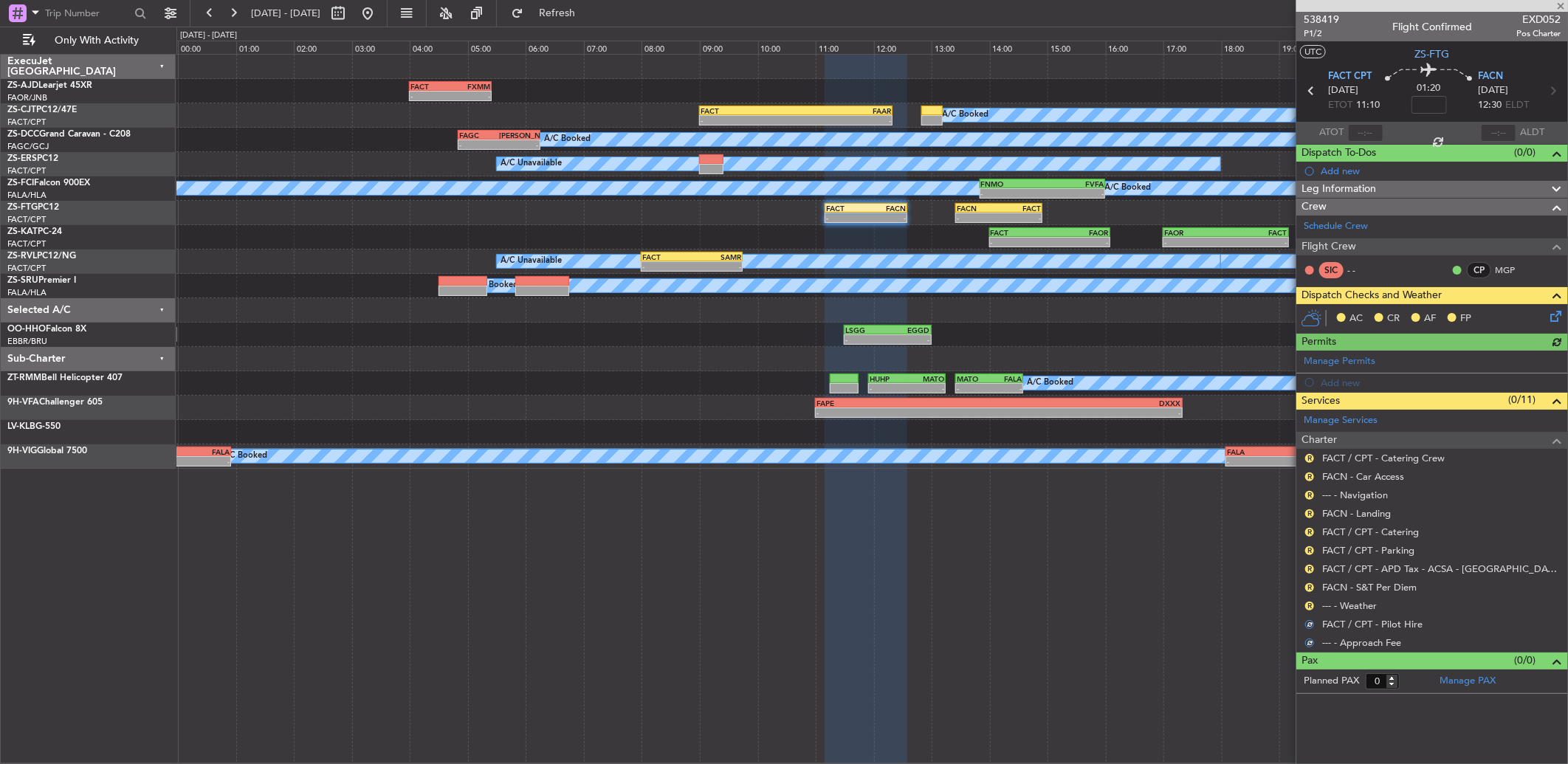
click at [1308, 609] on button "R" at bounding box center [1309, 606] width 9 height 9
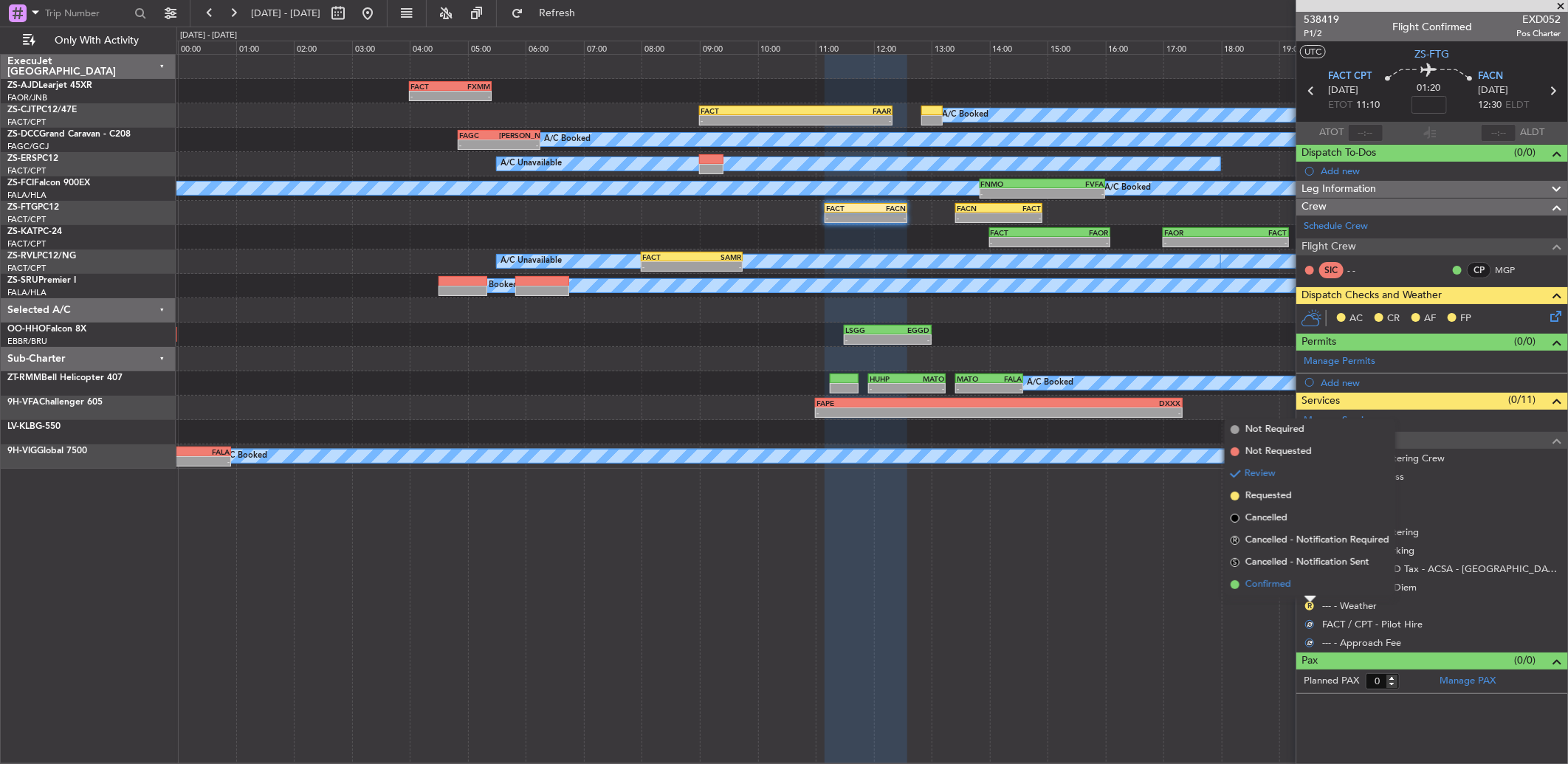
click at [1310, 593] on li "Confirmed" at bounding box center [1309, 584] width 170 height 22
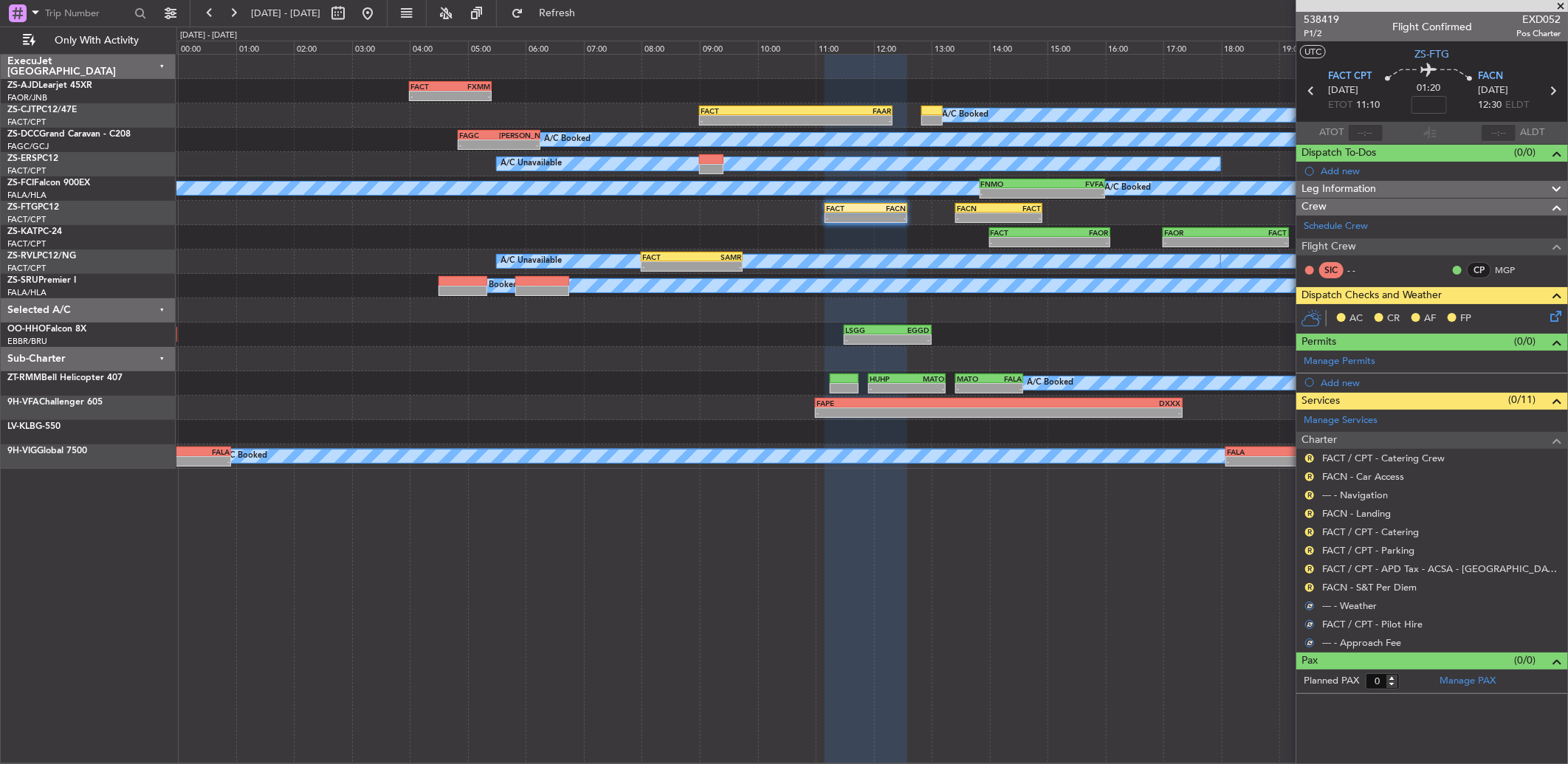
click at [1313, 593] on nimbus-traffic-light "R" at bounding box center [1309, 588] width 12 height 12
click at [1311, 587] on button "R" at bounding box center [1309, 588] width 9 height 9
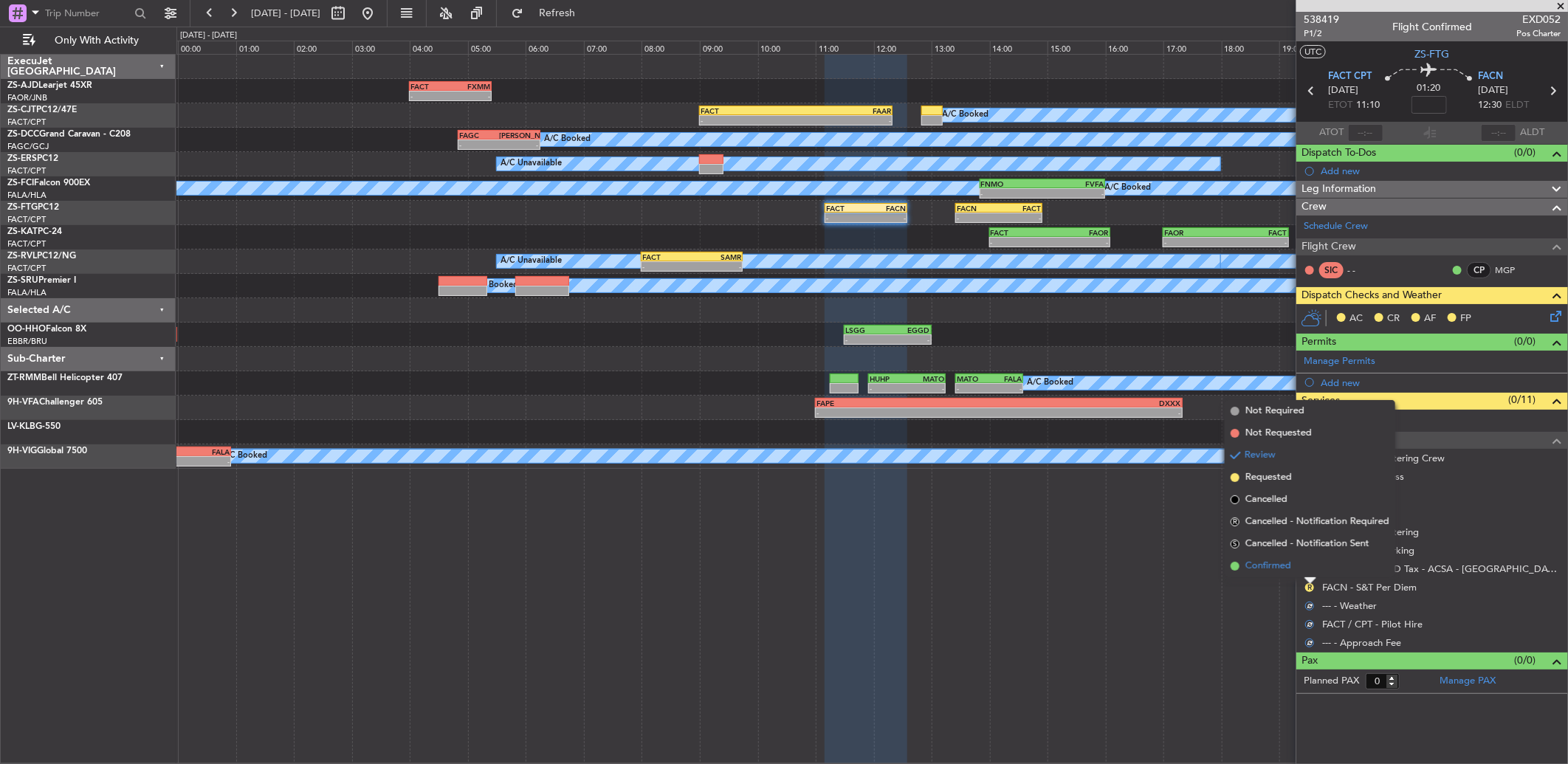
click at [1311, 572] on li "Confirmed" at bounding box center [1309, 566] width 170 height 22
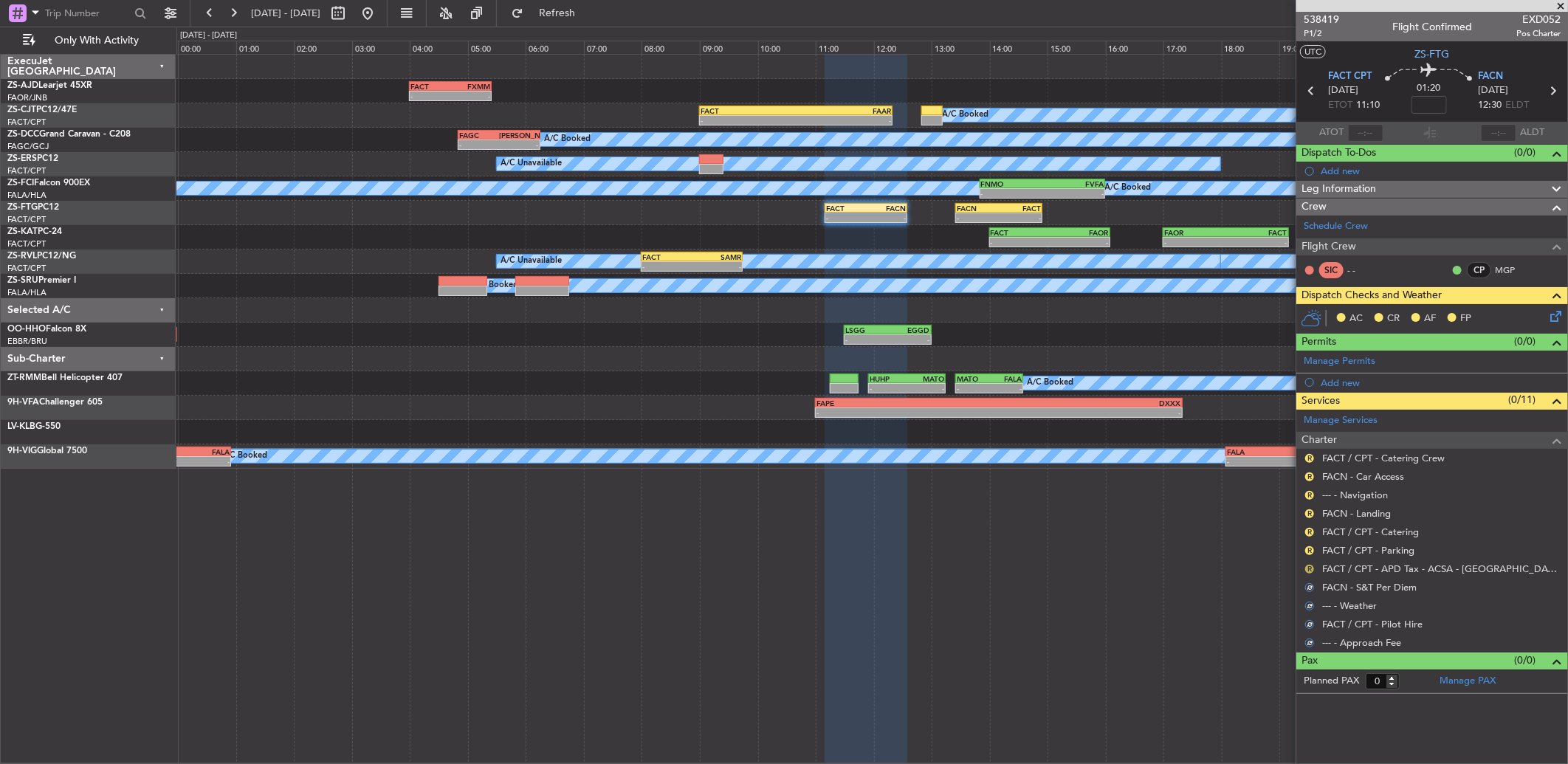
click at [1311, 568] on button "R" at bounding box center [1309, 569] width 9 height 9
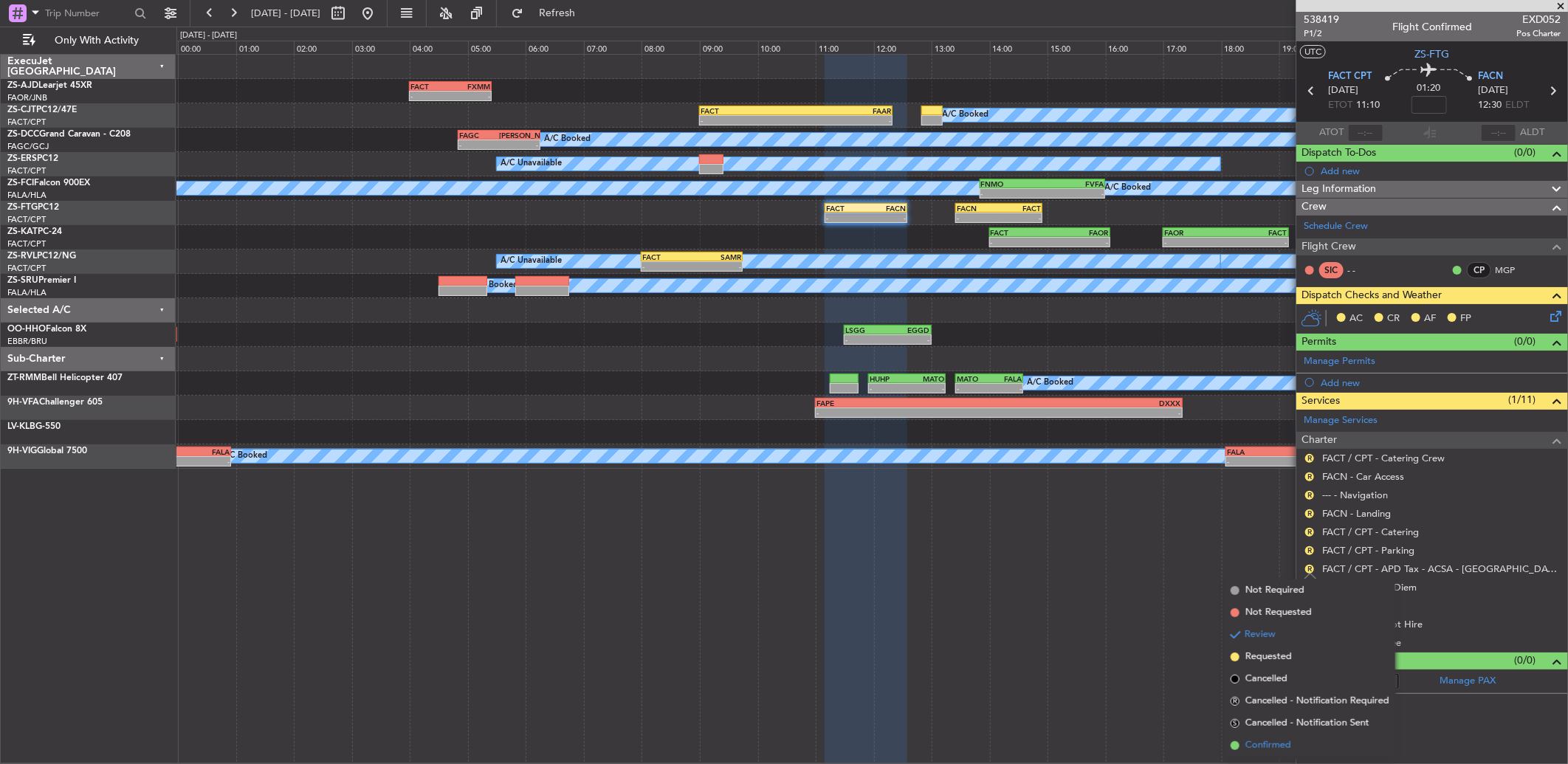
click at [1281, 735] on li "Confirmed" at bounding box center [1309, 746] width 170 height 22
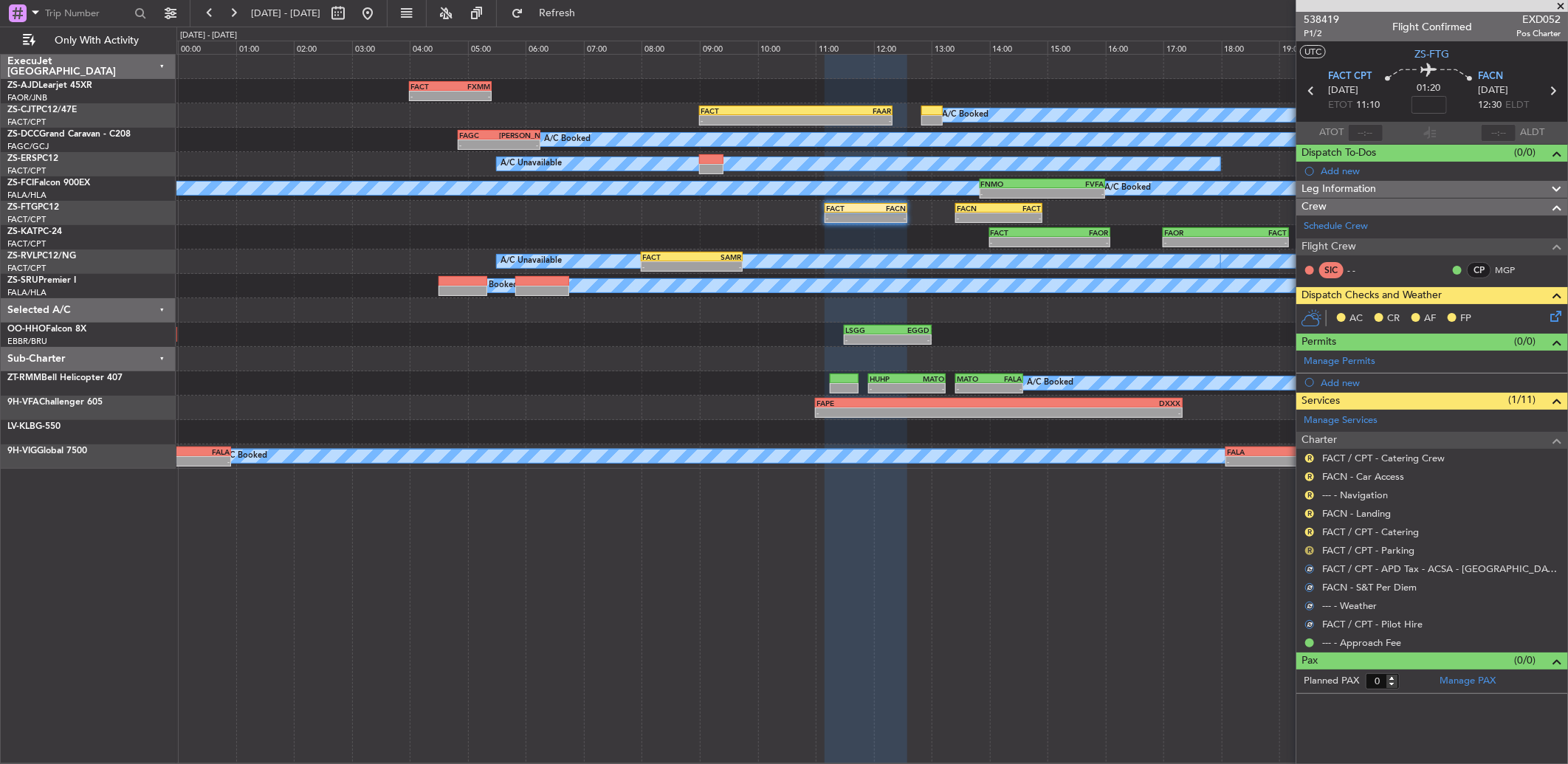
click at [1309, 552] on button "R" at bounding box center [1309, 551] width 9 height 9
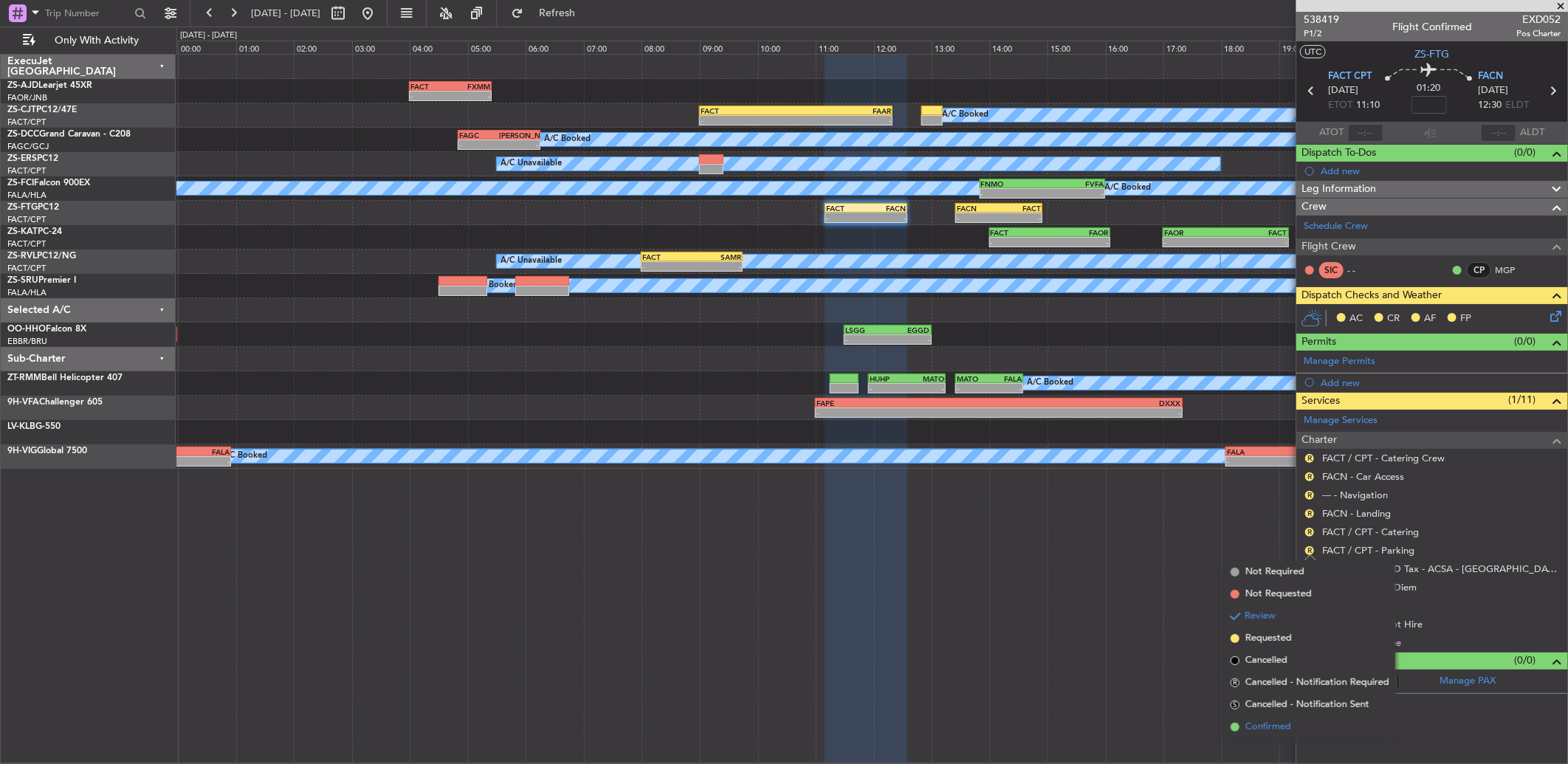
click at [1285, 724] on span "Confirmed" at bounding box center [1268, 727] width 46 height 15
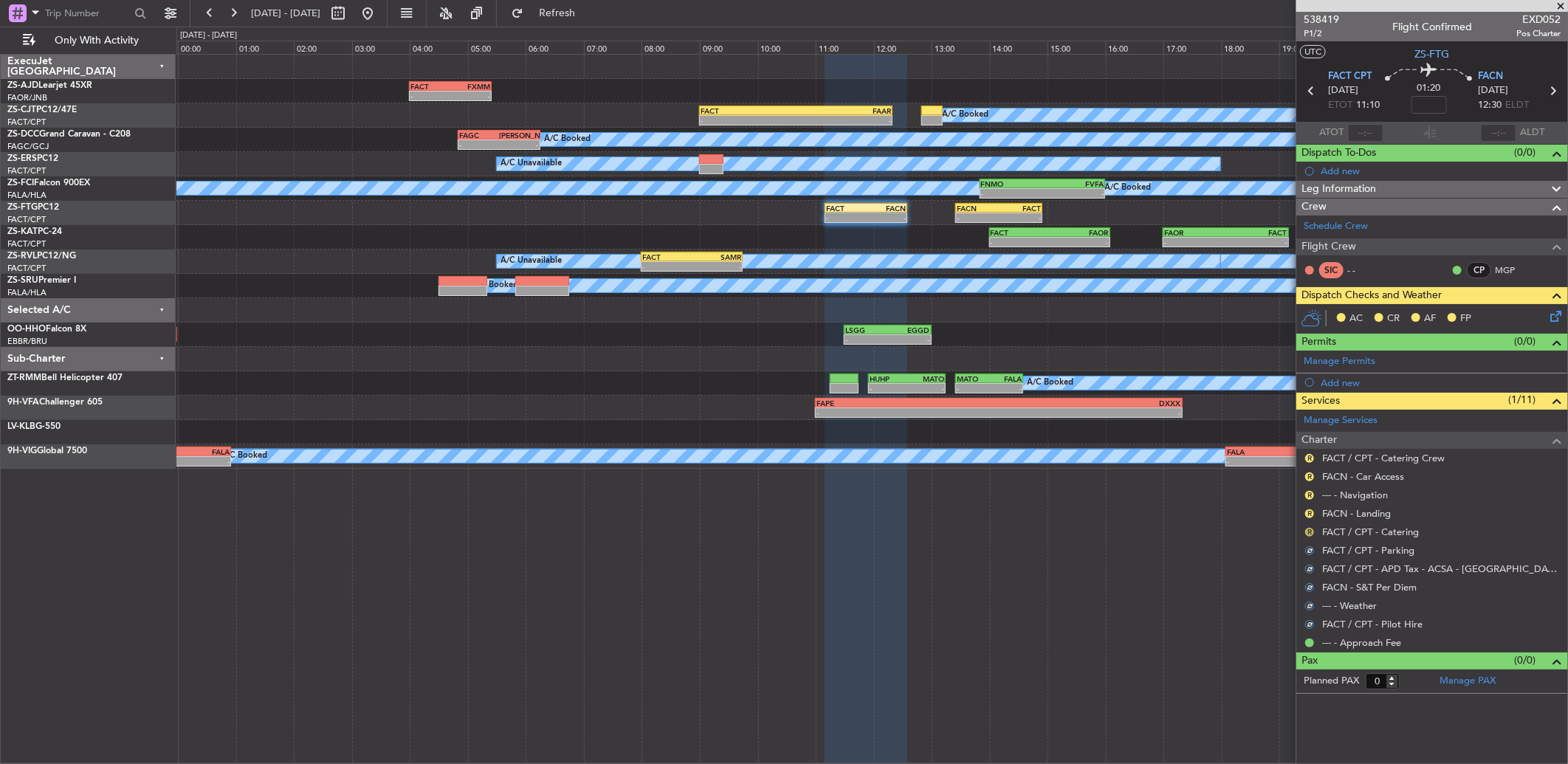
click at [1309, 531] on button "R" at bounding box center [1309, 532] width 9 height 9
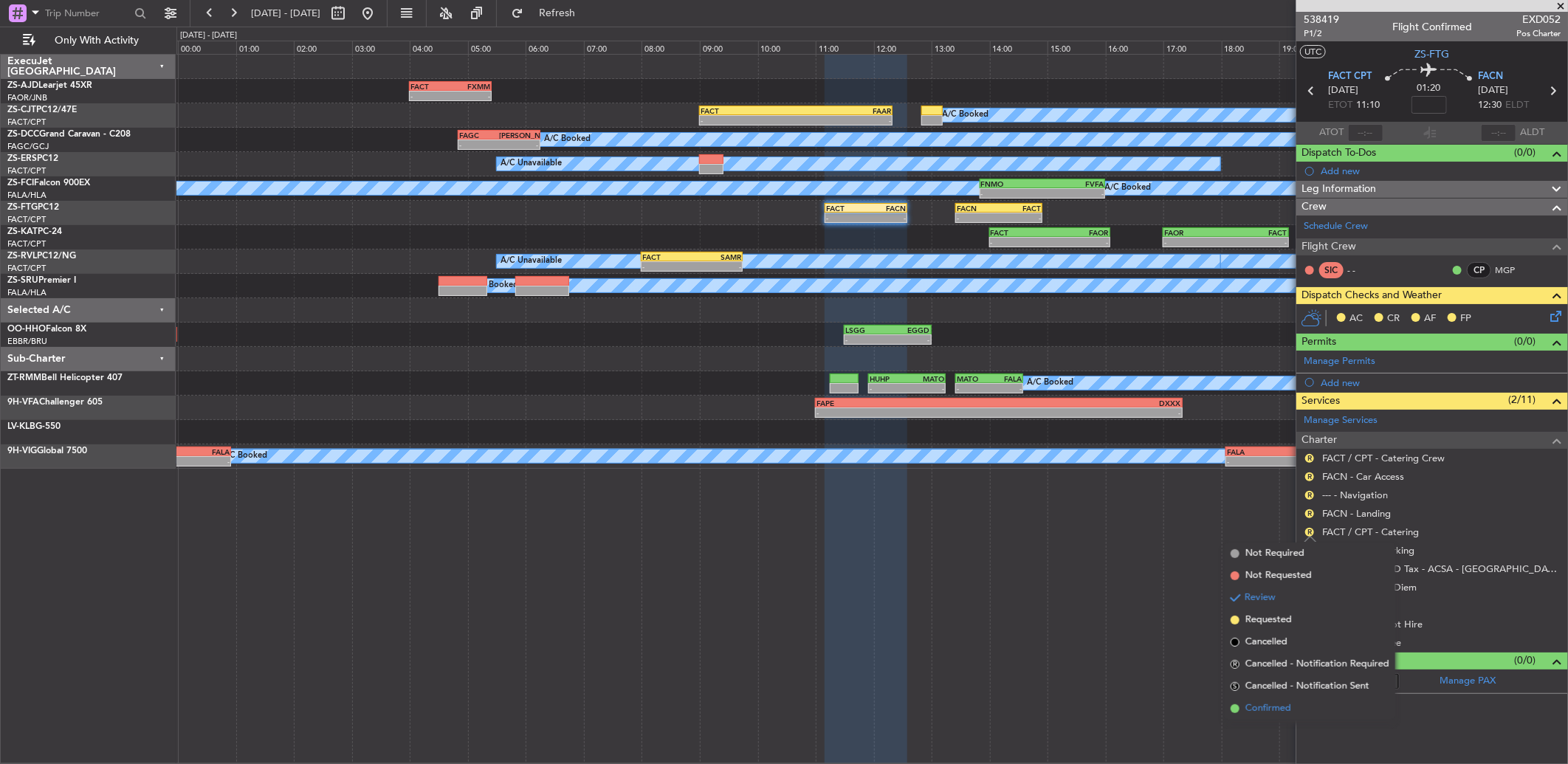
click at [1267, 701] on span "Confirmed" at bounding box center [1268, 709] width 46 height 15
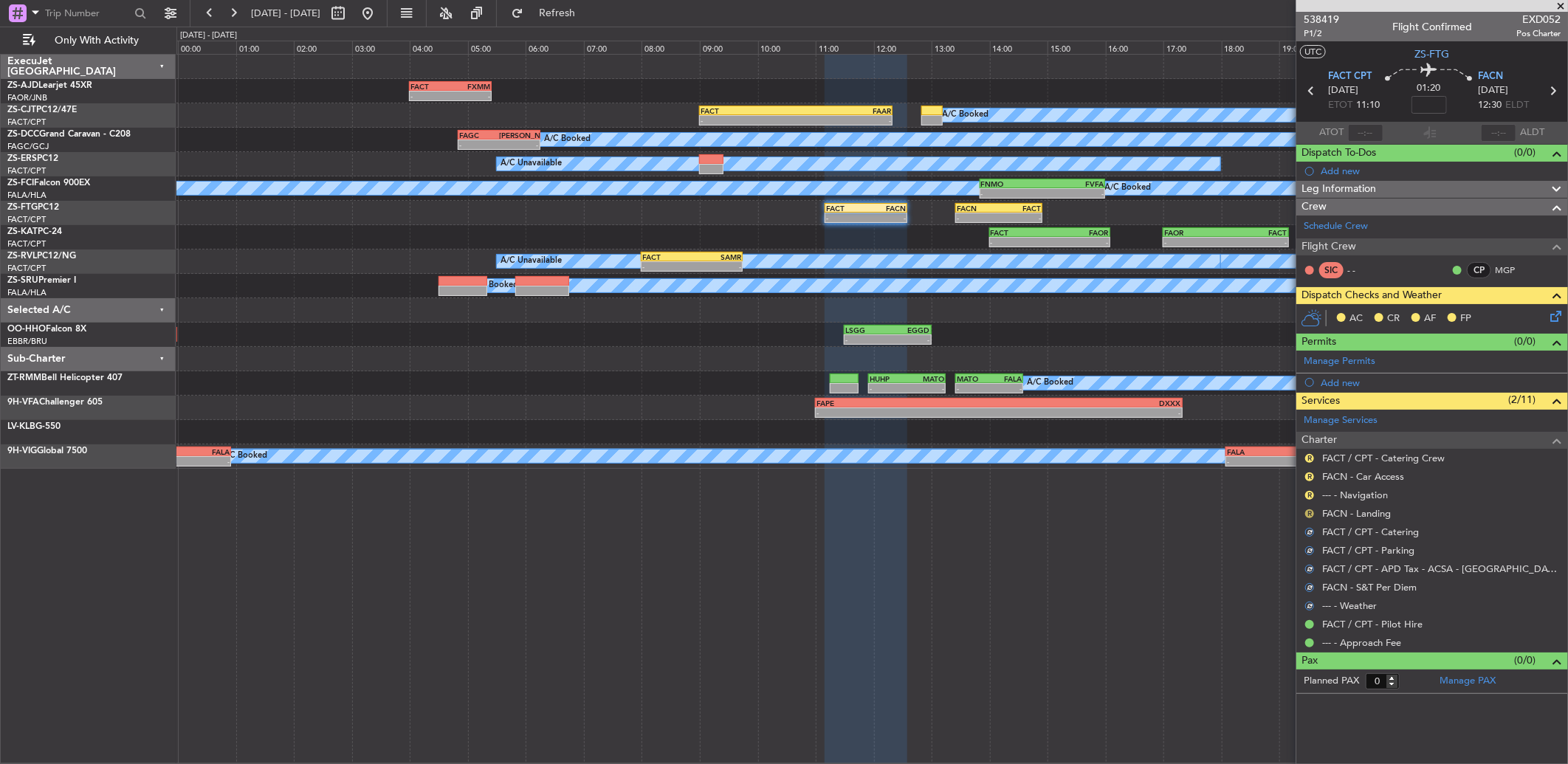
click at [1310, 510] on button "R" at bounding box center [1309, 514] width 9 height 9
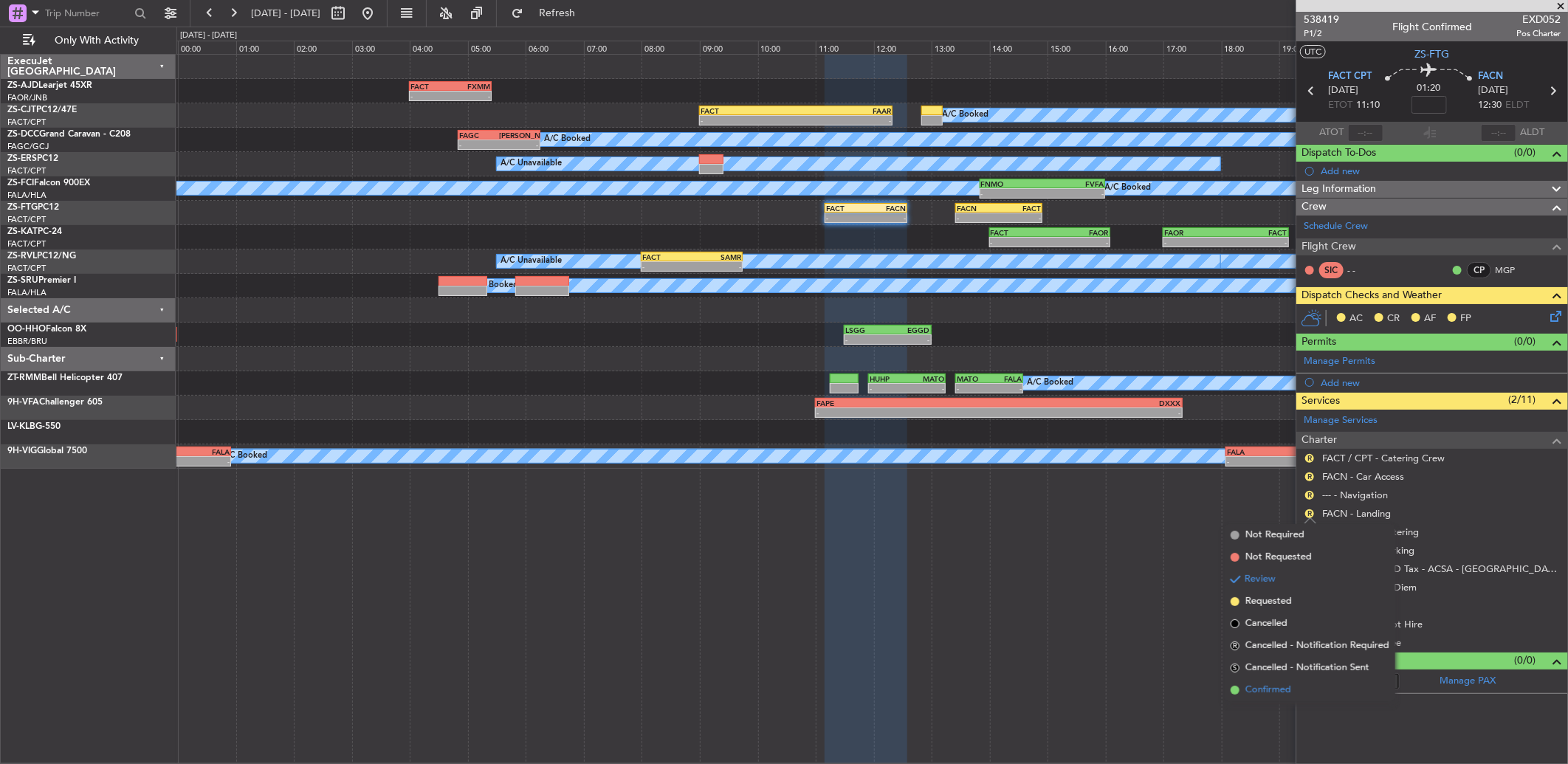
click at [1308, 692] on li "Confirmed" at bounding box center [1309, 690] width 170 height 22
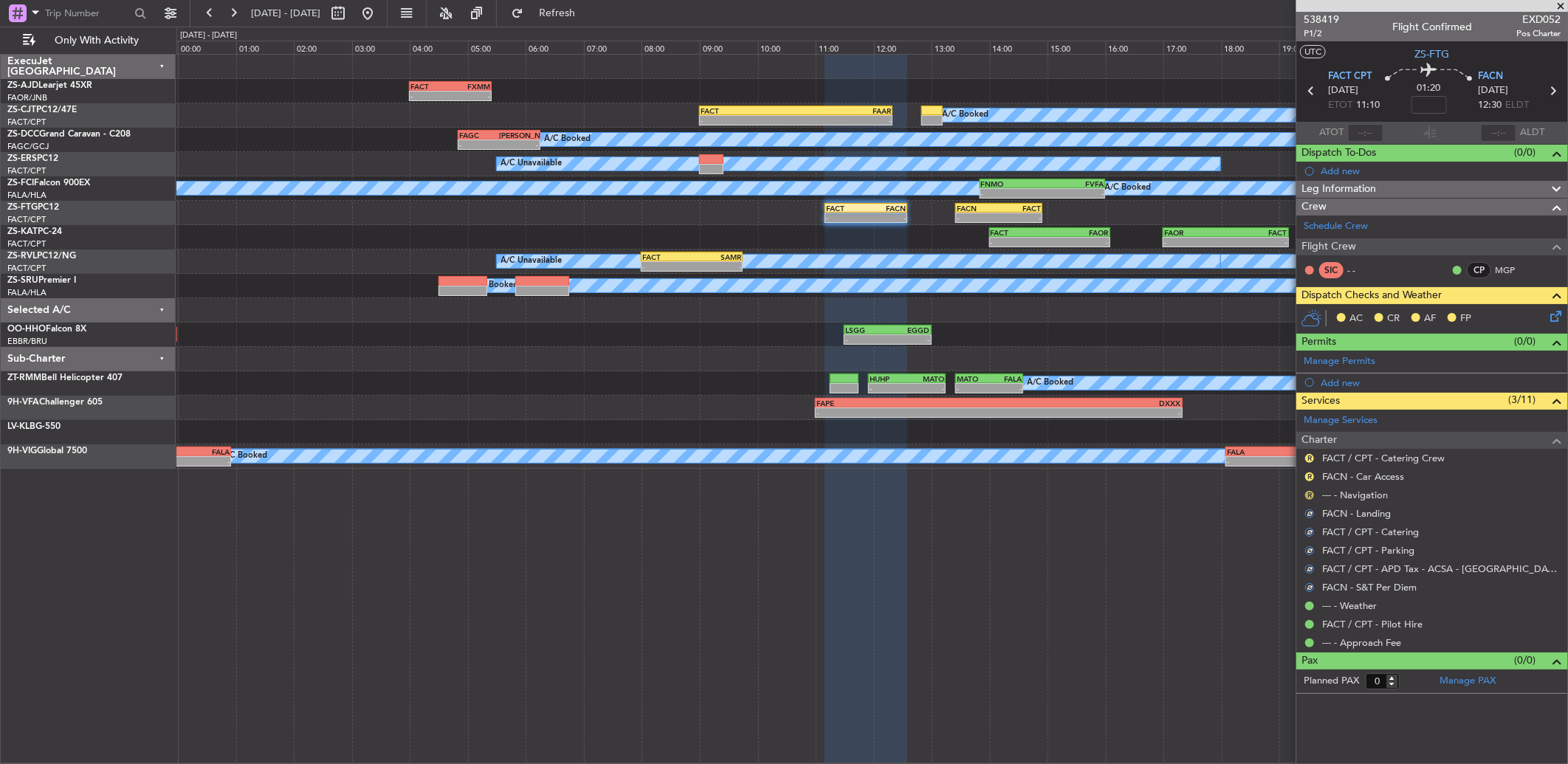
click at [1308, 495] on button "R" at bounding box center [1309, 495] width 9 height 9
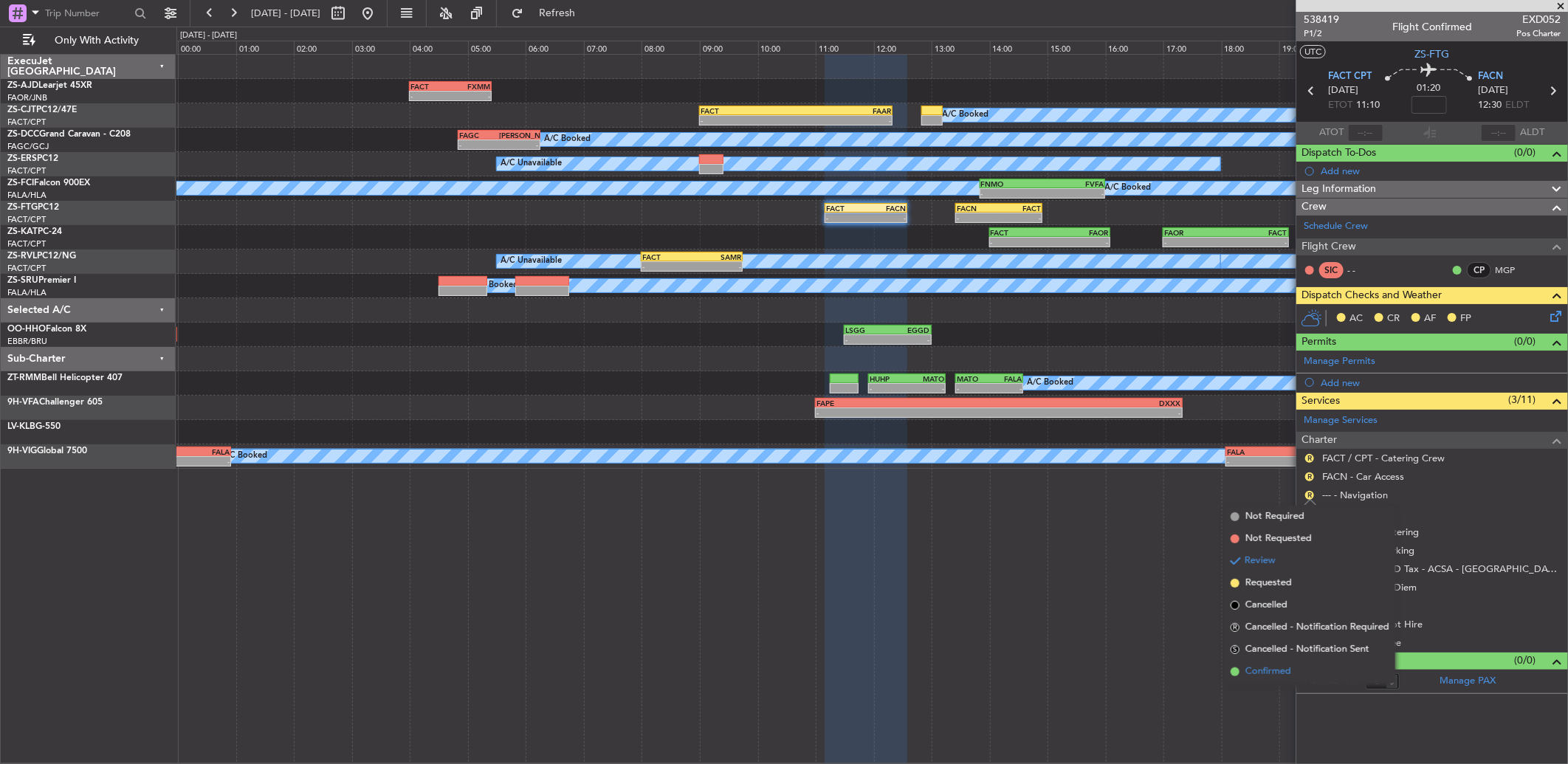
click at [1288, 672] on span "Confirmed" at bounding box center [1268, 672] width 46 height 15
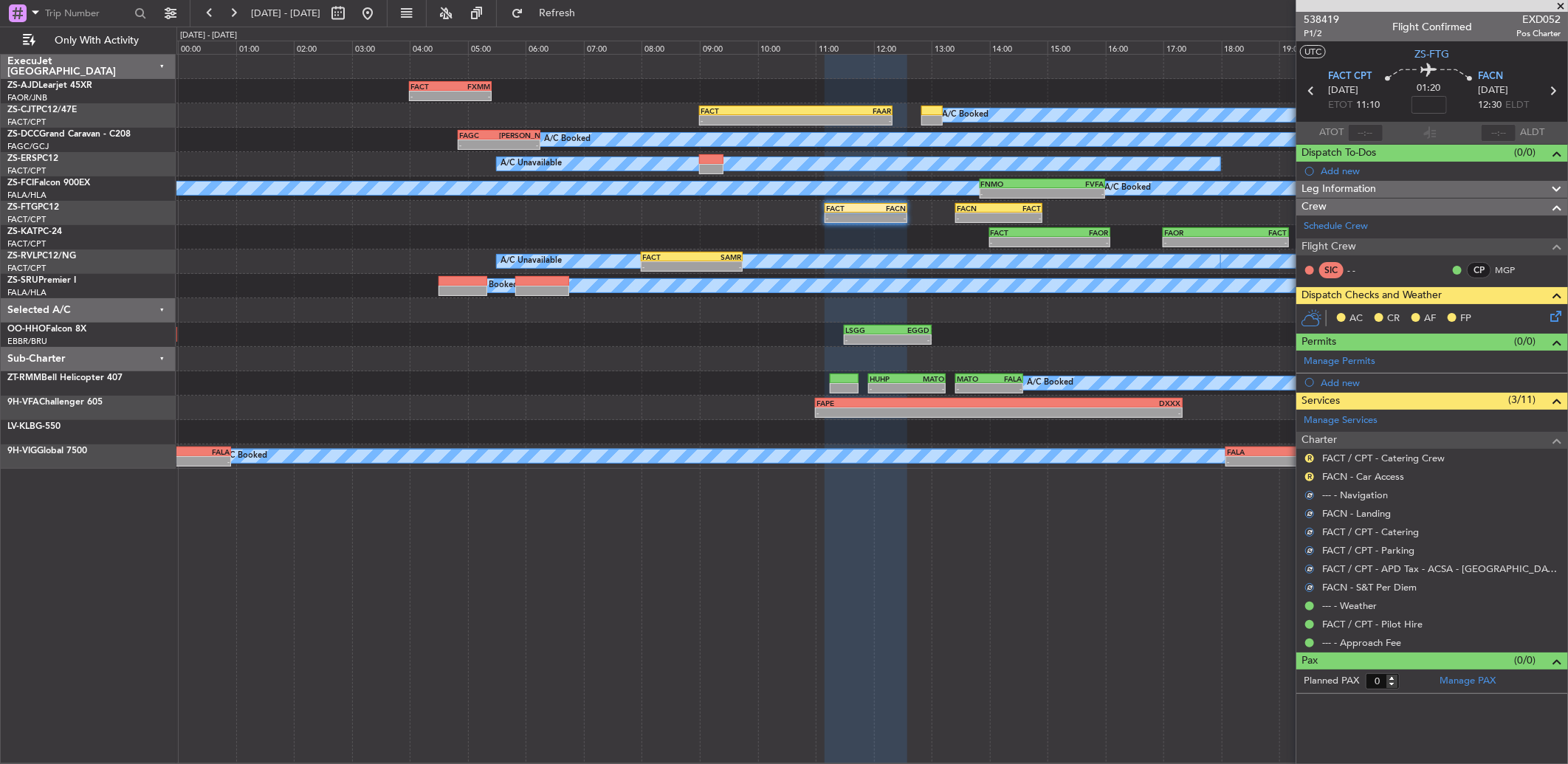
click at [1305, 481] on mat-tooltip-component "Review" at bounding box center [1309, 500] width 53 height 39
click at [1305, 476] on button "R" at bounding box center [1309, 477] width 9 height 9
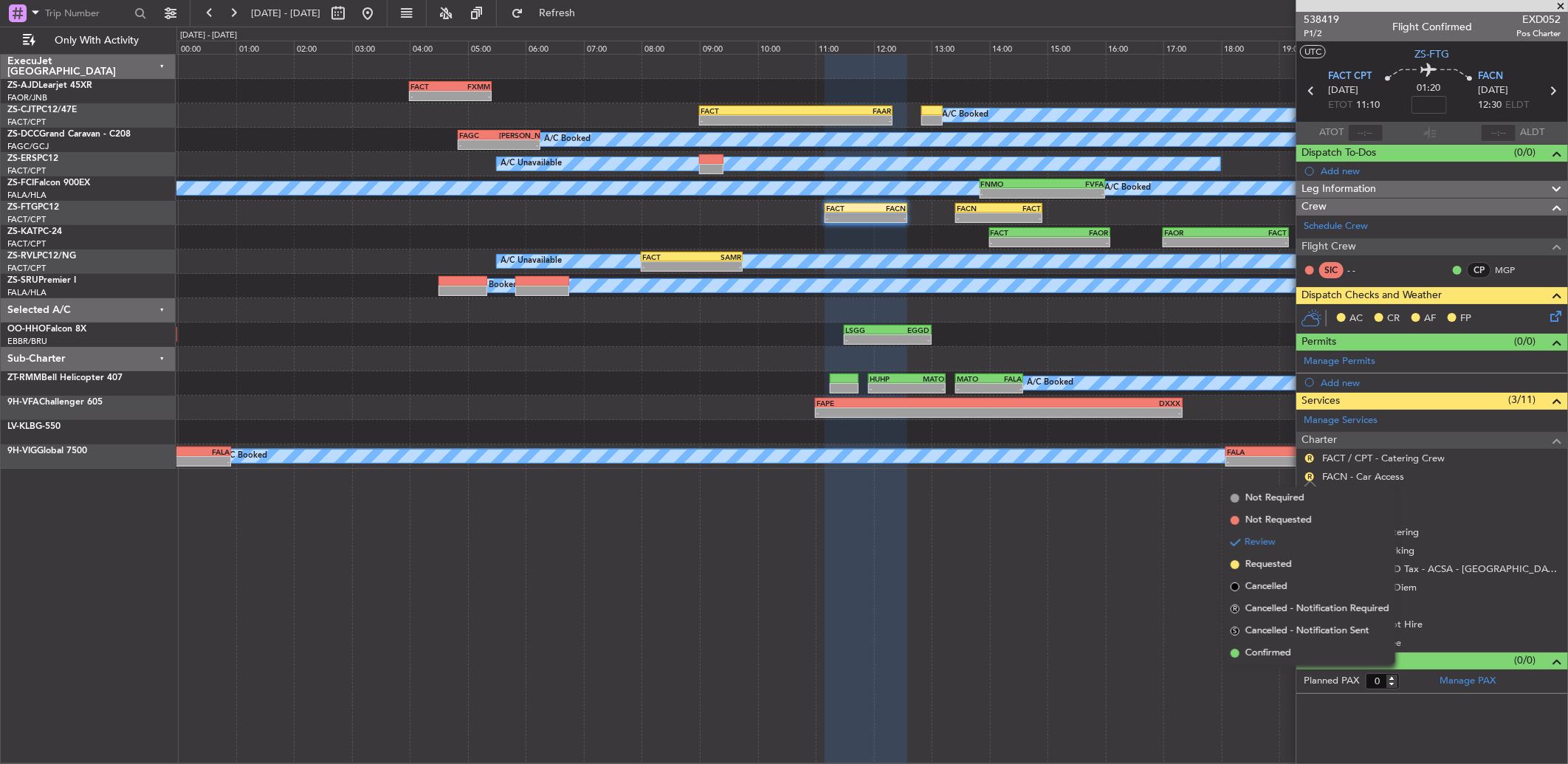
drag, startPoint x: 1292, startPoint y: 651, endPoint x: 1311, endPoint y: 467, distance: 185.0
click at [1292, 650] on li "Confirmed" at bounding box center [1309, 653] width 170 height 22
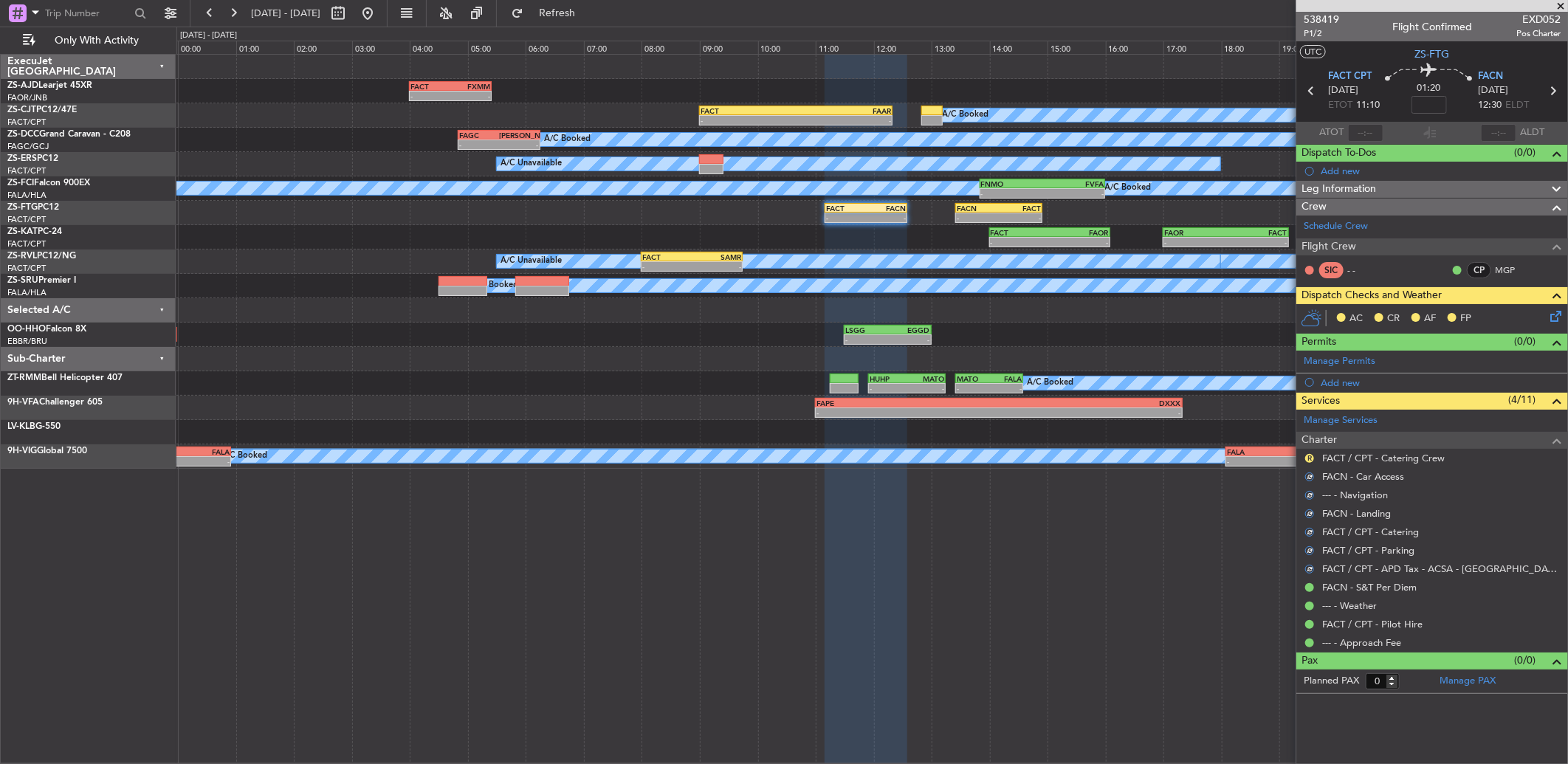
drag, startPoint x: 1309, startPoint y: 456, endPoint x: 1311, endPoint y: 484, distance: 28.1
click at [1309, 458] on button "R" at bounding box center [1309, 458] width 9 height 9
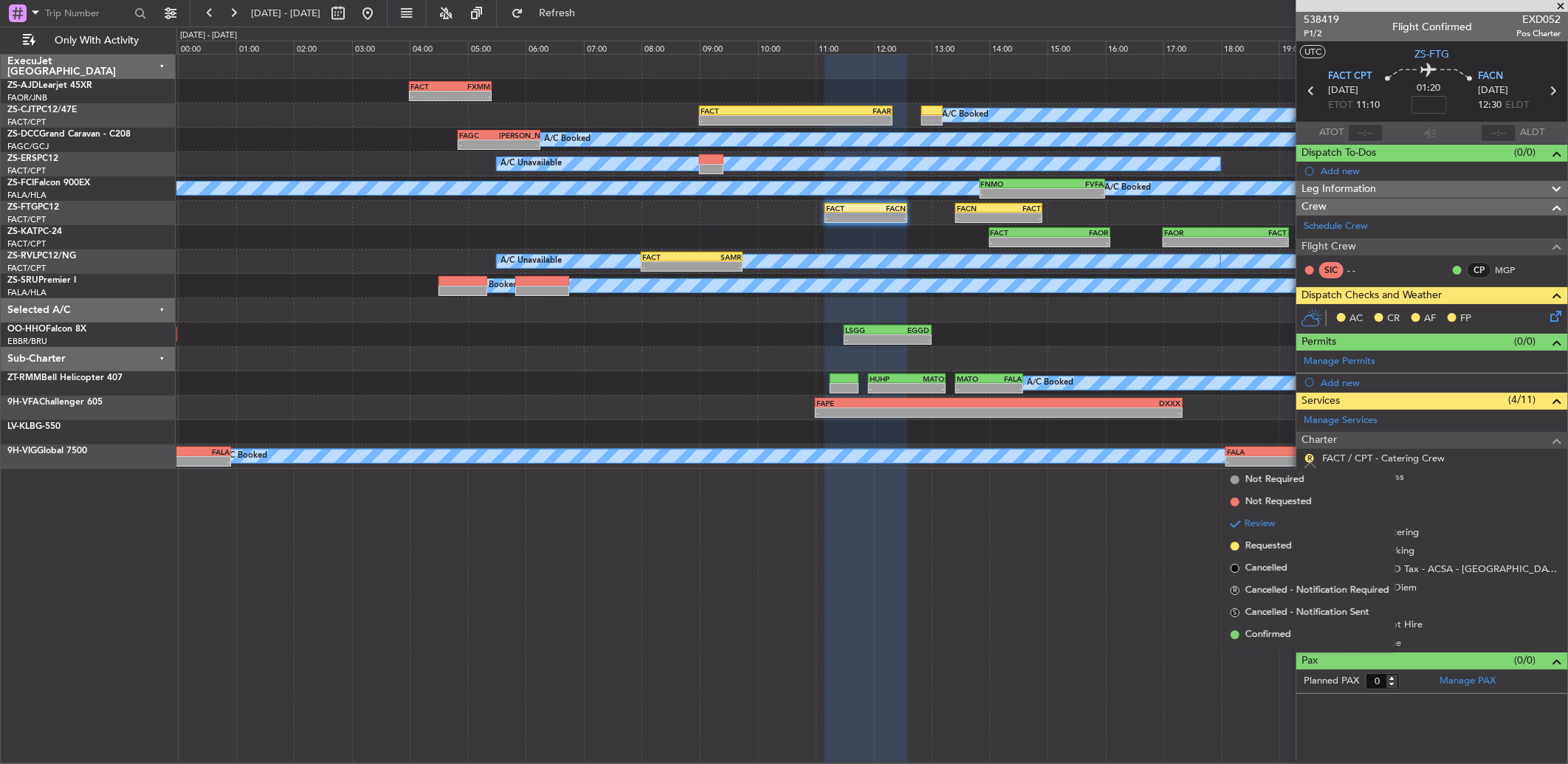
click at [1292, 637] on li "Confirmed" at bounding box center [1309, 635] width 170 height 22
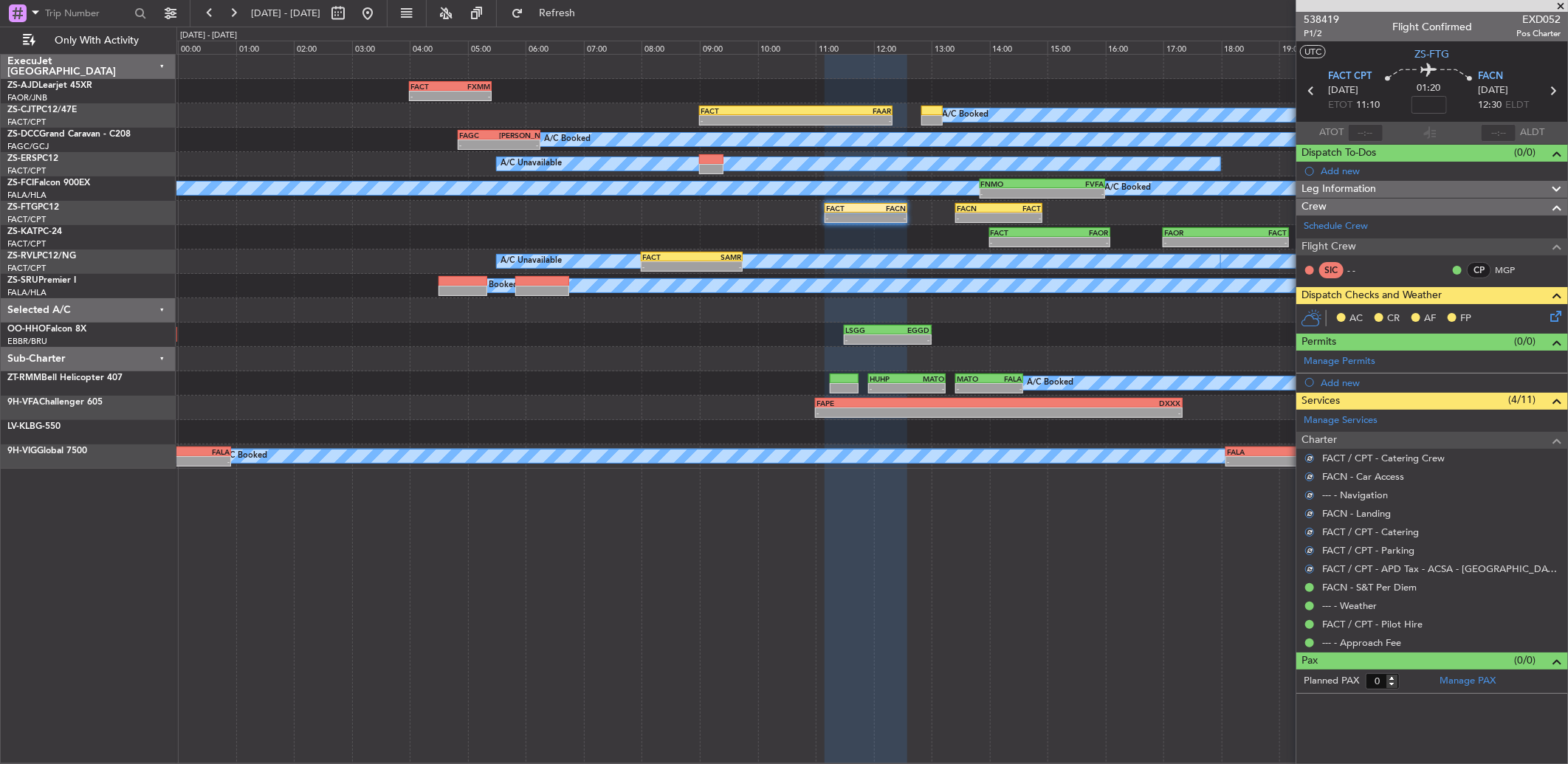
click at [1554, 311] on icon at bounding box center [1553, 314] width 12 height 12
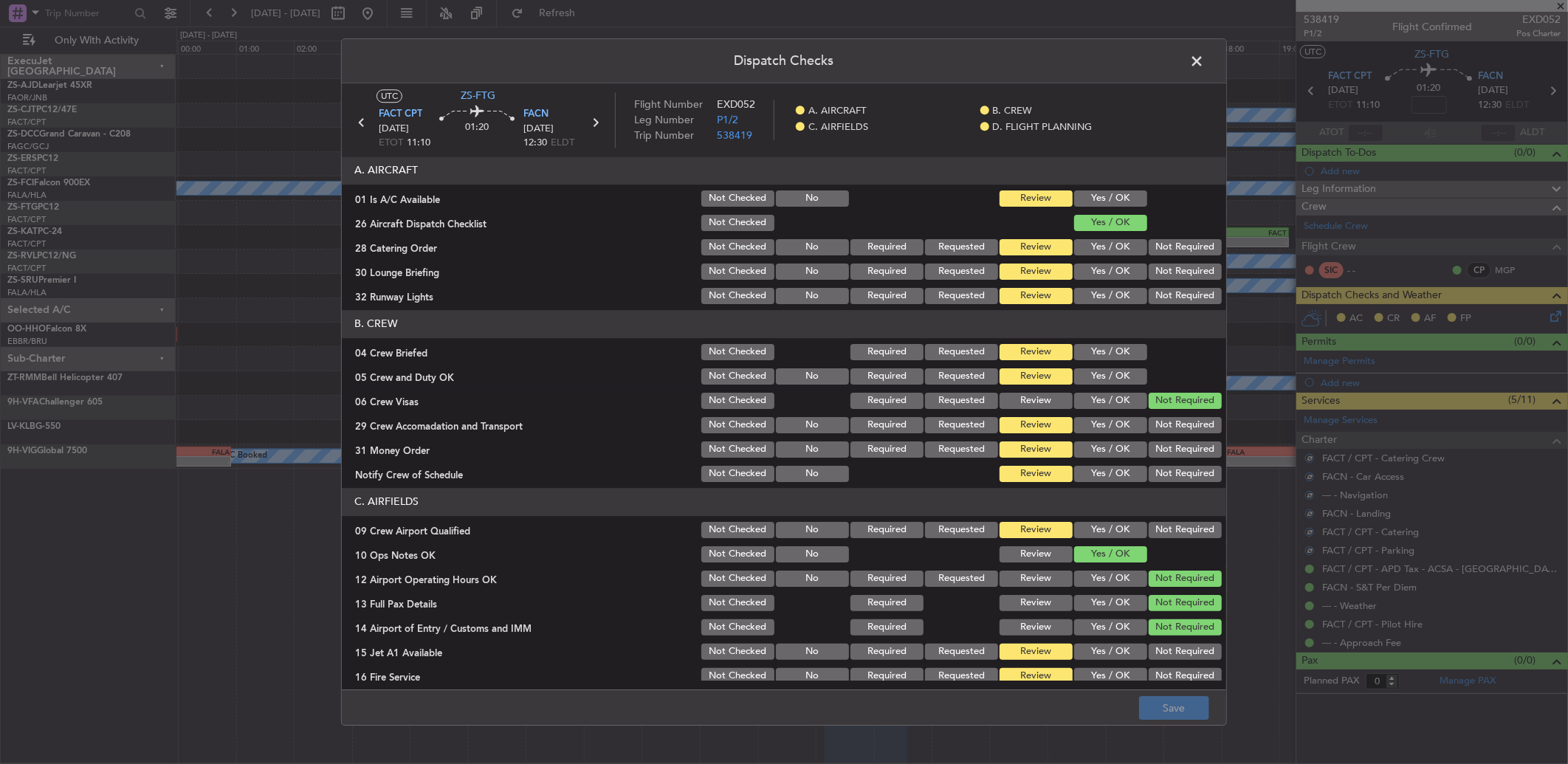
click at [1130, 188] on div "Yes / OK" at bounding box center [1109, 198] width 75 height 21
drag, startPoint x: 1108, startPoint y: 199, endPoint x: 1117, endPoint y: 205, distance: 10.8
click at [1117, 207] on button "Yes / OK" at bounding box center [1111, 198] width 73 height 16
click at [1158, 254] on button "Not Required" at bounding box center [1184, 247] width 73 height 16
click at [1154, 279] on button "Not Required" at bounding box center [1184, 271] width 73 height 16
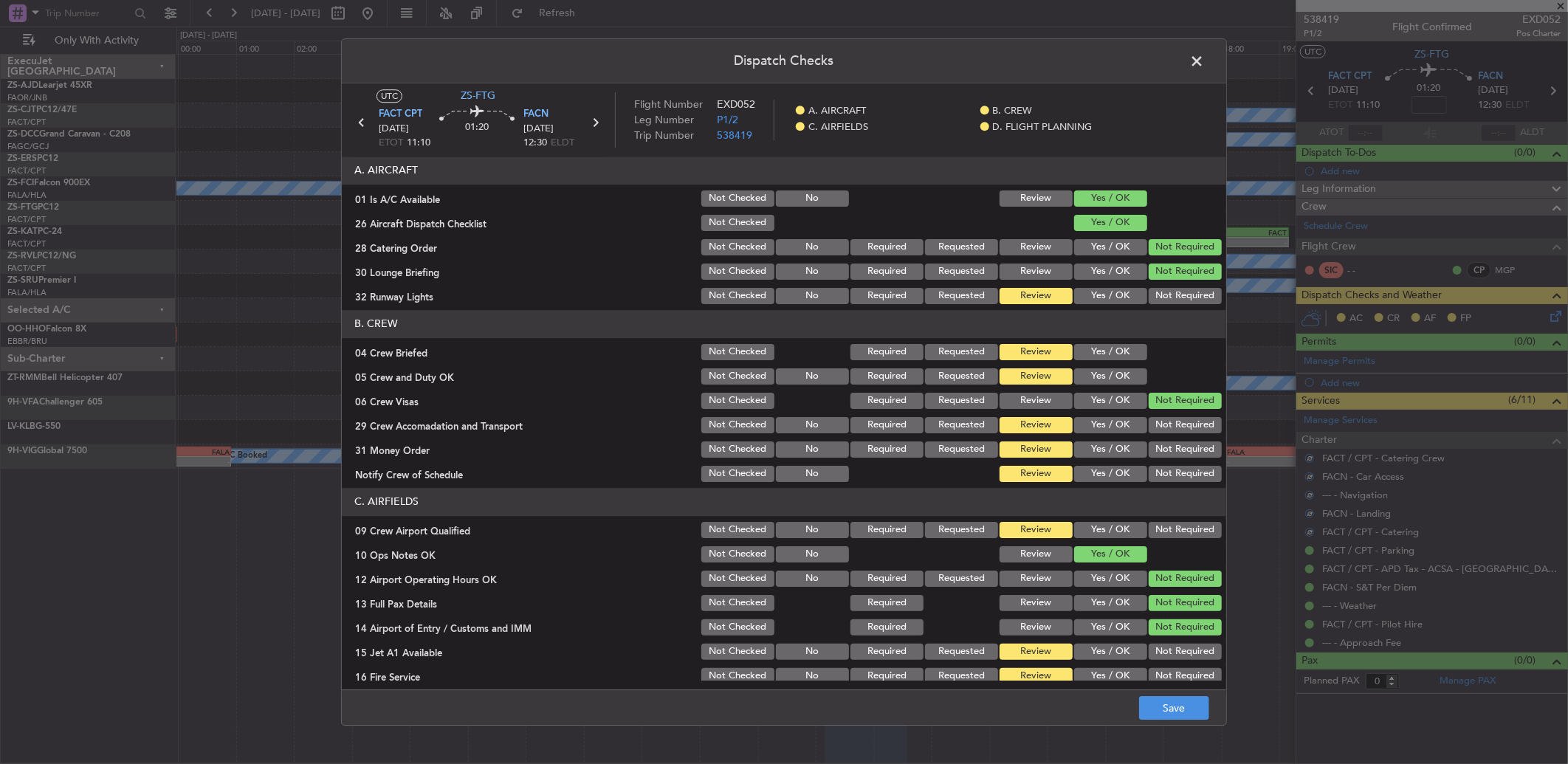
click at [1117, 301] on button "Yes / OK" at bounding box center [1111, 296] width 73 height 16
click at [1102, 350] on button "Yes / OK" at bounding box center [1111, 352] width 73 height 16
click at [1103, 364] on section "B. CREW 04 Crew Briefed Not Checked Required Requested Review Yes / OK 05 Crew …" at bounding box center [784, 397] width 885 height 175
click at [1110, 377] on button "Yes / OK" at bounding box center [1111, 376] width 73 height 16
click at [1157, 426] on button "Not Required" at bounding box center [1184, 425] width 73 height 16
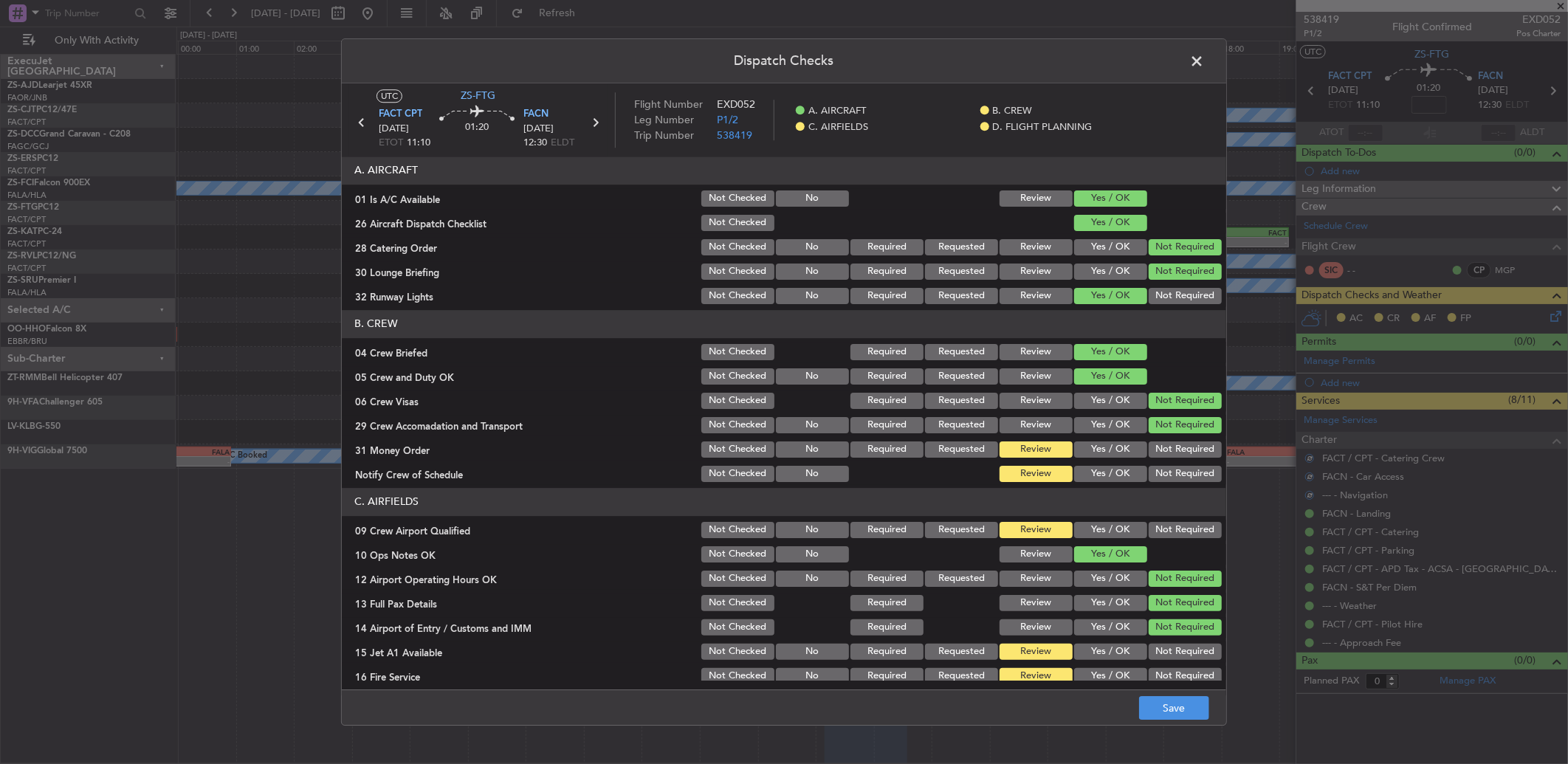
click at [1167, 447] on button "Not Required" at bounding box center [1184, 449] width 73 height 16
click at [1109, 485] on article "A. AIRCRAFT 01 Is A/C Available Not Checked No Review Yes / OK 26 Aircraft Disp…" at bounding box center [784, 418] width 885 height 524
click at [1109, 478] on button "Yes / OK" at bounding box center [1111, 474] width 73 height 16
click at [1101, 517] on section "C. AIRFIELDS 09 Crew Airport Qualified Not Checked No Required Requested Review…" at bounding box center [784, 599] width 885 height 223
drag, startPoint x: 1101, startPoint y: 517, endPoint x: 1097, endPoint y: 536, distance: 19.4
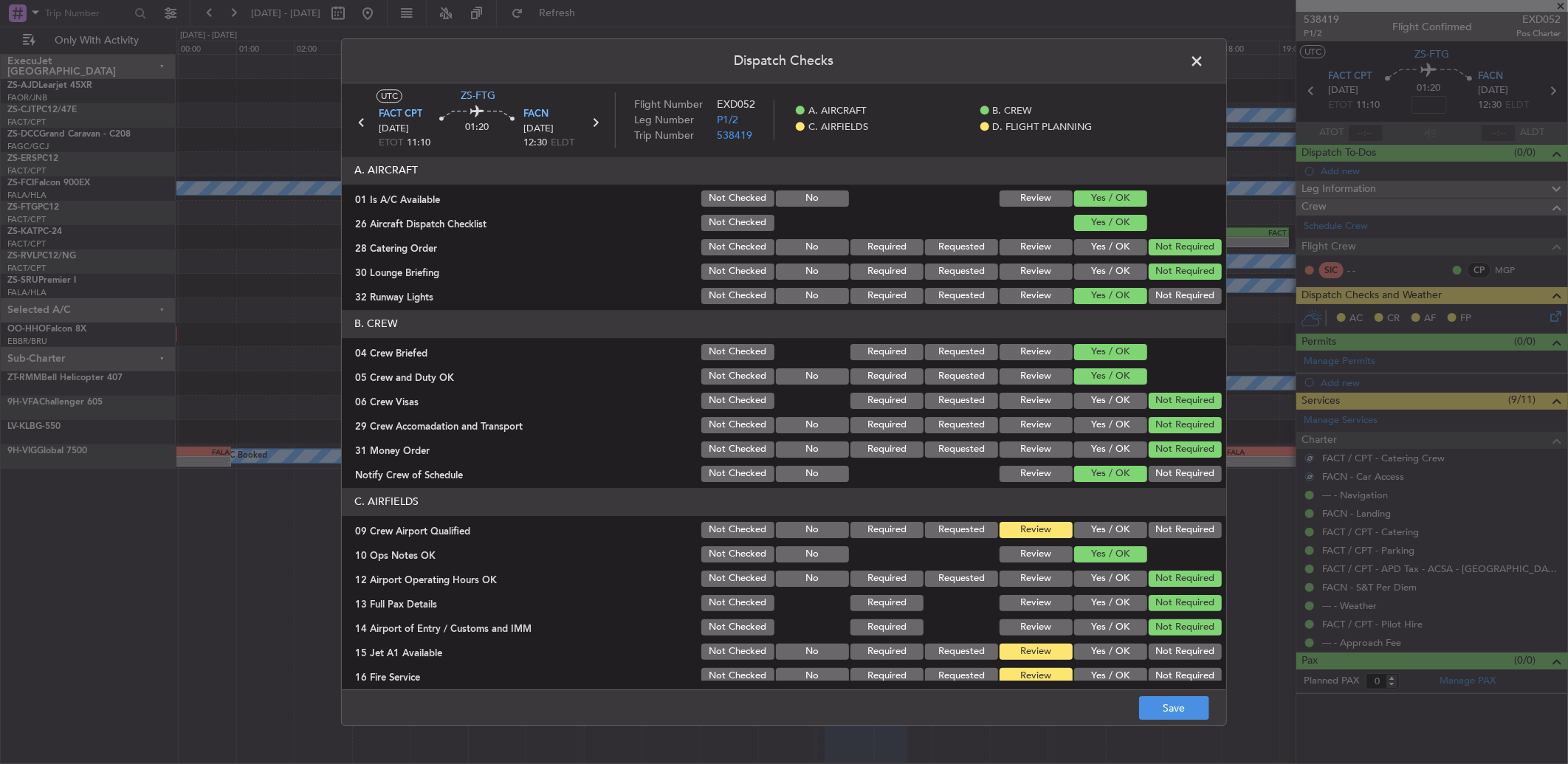
click at [1097, 536] on button "Yes / OK" at bounding box center [1111, 530] width 73 height 16
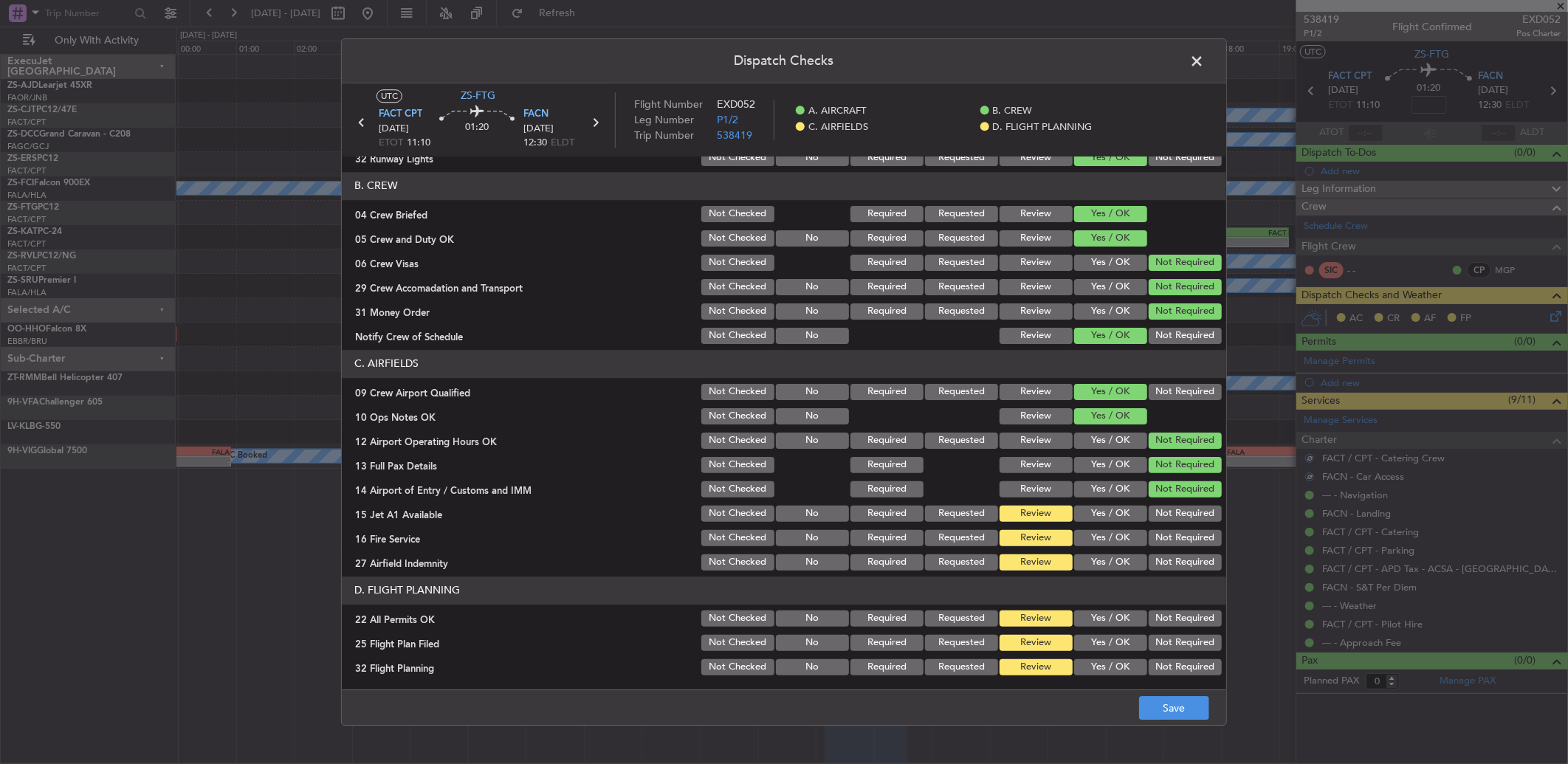
click at [1154, 517] on button "Not Required" at bounding box center [1184, 513] width 73 height 16
click at [1154, 536] on button "Not Required" at bounding box center [1184, 537] width 73 height 16
click at [1157, 563] on button "Not Required" at bounding box center [1184, 562] width 73 height 16
click at [1163, 622] on button "Not Required" at bounding box center [1184, 618] width 73 height 16
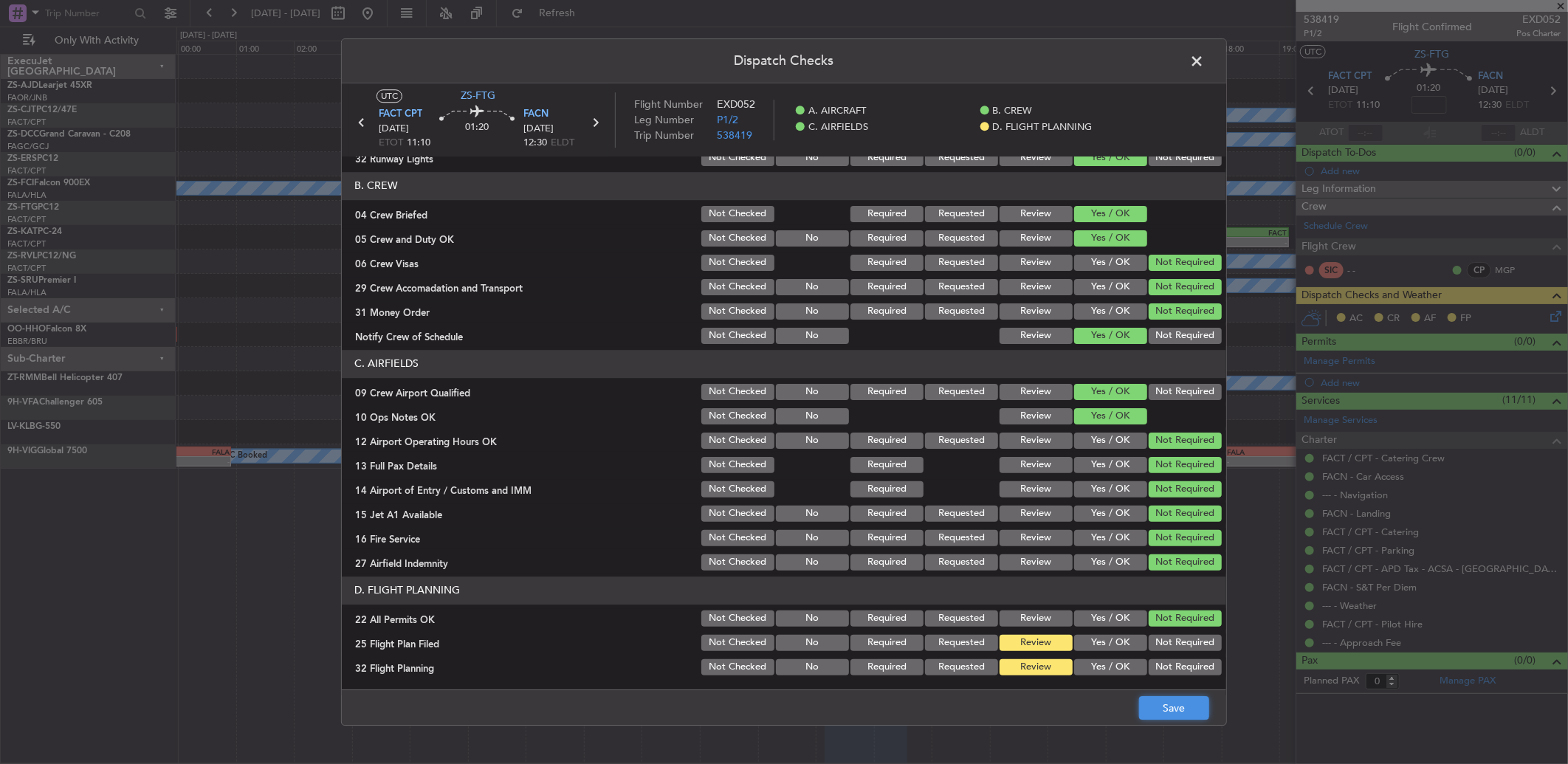
click at [1181, 717] on button "Save" at bounding box center [1174, 708] width 71 height 24
click at [1204, 62] on span at bounding box center [1204, 65] width 0 height 29
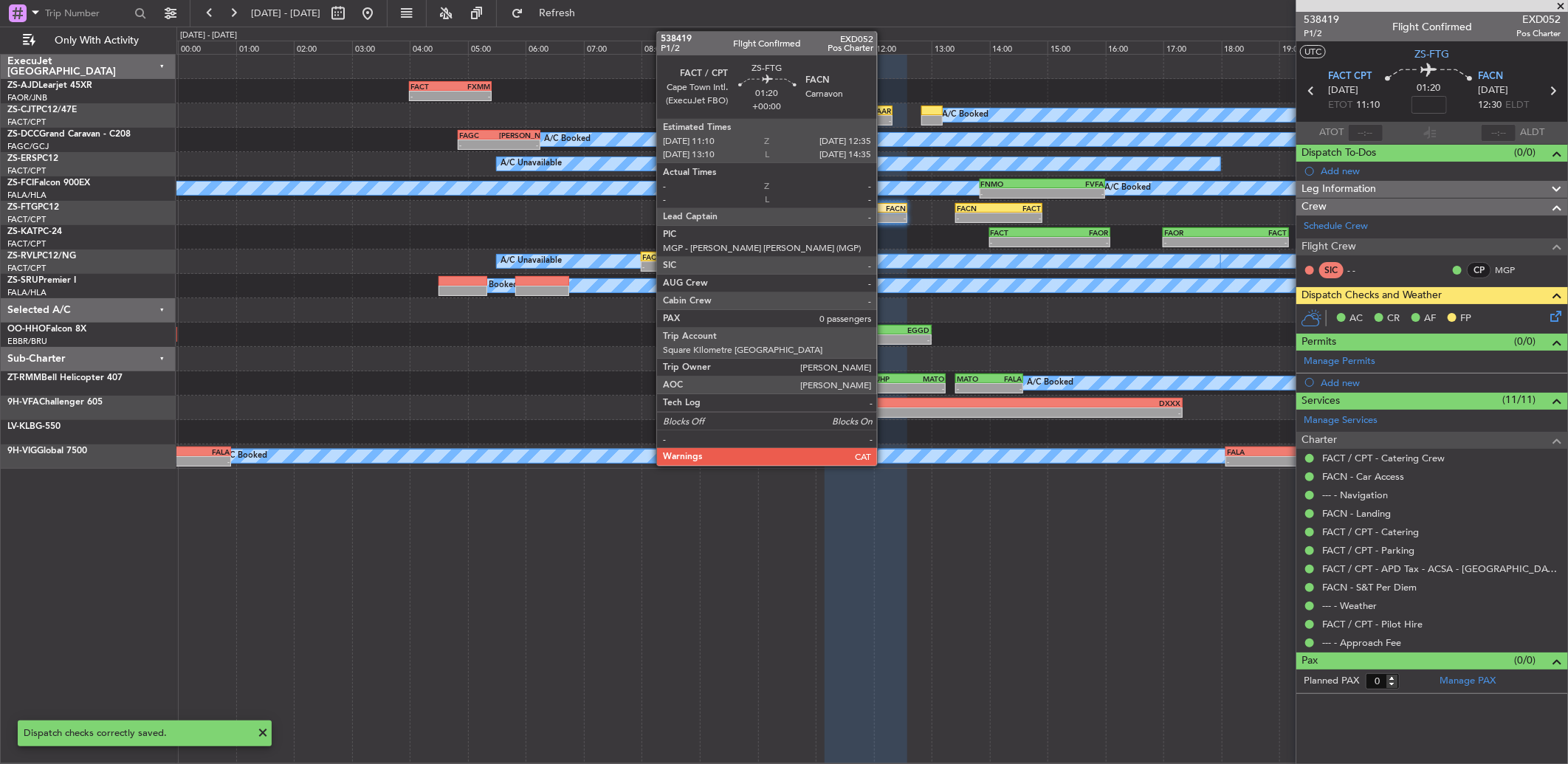
click at [885, 212] on div "FACT 11:10 Z FACN 12:35 Z" at bounding box center [865, 208] width 82 height 10
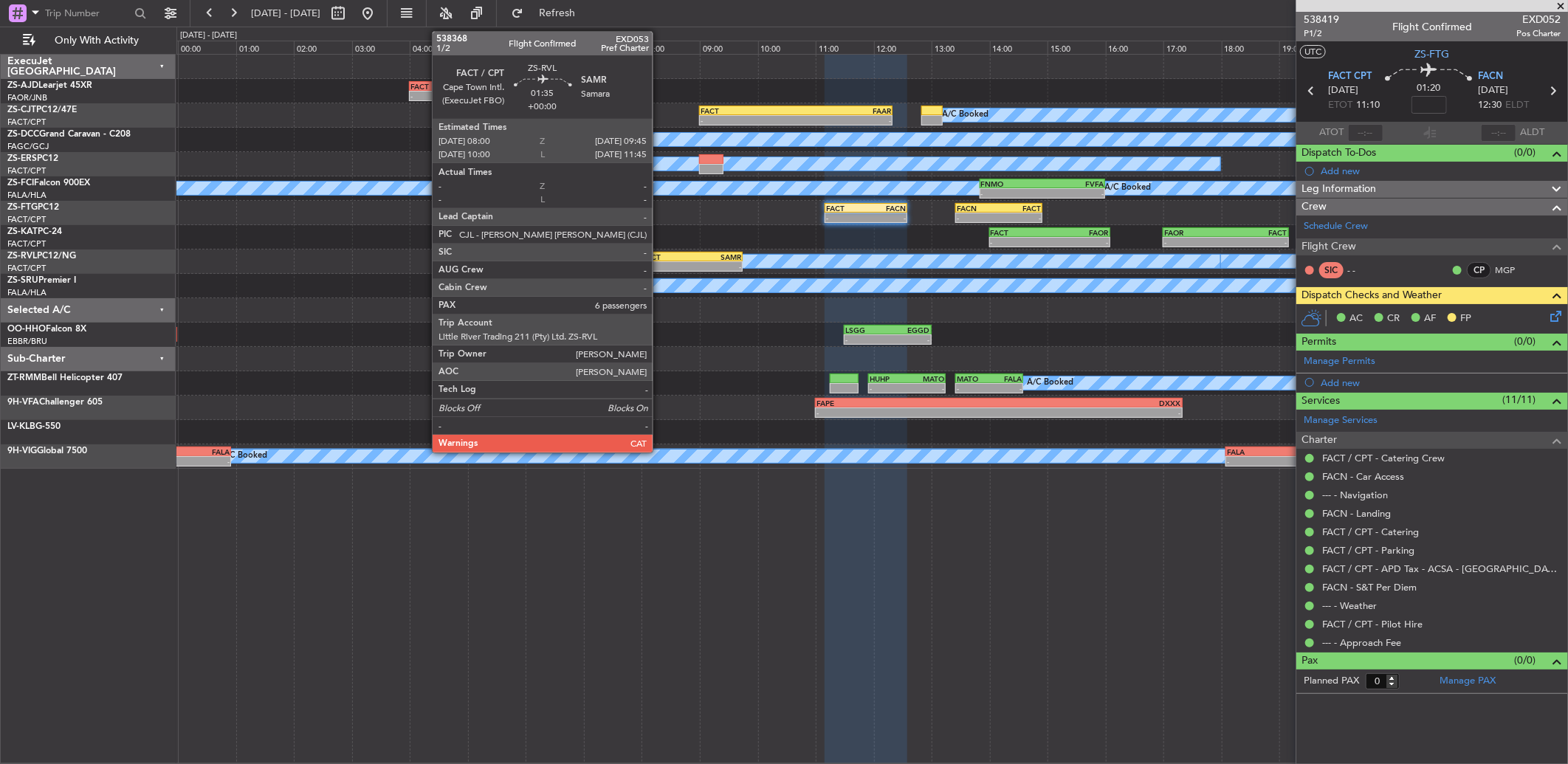
click at [674, 262] on div "-" at bounding box center [666, 266] width 50 height 9
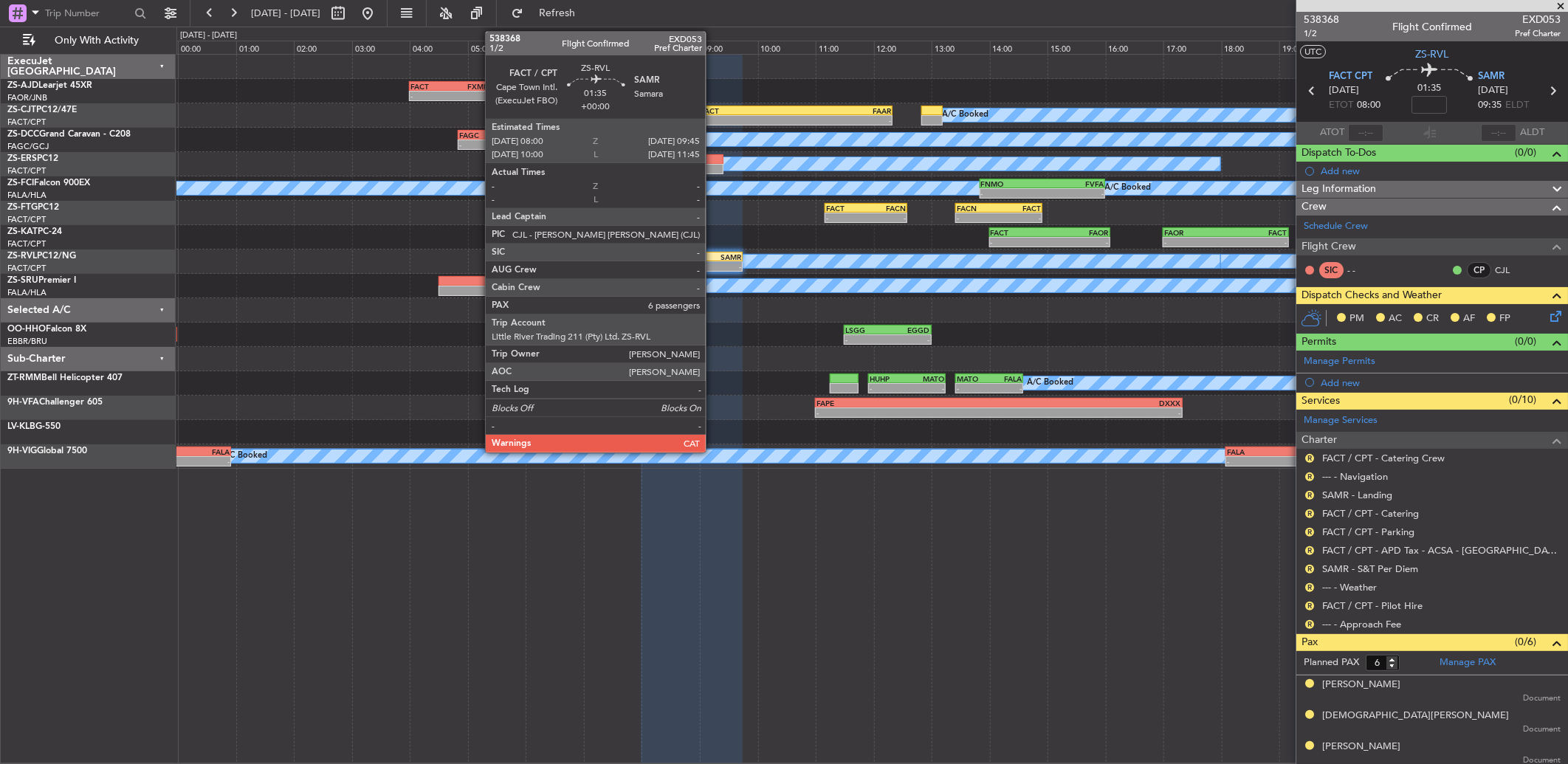
click at [713, 266] on div "-" at bounding box center [716, 266] width 50 height 9
click at [713, 260] on div "FACT 08:00 Z SAMR 09:45 Z" at bounding box center [691, 257] width 102 height 10
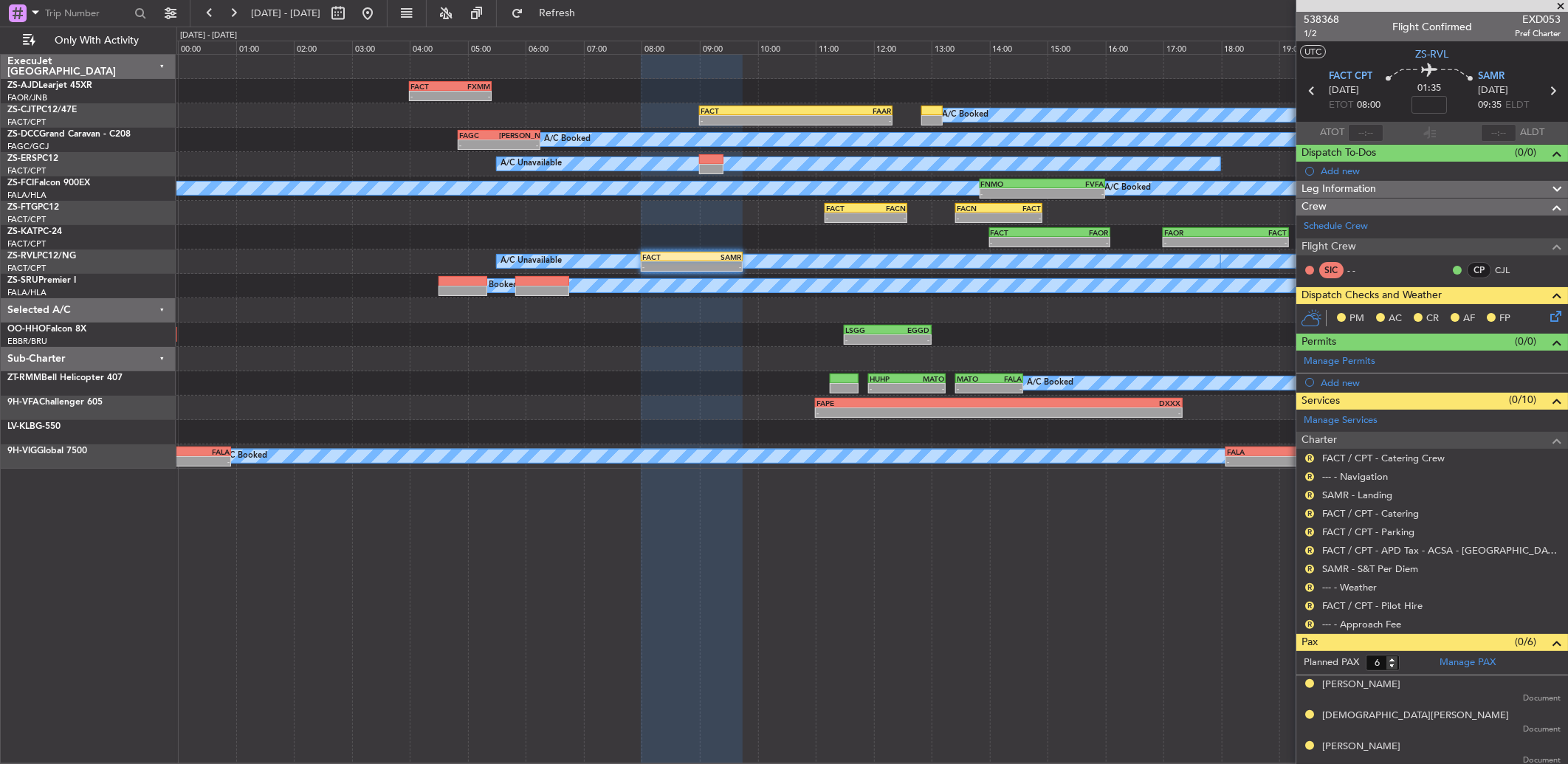
click at [1559, 3] on span at bounding box center [1560, 7] width 15 height 13
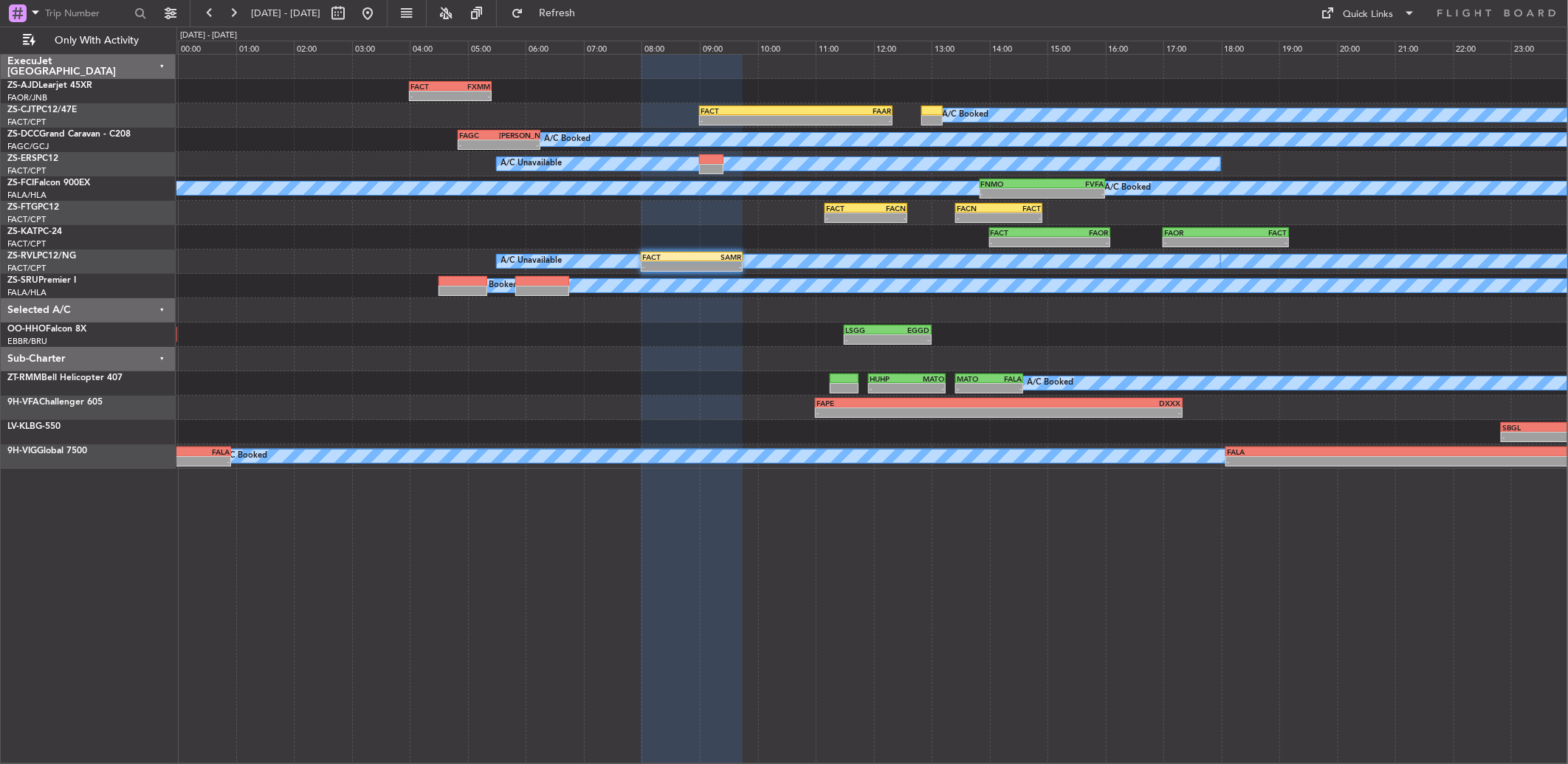
type input "0"
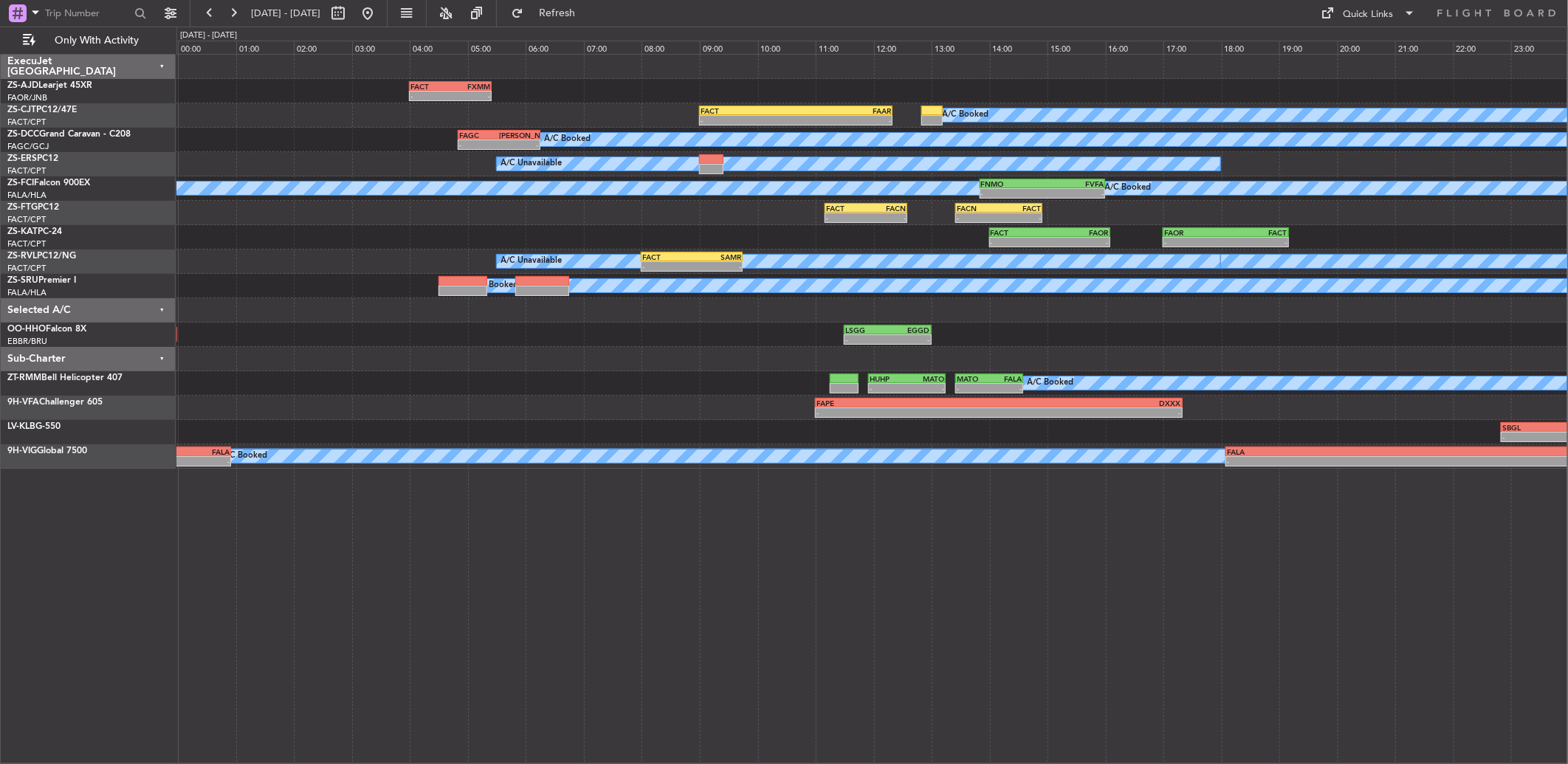
drag, startPoint x: 238, startPoint y: 15, endPoint x: 329, endPoint y: 173, distance: 182.3
click at [240, 28] on fb-flight-board "[DATE] - [DATE] Refresh Quick Links Only With Activity - - FACT 04:00 Z FXMM 05…" at bounding box center [784, 387] width 1568 height 753
click at [238, 12] on button at bounding box center [233, 13] width 24 height 24
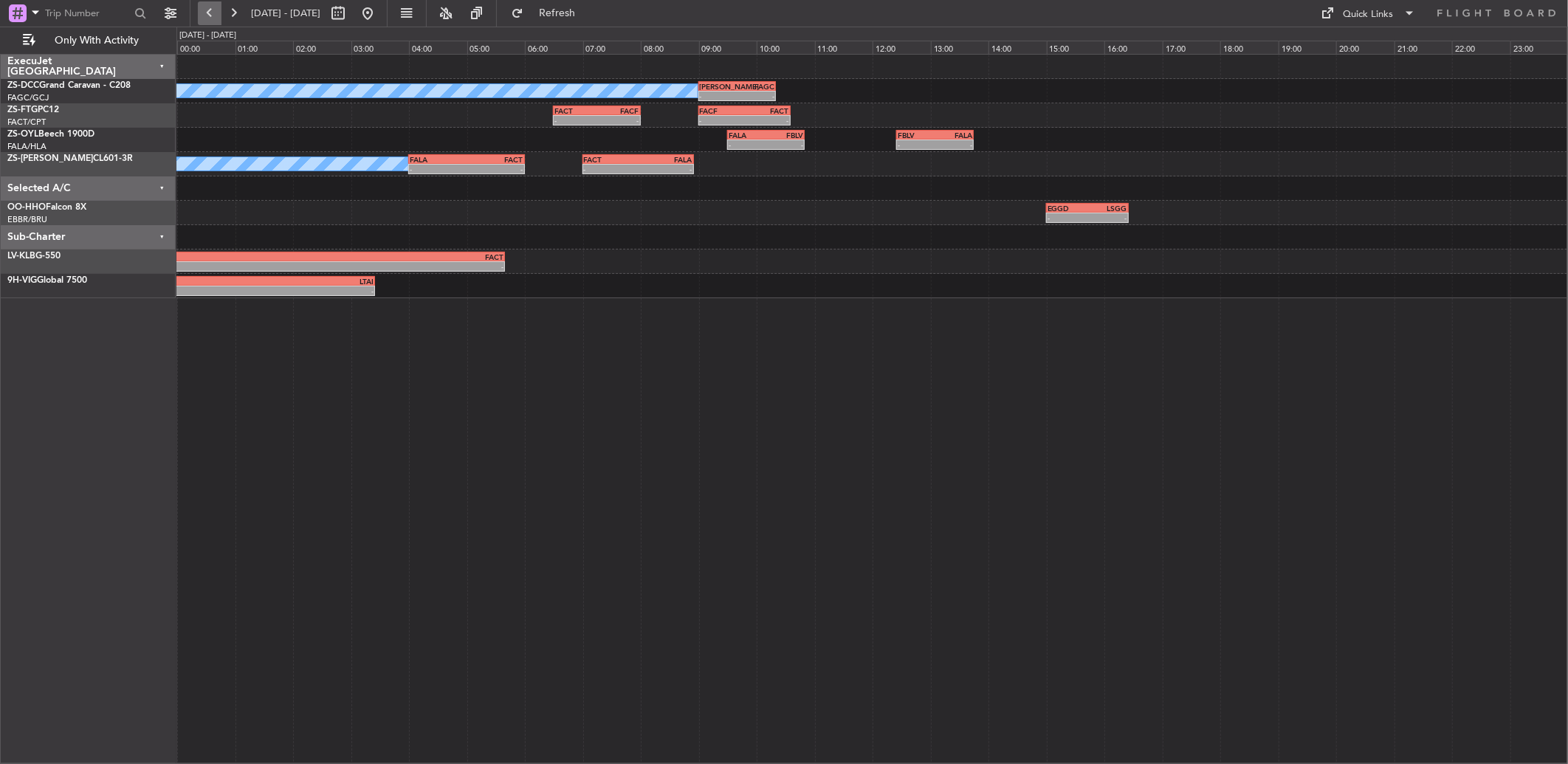
click at [205, 10] on button at bounding box center [210, 13] width 24 height 24
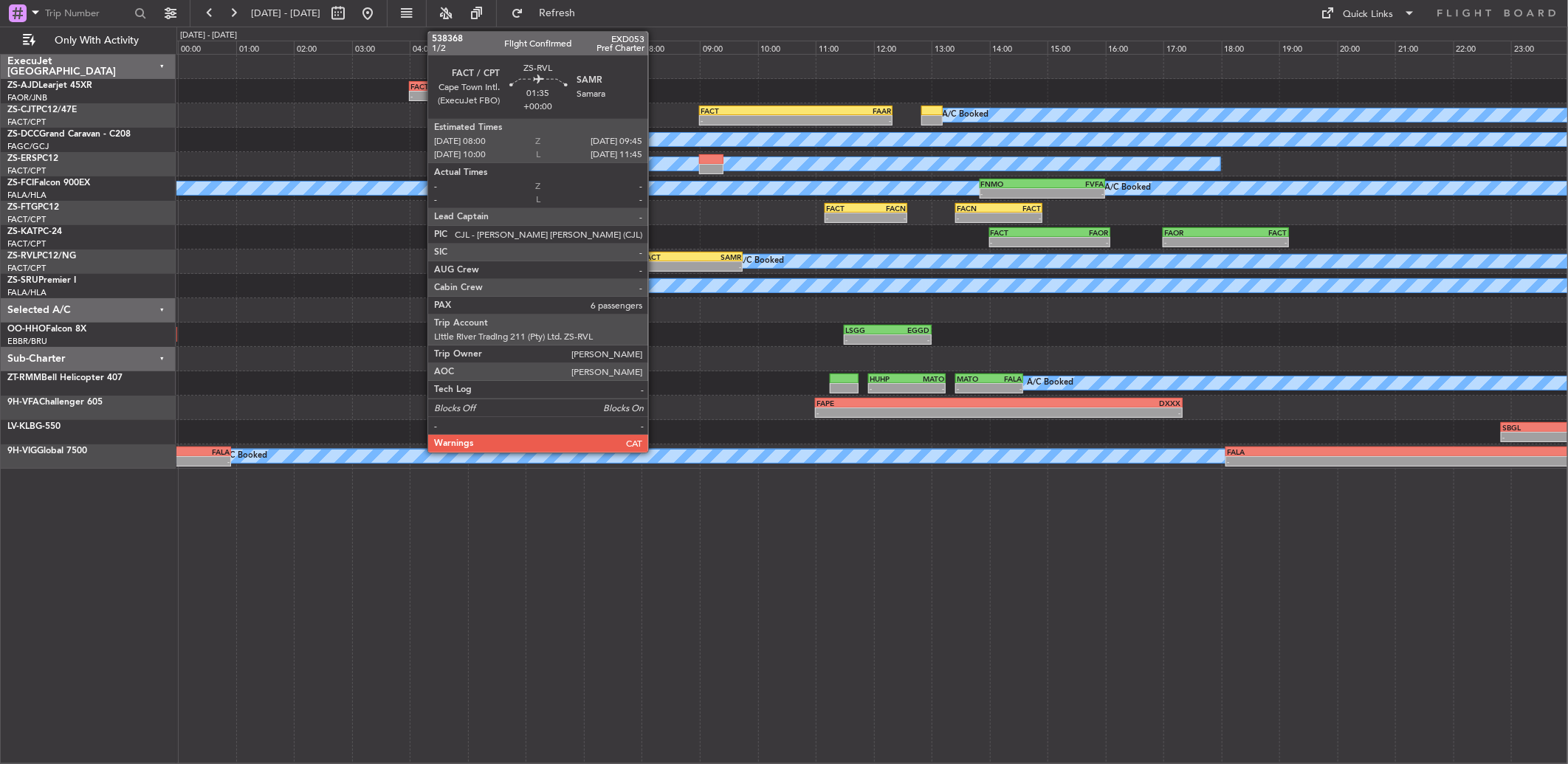
click at [656, 259] on div "FACT" at bounding box center [666, 257] width 50 height 9
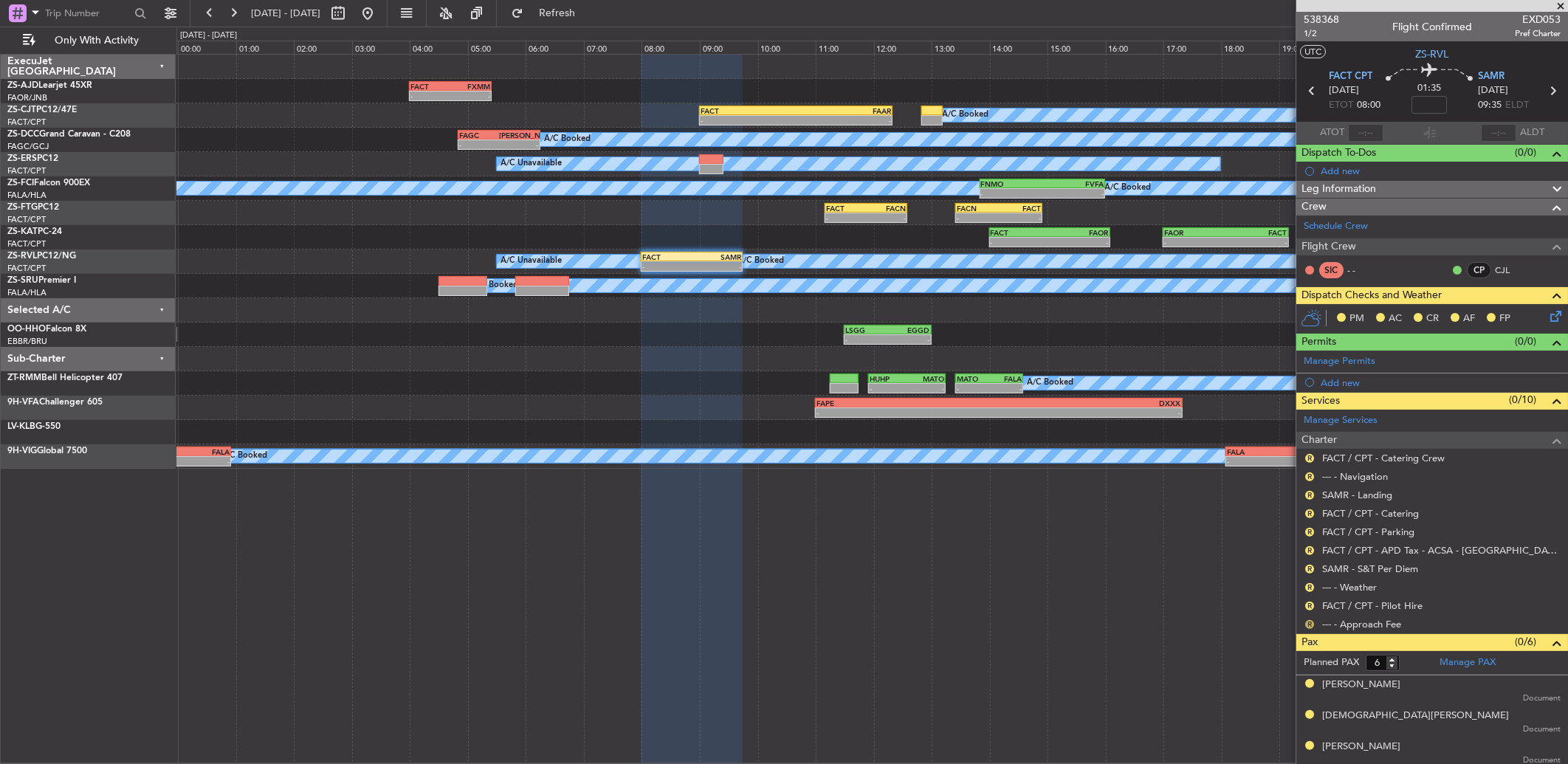
click at [1312, 625] on button "R" at bounding box center [1309, 625] width 9 height 9
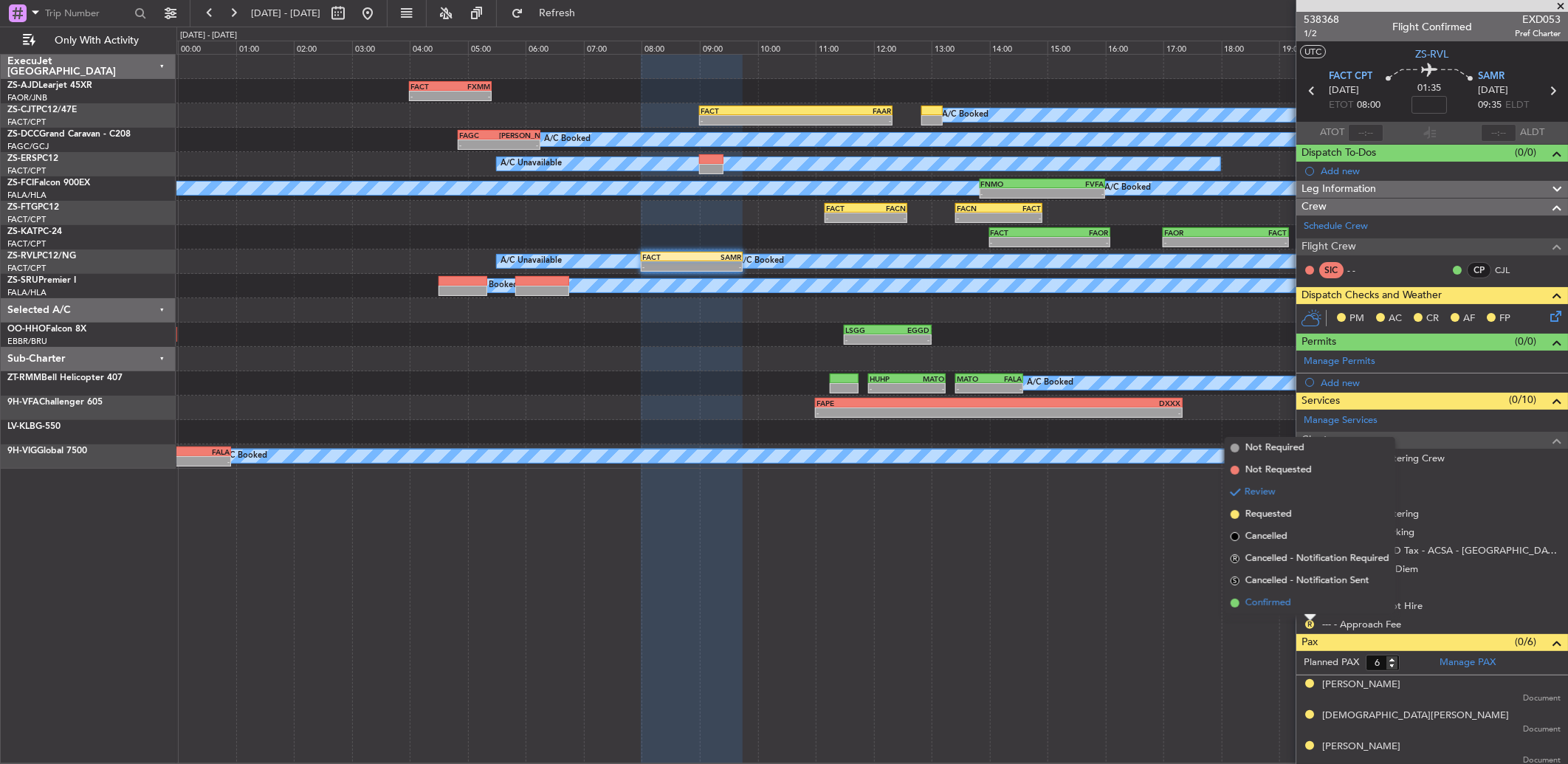
click at [1309, 607] on li "Confirmed" at bounding box center [1309, 603] width 170 height 22
click at [1310, 607] on button "R" at bounding box center [1309, 606] width 9 height 9
click at [1300, 578] on li "Confirmed" at bounding box center [1309, 584] width 170 height 22
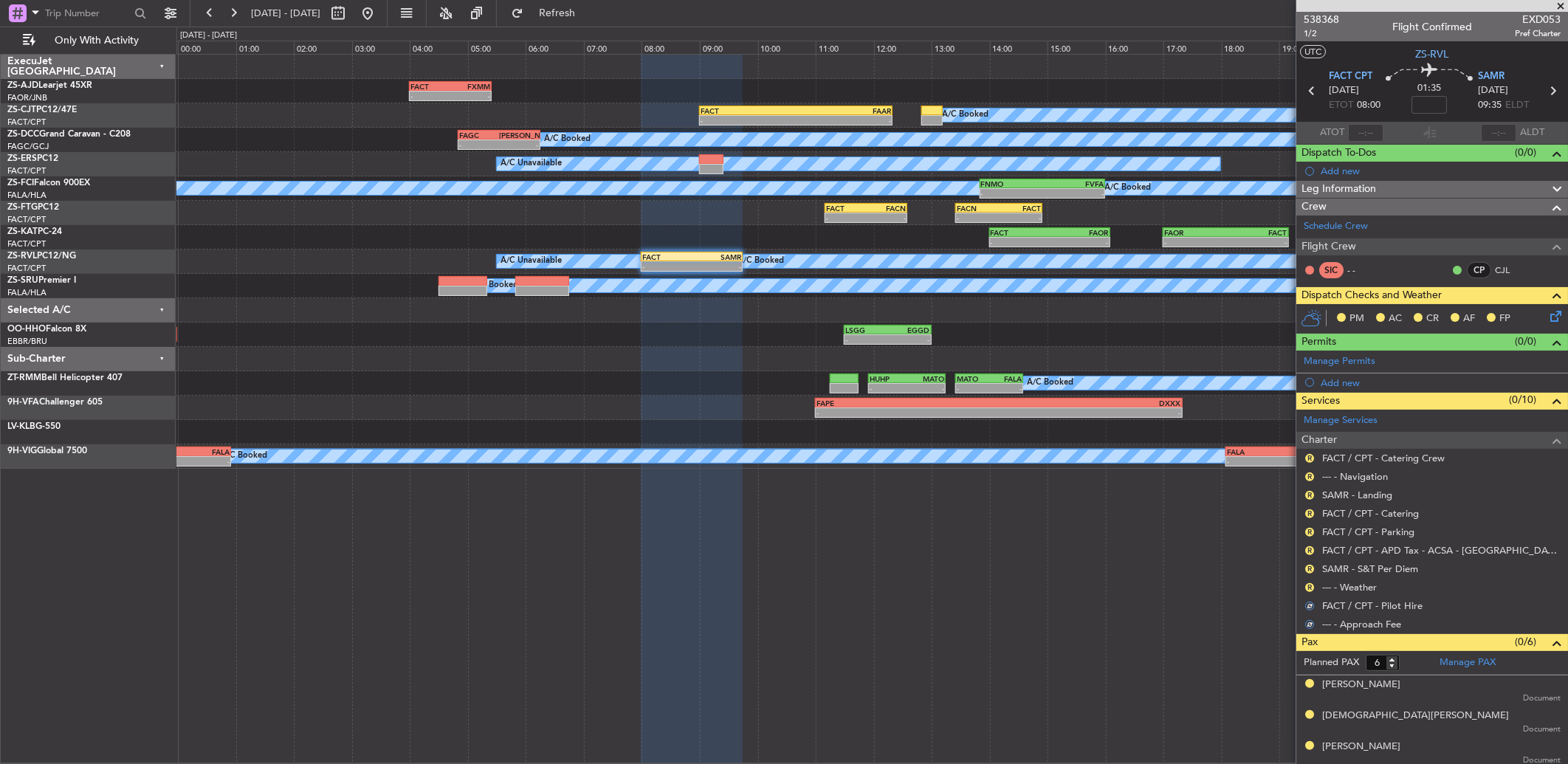
click at [1302, 578] on div "R --- - Weather" at bounding box center [1432, 588] width 272 height 18
click at [1307, 582] on div "R" at bounding box center [1309, 588] width 12 height 12
click at [1314, 589] on div "R" at bounding box center [1309, 588] width 12 height 12
click at [1311, 587] on button "R" at bounding box center [1309, 588] width 9 height 9
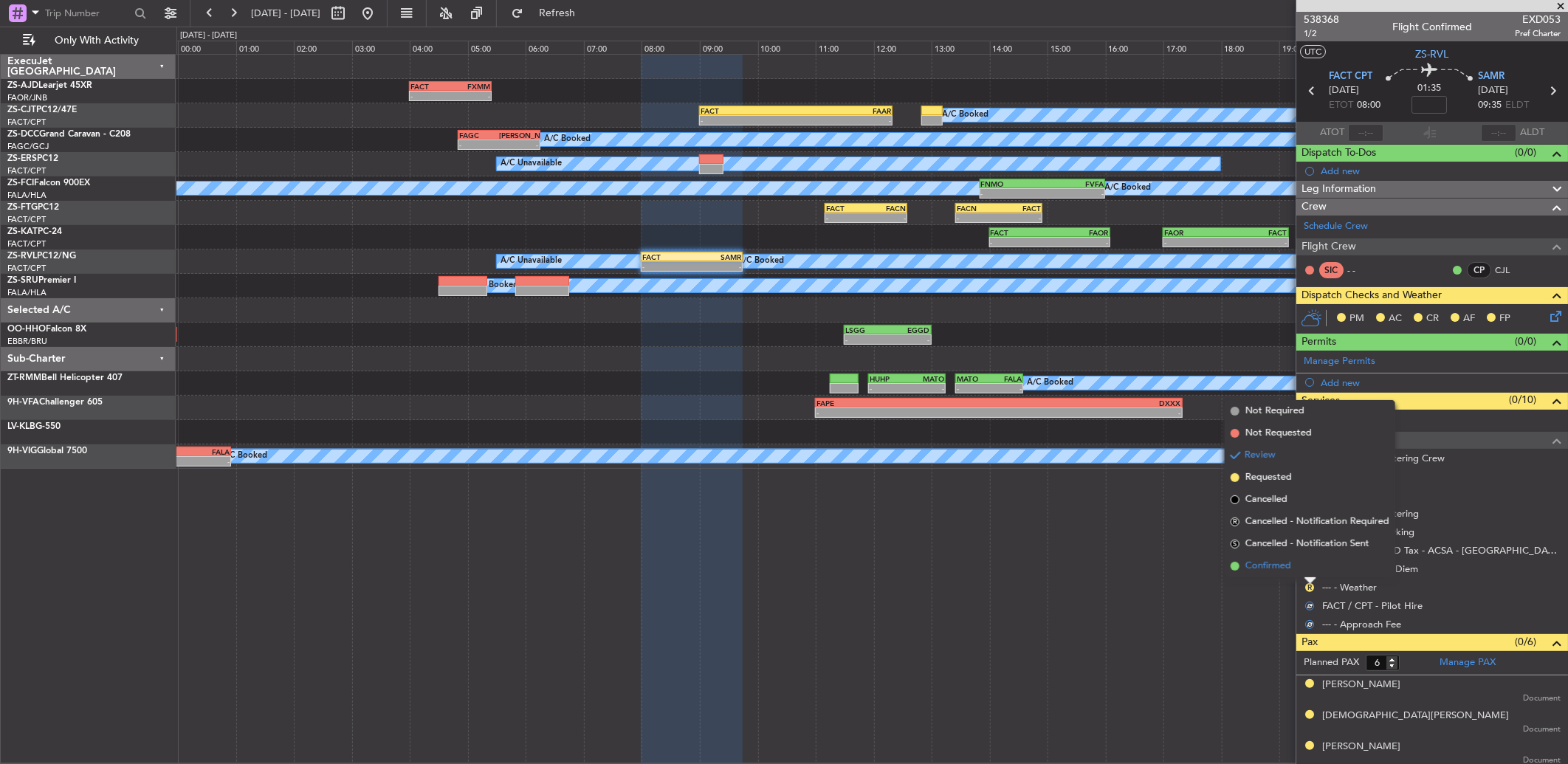
click at [1310, 567] on li "Confirmed" at bounding box center [1309, 566] width 170 height 22
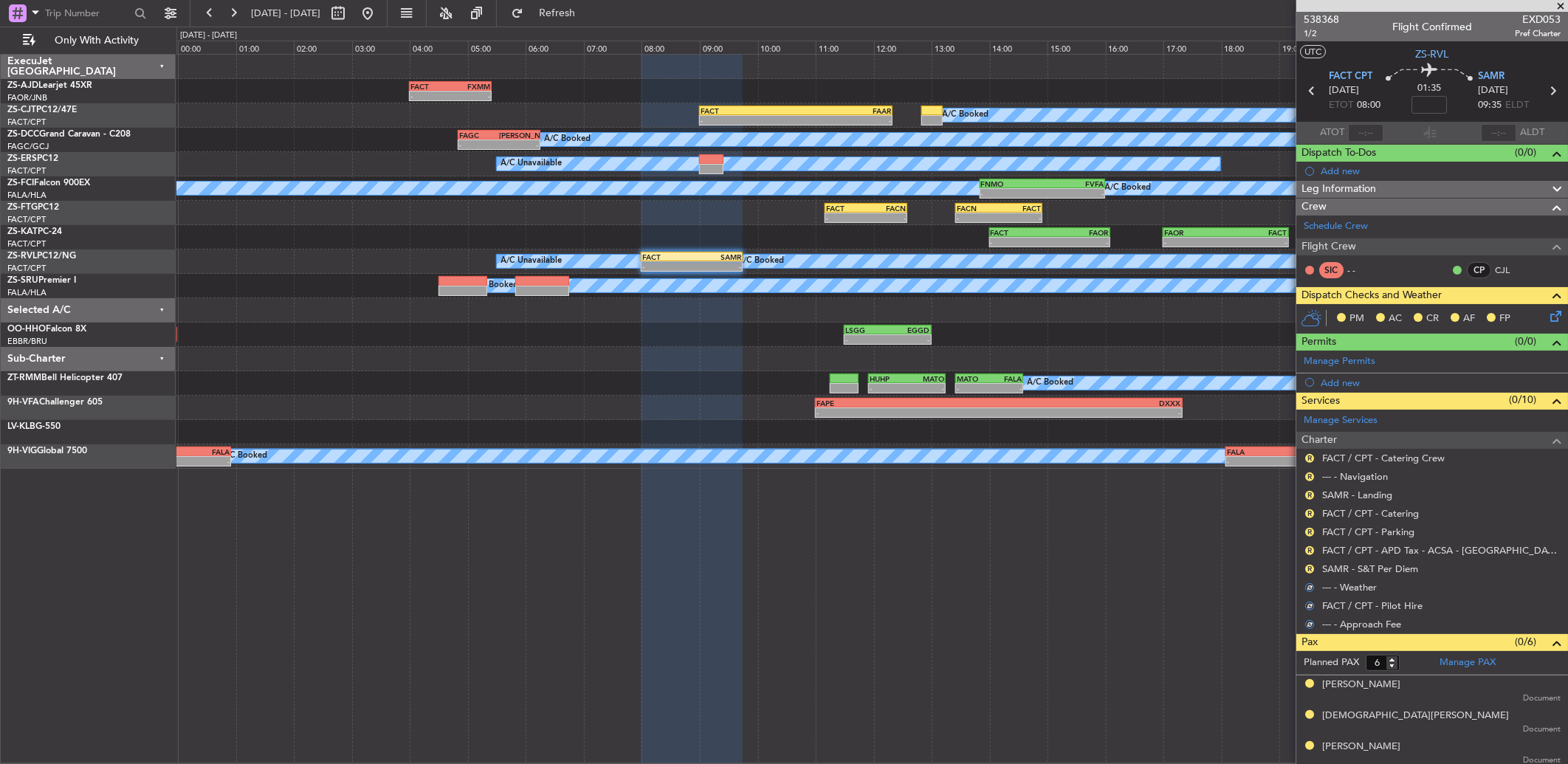
click at [1310, 567] on button "R" at bounding box center [1309, 569] width 9 height 9
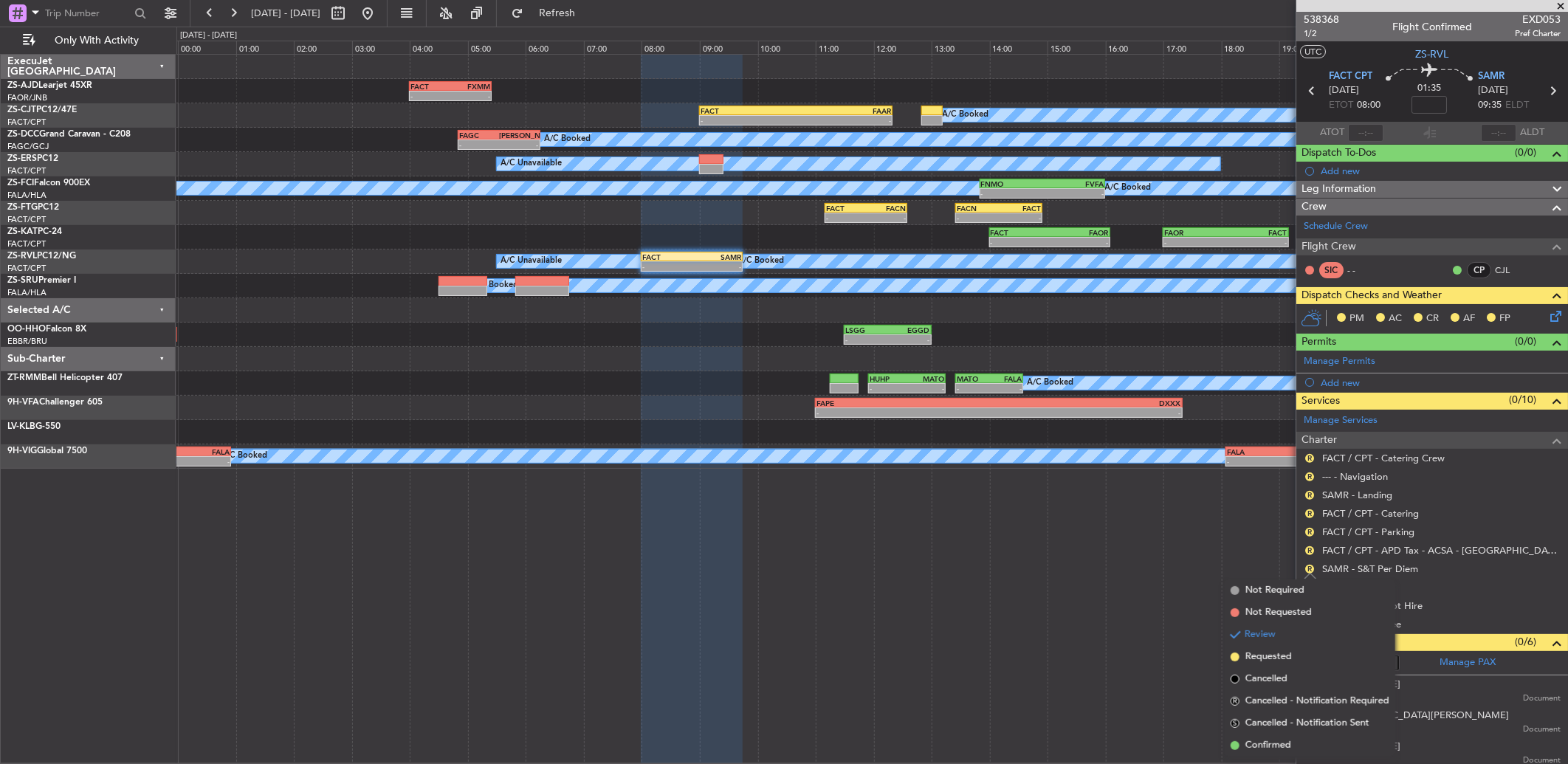
click at [1308, 557] on div "R FACT / CPT - APD Tax - ACSA - [GEOGRAPHIC_DATA] International FACT / CPT" at bounding box center [1432, 551] width 272 height 18
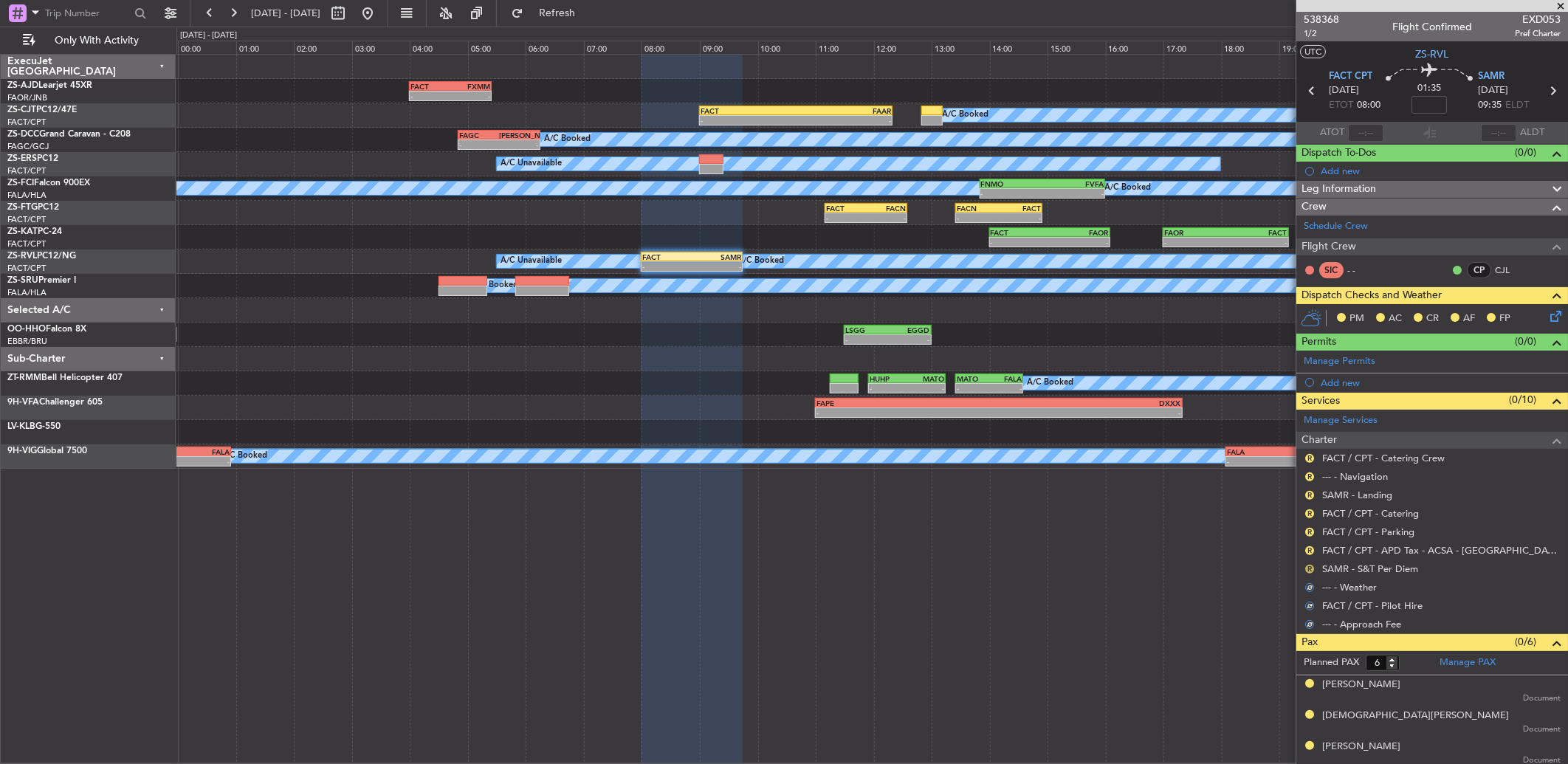
click at [1309, 567] on button "R" at bounding box center [1309, 569] width 9 height 9
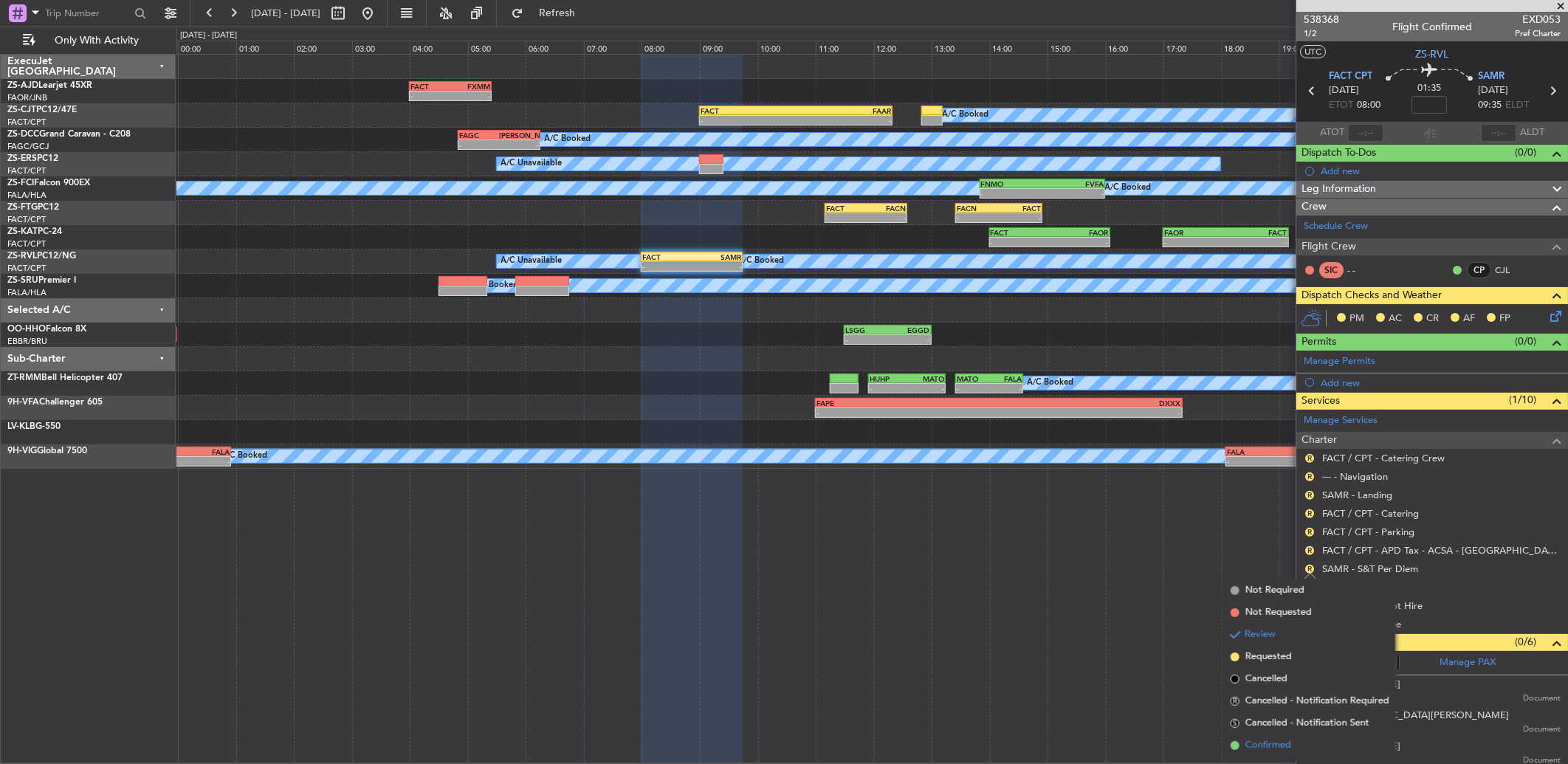
click at [1292, 742] on li "Confirmed" at bounding box center [1309, 746] width 170 height 22
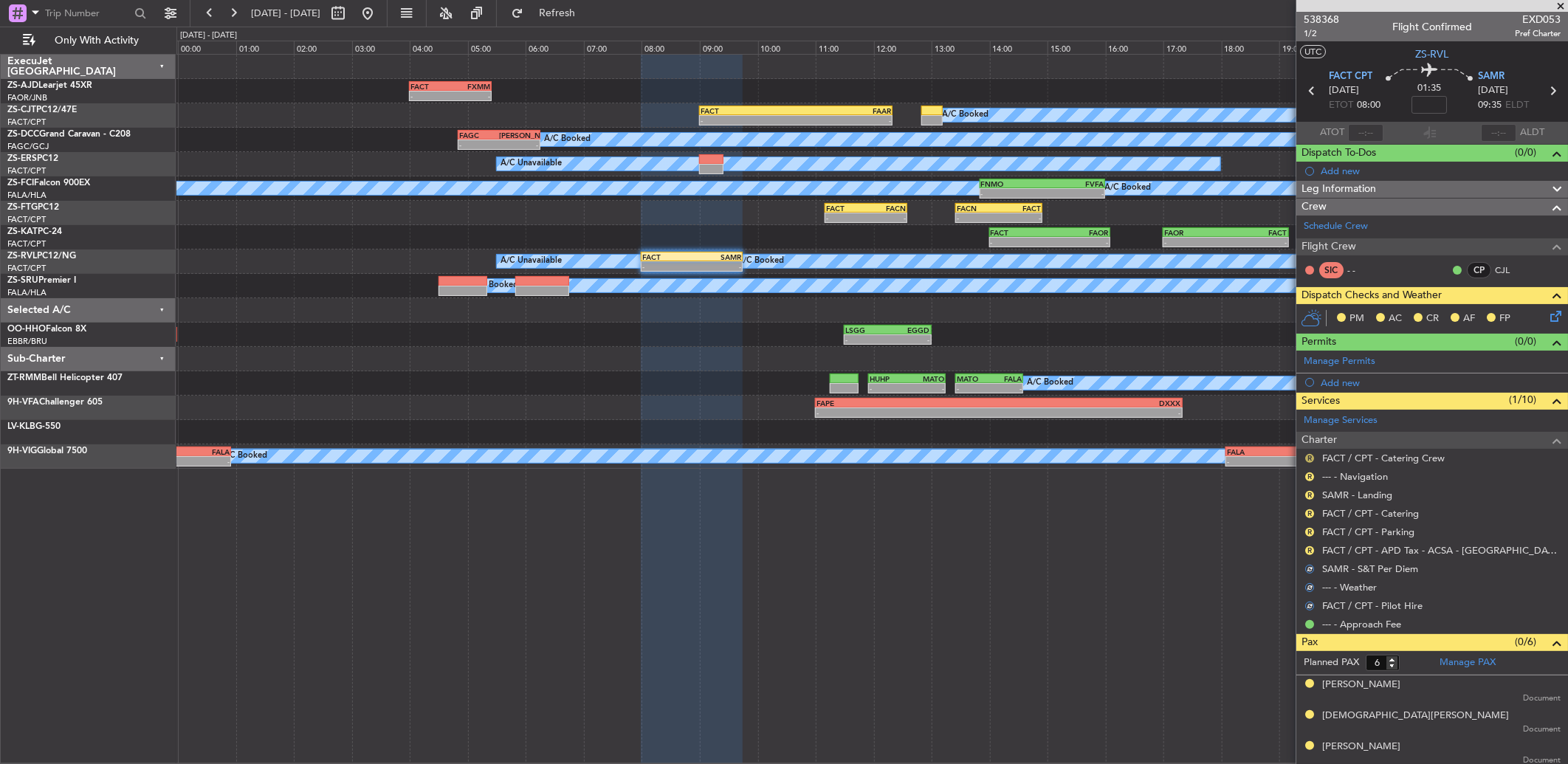
click at [1309, 457] on button "R" at bounding box center [1309, 458] width 9 height 9
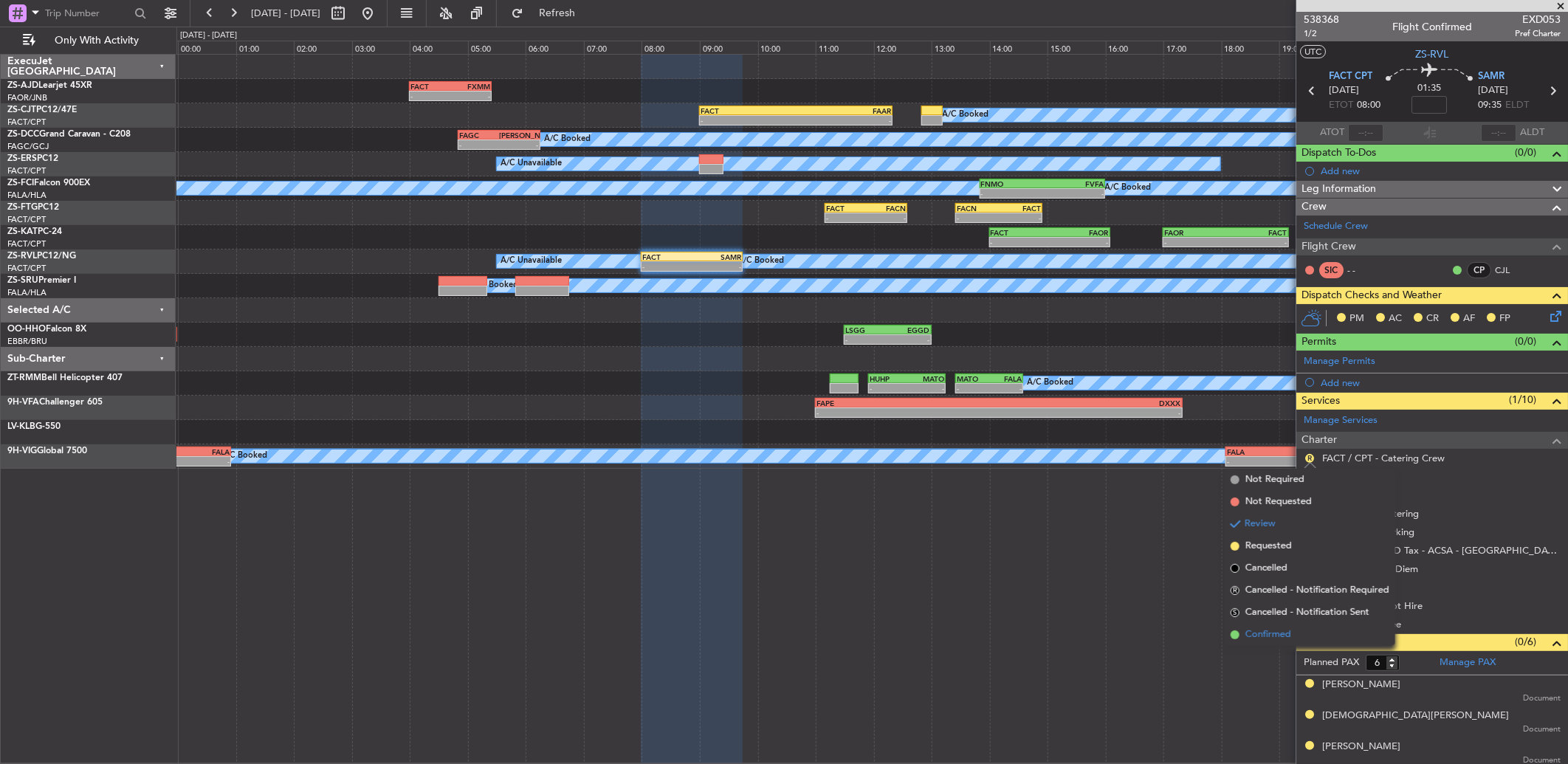
click at [1271, 628] on span "Confirmed" at bounding box center [1268, 636] width 46 height 15
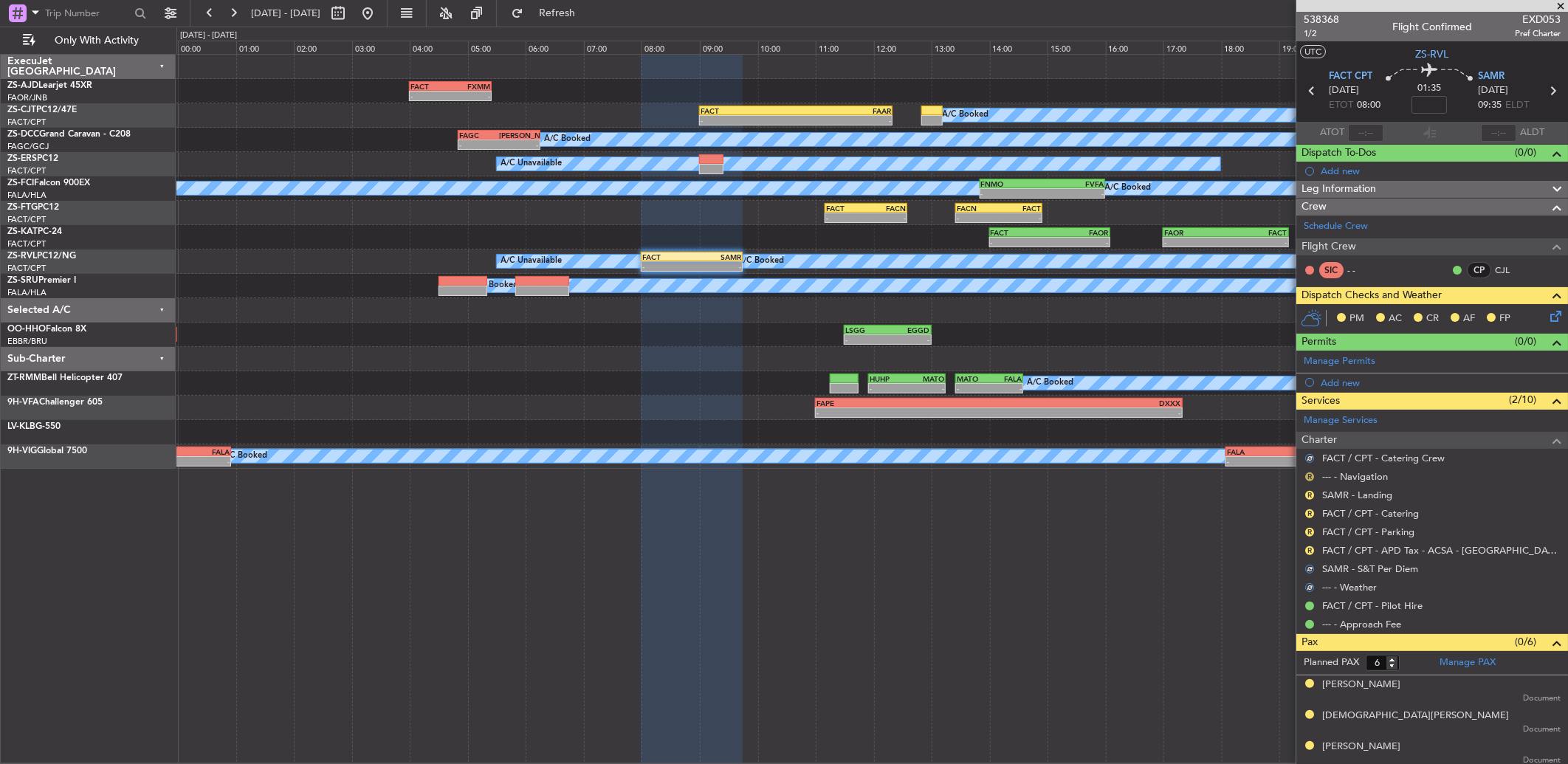
click at [1313, 474] on button "R" at bounding box center [1309, 477] width 9 height 9
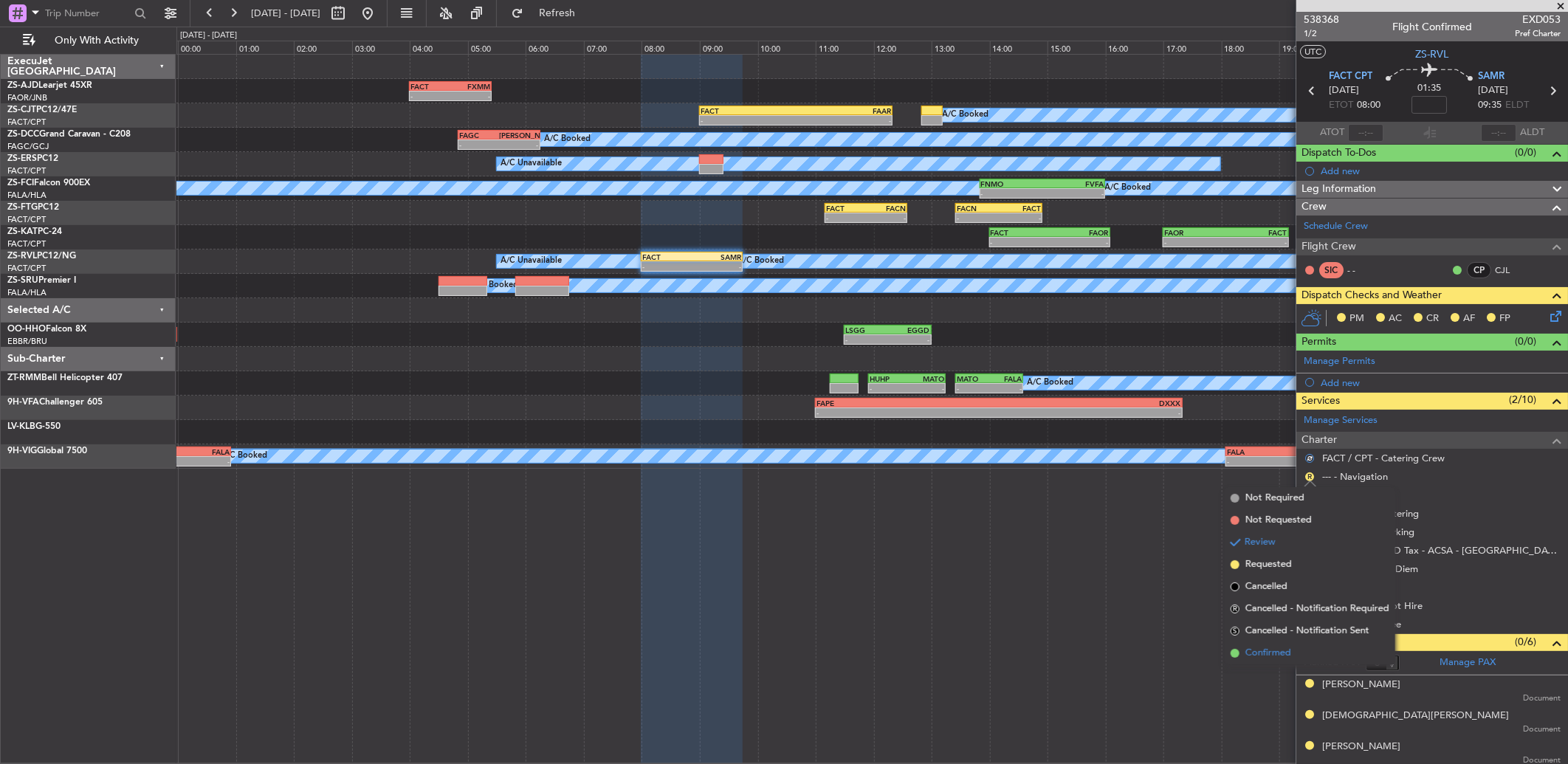
click at [1287, 656] on span "Confirmed" at bounding box center [1268, 654] width 46 height 15
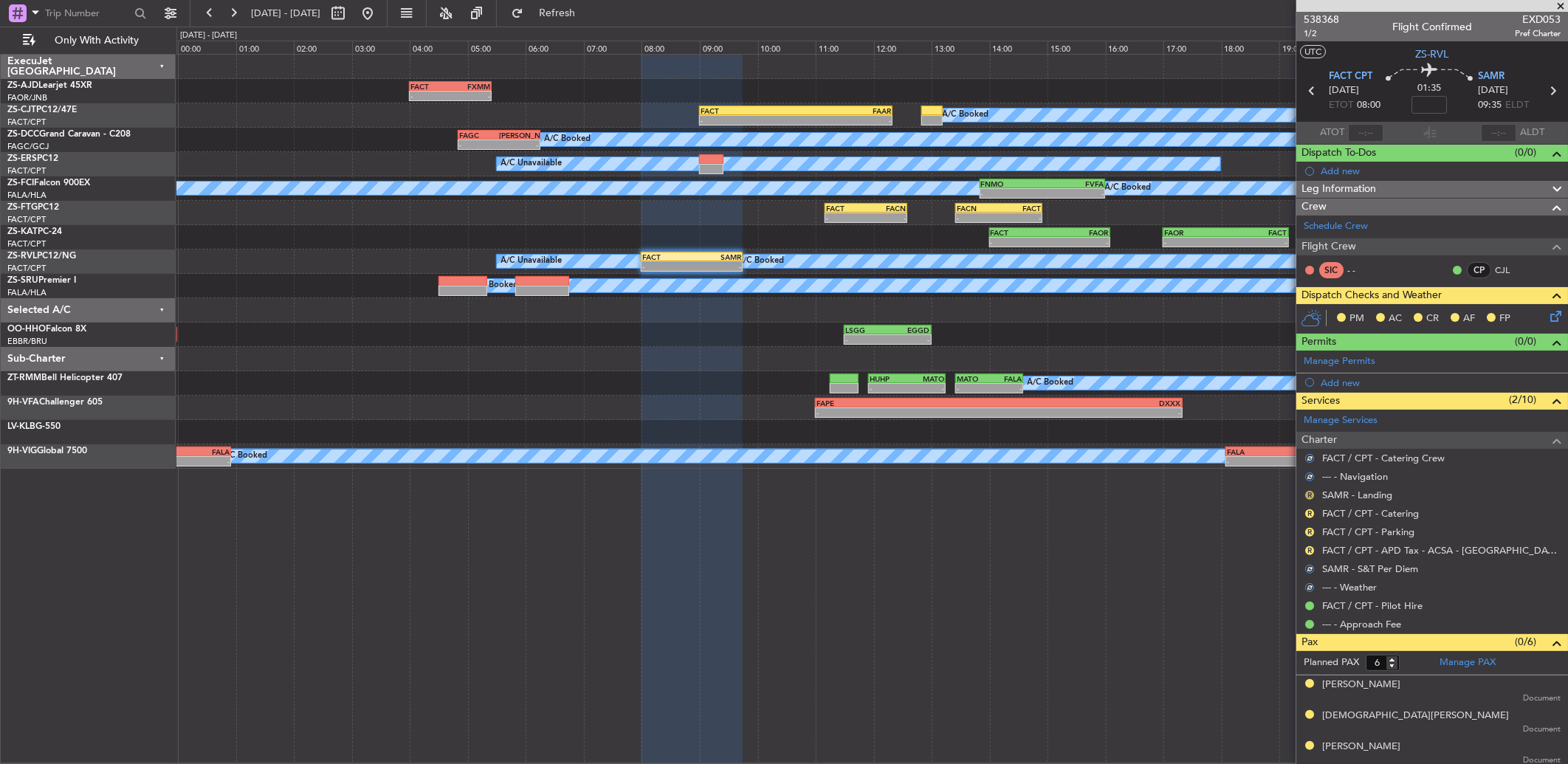
click at [1308, 493] on button "R" at bounding box center [1309, 495] width 9 height 9
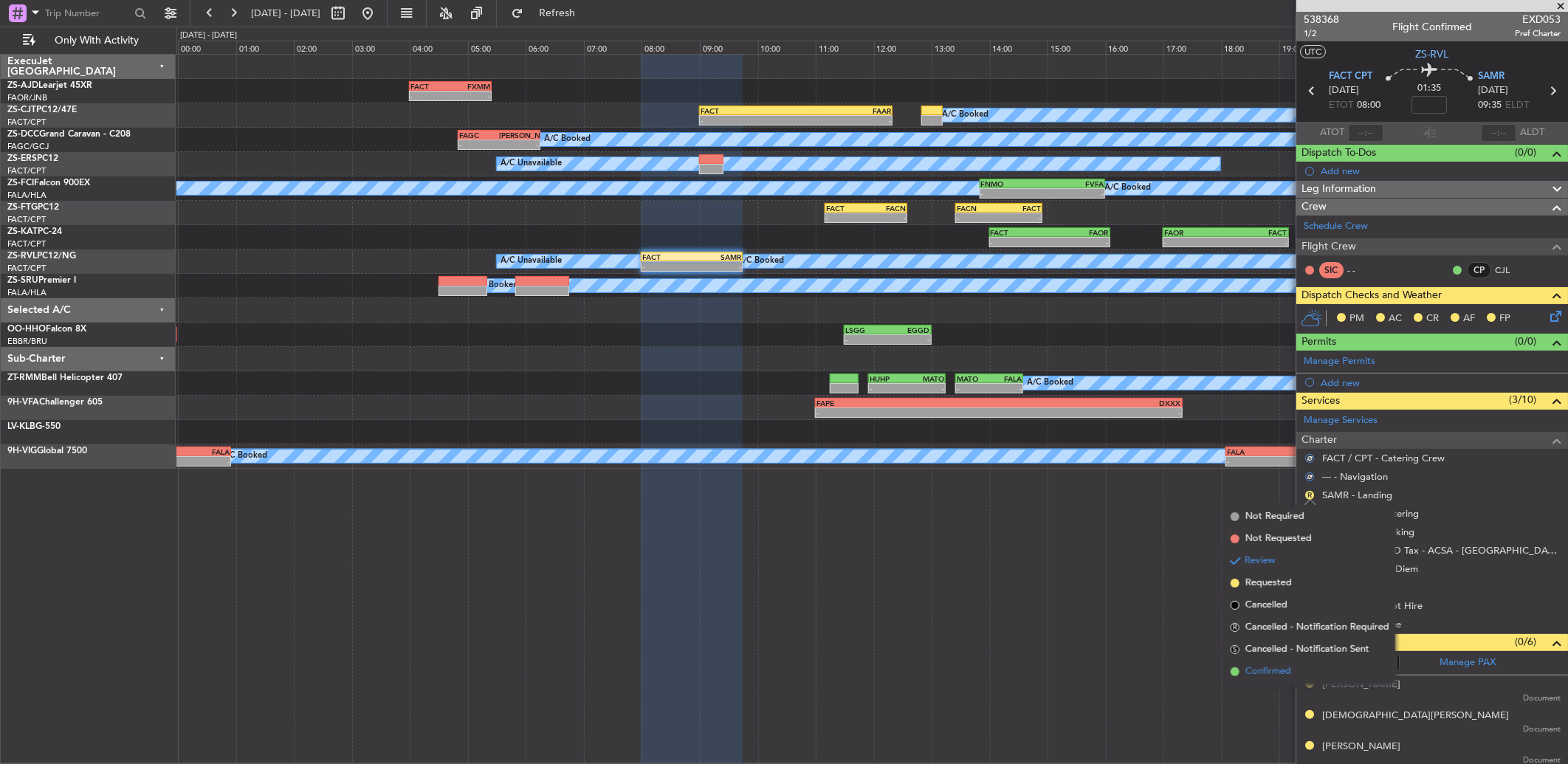
click at [1307, 669] on li "Confirmed" at bounding box center [1309, 672] width 170 height 22
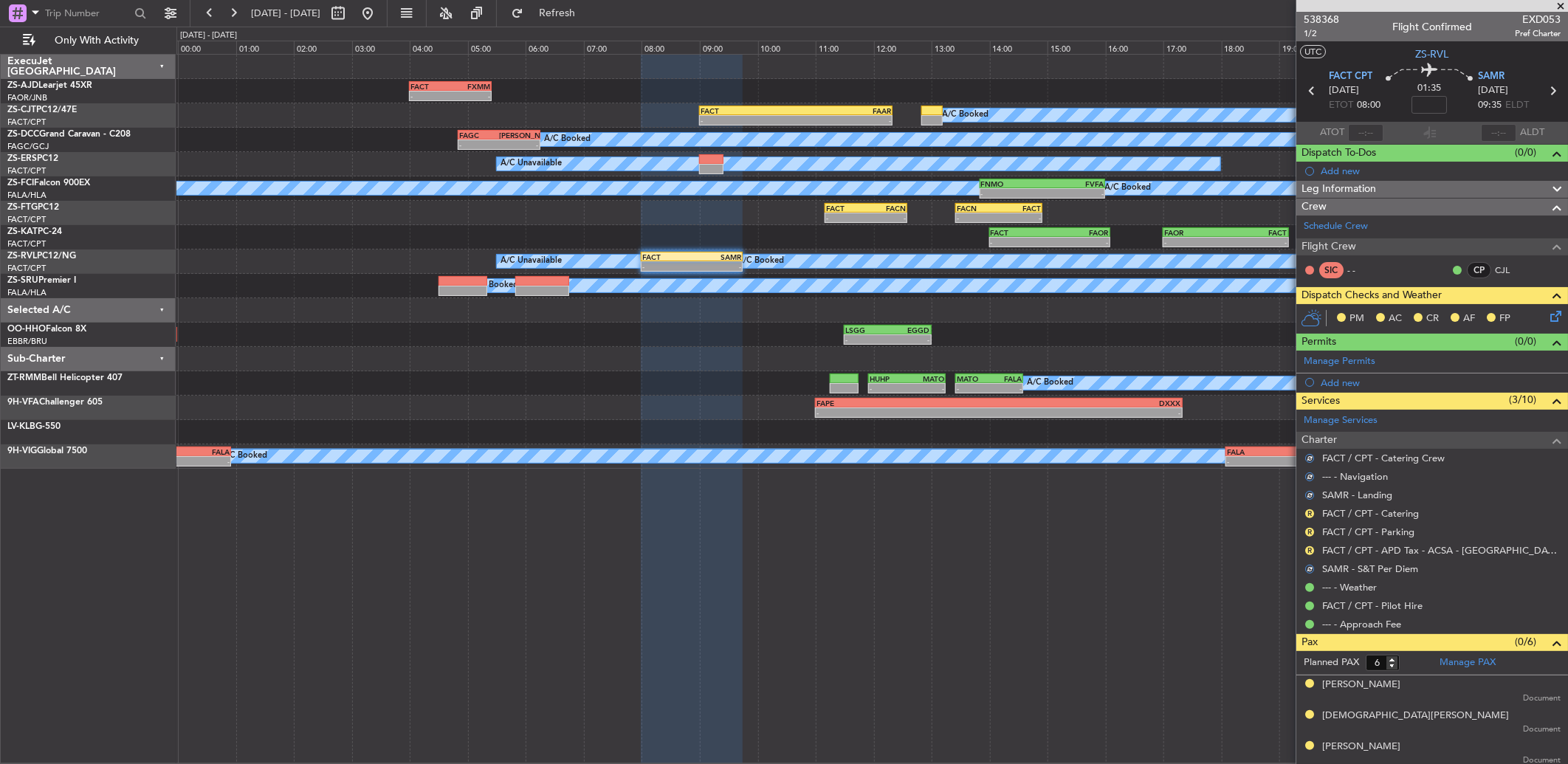
click at [1311, 523] on div "R FACT / CPT - Parking" at bounding box center [1432, 532] width 272 height 18
click at [1310, 517] on button "R" at bounding box center [1309, 514] width 9 height 9
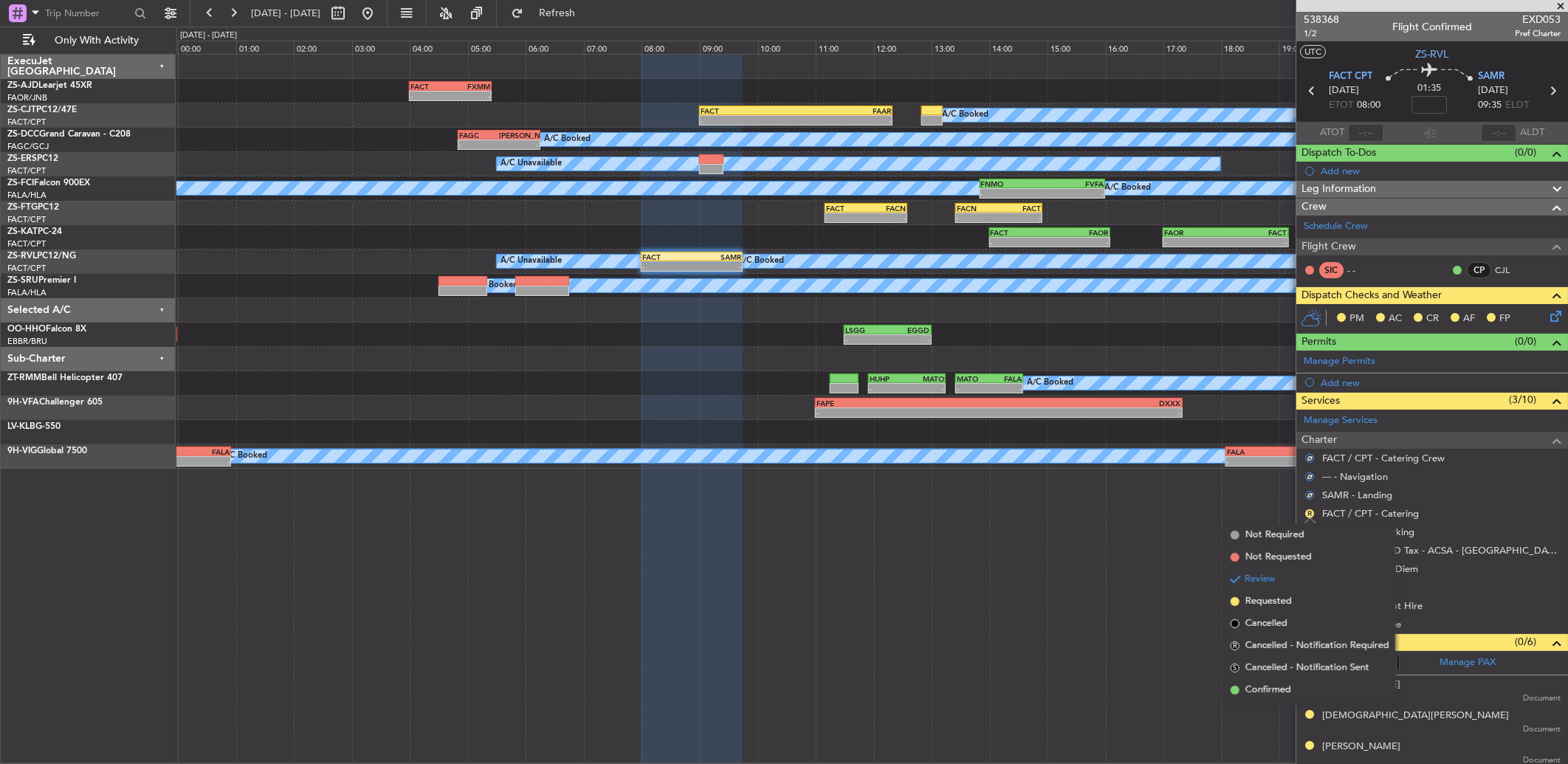
click at [1298, 689] on mat-tooltip-component "Incompleted" at bounding box center [1309, 691] width 73 height 39
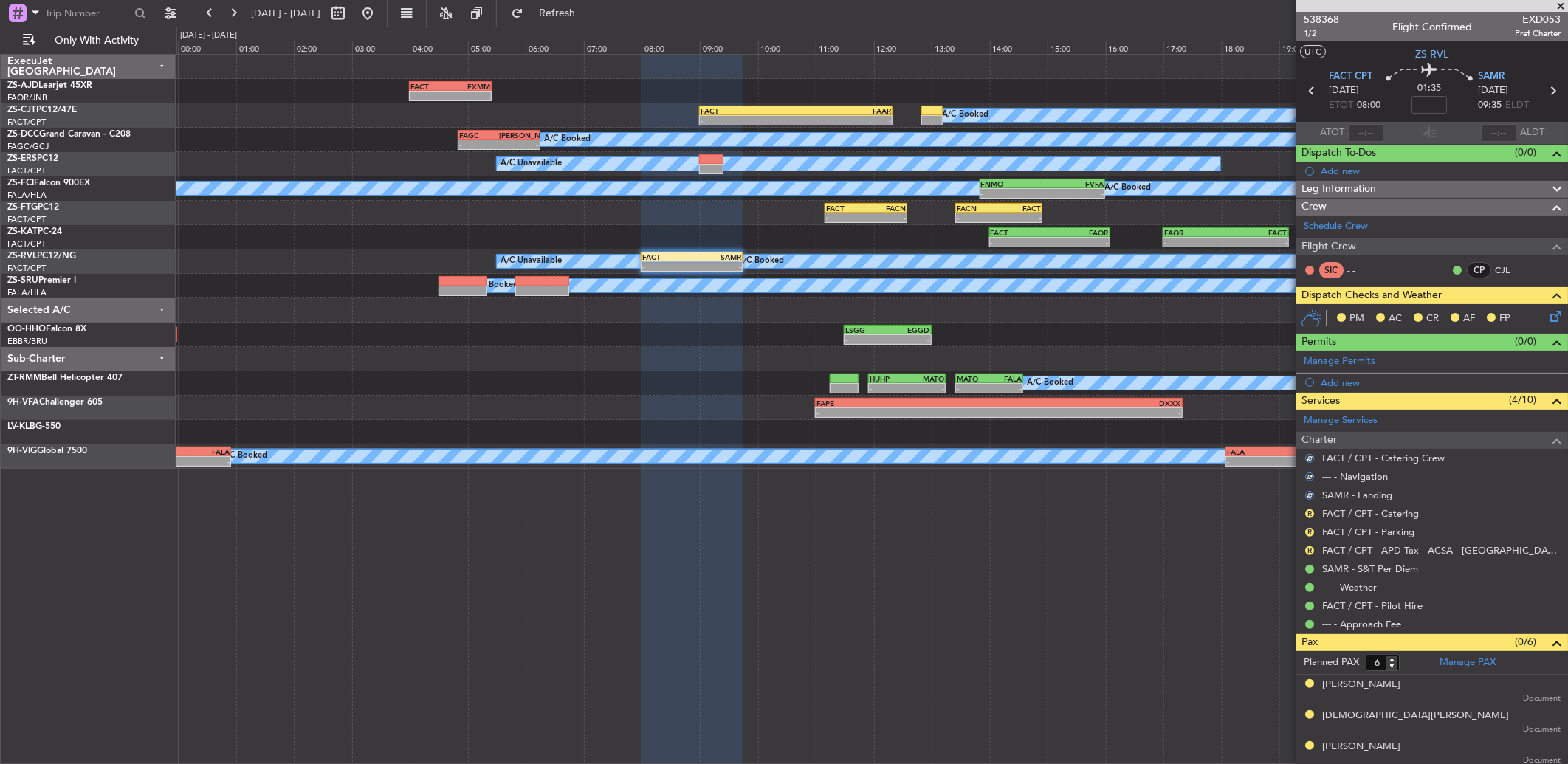
click at [1311, 519] on mat-tooltip-component "Review" at bounding box center [1309, 537] width 53 height 39
drag, startPoint x: 1309, startPoint y: 510, endPoint x: 1309, endPoint y: 531, distance: 21.0
click at [1309, 511] on button "R" at bounding box center [1309, 514] width 9 height 9
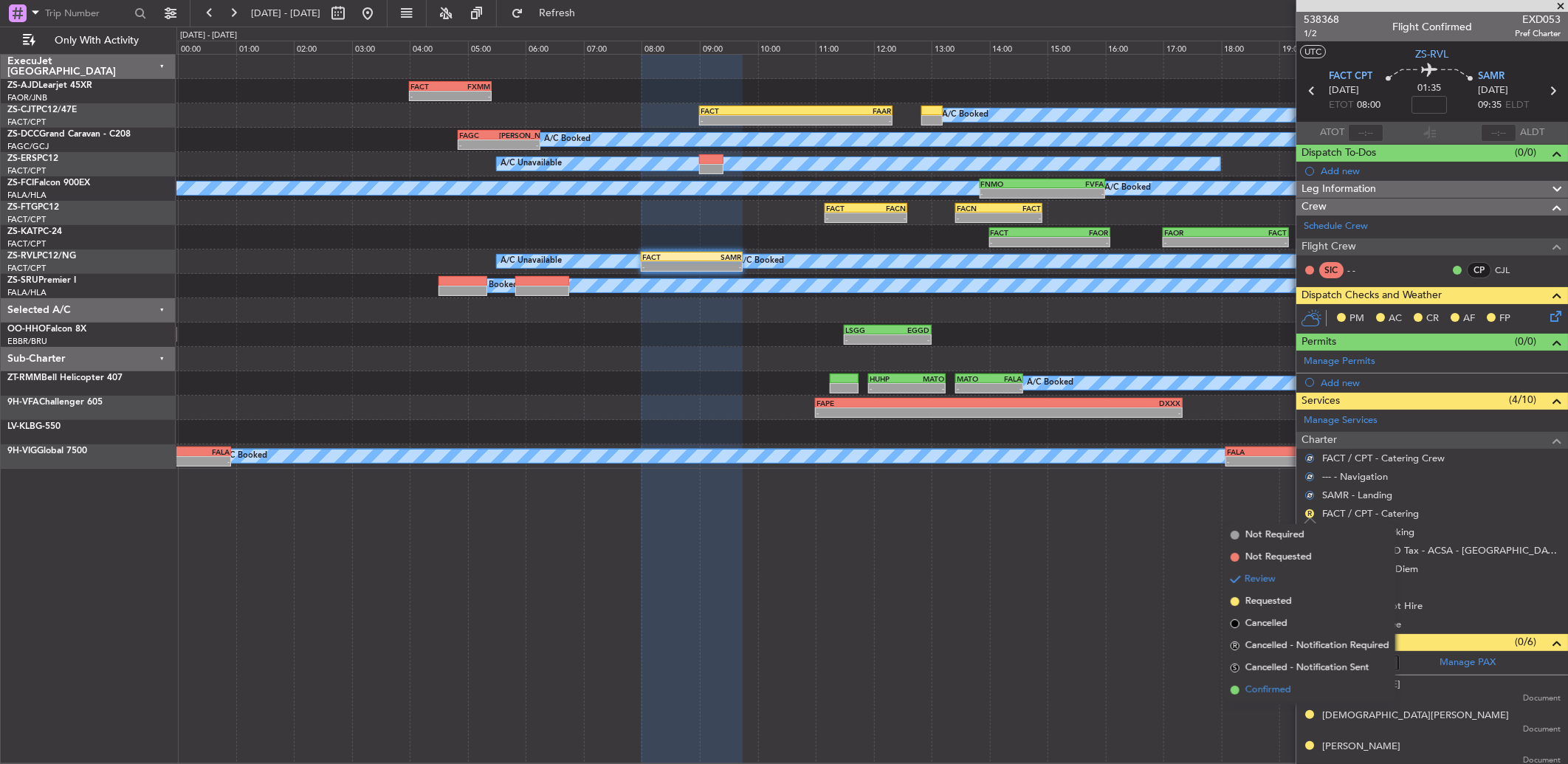
click at [1261, 683] on span "Confirmed" at bounding box center [1268, 690] width 46 height 15
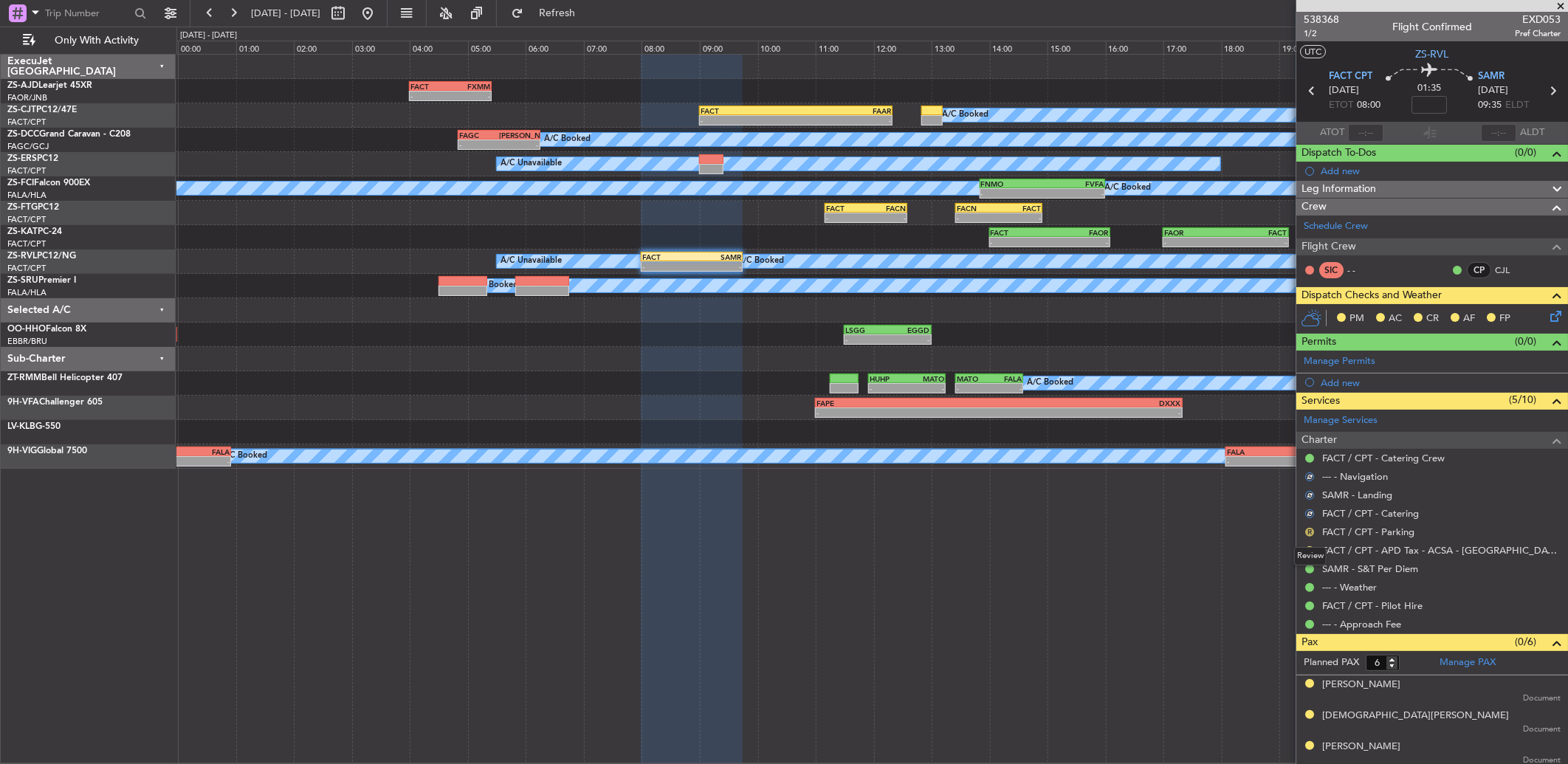
click at [1311, 529] on button "R" at bounding box center [1309, 532] width 9 height 9
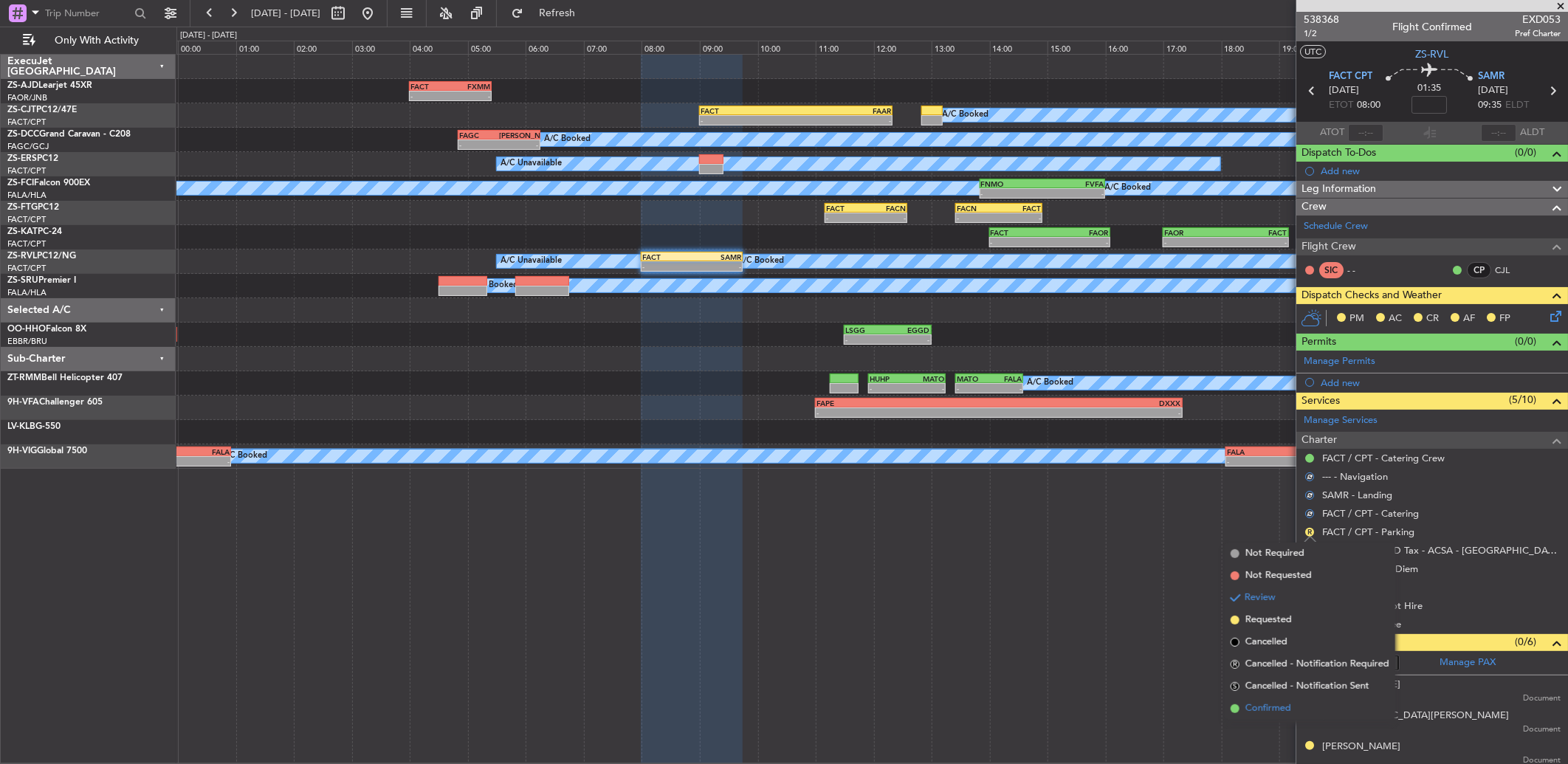
click at [1283, 709] on span "Confirmed" at bounding box center [1268, 709] width 46 height 15
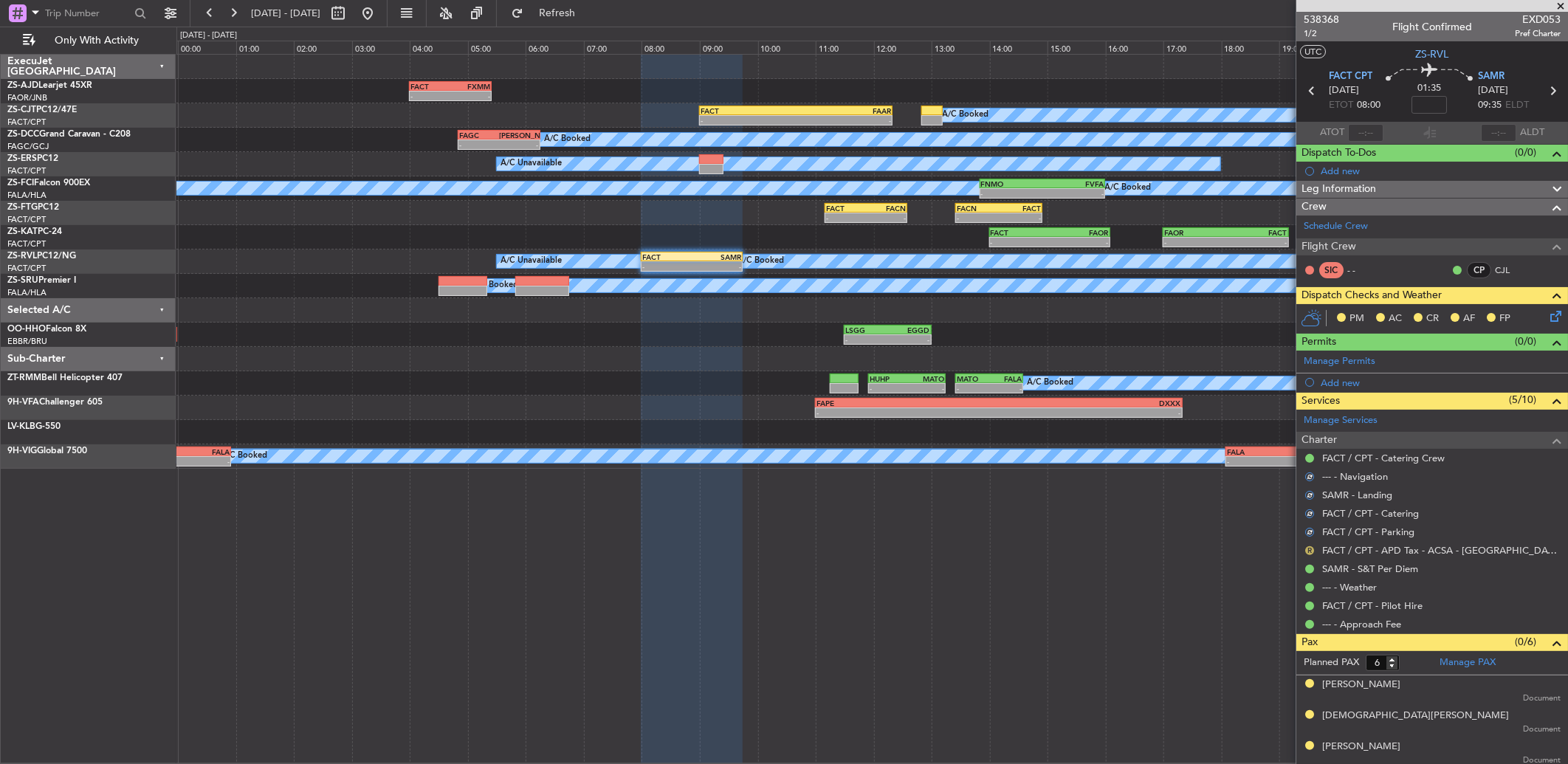
click at [1311, 548] on button "R" at bounding box center [1309, 551] width 9 height 9
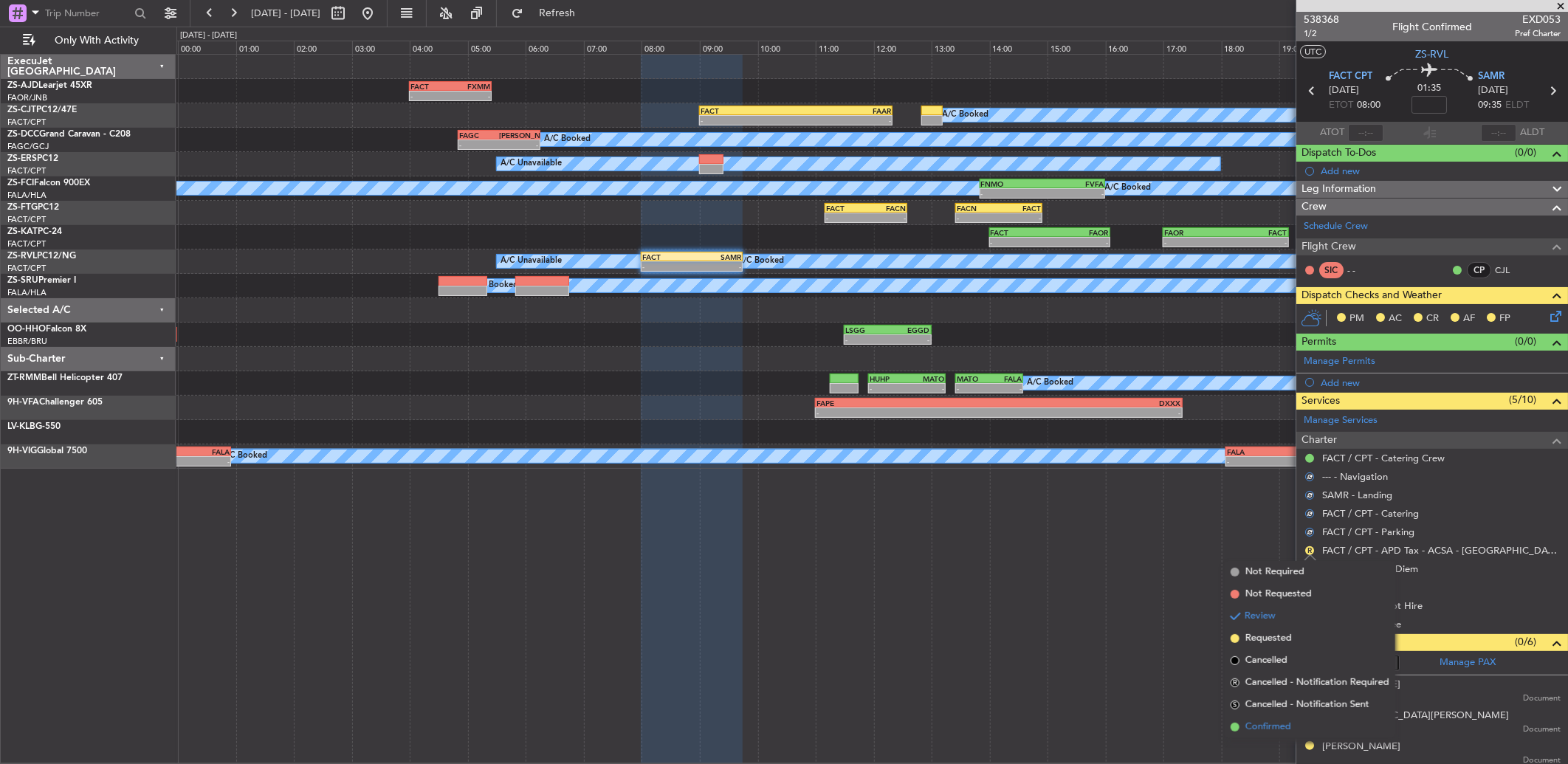
click at [1271, 727] on span "Confirmed" at bounding box center [1268, 727] width 46 height 15
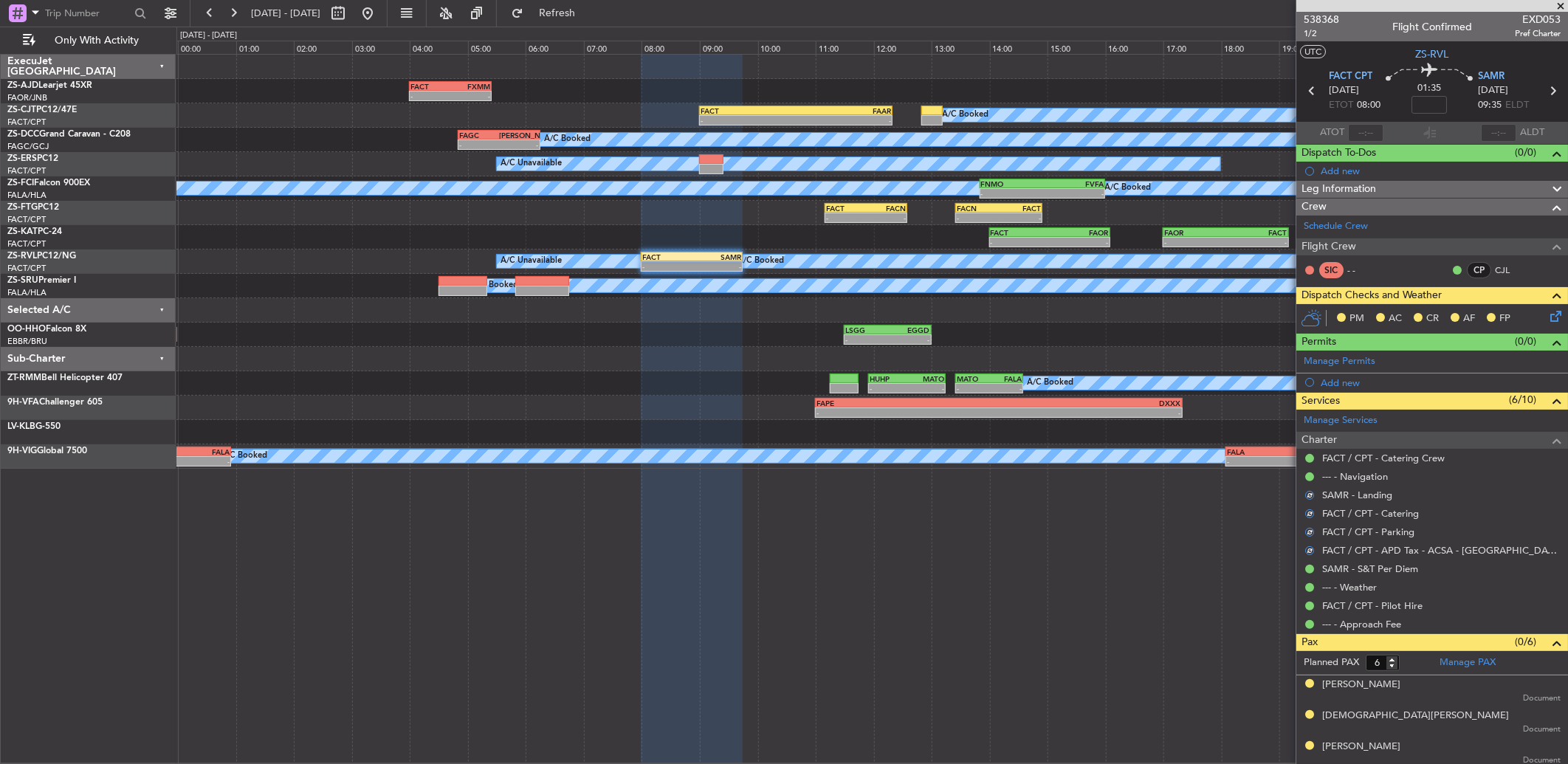
click at [1547, 316] on icon at bounding box center [1553, 314] width 12 height 12
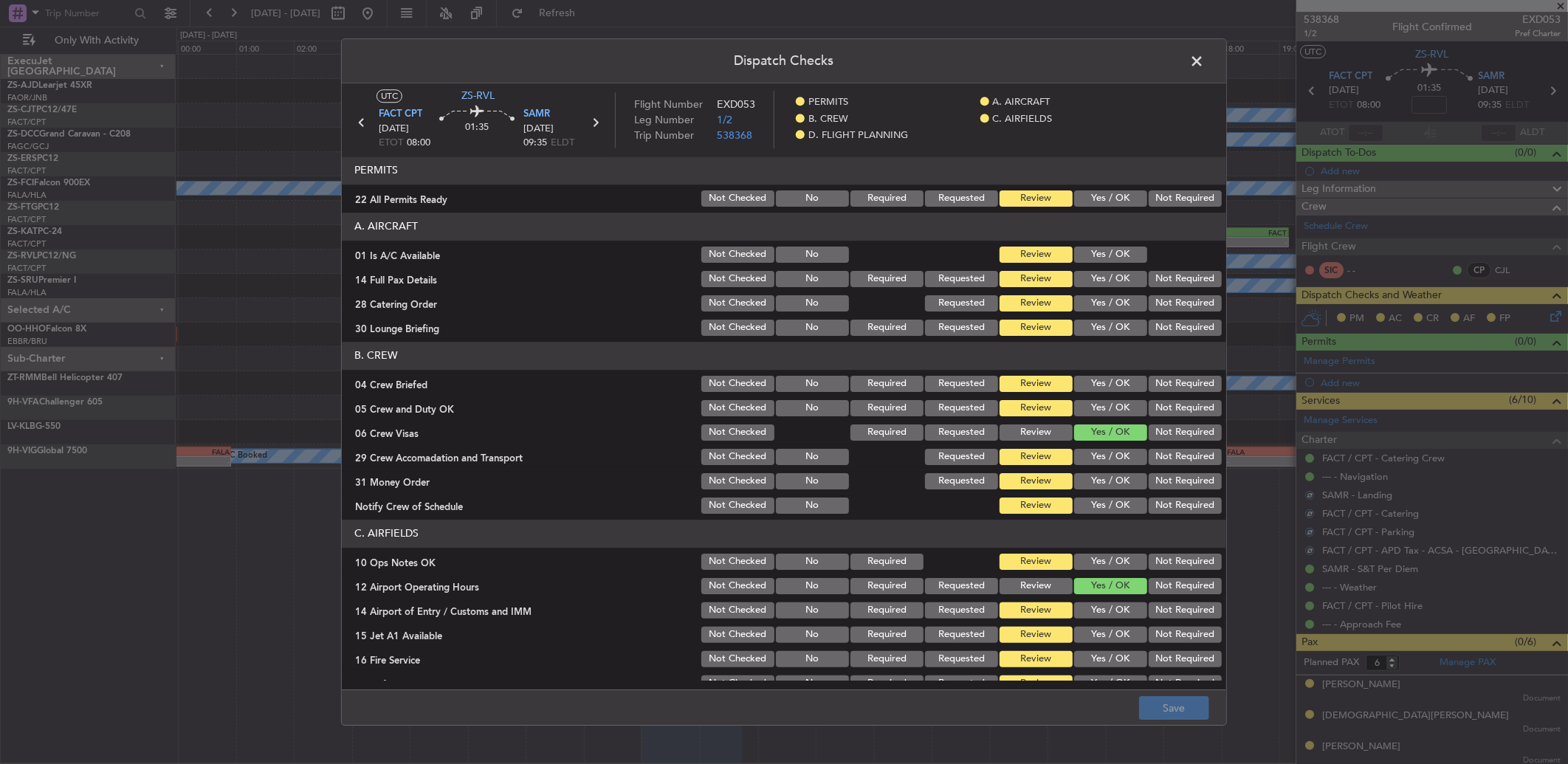
click at [1116, 193] on button "Yes / OK" at bounding box center [1111, 198] width 73 height 16
click at [1095, 254] on button "Yes / OK" at bounding box center [1111, 254] width 73 height 16
click at [1156, 285] on button "Not Required" at bounding box center [1184, 279] width 73 height 16
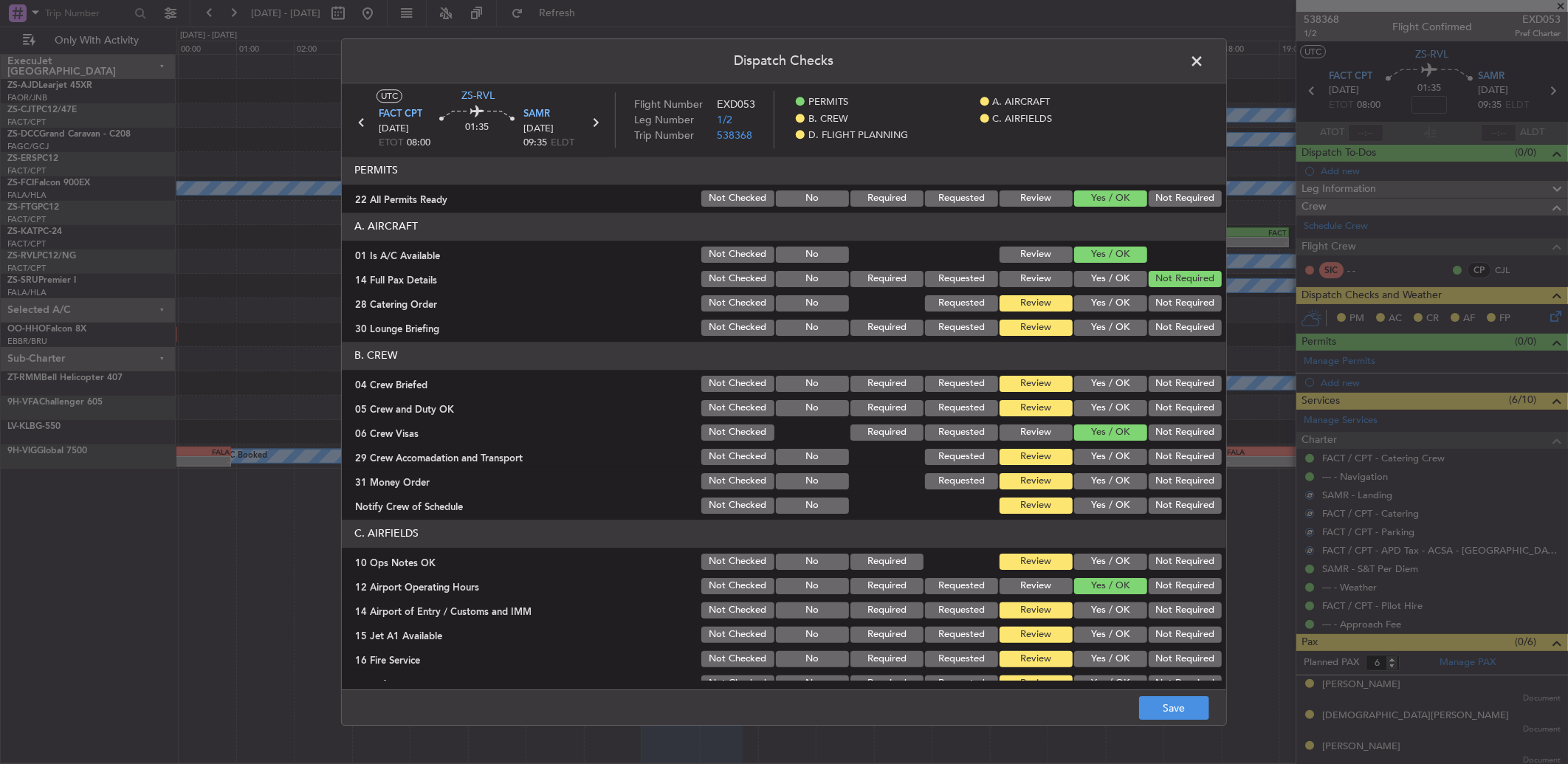
click at [1154, 306] on button "Not Required" at bounding box center [1184, 303] width 73 height 16
click at [1101, 332] on button "Yes / OK" at bounding box center [1111, 327] width 73 height 16
click at [1153, 333] on button "Not Required" at bounding box center [1184, 327] width 73 height 16
click at [1128, 386] on button "Yes / OK" at bounding box center [1111, 384] width 73 height 16
click at [1098, 396] on section "B. CREW 04 Crew Briefed Not Checked No Required Requested Review Yes / OK Not R…" at bounding box center [784, 429] width 885 height 175
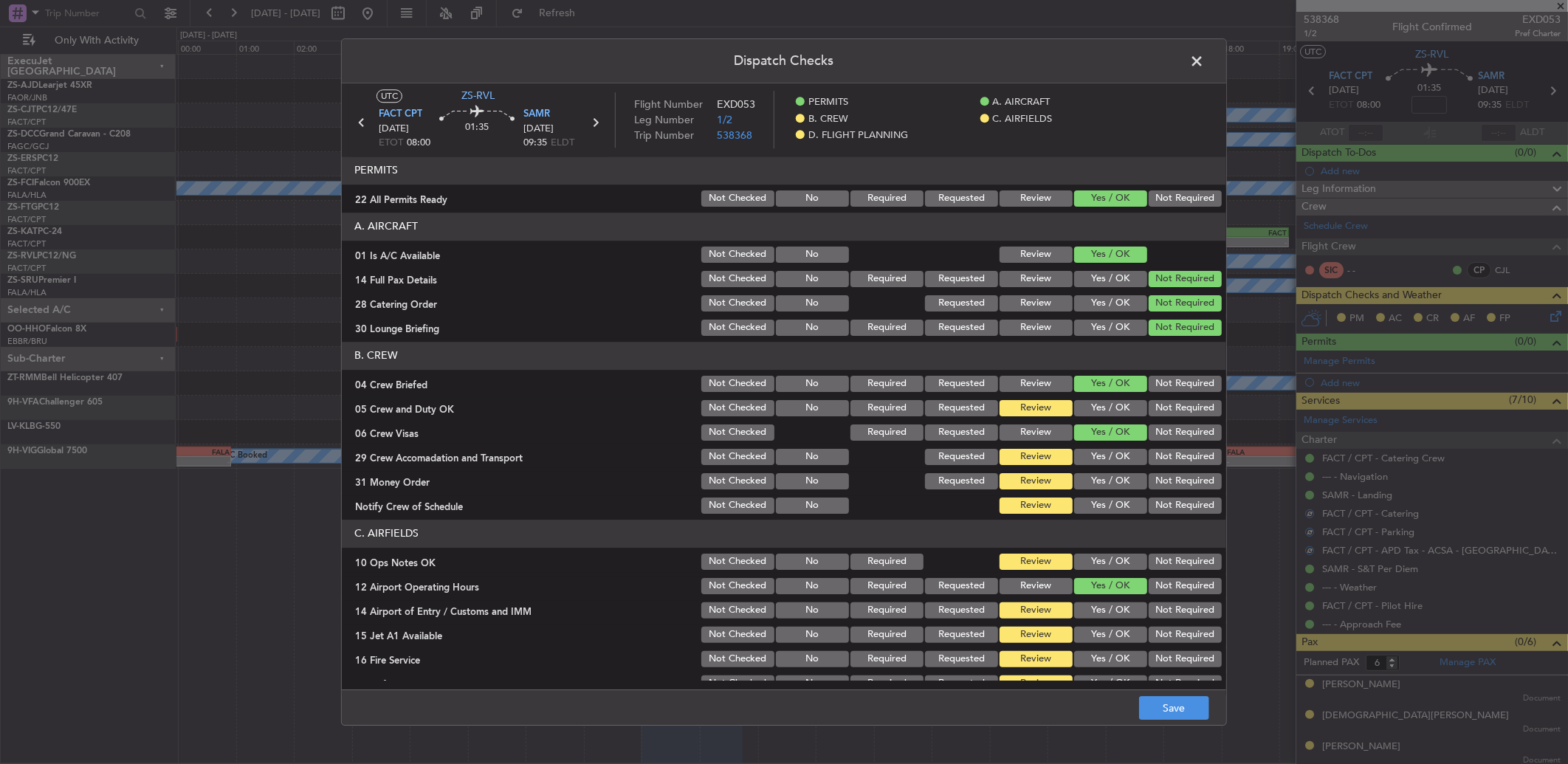
click at [1100, 405] on button "Yes / OK" at bounding box center [1111, 408] width 73 height 16
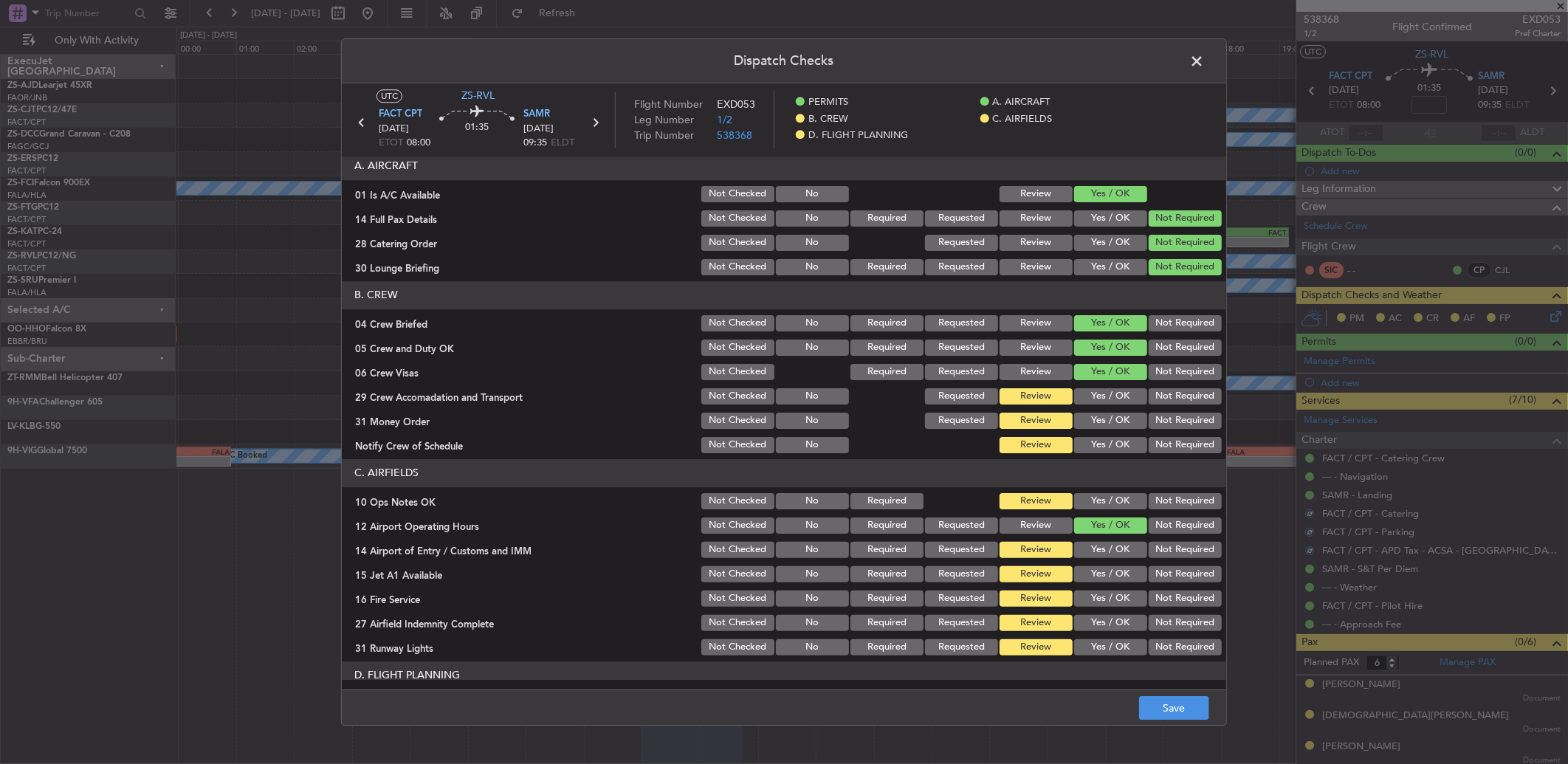
scroll to position [121, 0]
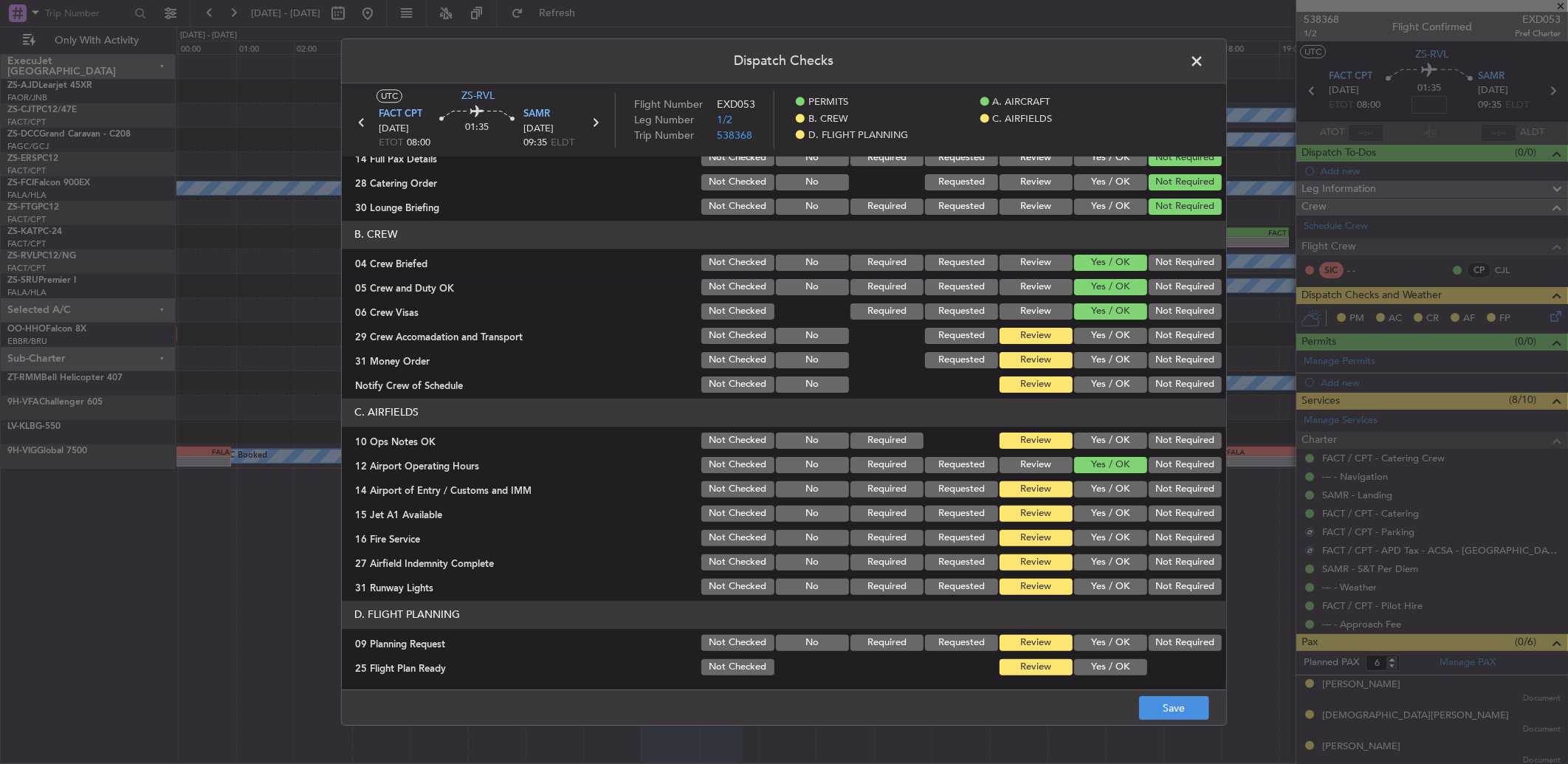
click at [1148, 343] on button "Not Required" at bounding box center [1184, 335] width 73 height 16
click at [1111, 386] on button "Yes / OK" at bounding box center [1111, 385] width 73 height 16
click at [1119, 359] on button "Yes / OK" at bounding box center [1111, 360] width 73 height 16
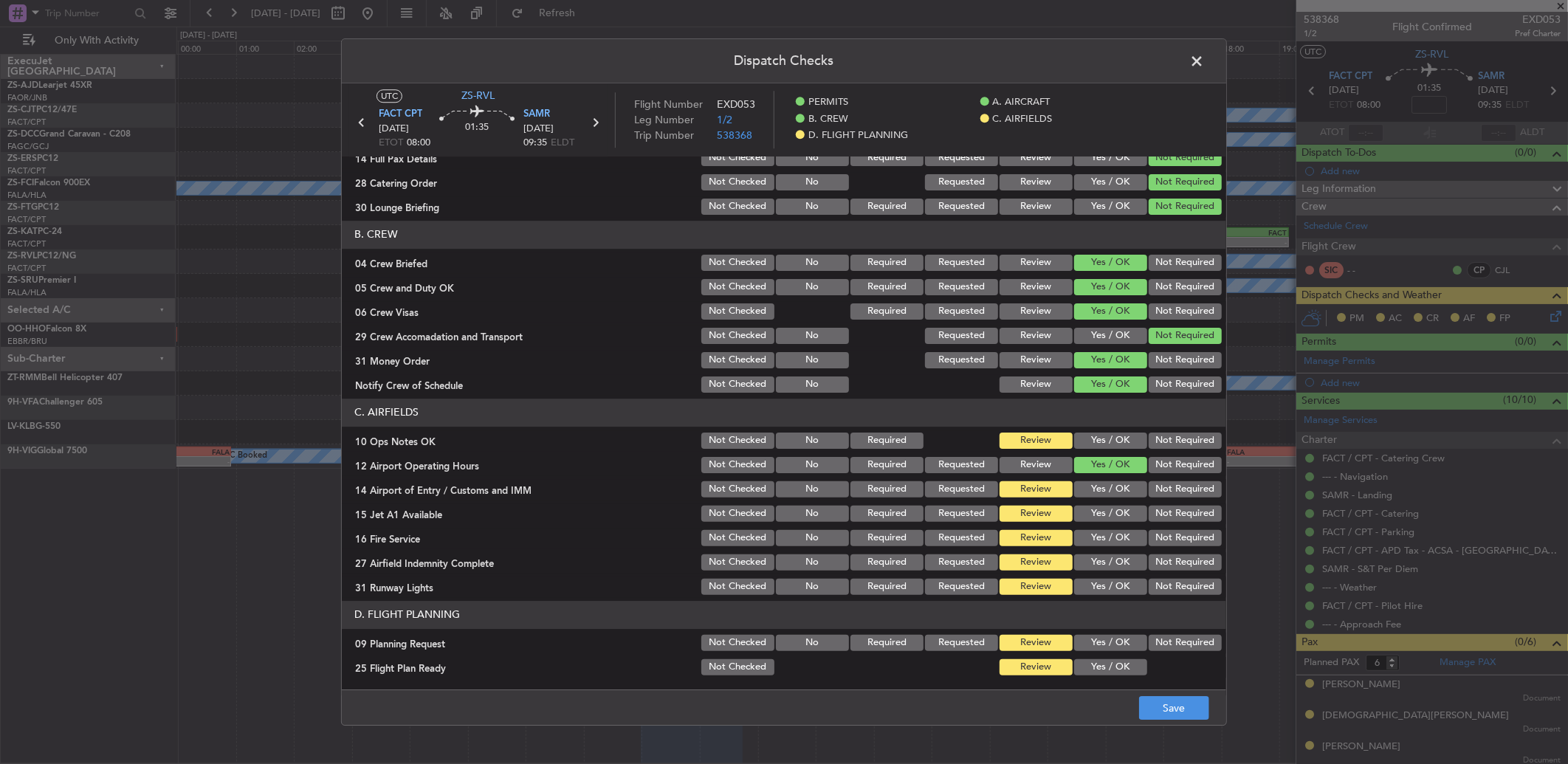
click at [1100, 446] on button "Yes / OK" at bounding box center [1111, 440] width 73 height 16
click at [1104, 488] on button "Yes / OK" at bounding box center [1111, 489] width 73 height 16
click at [1155, 495] on button "Not Required" at bounding box center [1184, 489] width 73 height 16
click at [1171, 474] on div "Not Required" at bounding box center [1184, 465] width 75 height 21
click at [1104, 515] on button "Yes / OK" at bounding box center [1111, 513] width 73 height 16
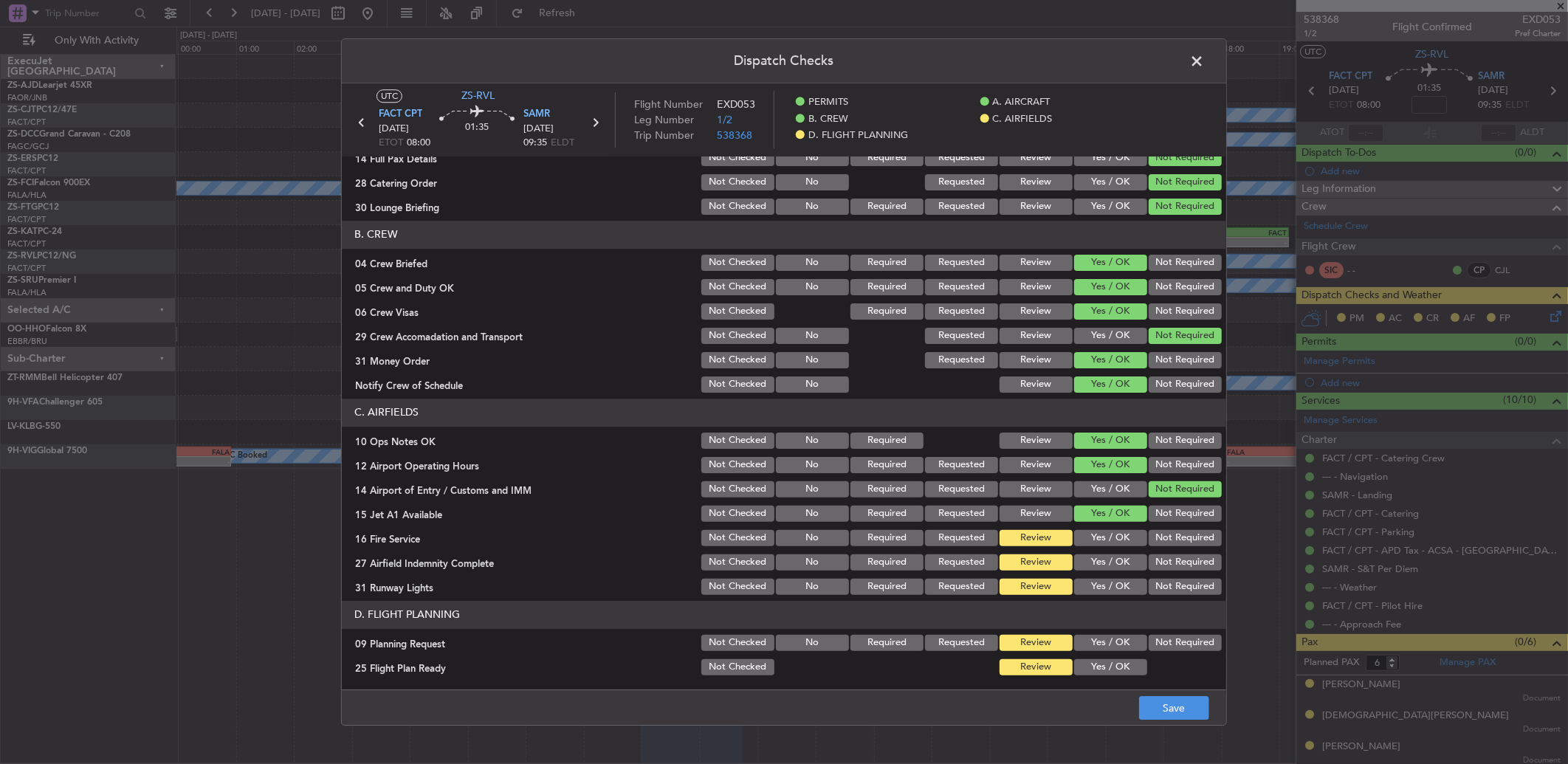
click at [1103, 521] on div "Yes / OK" at bounding box center [1109, 514] width 75 height 21
click at [1116, 530] on button "Yes / OK" at bounding box center [1111, 537] width 73 height 16
click at [1124, 567] on button "Yes / OK" at bounding box center [1111, 562] width 73 height 16
click at [1155, 603] on header "D. FLIGHT PLANNING" at bounding box center [784, 615] width 885 height 28
click at [1157, 589] on button "Not Required" at bounding box center [1184, 586] width 73 height 16
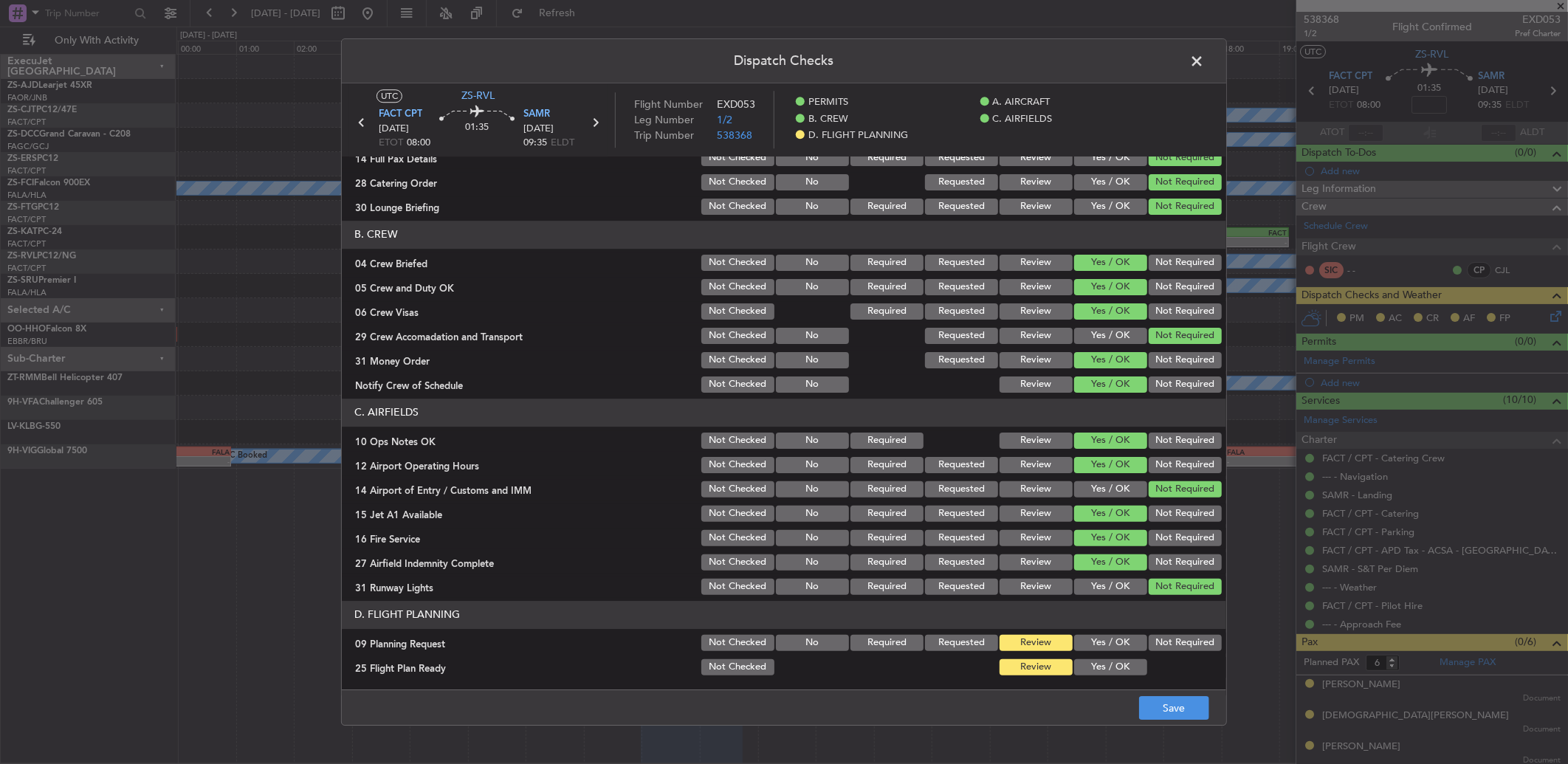
click at [1154, 631] on section "D. FLIGHT PLANNING 09 Planning Request Not Checked No Required Requested Review…" at bounding box center [784, 639] width 885 height 76
drag, startPoint x: 1153, startPoint y: 633, endPoint x: 1152, endPoint y: 655, distance: 22.0
click at [1152, 644] on button "Not Required" at bounding box center [1184, 642] width 73 height 16
click at [1147, 676] on div at bounding box center [1184, 667] width 75 height 21
click at [1118, 667] on button "Yes / OK" at bounding box center [1111, 667] width 73 height 16
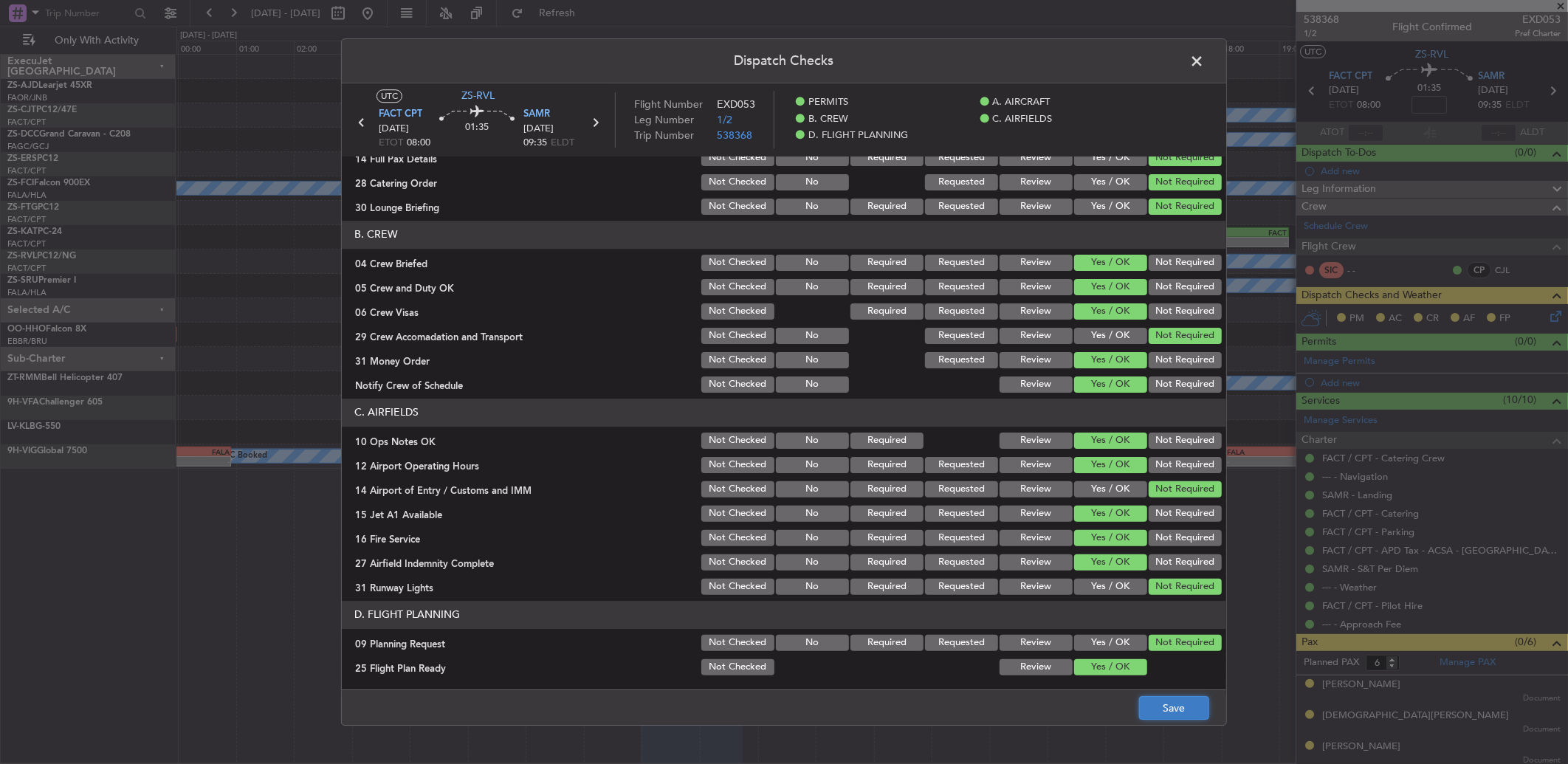
click at [1148, 707] on button "Save" at bounding box center [1174, 708] width 71 height 24
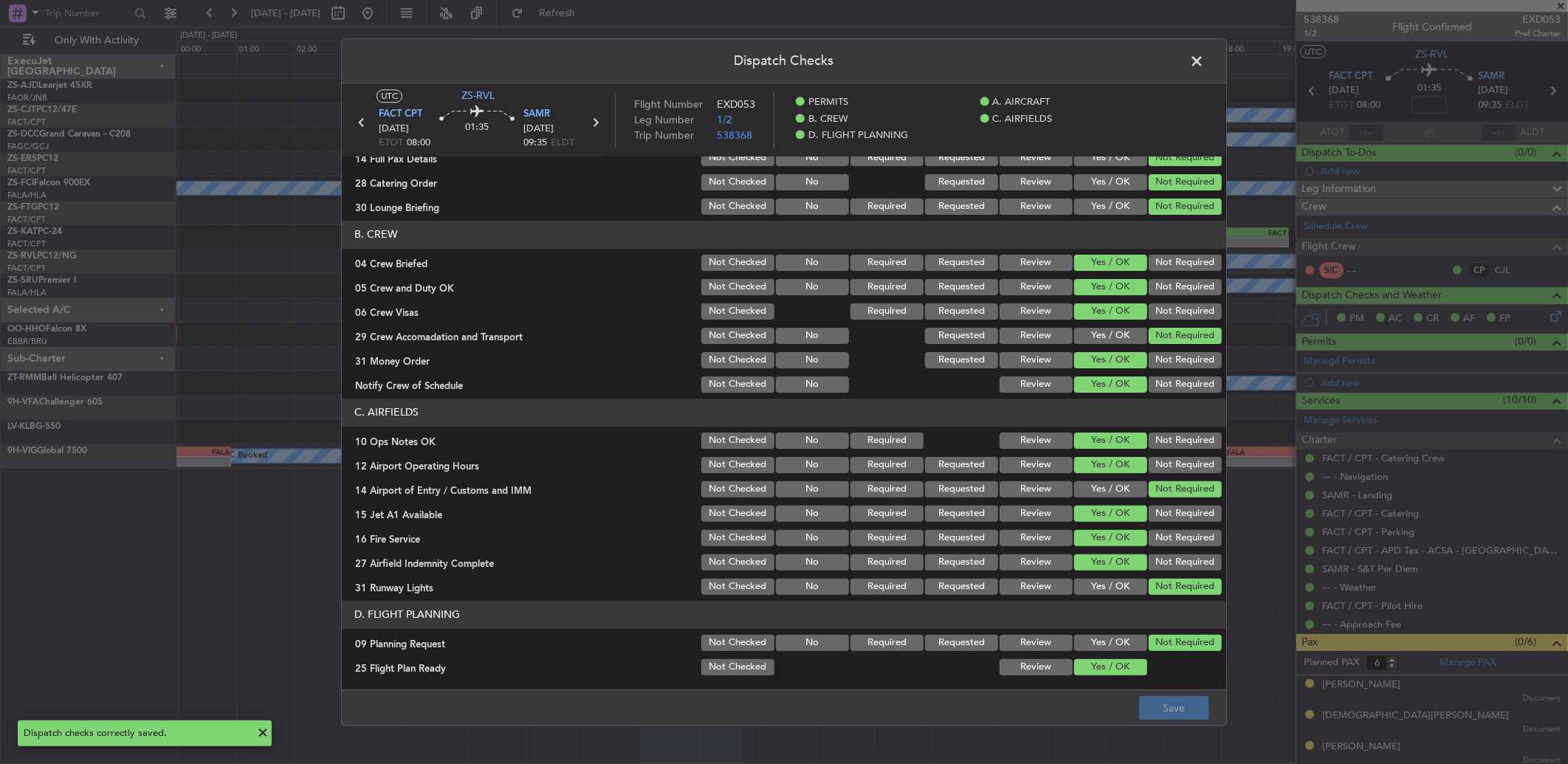
click at [1204, 63] on span at bounding box center [1204, 65] width 0 height 29
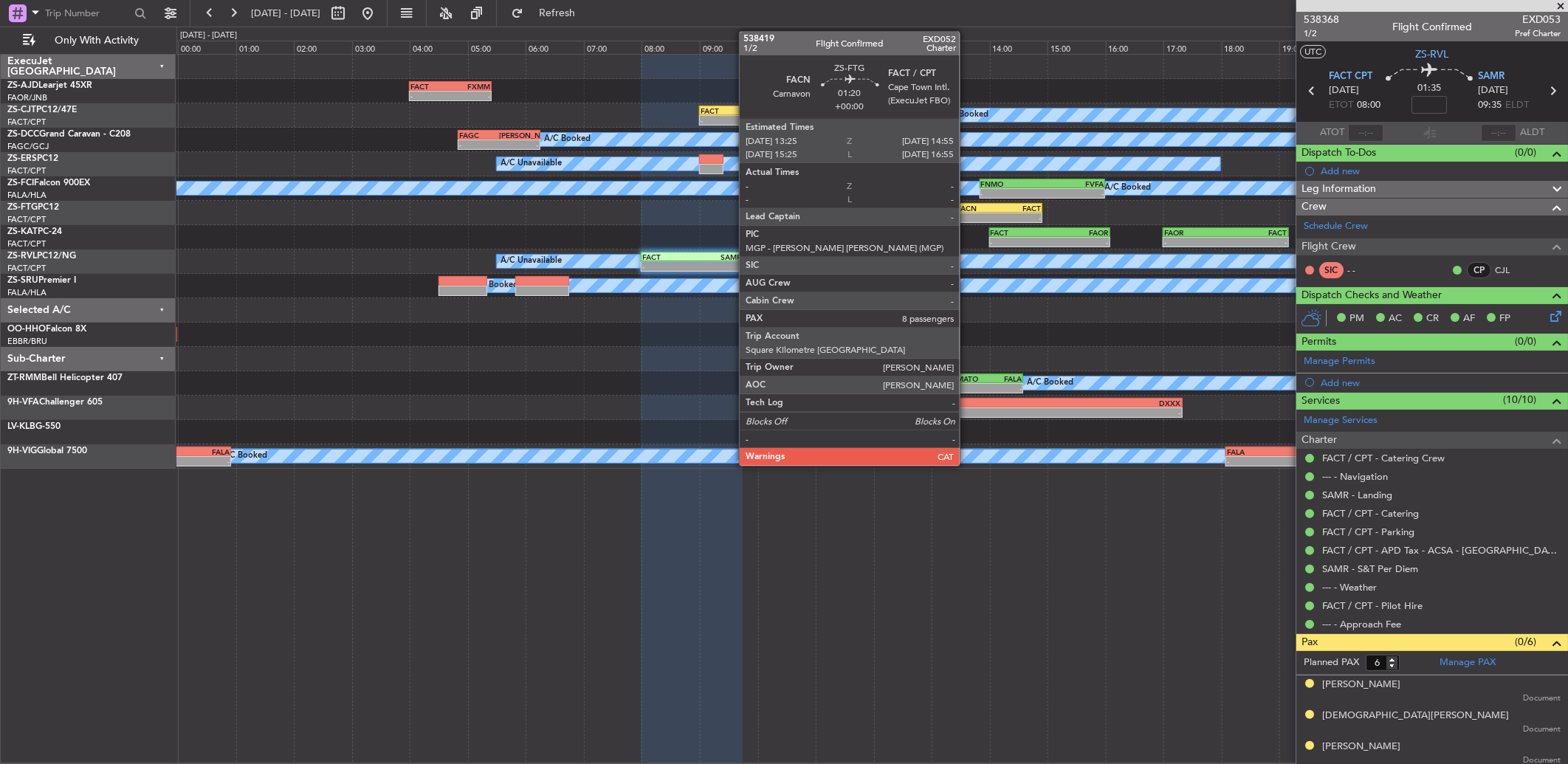
click at [967, 212] on div "13:25 Z" at bounding box center [978, 216] width 42 height 9
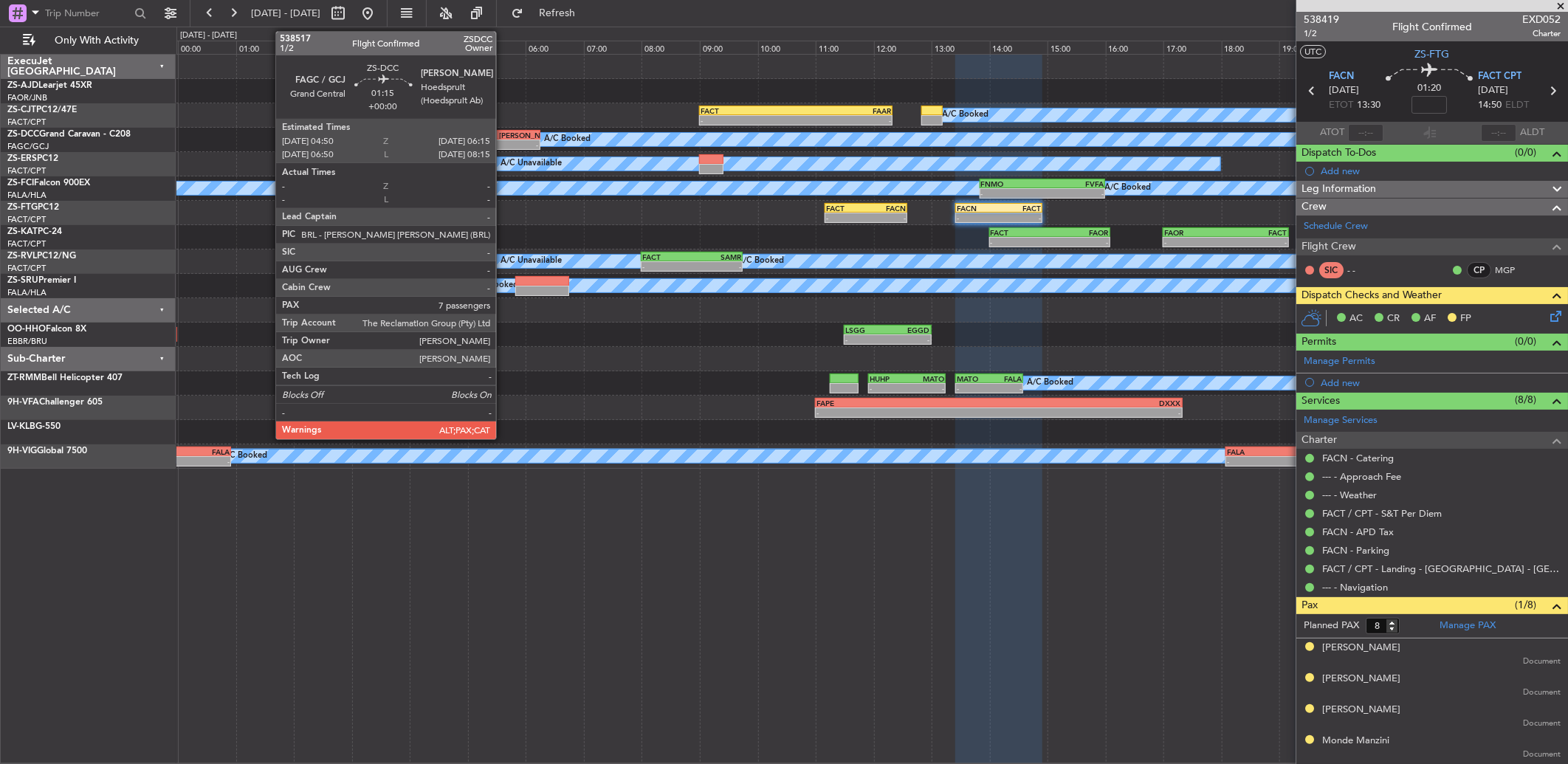
click at [503, 137] on div "[PERSON_NAME]" at bounding box center [519, 135] width 39 height 9
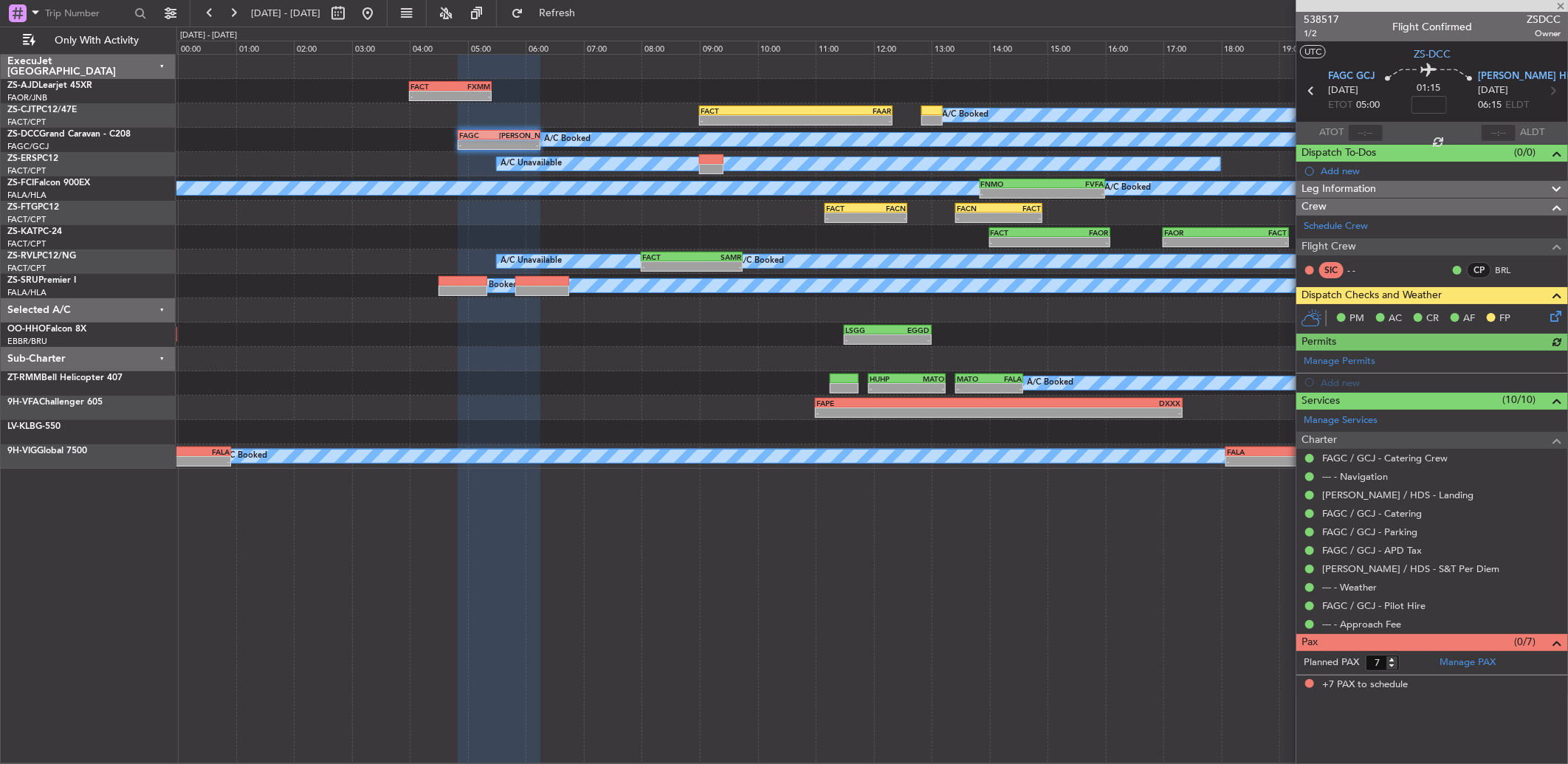
click at [1545, 316] on div "PM AC CR AF FP" at bounding box center [1439, 319] width 217 height 22
click at [1559, 316] on icon at bounding box center [1553, 314] width 12 height 12
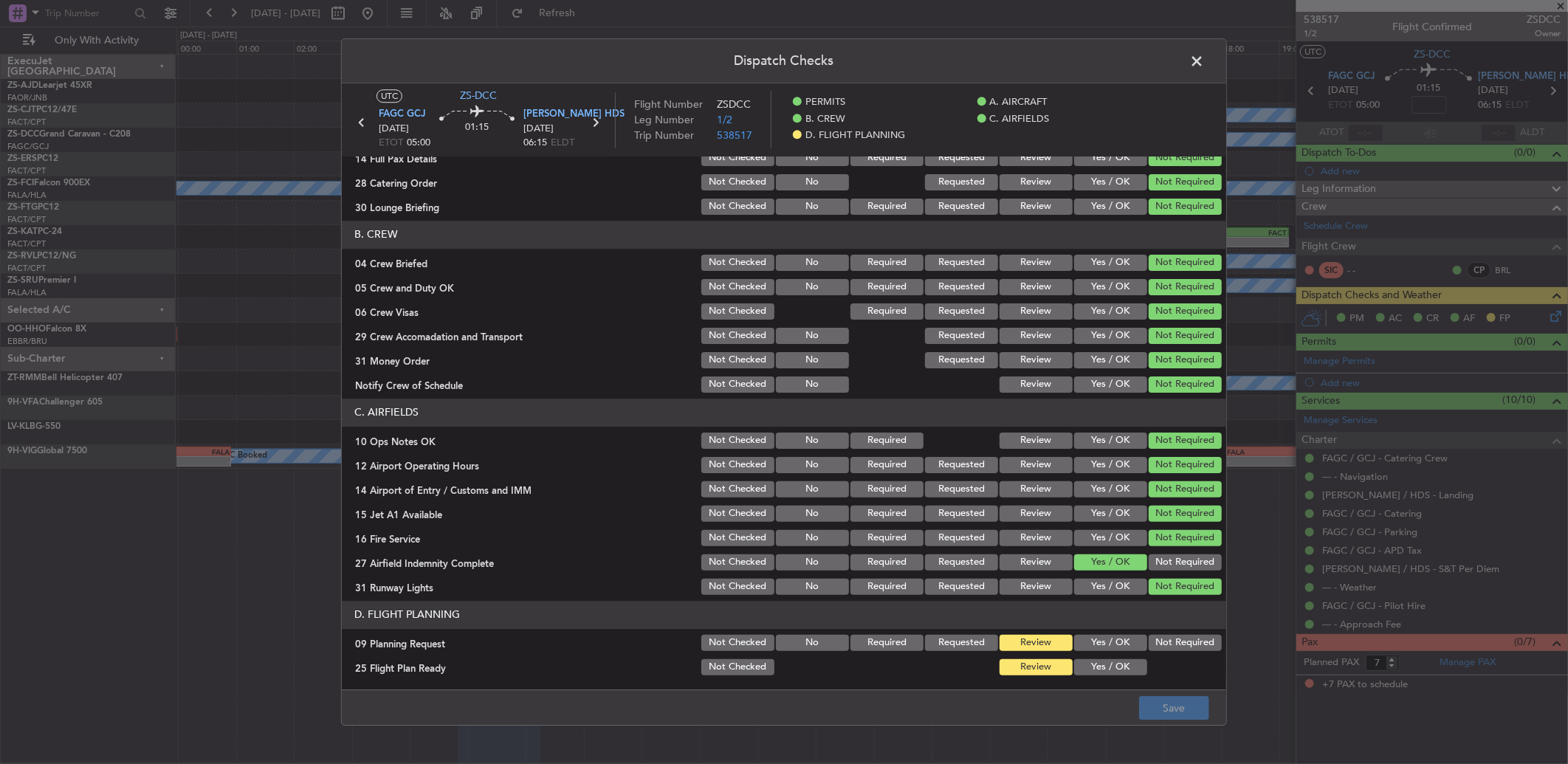
click at [1104, 667] on button "Yes / OK" at bounding box center [1111, 667] width 73 height 16
drag, startPoint x: 1184, startPoint y: 631, endPoint x: 1179, endPoint y: 641, distance: 11.2
click at [1184, 631] on section "D. FLIGHT PLANNING 09 Planning Request Not Checked No Required Requested Review…" at bounding box center [784, 639] width 885 height 76
click at [1177, 640] on button "Not Required" at bounding box center [1184, 642] width 73 height 16
click at [1178, 731] on div "Dispatch Checks UTC ZS-DCC FAGC GCJ [DATE] ETOT 05:00 01:15 [PERSON_NAME] HDS […" at bounding box center [784, 382] width 1568 height 764
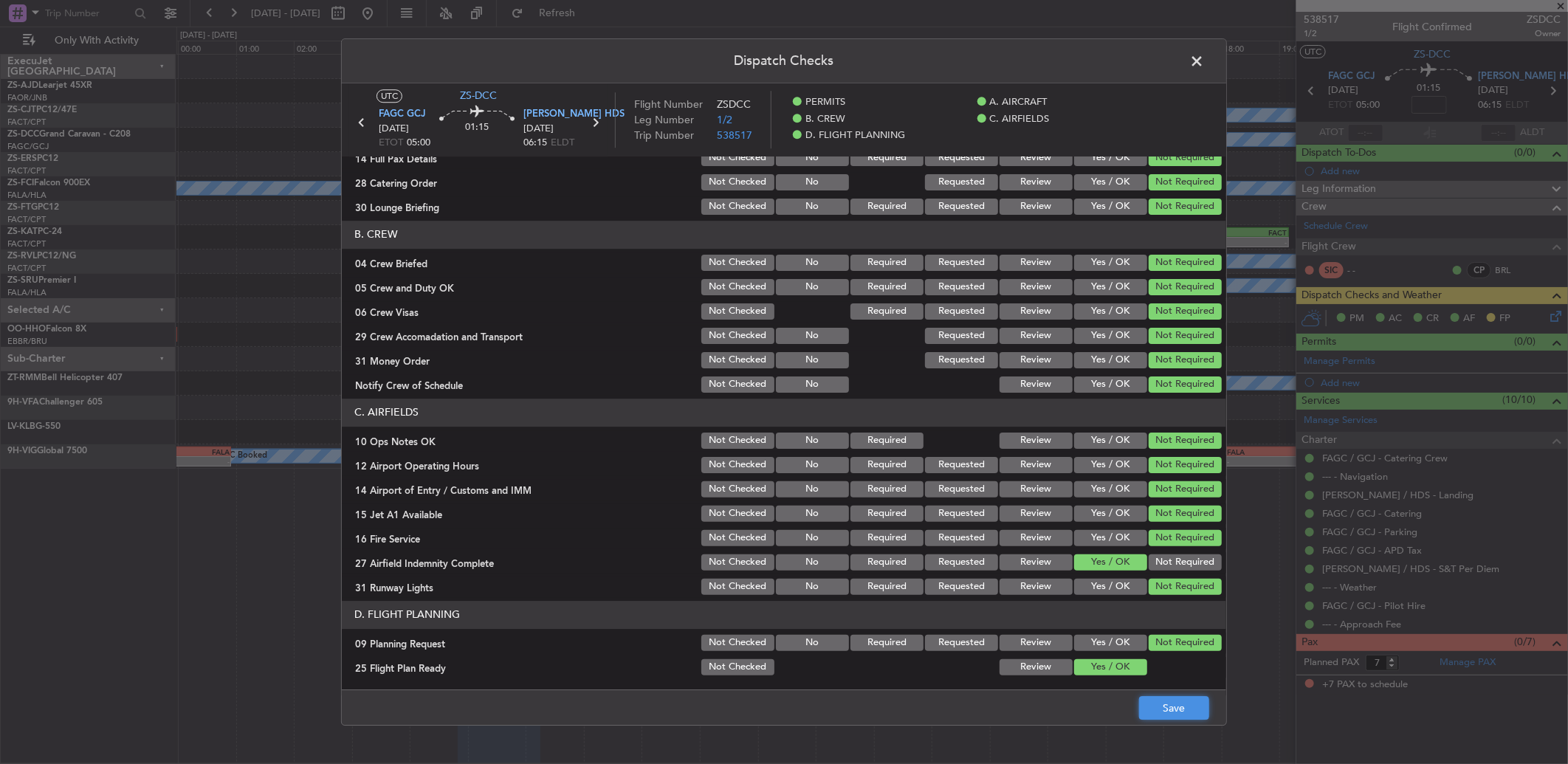
click at [1174, 713] on button "Save" at bounding box center [1174, 708] width 71 height 24
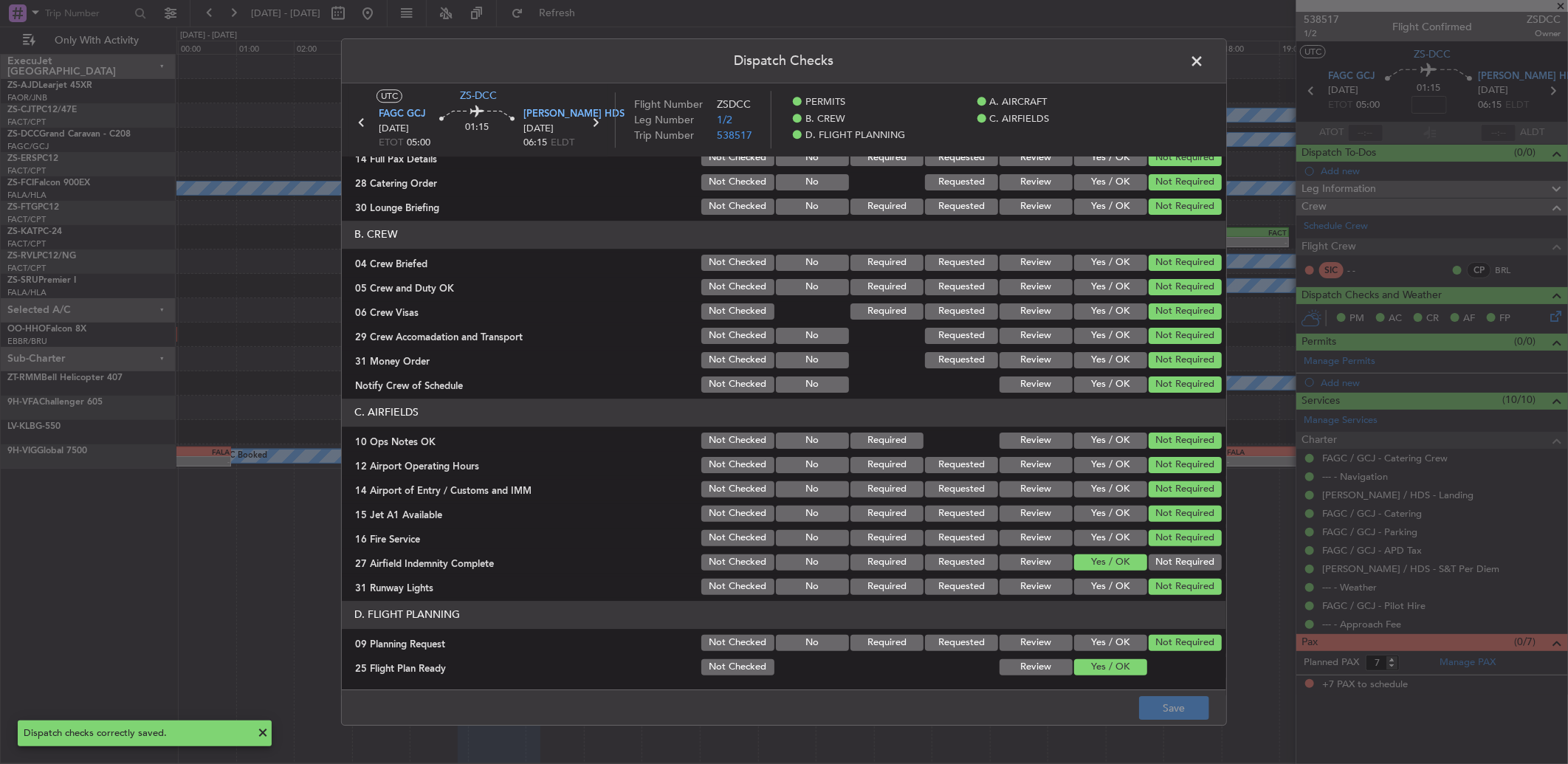
click at [1204, 61] on span at bounding box center [1204, 65] width 0 height 29
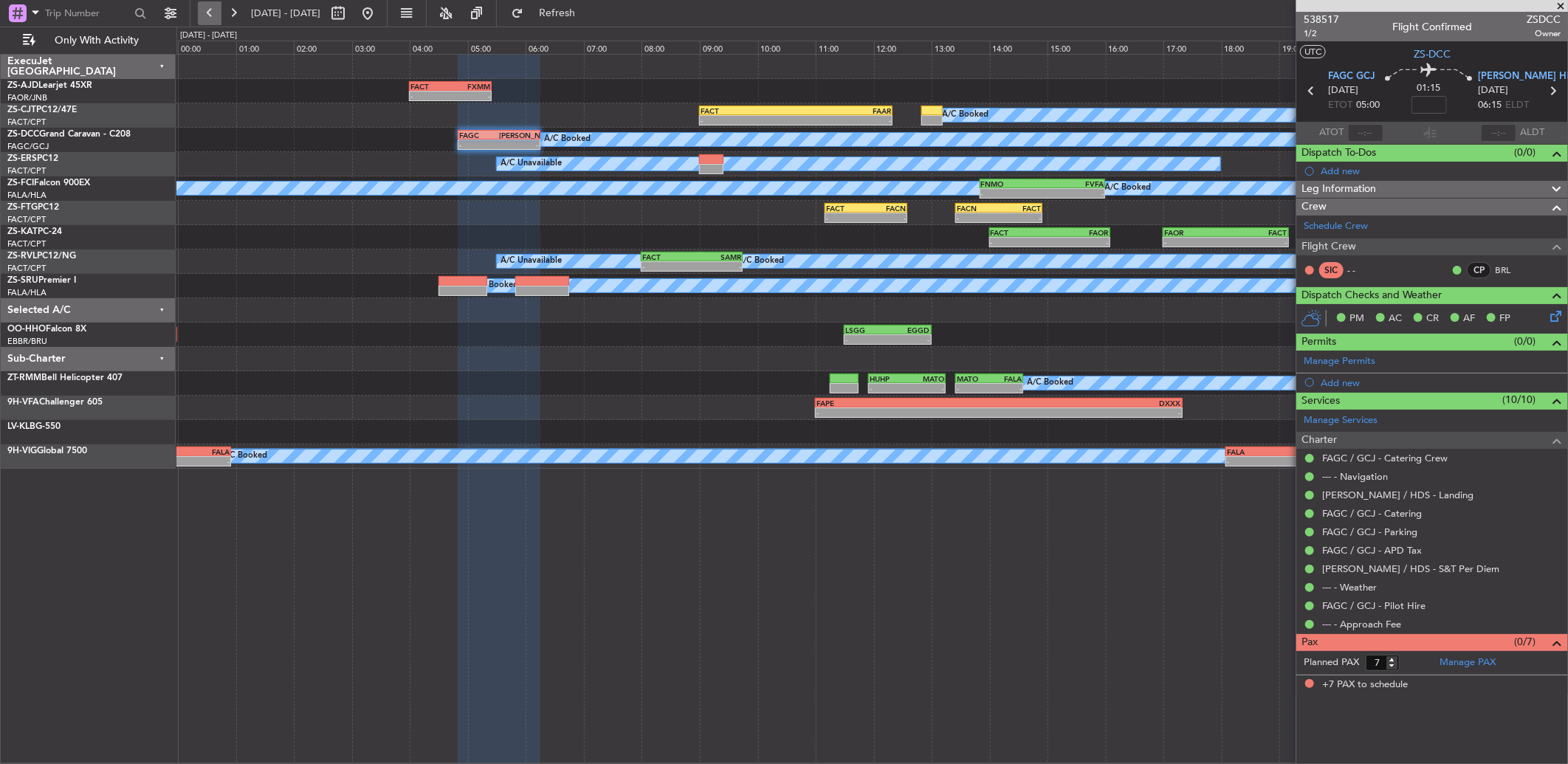
click at [215, 16] on button at bounding box center [210, 13] width 24 height 24
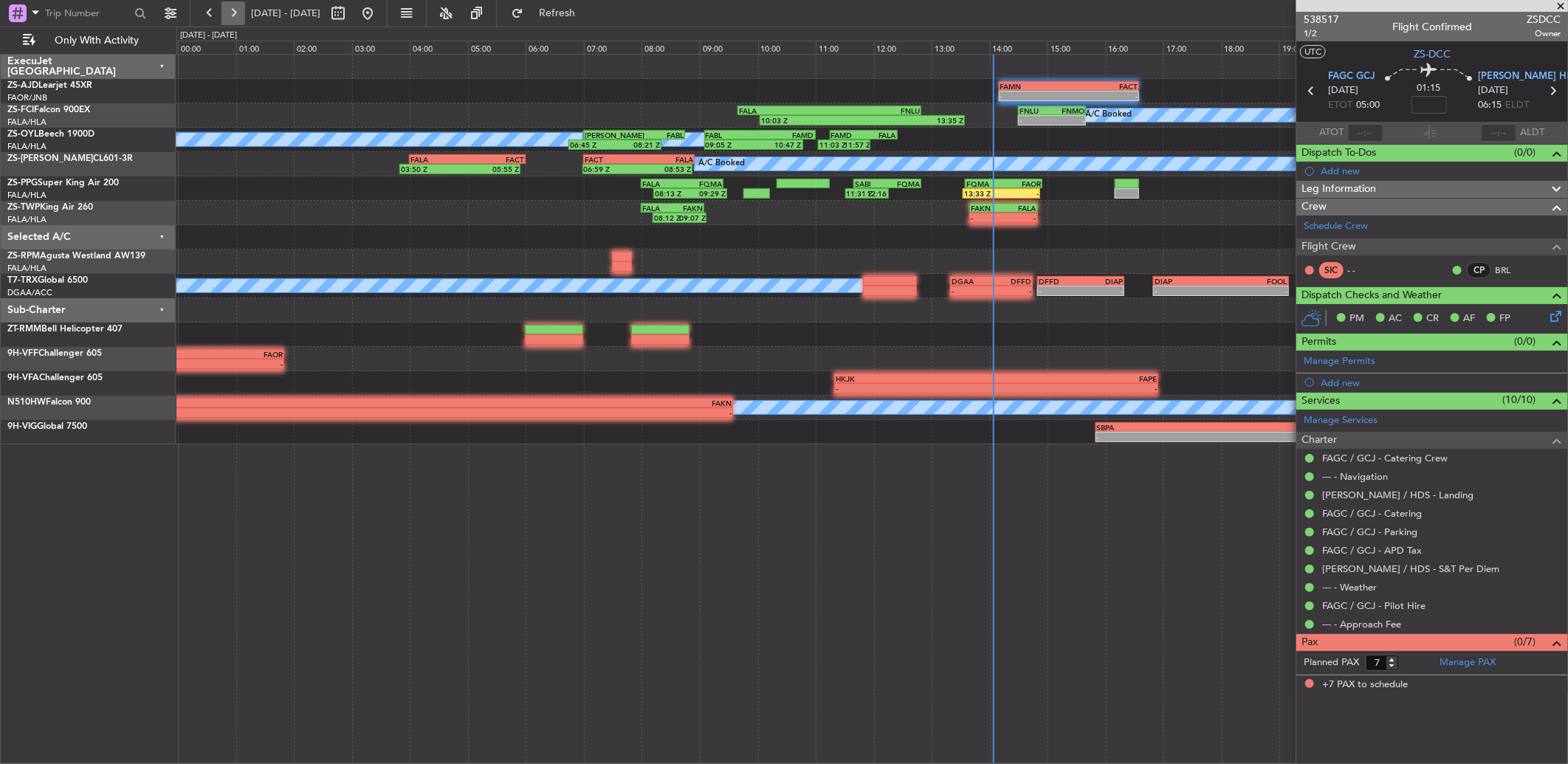
click at [237, 18] on button at bounding box center [233, 13] width 24 height 24
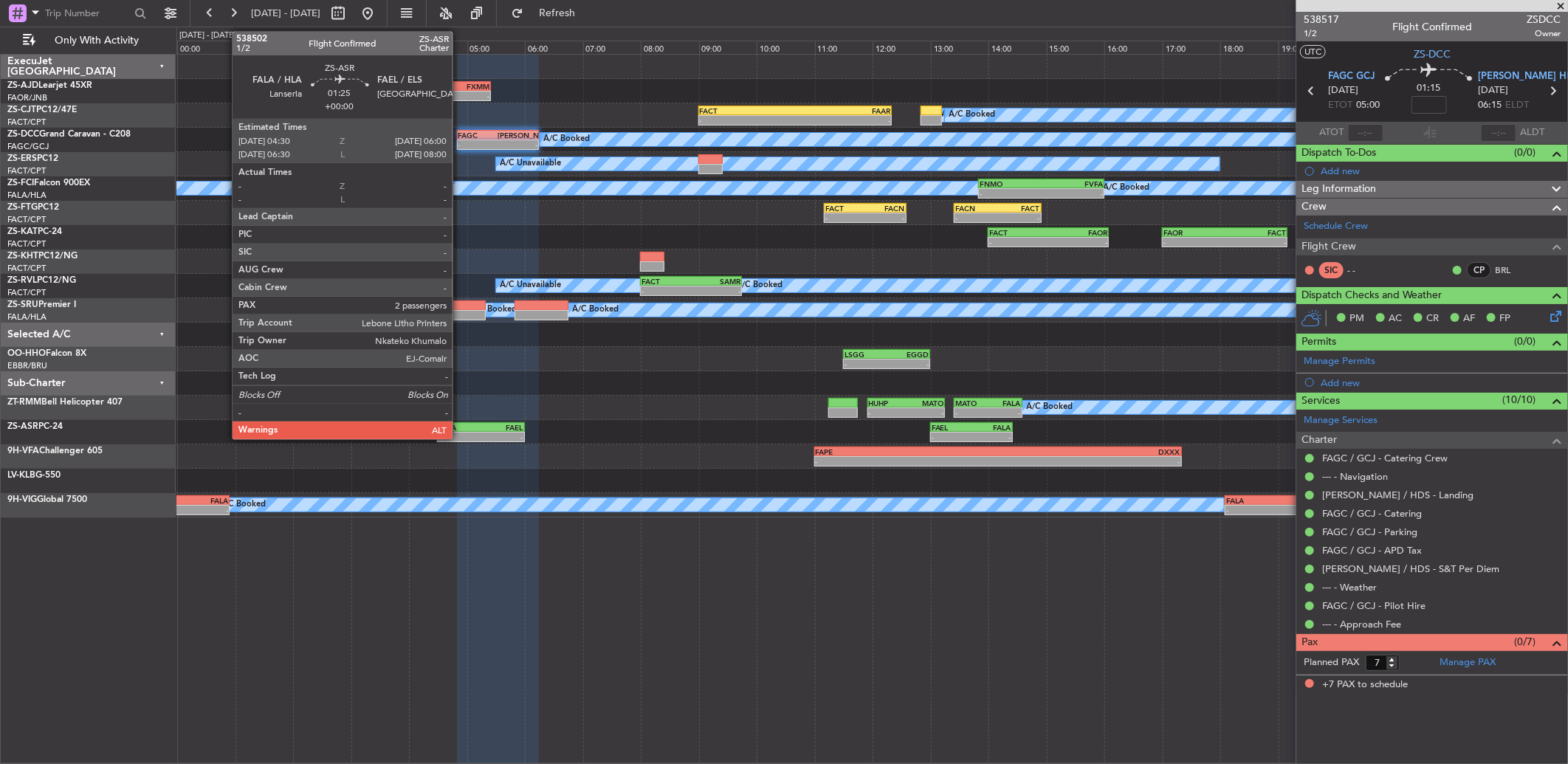
click at [460, 433] on div "-" at bounding box center [459, 437] width 42 height 9
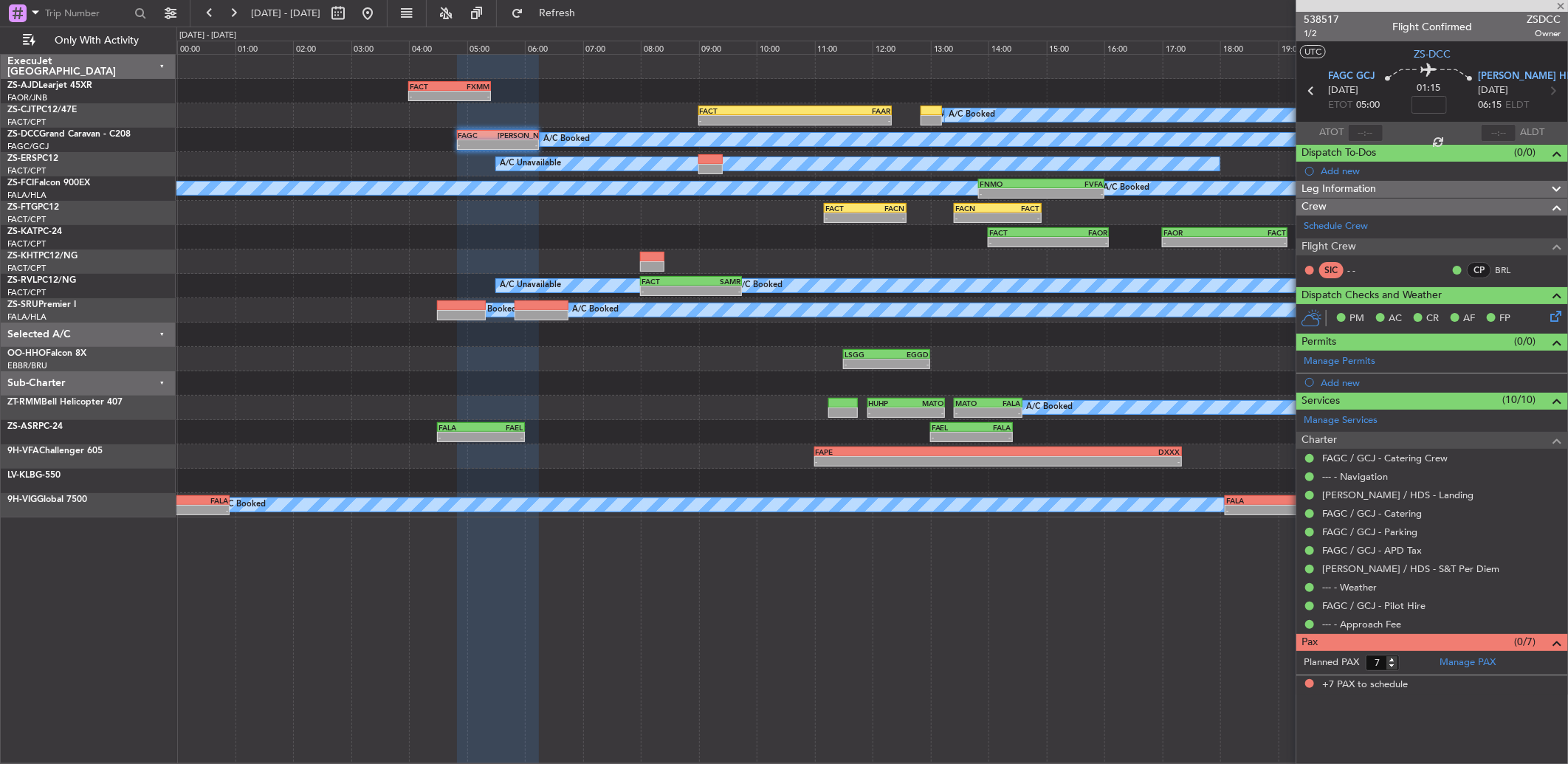
type input "2"
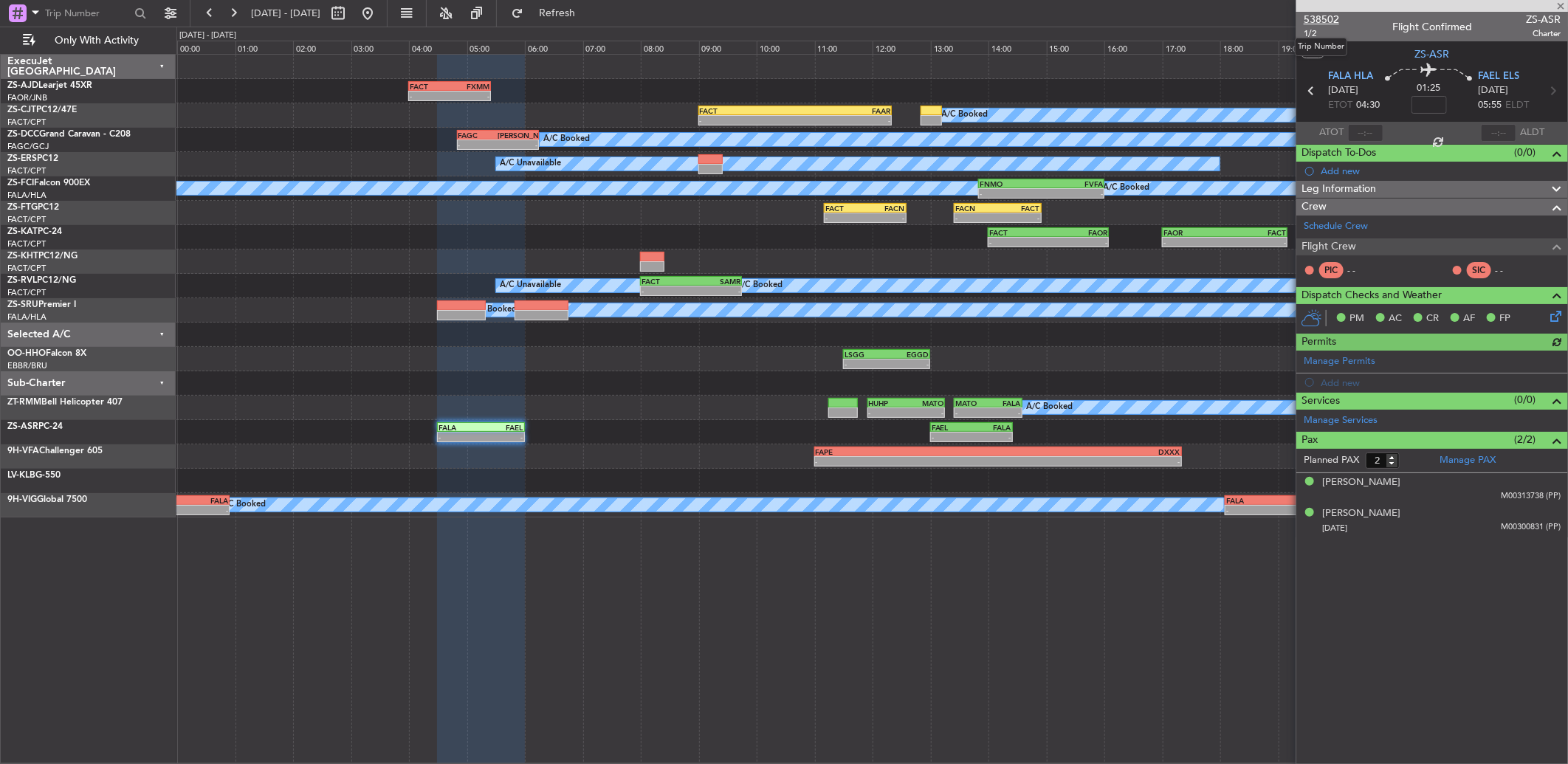
click at [1329, 18] on span "538502" at bounding box center [1321, 19] width 35 height 15
click at [1304, 15] on span "538502" at bounding box center [1321, 19] width 35 height 15
click at [232, 9] on button at bounding box center [233, 13] width 24 height 24
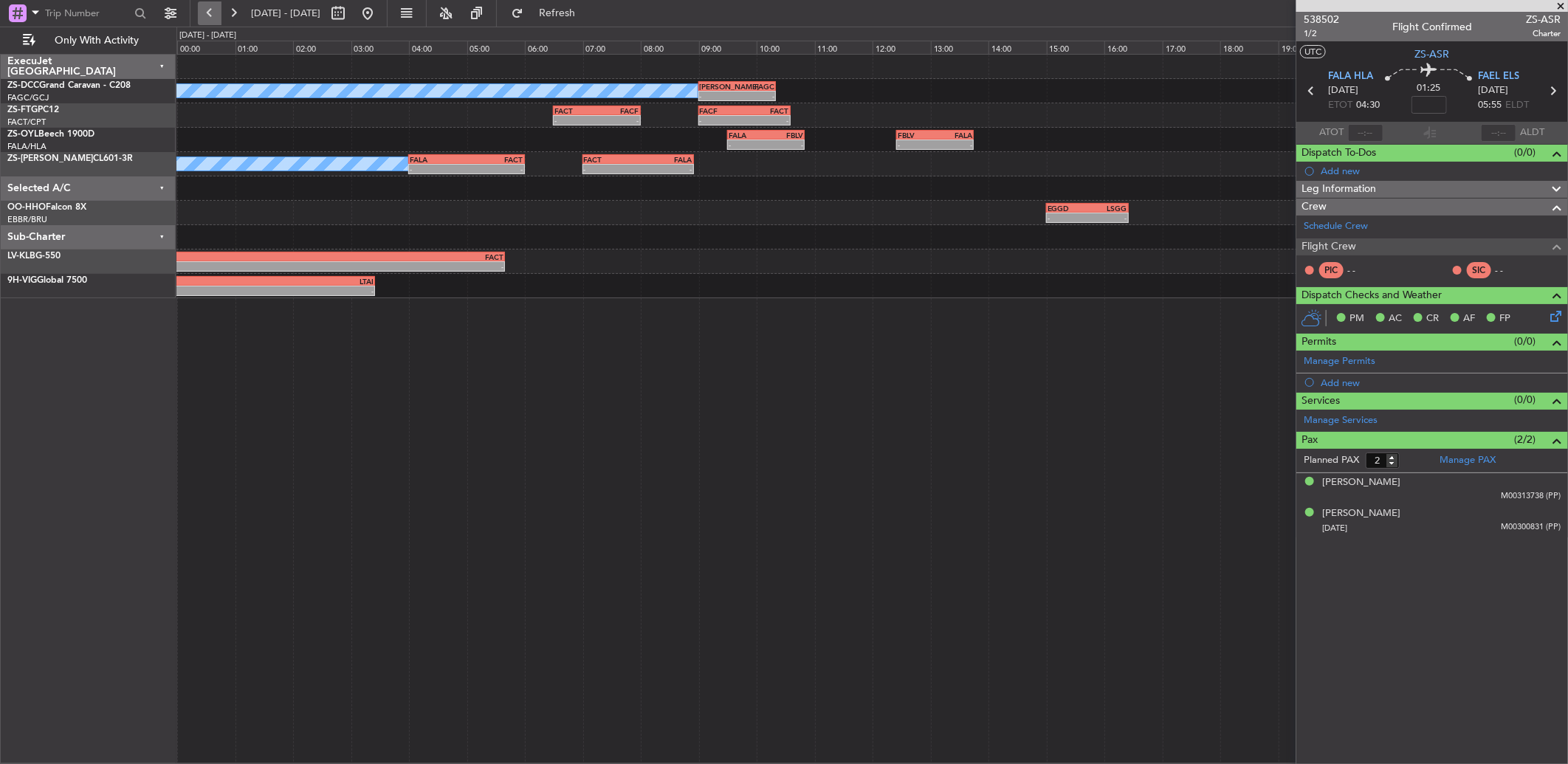
click at [209, 18] on button at bounding box center [210, 13] width 24 height 24
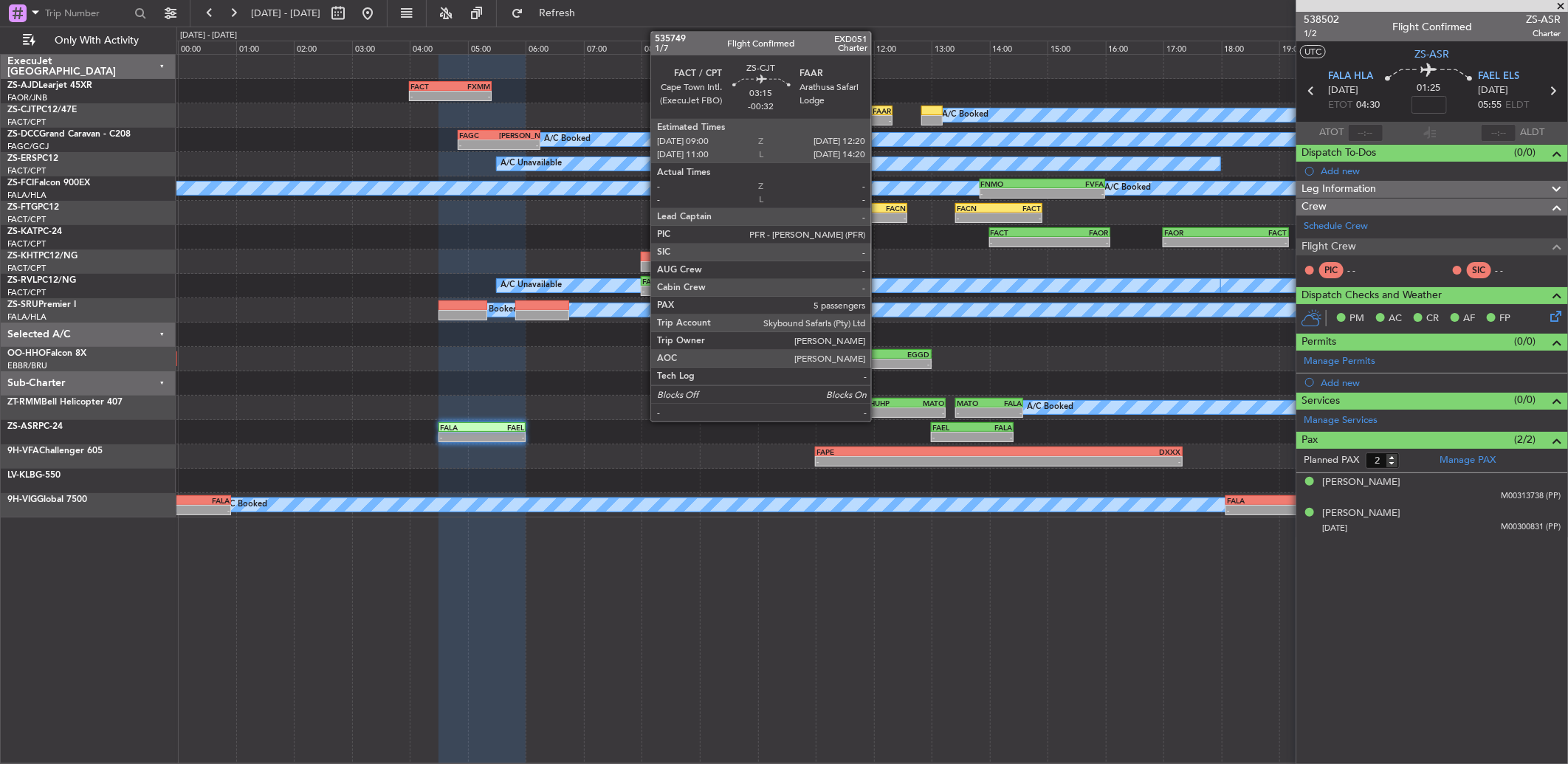
click at [879, 111] on div "FAAR" at bounding box center [843, 111] width 95 height 9
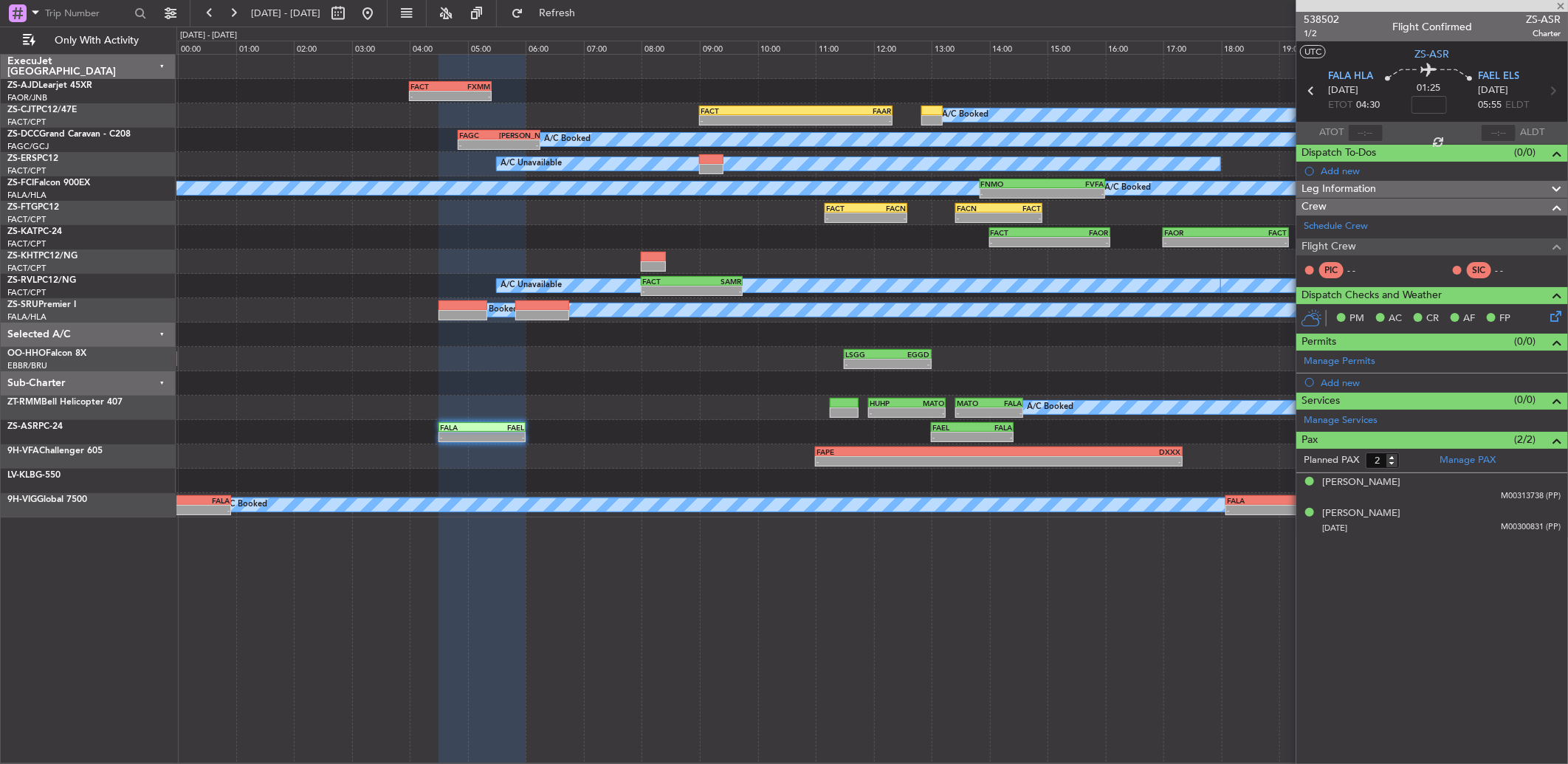
type input "-00:32"
type input "5"
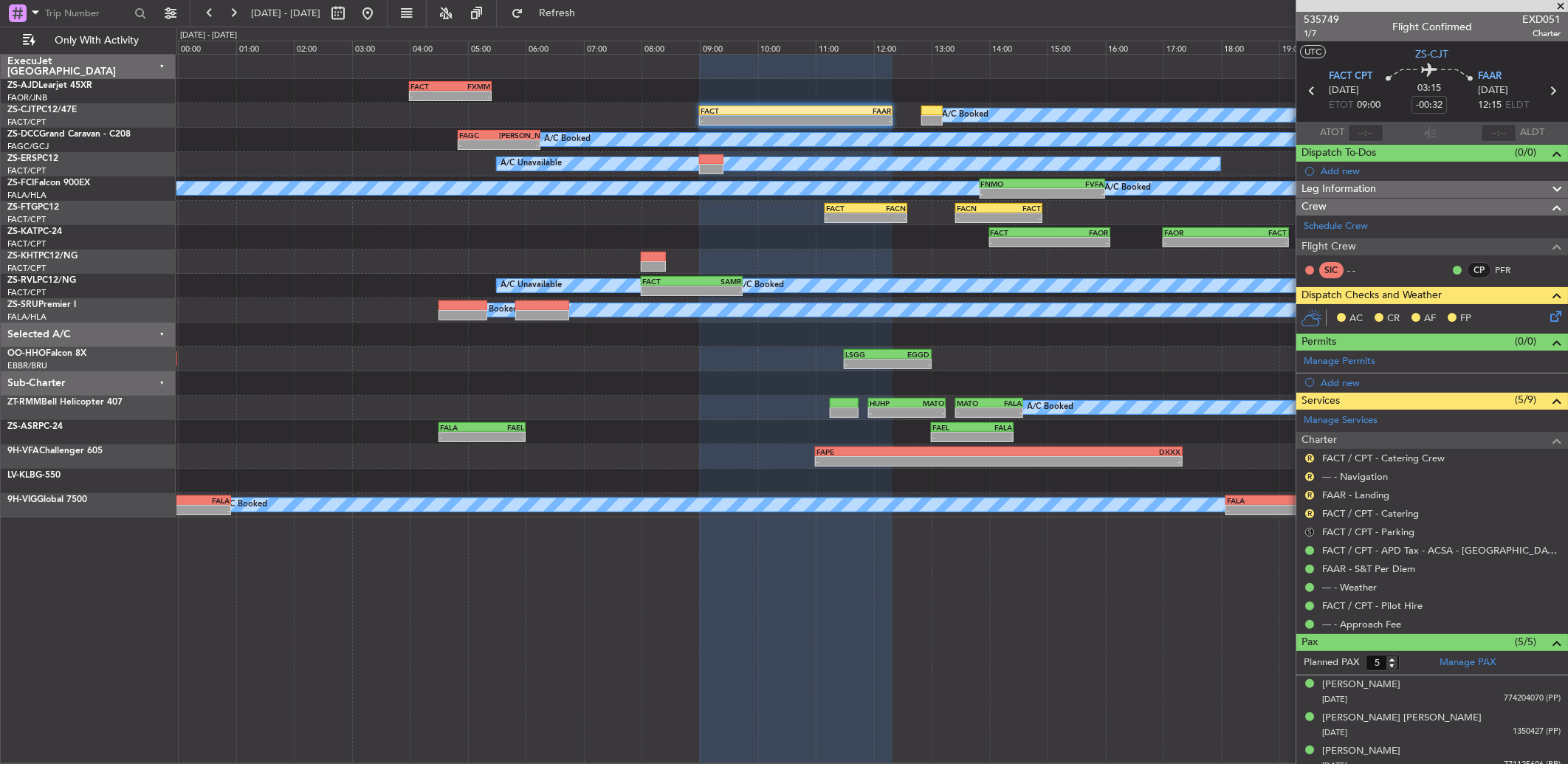
click at [1311, 533] on button "S" at bounding box center [1309, 532] width 9 height 9
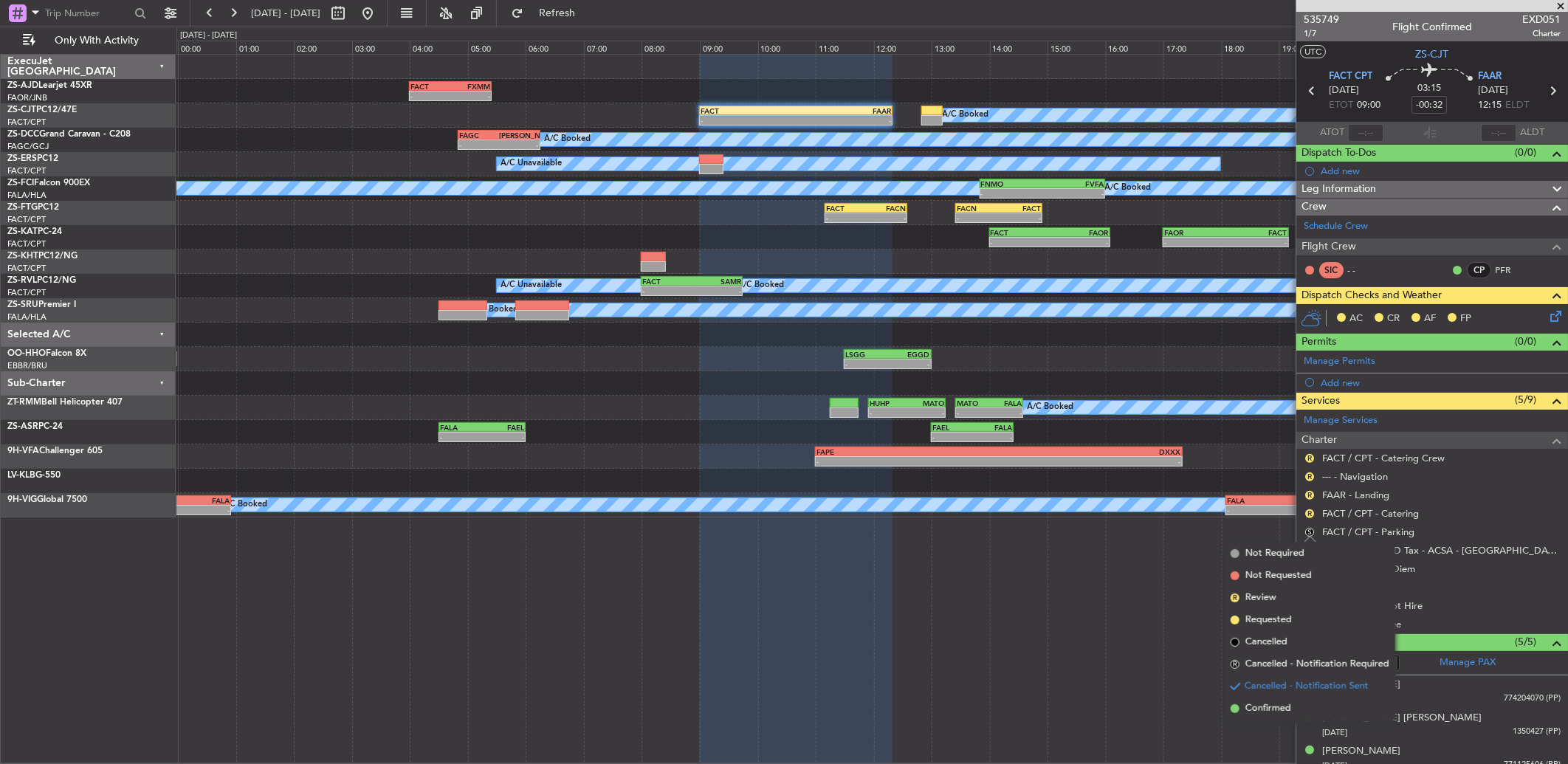
click at [1282, 708] on span "Confirmed" at bounding box center [1268, 709] width 46 height 15
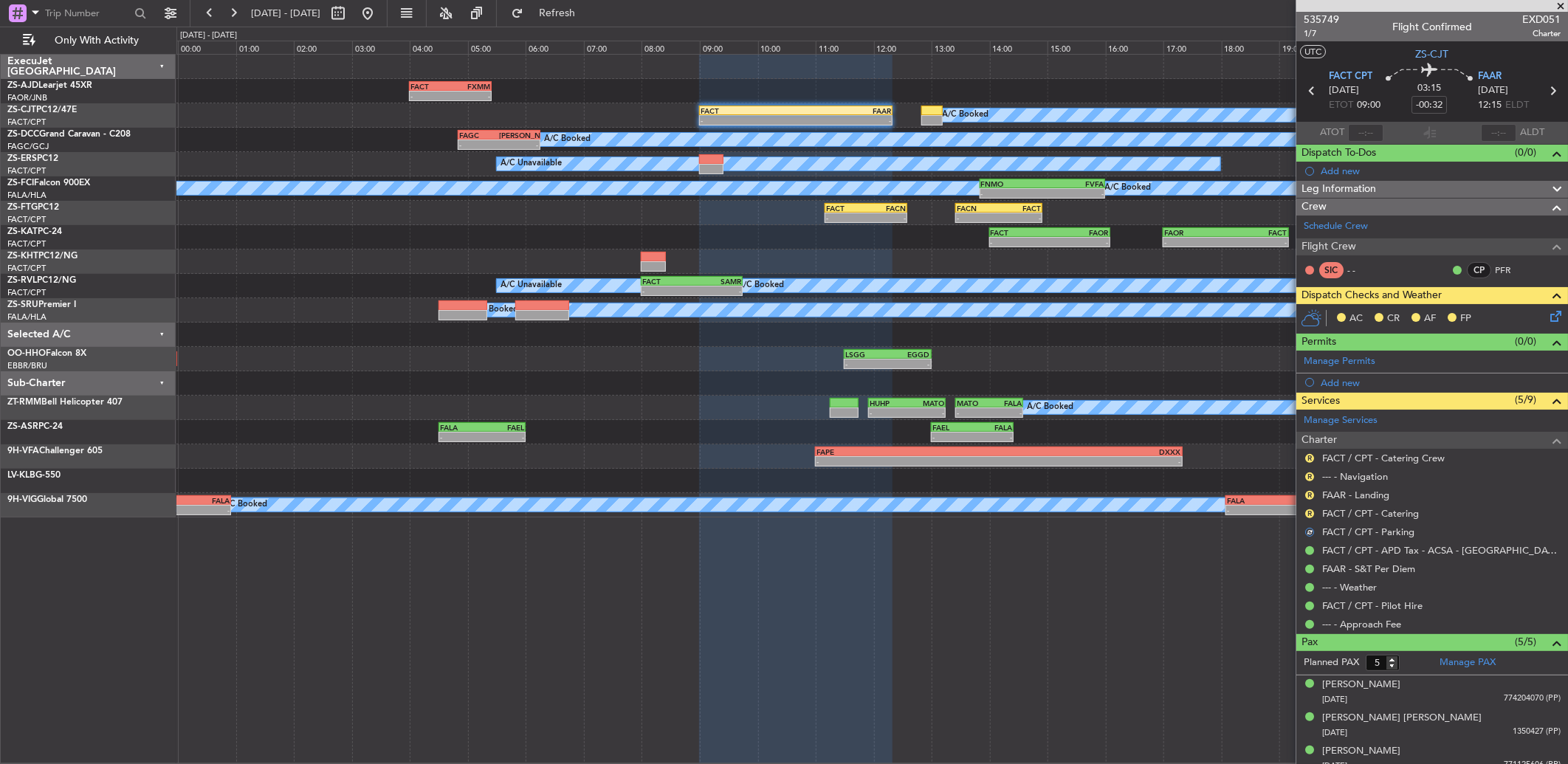
click at [1315, 511] on div "R" at bounding box center [1309, 514] width 12 height 12
click at [1314, 511] on div "R" at bounding box center [1309, 514] width 12 height 12
click at [1308, 511] on button "R" at bounding box center [1309, 514] width 9 height 9
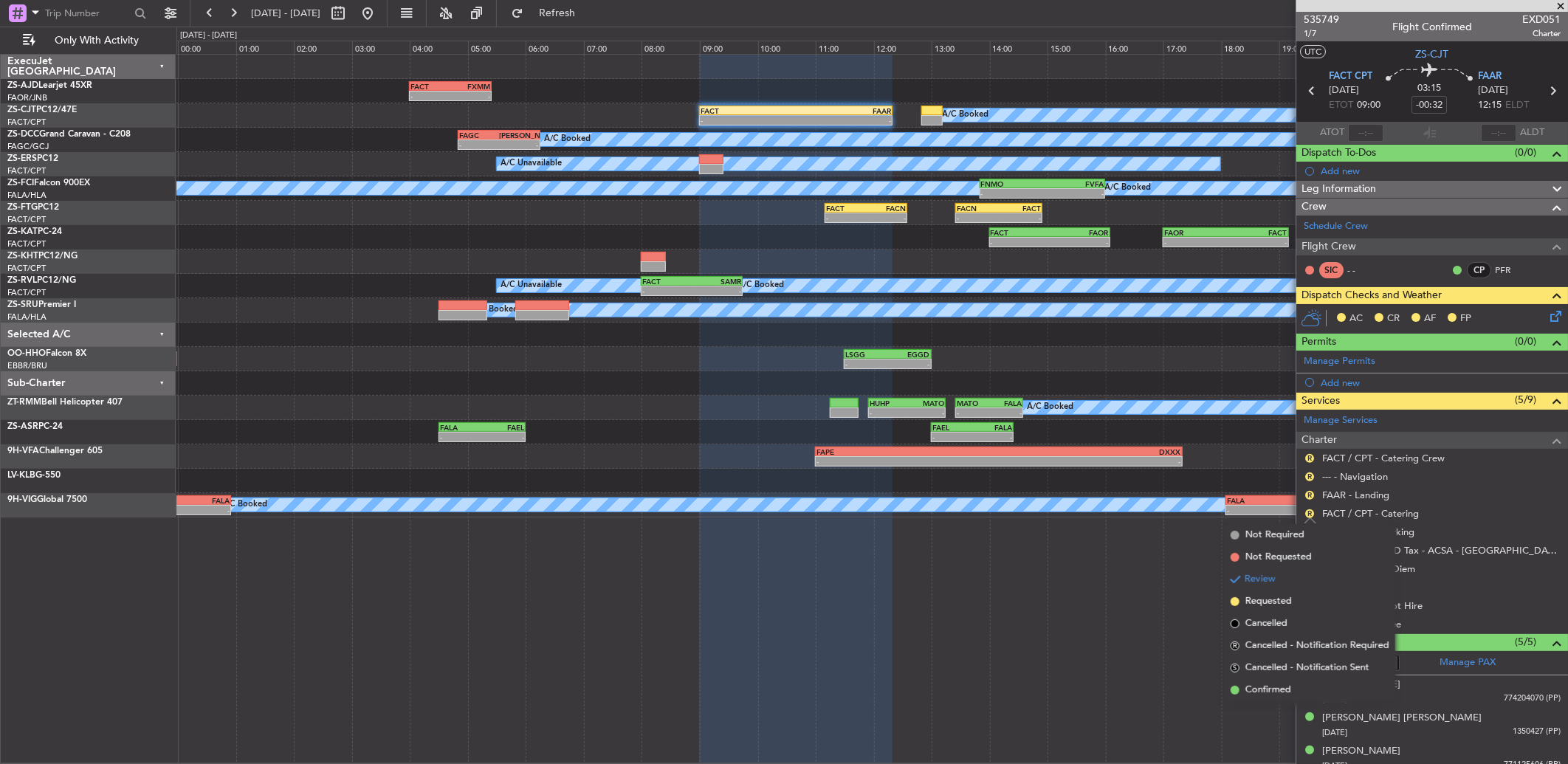
drag, startPoint x: 1300, startPoint y: 688, endPoint x: 1325, endPoint y: 561, distance: 129.4
click at [1302, 682] on li "Confirmed" at bounding box center [1309, 690] width 170 height 22
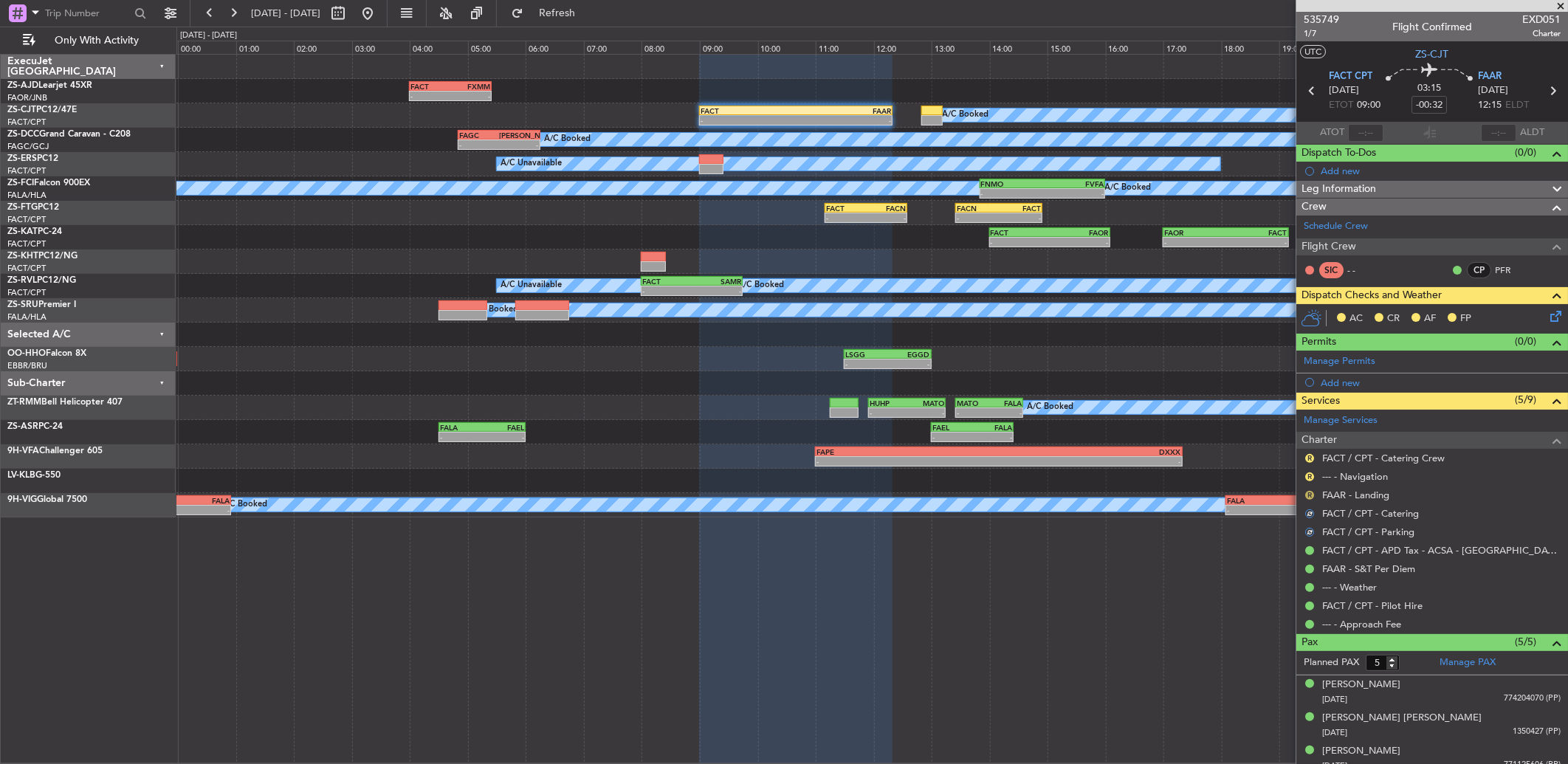
click at [1308, 496] on button "R" at bounding box center [1309, 495] width 9 height 9
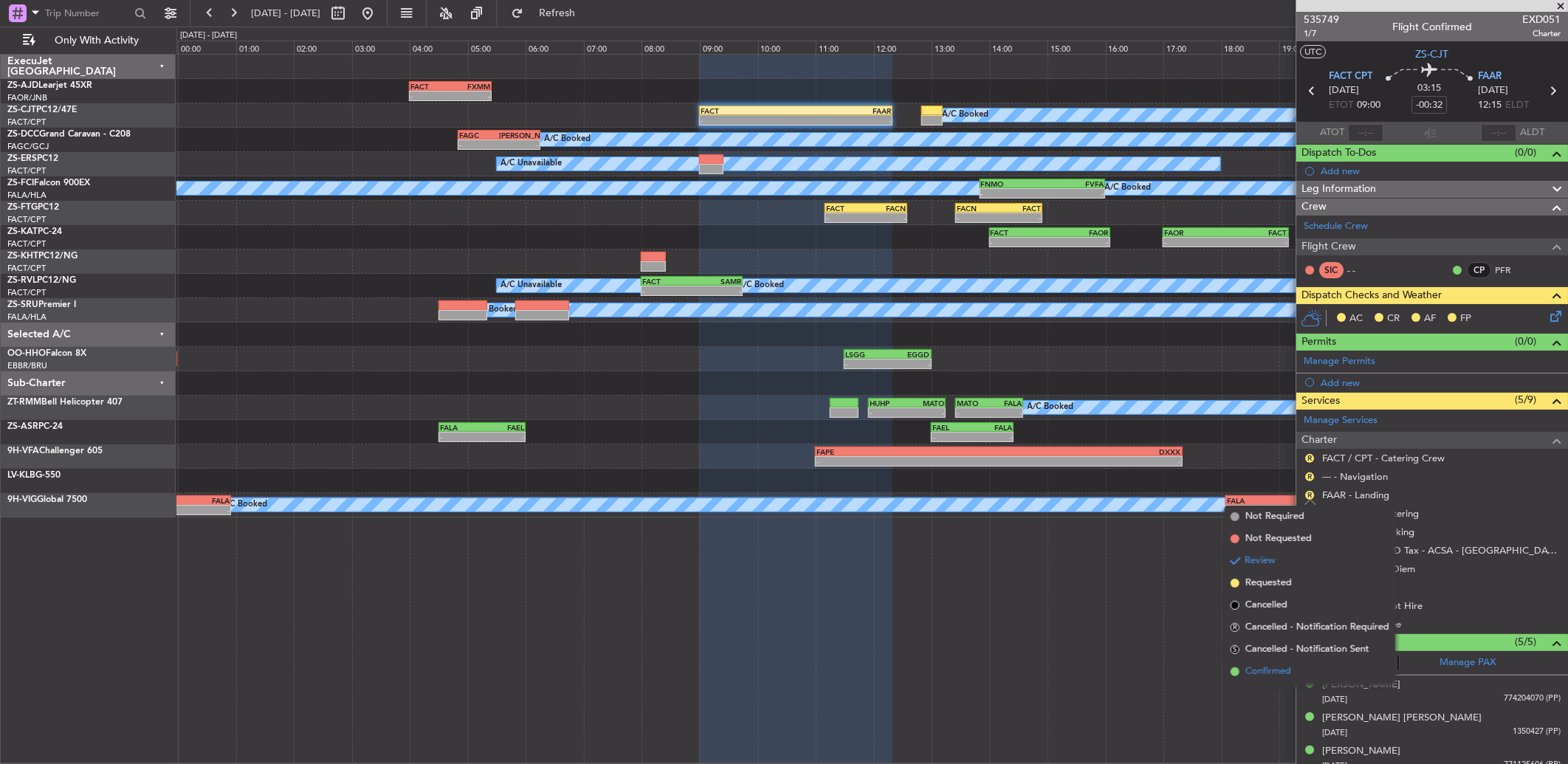
click at [1283, 672] on span "Confirmed" at bounding box center [1268, 672] width 46 height 15
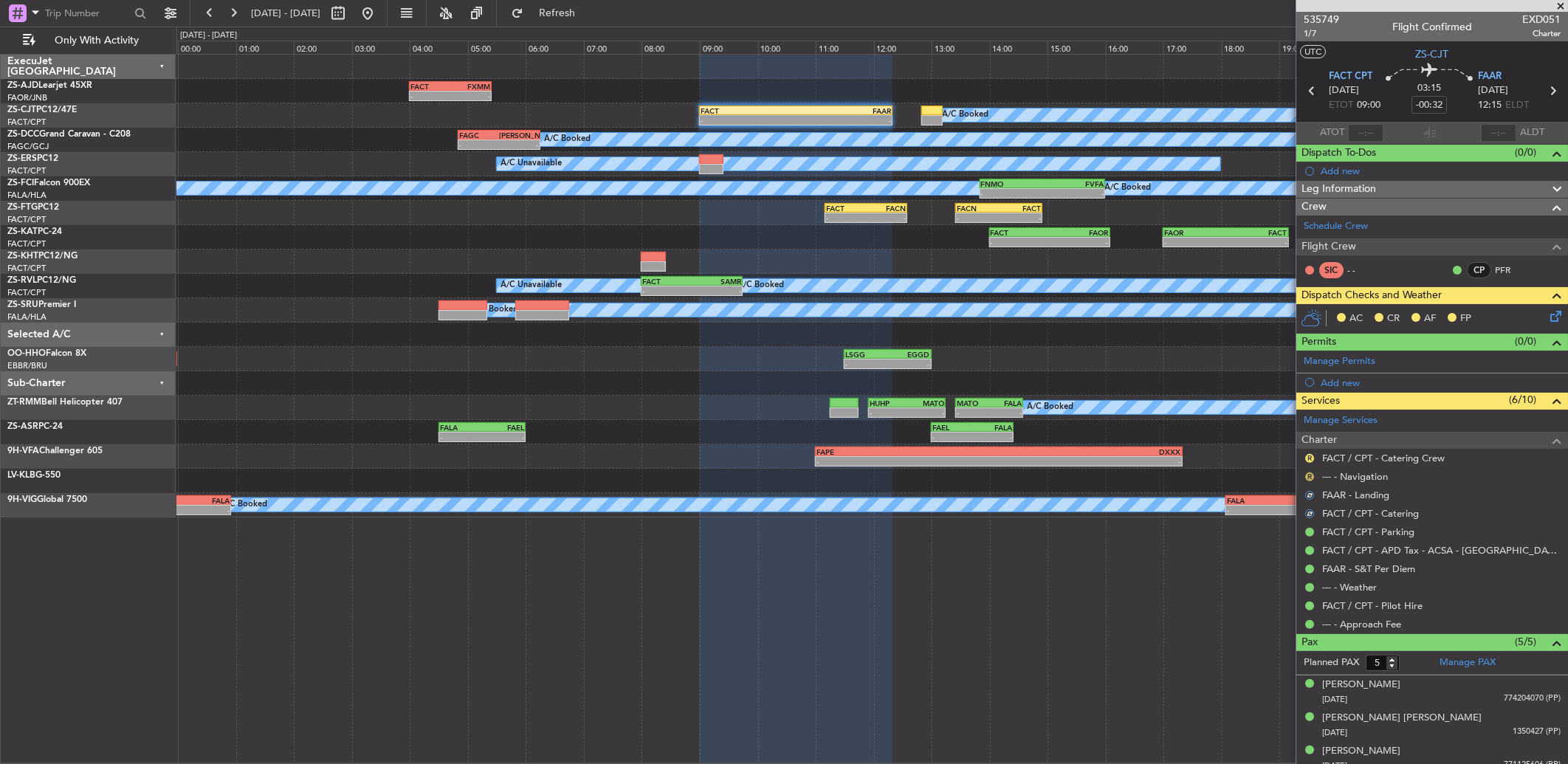
click at [1312, 475] on button "R" at bounding box center [1309, 477] width 9 height 9
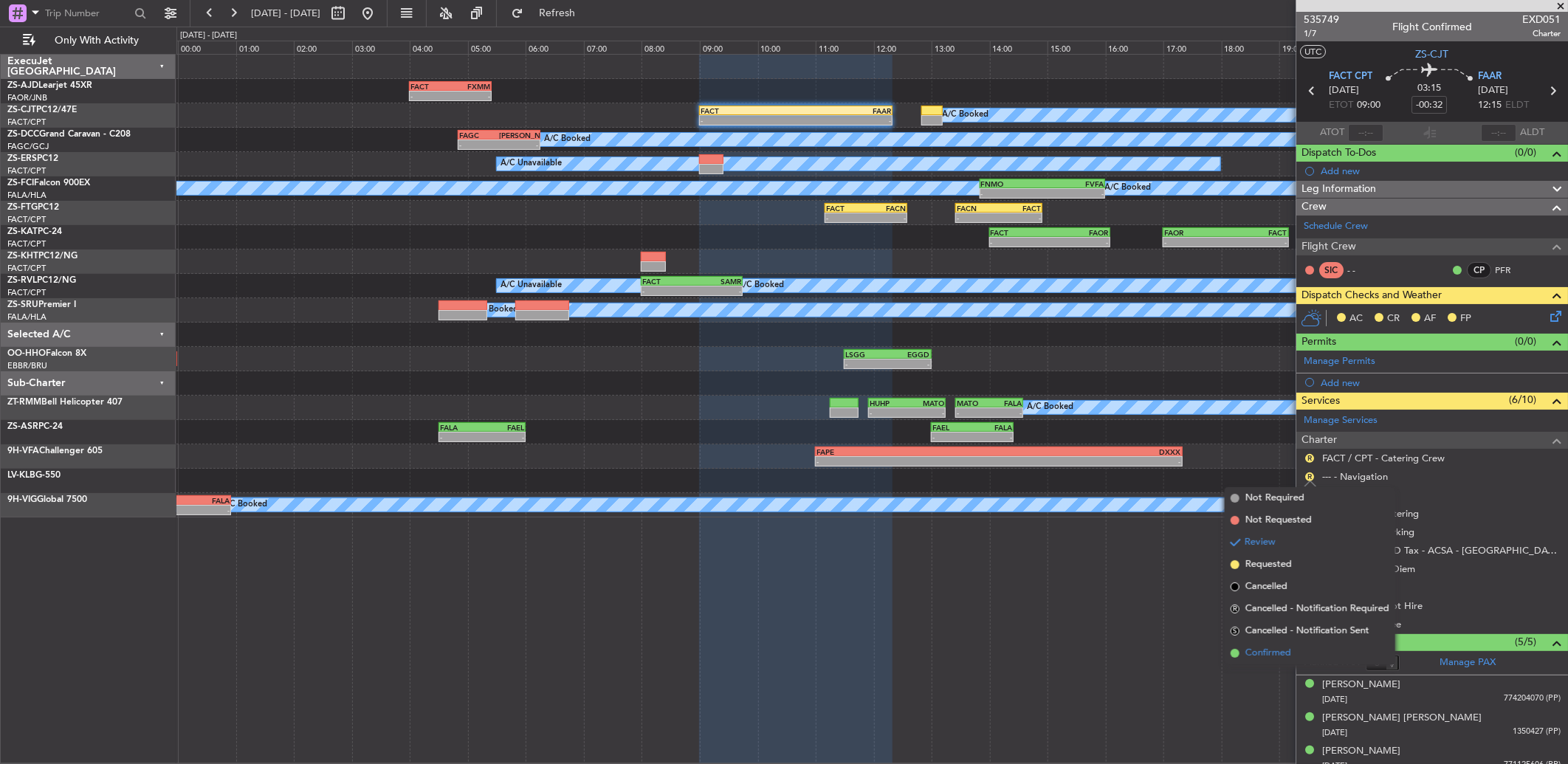
click at [1284, 651] on span "Confirmed" at bounding box center [1268, 654] width 46 height 15
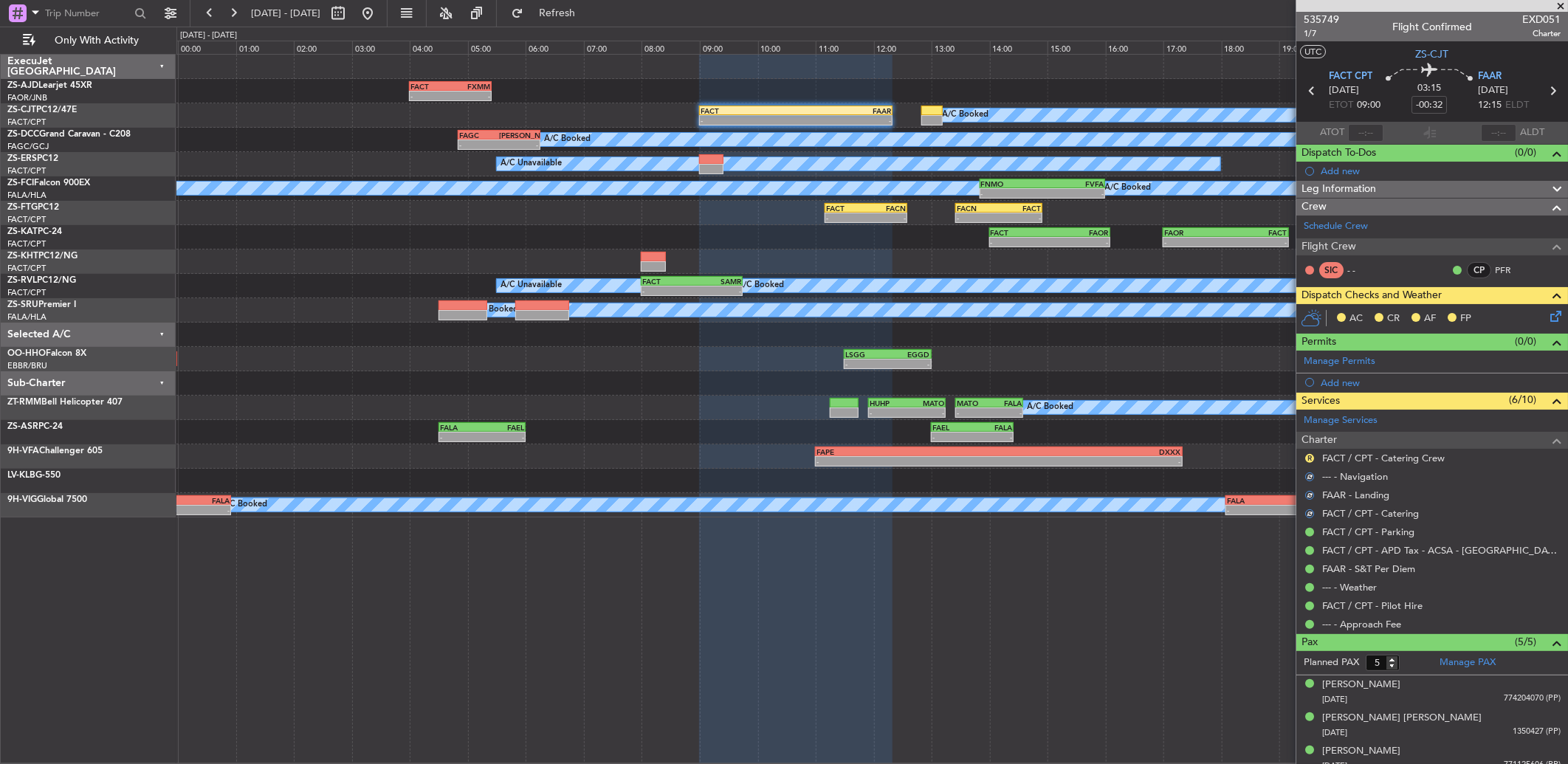
click at [1309, 458] on button "R" at bounding box center [1309, 458] width 9 height 9
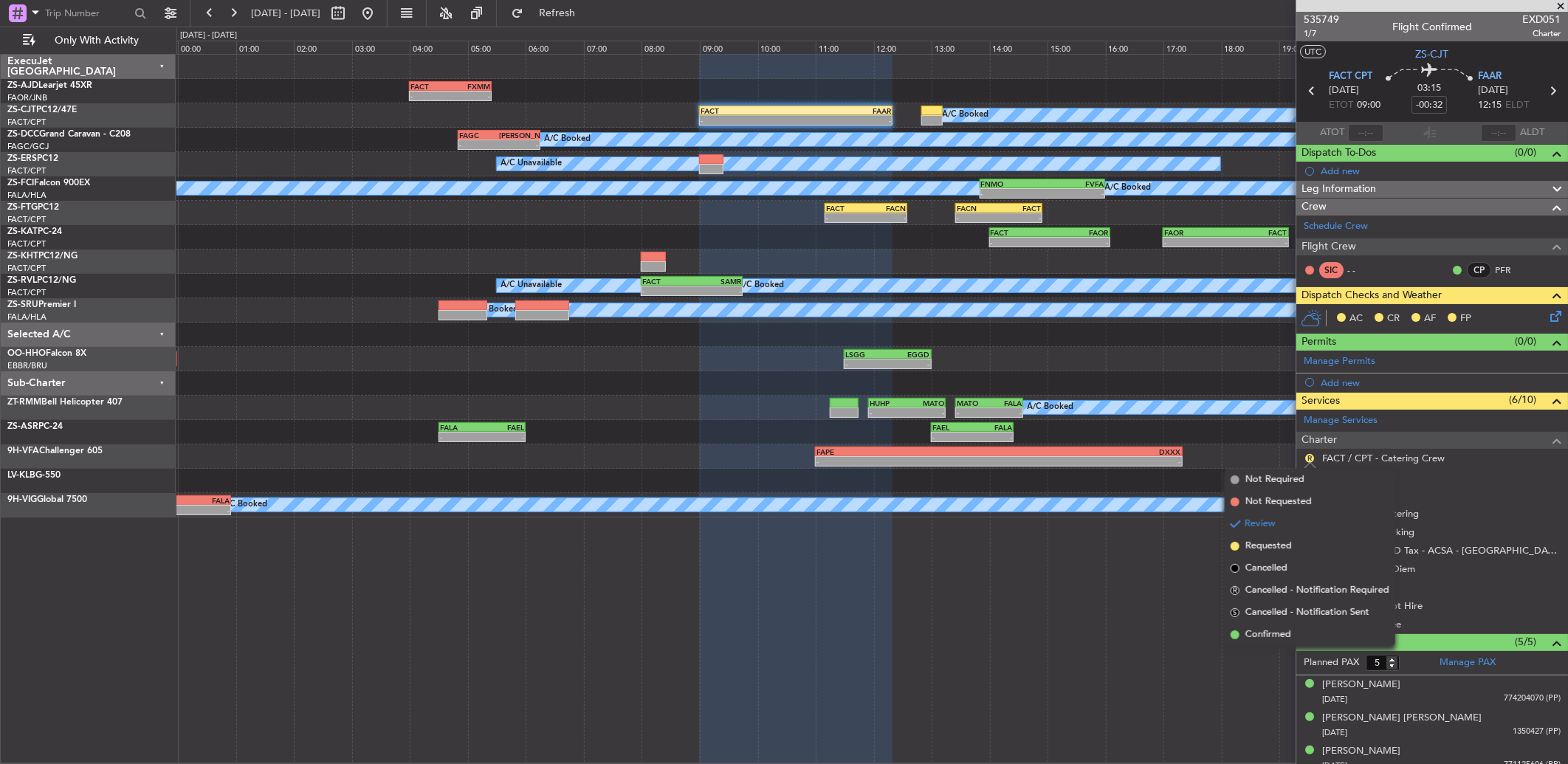
click at [1275, 624] on li "Confirmed" at bounding box center [1309, 635] width 170 height 22
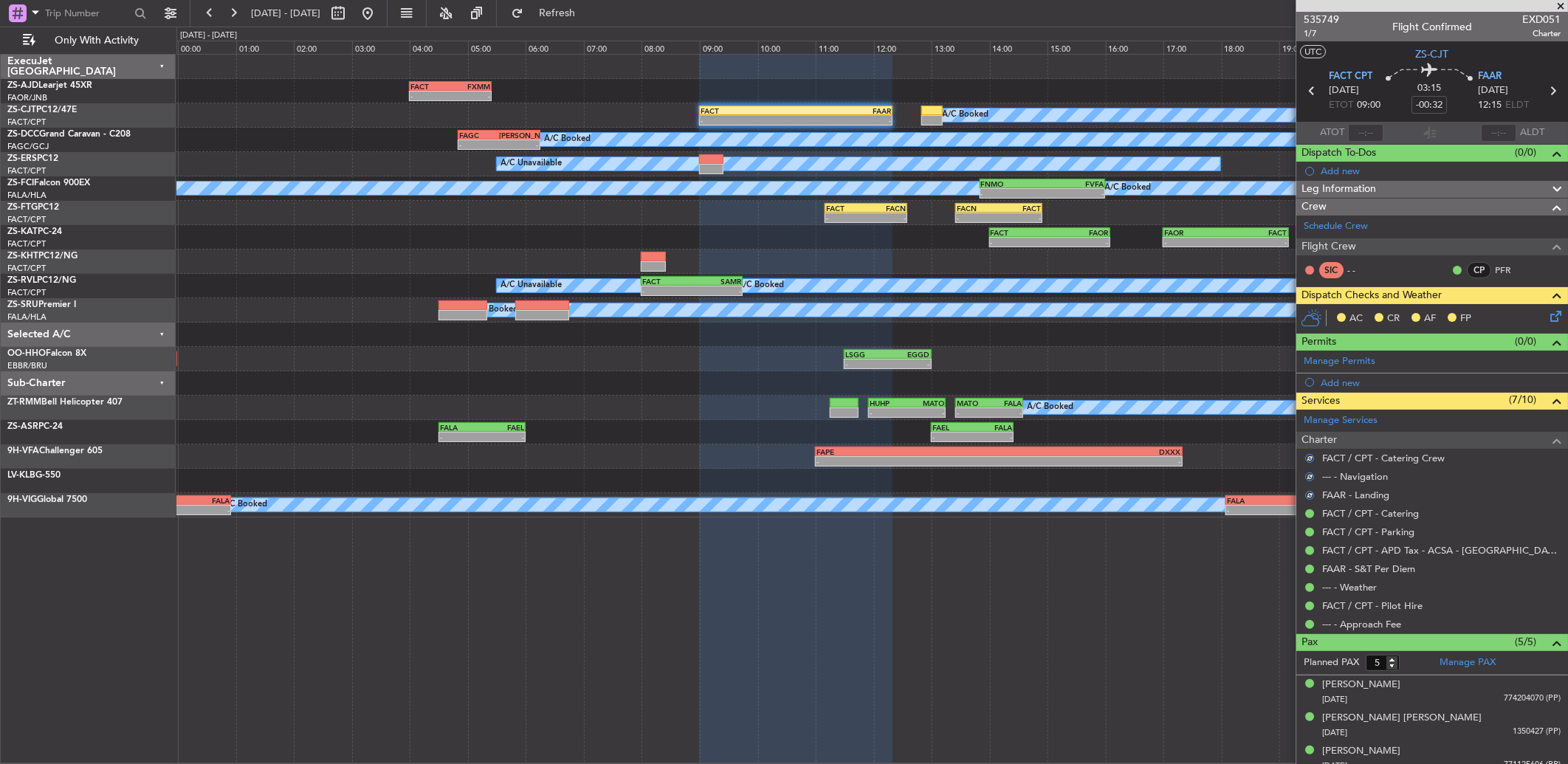
click at [1547, 318] on icon at bounding box center [1553, 314] width 12 height 12
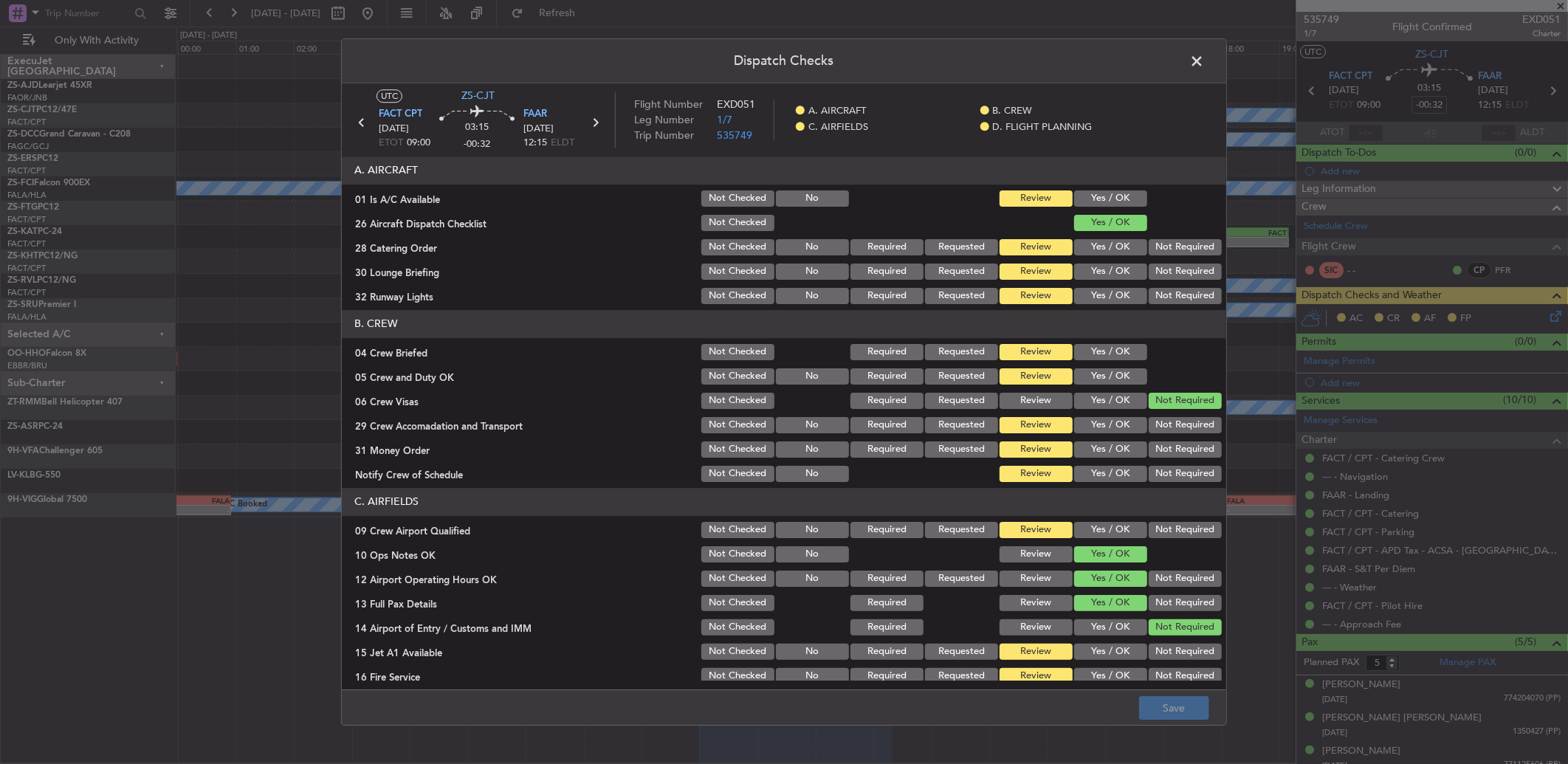
drag, startPoint x: 1093, startPoint y: 198, endPoint x: 1087, endPoint y: 238, distance: 40.4
click at [1093, 199] on button "Yes / OK" at bounding box center [1111, 198] width 73 height 16
click at [1089, 242] on button "Yes / OK" at bounding box center [1111, 247] width 73 height 16
click at [1080, 275] on button "Yes / OK" at bounding box center [1111, 271] width 73 height 16
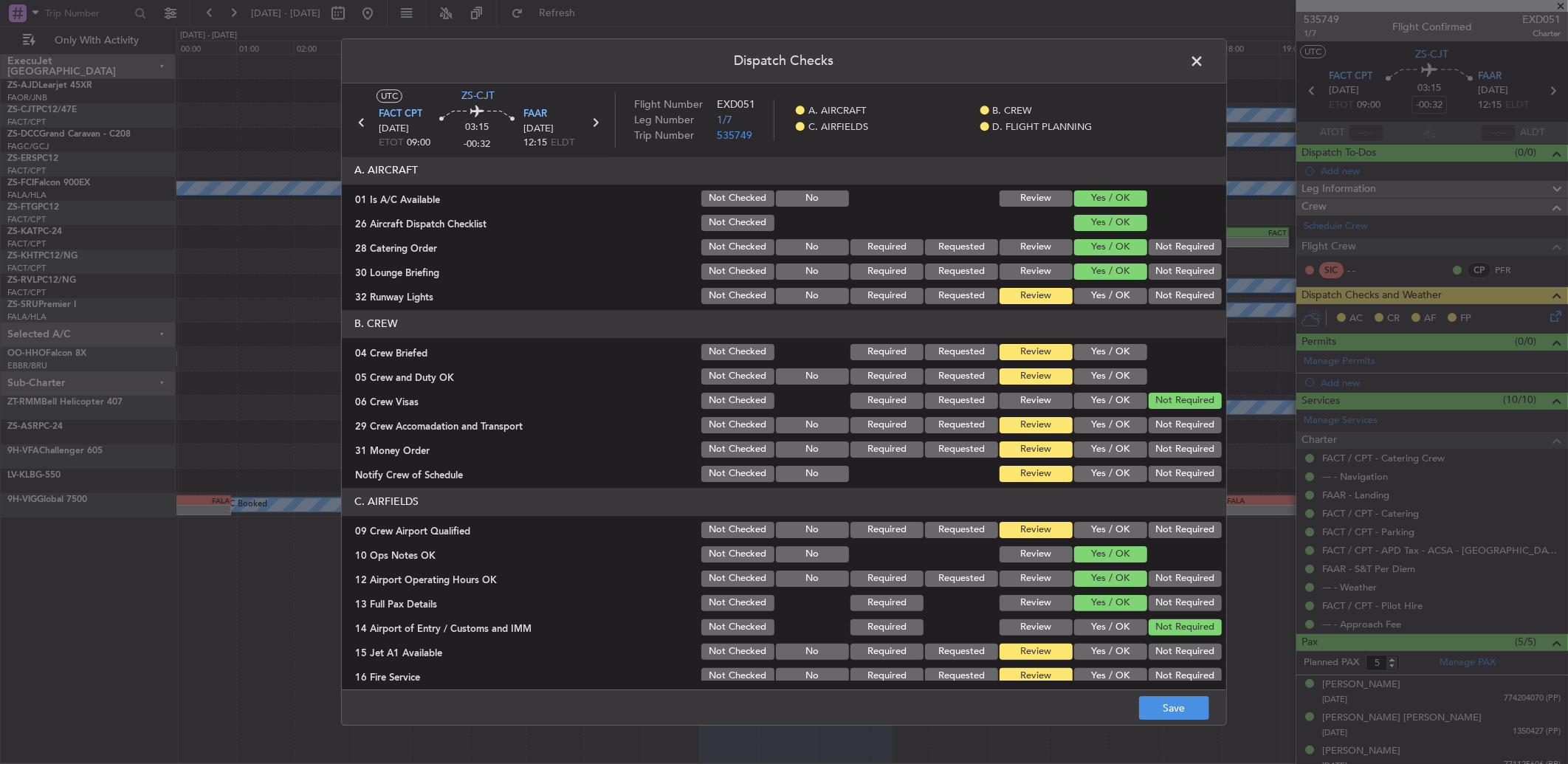
click at [1043, 305] on div "Review" at bounding box center [1034, 296] width 75 height 21
drag, startPoint x: 1085, startPoint y: 290, endPoint x: 1088, endPoint y: 330, distance: 40.1
click at [1087, 296] on button "Yes / OK" at bounding box center [1111, 296] width 73 height 16
click at [1095, 342] on div "Yes / OK" at bounding box center [1109, 352] width 75 height 21
click at [1088, 374] on button "Yes / OK" at bounding box center [1111, 376] width 73 height 16
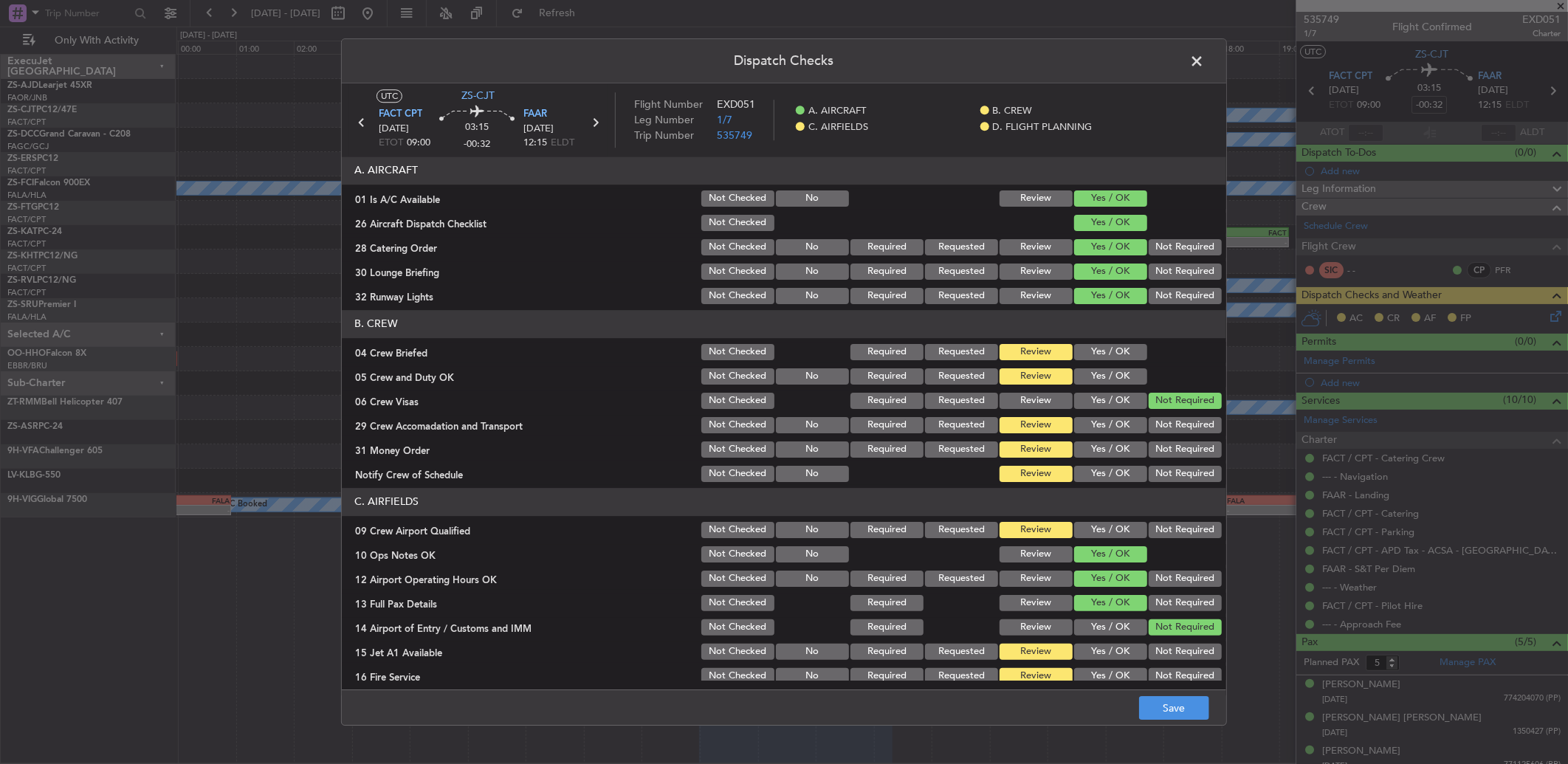
drag, startPoint x: 1088, startPoint y: 375, endPoint x: 1105, endPoint y: 385, distance: 19.7
click at [1089, 375] on button "Yes / OK" at bounding box center [1111, 376] width 73 height 16
drag, startPoint x: 1096, startPoint y: 345, endPoint x: 1154, endPoint y: 416, distance: 91.7
click at [1099, 348] on button "Yes / OK" at bounding box center [1111, 352] width 73 height 16
click at [1175, 425] on button "Not Required" at bounding box center [1184, 425] width 73 height 16
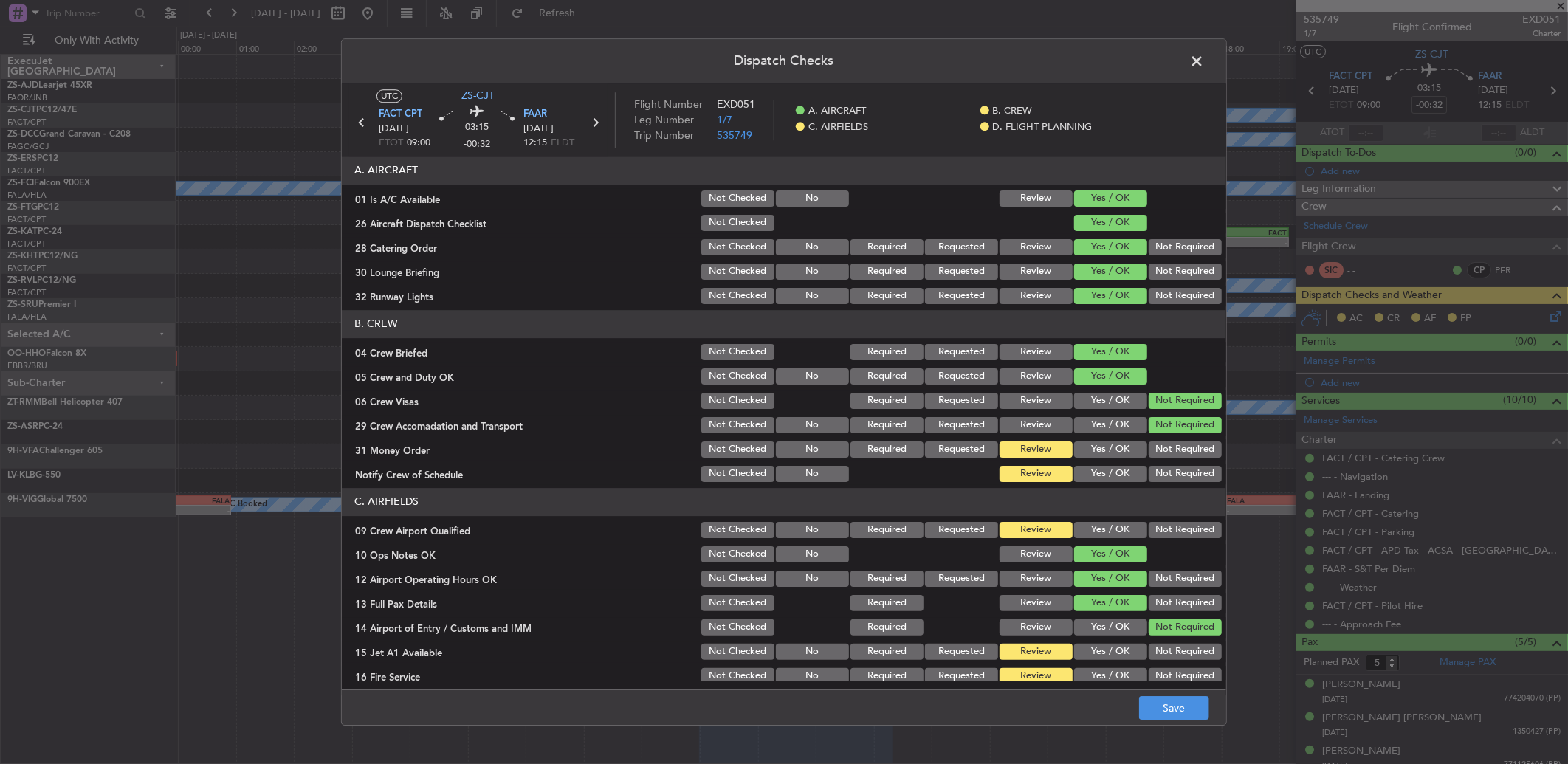
click at [1174, 458] on div "Not Required" at bounding box center [1184, 449] width 75 height 21
click at [1174, 471] on div "Not Required" at bounding box center [1184, 474] width 75 height 21
click at [1159, 461] on section "B. CREW 04 Crew Briefed Not Checked Required Requested Review Yes / OK 05 Crew …" at bounding box center [784, 397] width 885 height 175
click at [1160, 481] on button "Not Required" at bounding box center [1184, 474] width 73 height 16
click at [1163, 449] on button "Not Required" at bounding box center [1184, 449] width 73 height 16
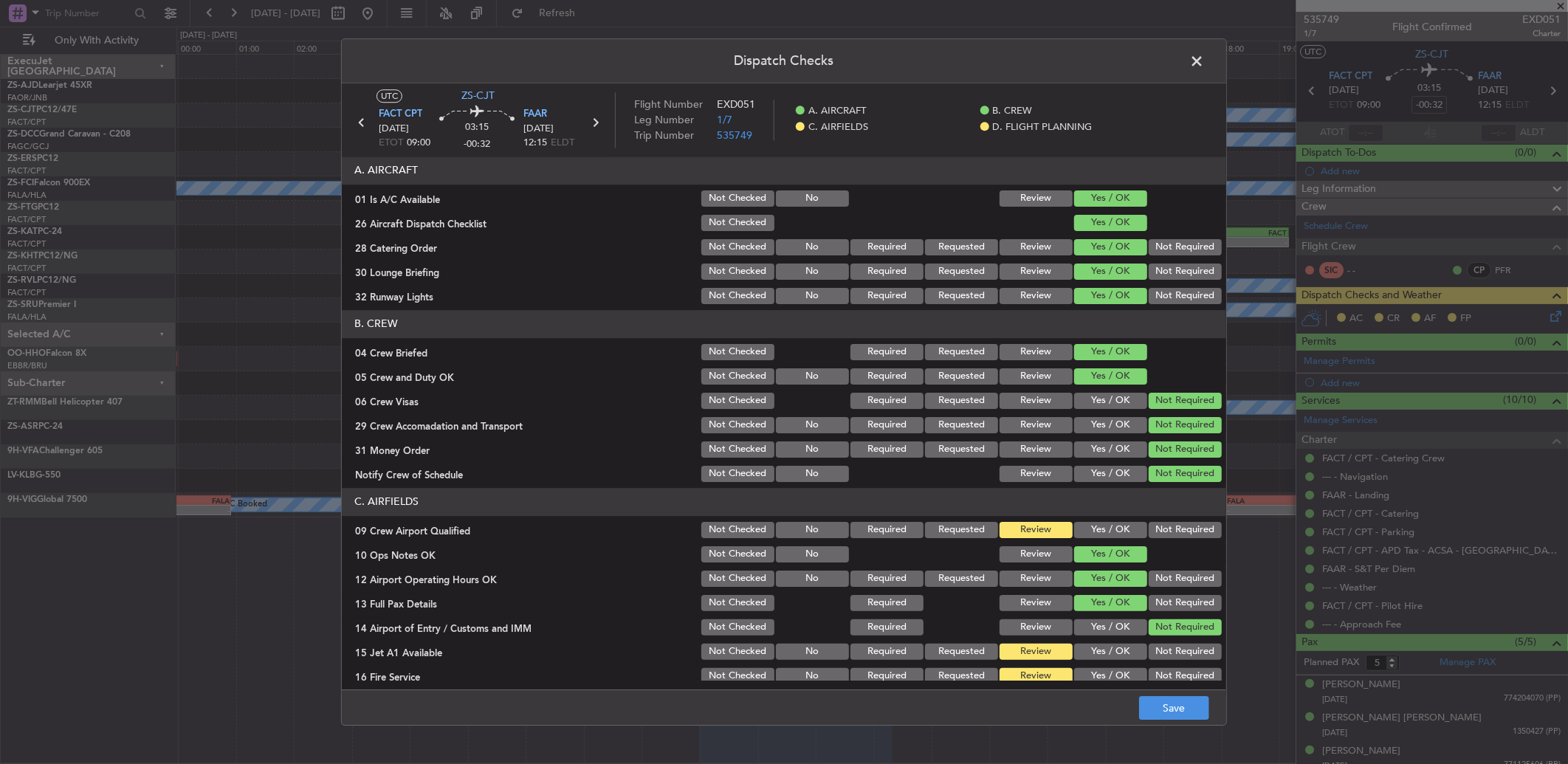
click at [1074, 531] on button "Yes / OK" at bounding box center [1111, 530] width 73 height 16
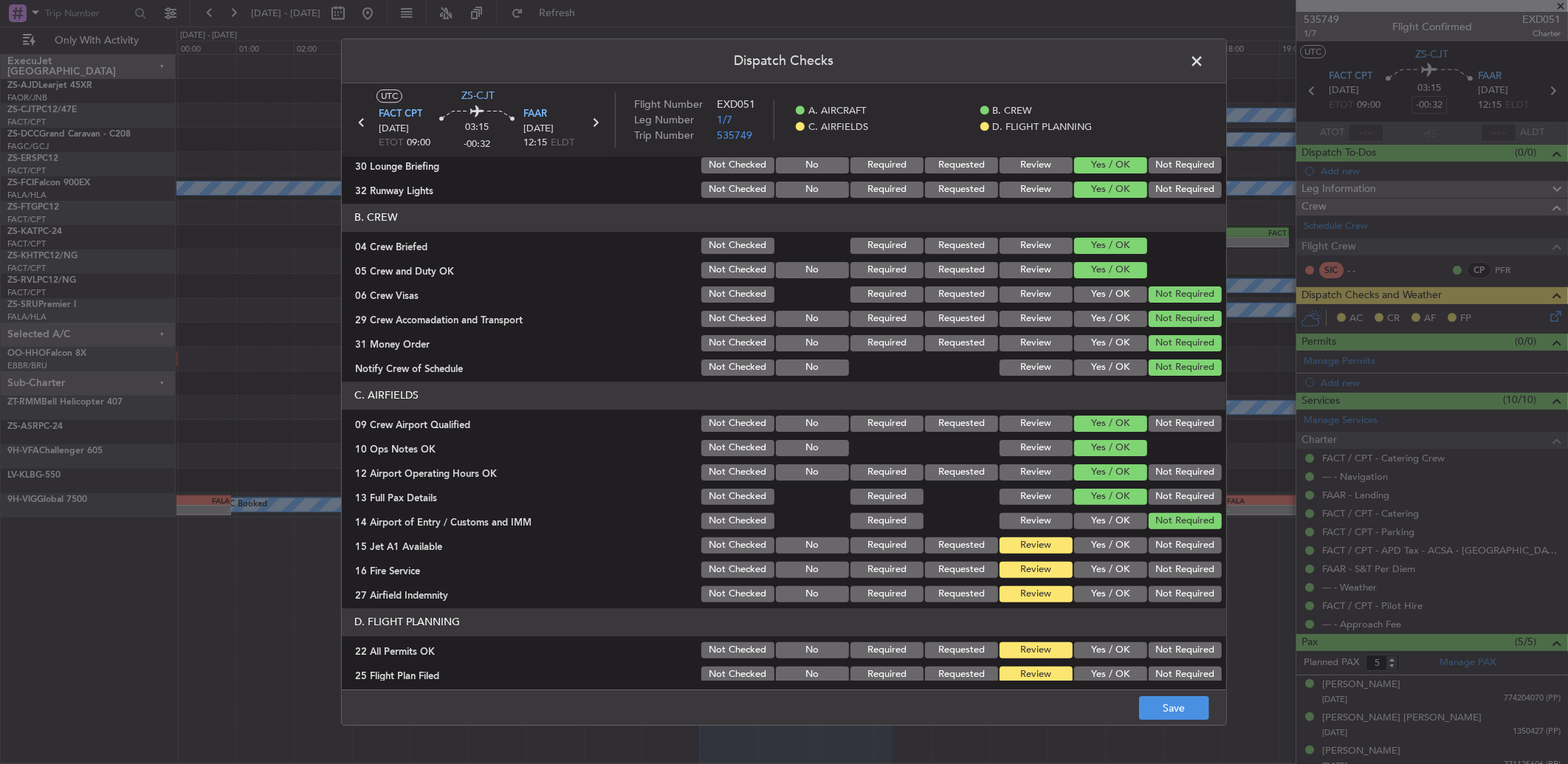
scroll to position [138, 0]
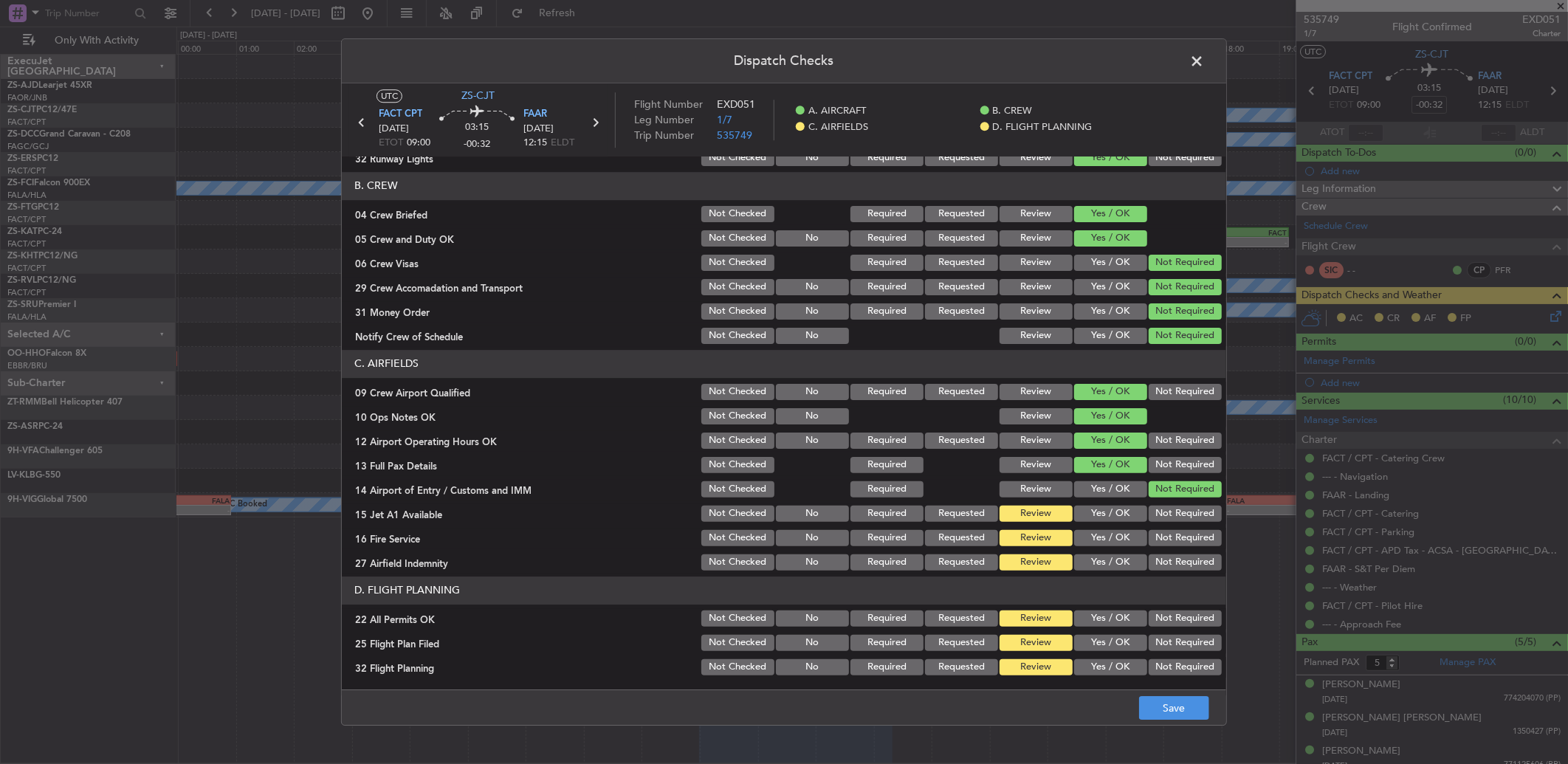
click at [1153, 515] on button "Not Required" at bounding box center [1184, 513] width 73 height 16
click at [1162, 540] on button "Not Required" at bounding box center [1184, 537] width 73 height 16
click at [1116, 564] on button "Yes / OK" at bounding box center [1111, 562] width 73 height 16
click at [1154, 621] on button "Not Required" at bounding box center [1184, 618] width 73 height 16
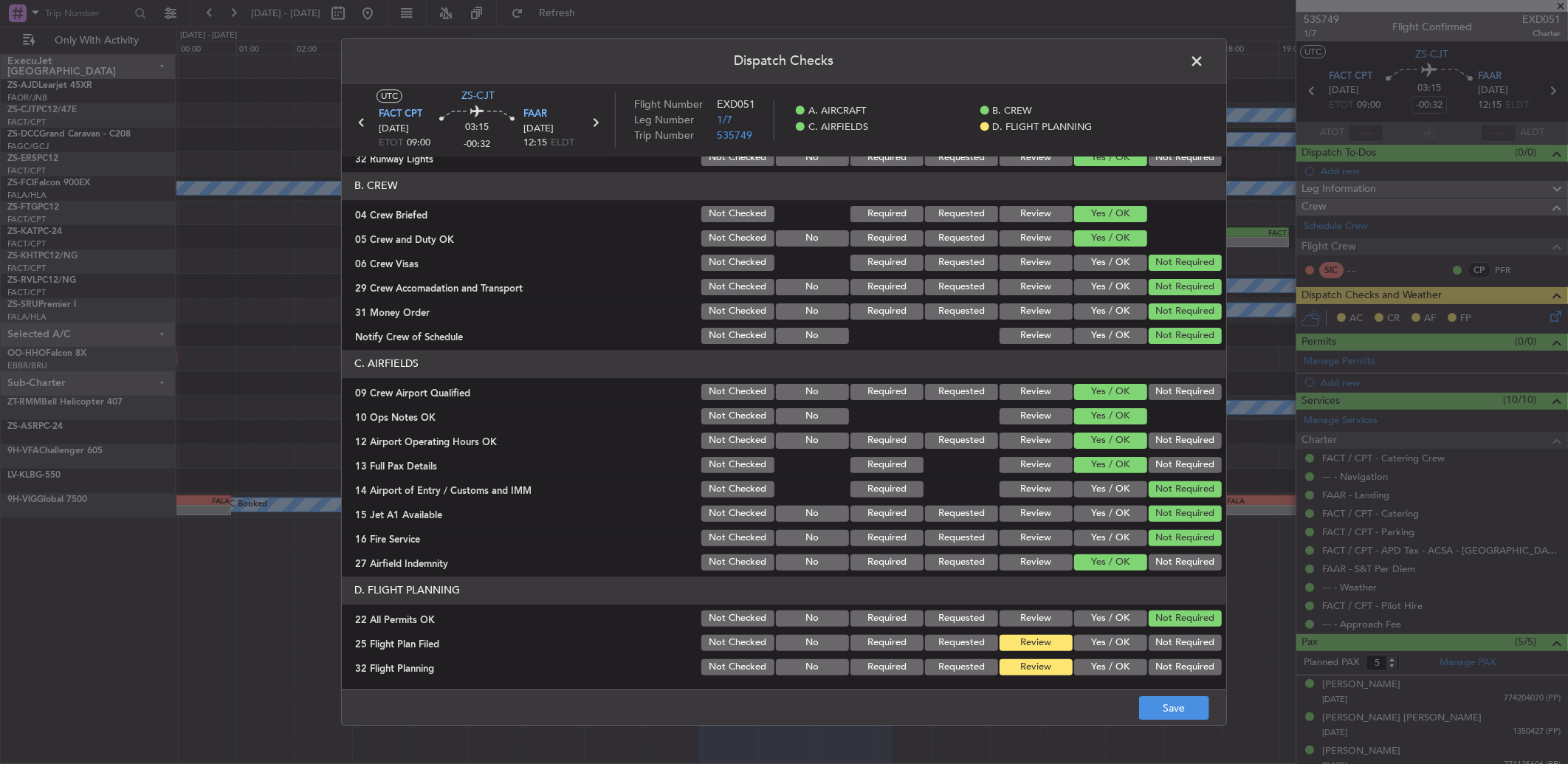
drag, startPoint x: 1110, startPoint y: 640, endPoint x: 1101, endPoint y: 665, distance: 26.6
click at [1110, 640] on button "Yes / OK" at bounding box center [1111, 642] width 73 height 16
drag, startPoint x: 1101, startPoint y: 665, endPoint x: 1107, endPoint y: 677, distance: 13.4
click at [1101, 668] on button "Yes / OK" at bounding box center [1111, 667] width 73 height 16
click at [1147, 698] on button "Save" at bounding box center [1174, 708] width 71 height 24
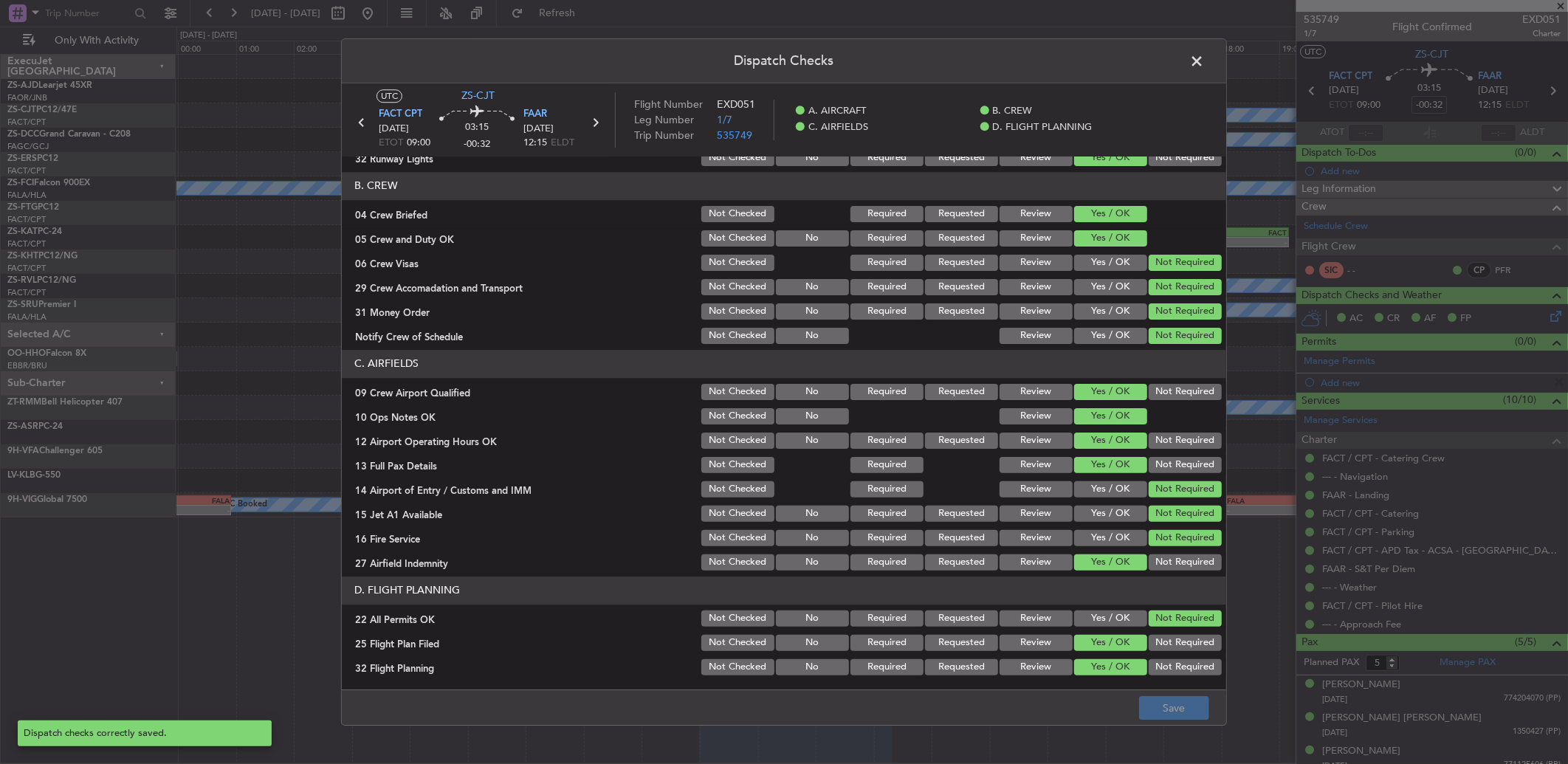
click at [1204, 61] on span at bounding box center [1204, 65] width 0 height 29
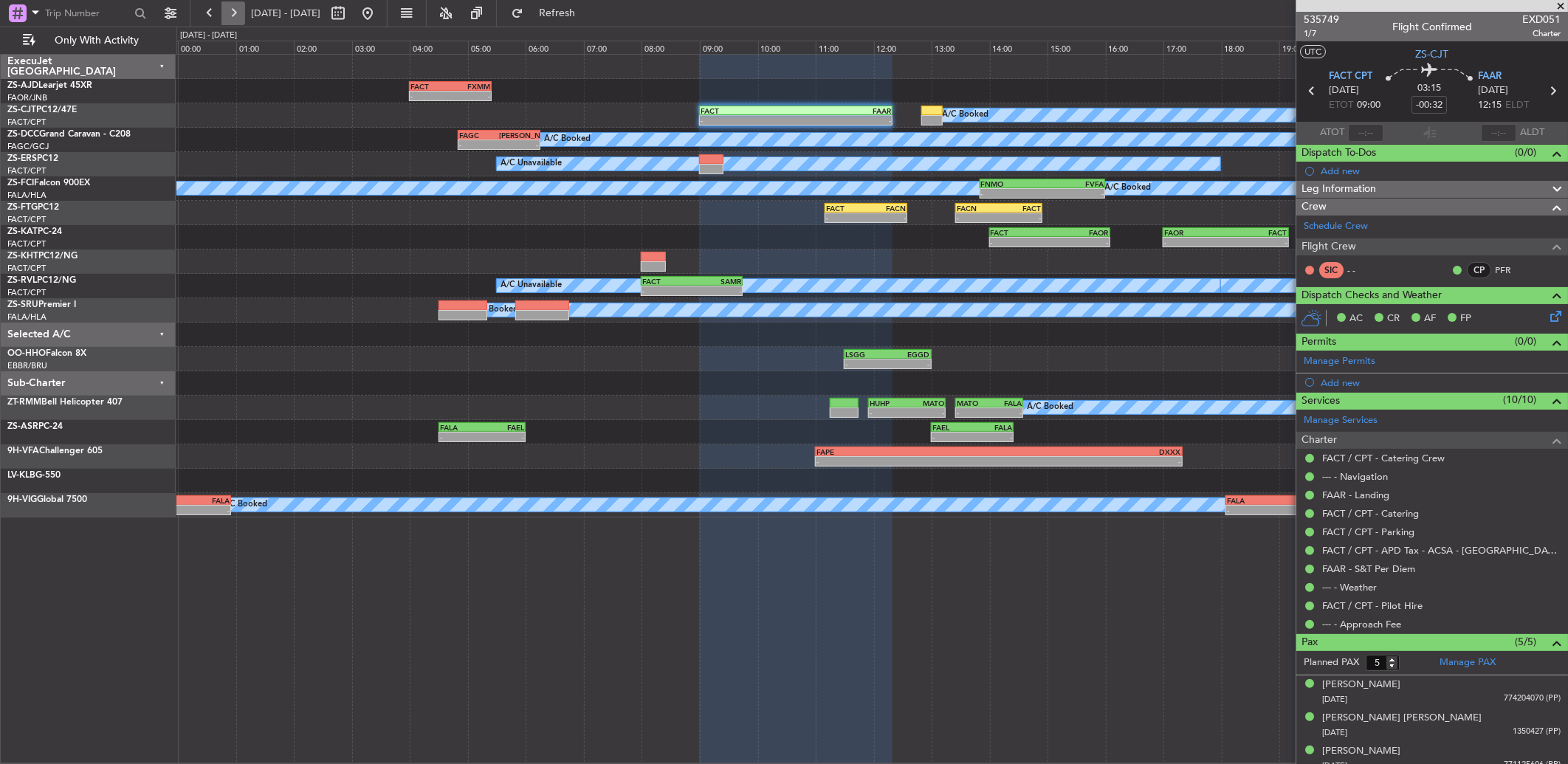
click at [239, 17] on button at bounding box center [233, 13] width 24 height 24
